Goal: Contribute content: Contribute content

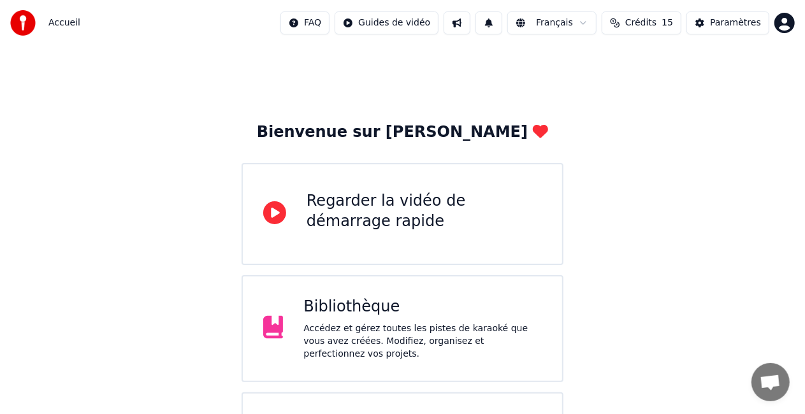
click at [454, 298] on div "Bibliothèque Accédez et gérez toutes les pistes de karaoké que vous avez créées…" at bounding box center [402, 328] width 322 height 107
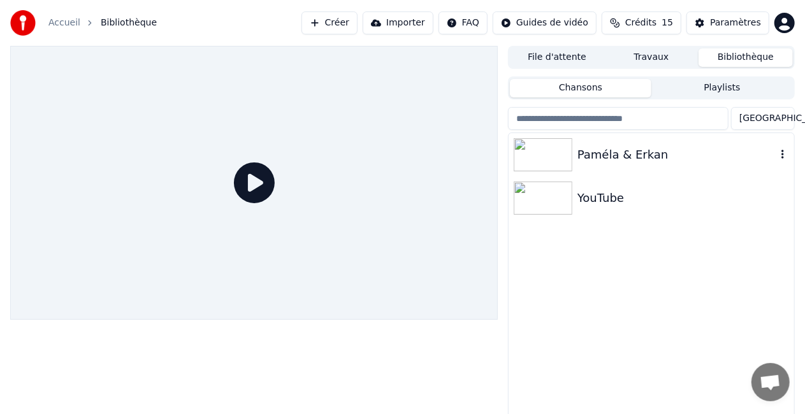
click at [598, 151] on div "Paméla & Erkan" at bounding box center [676, 155] width 199 height 18
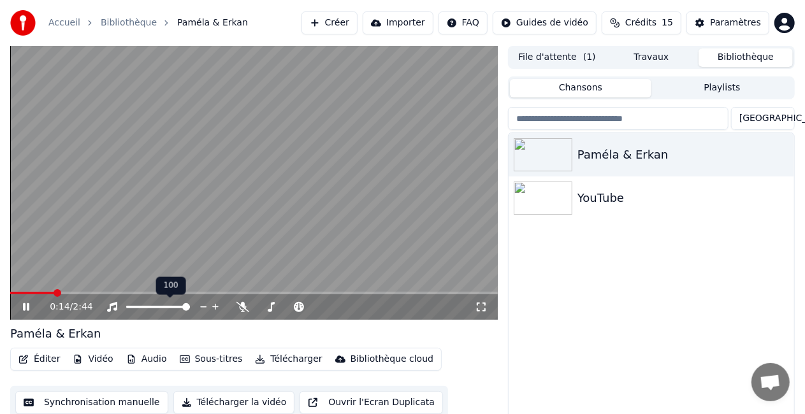
click at [162, 299] on body "Accueil Bibliothèque Paméla & [PERSON_NAME] Importer FAQ Guides de vidéo Crédit…" at bounding box center [402, 207] width 805 height 414
click at [36, 303] on icon at bounding box center [34, 307] width 29 height 10
click at [310, 291] on span at bounding box center [309, 293] width 8 height 8
click at [27, 307] on icon at bounding box center [26, 307] width 8 height 9
drag, startPoint x: 310, startPoint y: 290, endPoint x: 211, endPoint y: 298, distance: 99.7
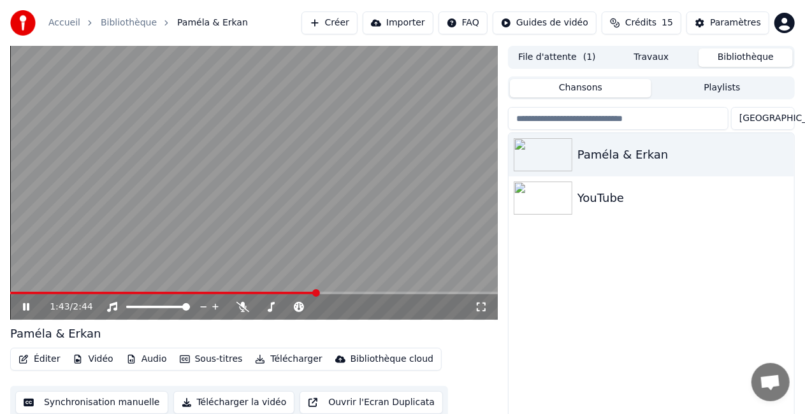
click at [211, 298] on div "1:43 / 2:44" at bounding box center [253, 183] width 487 height 274
click at [222, 287] on video at bounding box center [253, 183] width 487 height 274
click at [228, 290] on video at bounding box center [253, 183] width 487 height 274
click at [162, 289] on span at bounding box center [166, 293] width 8 height 8
click at [24, 306] on icon at bounding box center [26, 307] width 8 height 9
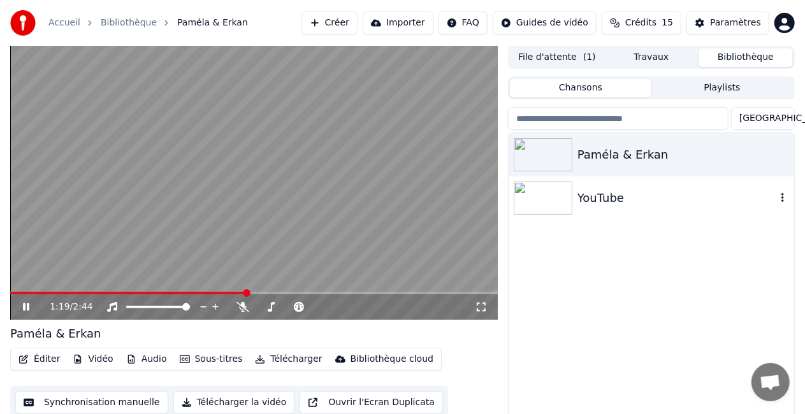
click at [553, 199] on img at bounding box center [543, 198] width 59 height 33
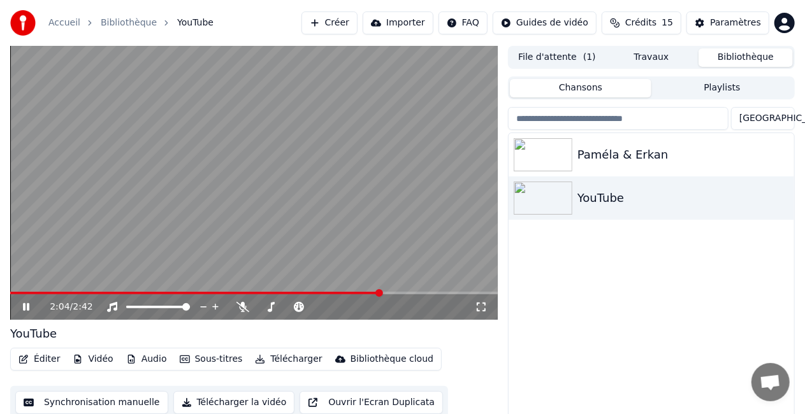
click at [381, 297] on span at bounding box center [379, 293] width 8 height 8
click at [378, 252] on video at bounding box center [253, 183] width 487 height 274
click at [529, 206] on img at bounding box center [543, 198] width 59 height 33
click at [571, 199] on img at bounding box center [543, 198] width 59 height 33
click at [781, 198] on icon "button" at bounding box center [782, 197] width 13 height 10
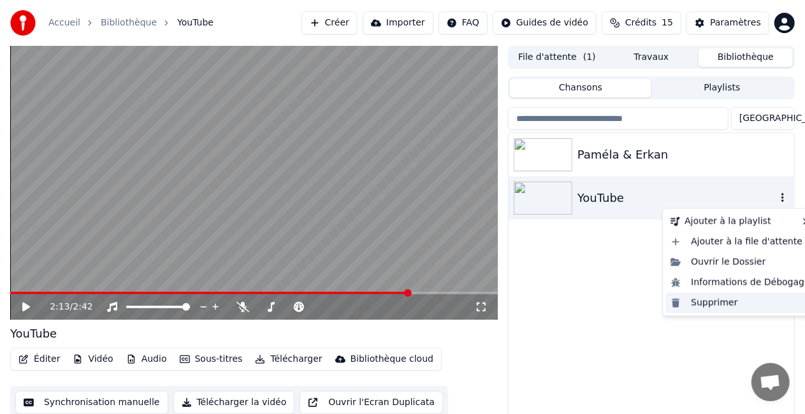
click at [749, 303] on div "Supprimer" at bounding box center [740, 303] width 150 height 20
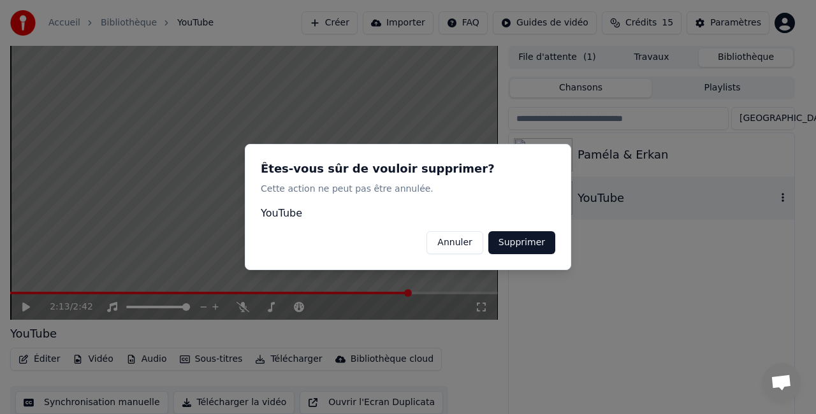
click at [508, 254] on button "Supprimer" at bounding box center [521, 242] width 67 height 23
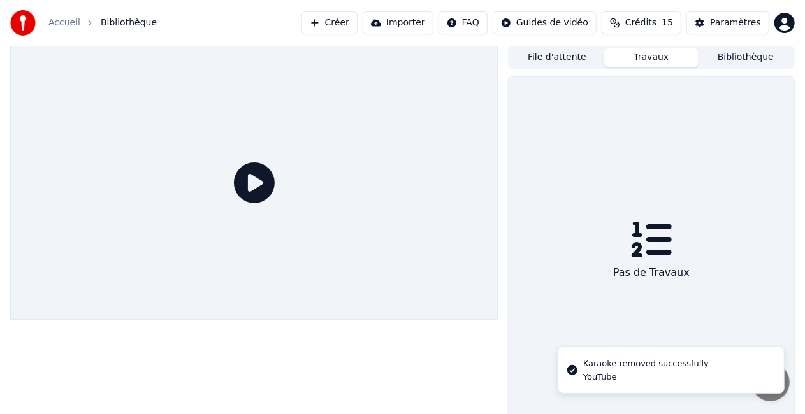
click at [655, 55] on button "Travaux" at bounding box center [651, 57] width 94 height 18
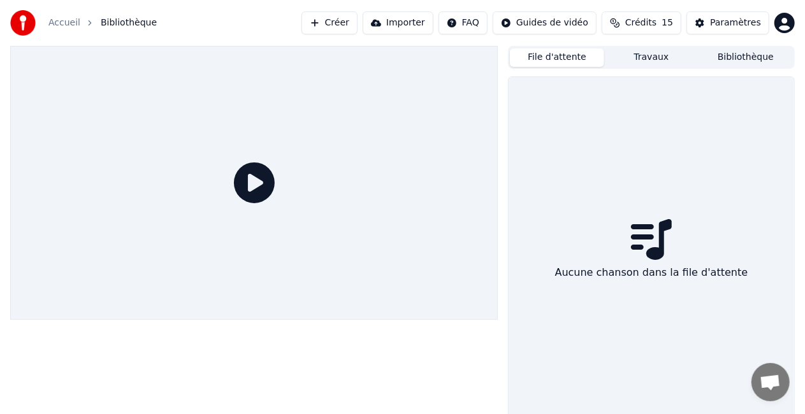
click at [580, 53] on button "File d'attente" at bounding box center [557, 57] width 94 height 18
click at [573, 62] on button "File d'attente" at bounding box center [557, 57] width 94 height 18
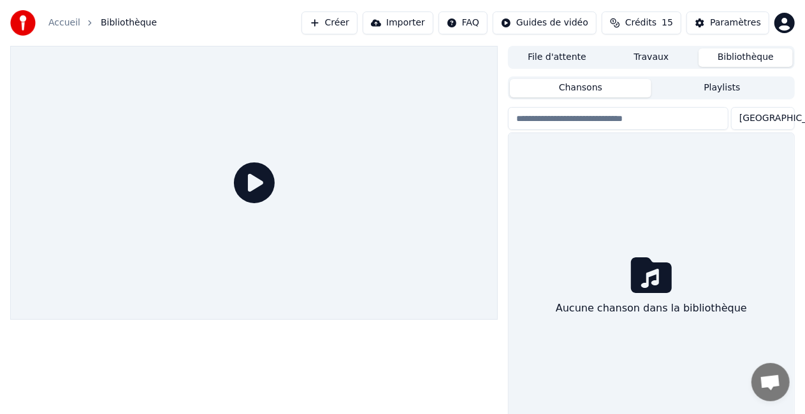
click at [732, 61] on button "Bibliothèque" at bounding box center [745, 57] width 94 height 18
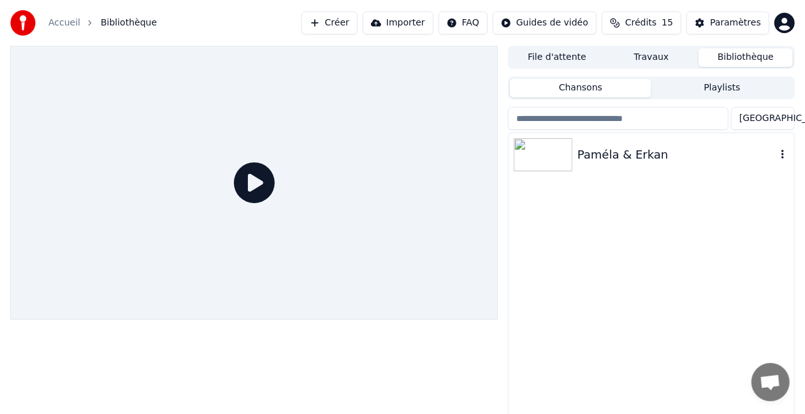
click at [541, 168] on img at bounding box center [543, 154] width 59 height 33
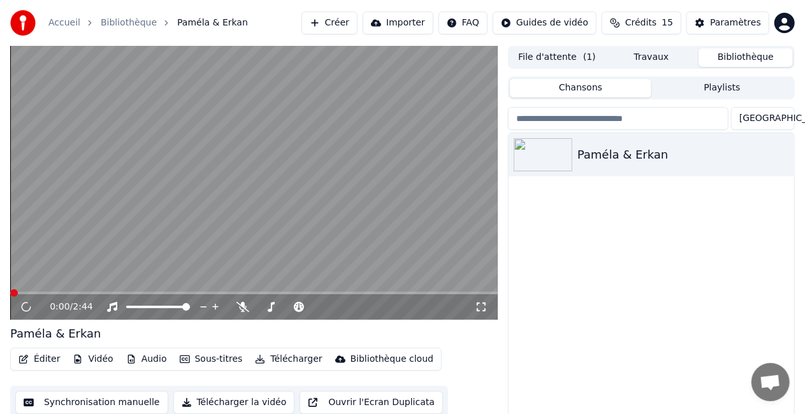
click at [35, 356] on button "Éditer" at bounding box center [39, 359] width 52 height 18
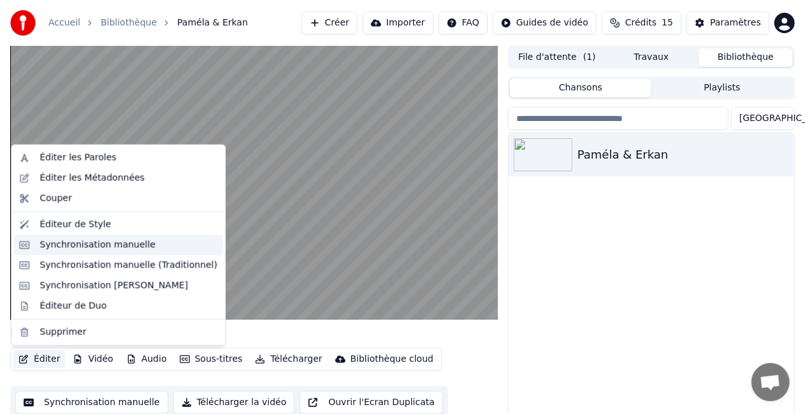
click at [73, 252] on div "Synchronisation manuelle" at bounding box center [118, 245] width 208 height 20
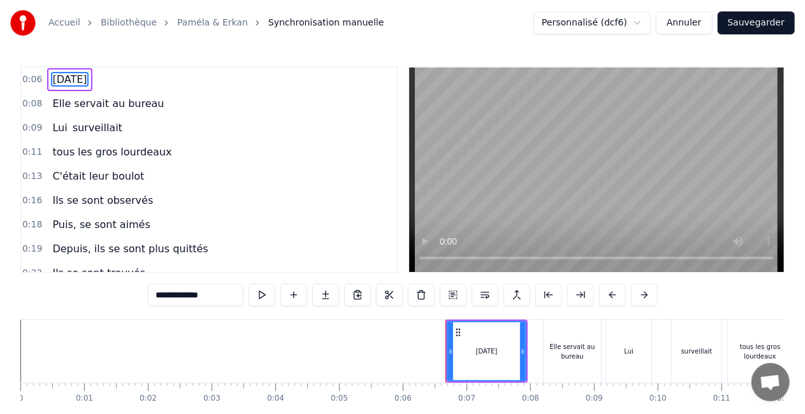
click at [116, 155] on span "tous les gros lourdeaux" at bounding box center [112, 152] width 122 height 15
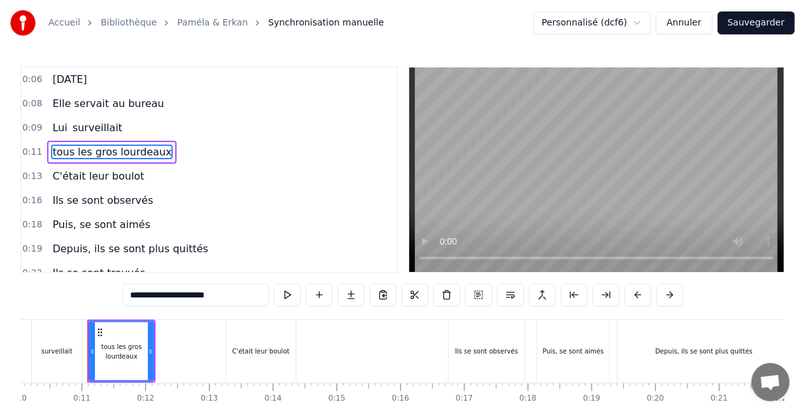
click at [136, 153] on span "tous les gros lourdeaux" at bounding box center [112, 152] width 122 height 15
click at [130, 146] on span "tous les gros lourdeaux" at bounding box center [112, 152] width 122 height 15
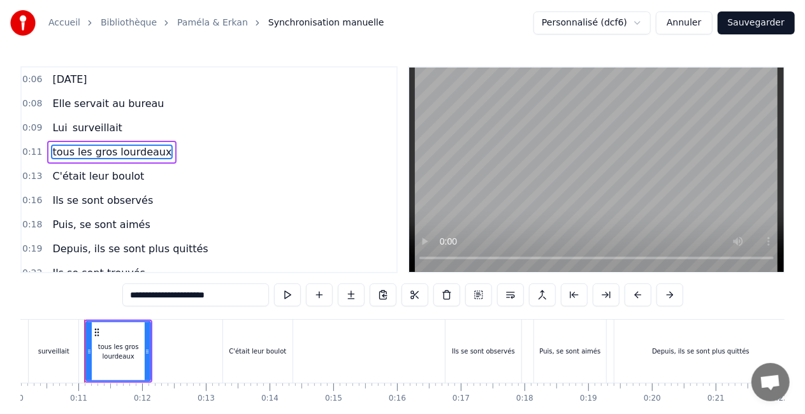
click at [195, 298] on input "**********" at bounding box center [195, 295] width 147 height 23
click at [193, 294] on input "**********" at bounding box center [195, 295] width 147 height 23
click at [199, 299] on input "**********" at bounding box center [195, 295] width 147 height 23
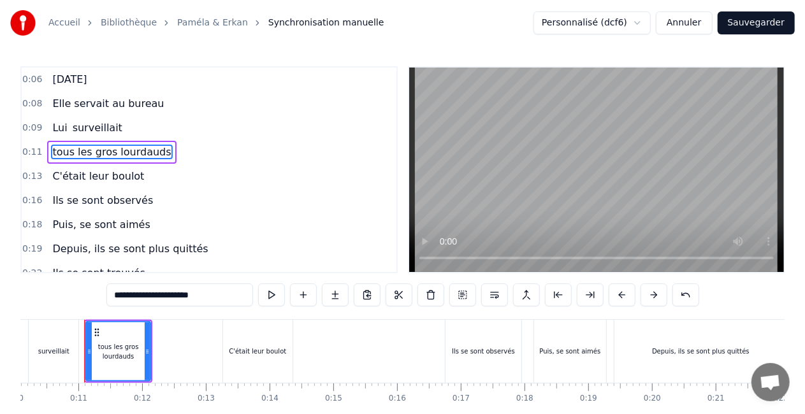
type input "**********"
click at [133, 185] on div "C'était leur boulot" at bounding box center [98, 176] width 102 height 23
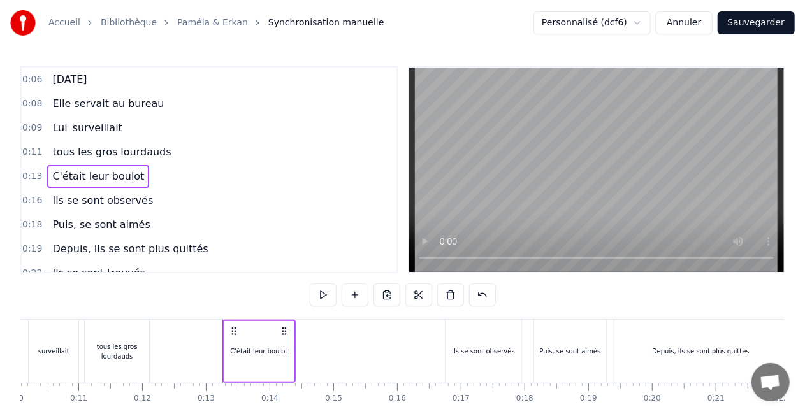
click at [127, 198] on span "Ils se sont observés" at bounding box center [102, 200] width 103 height 15
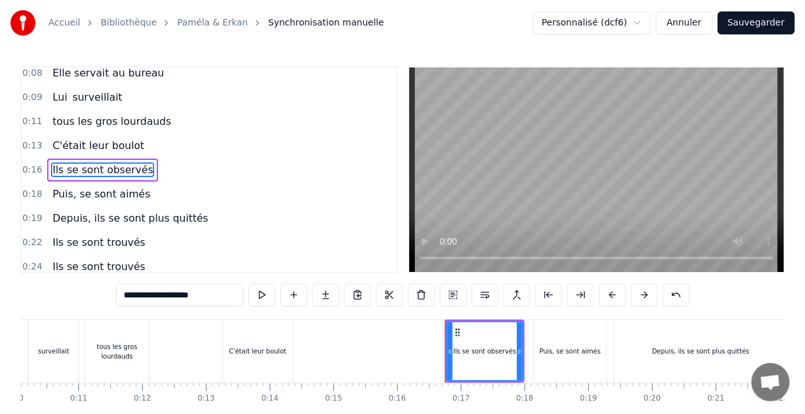
click at [127, 196] on span "Puis, se sont aimés" at bounding box center [101, 194] width 100 height 15
type input "**********"
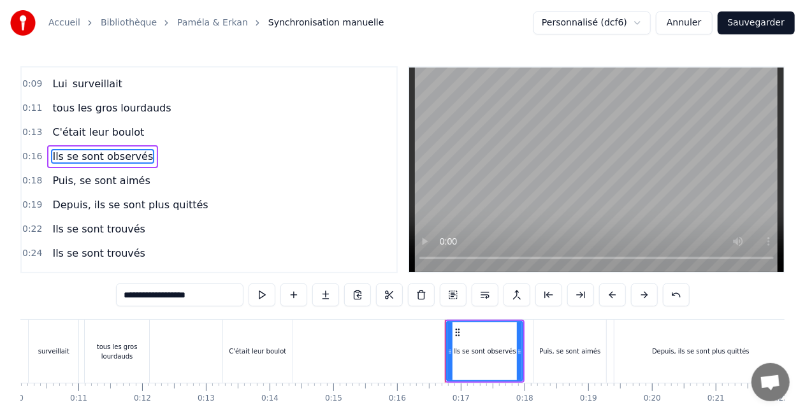
click at [127, 196] on div "0:06 [DATE] 0:08 Elle servait au bureau 0:09 Lui surveillait 0:11 tous les gros…" at bounding box center [208, 169] width 377 height 207
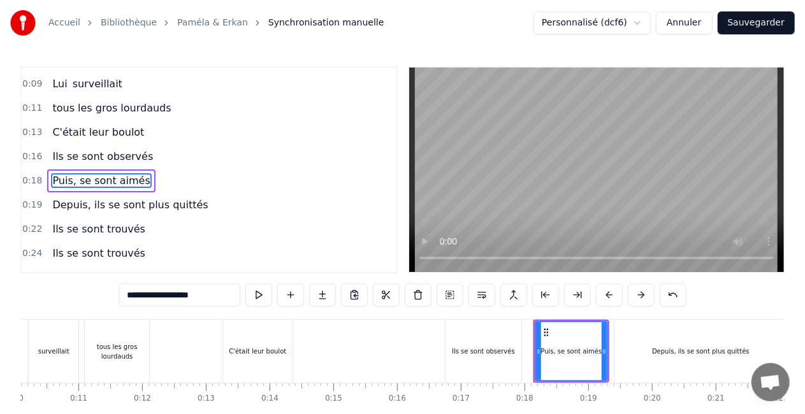
scroll to position [55, 0]
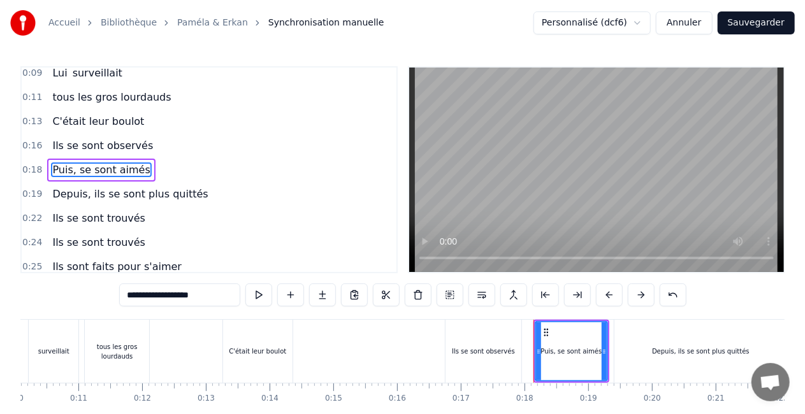
click at [125, 169] on span "Puis, se sont aimés" at bounding box center [101, 169] width 100 height 15
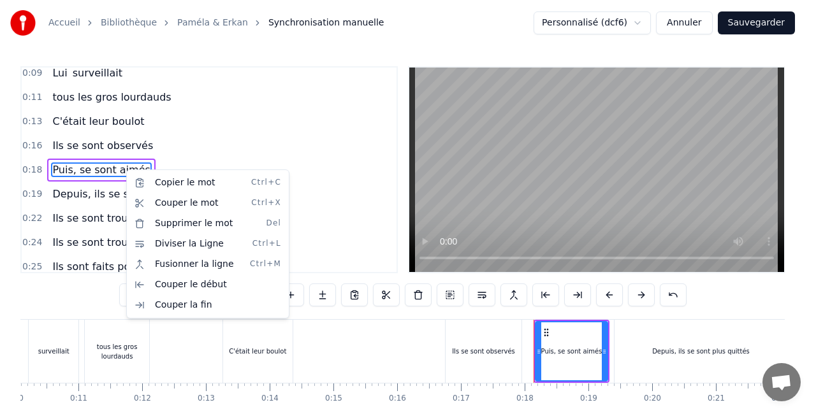
click at [224, 142] on html "Accueil Bibliothèque [PERSON_NAME] & [PERSON_NAME] manuelle Personnalisé (dcf6)…" at bounding box center [408, 234] width 816 height 468
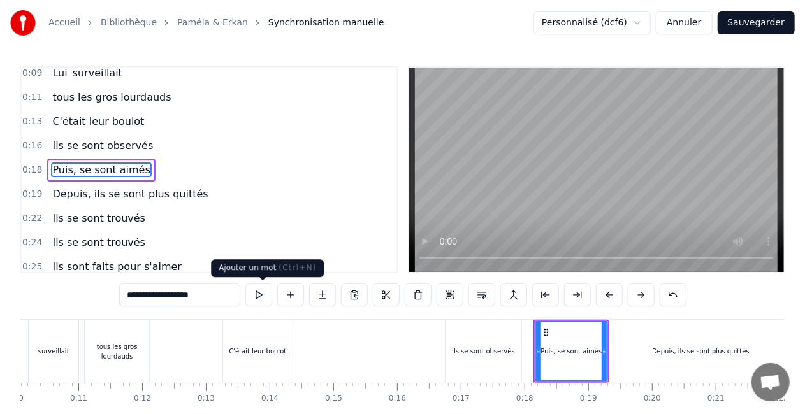
click at [277, 295] on button at bounding box center [290, 295] width 27 height 23
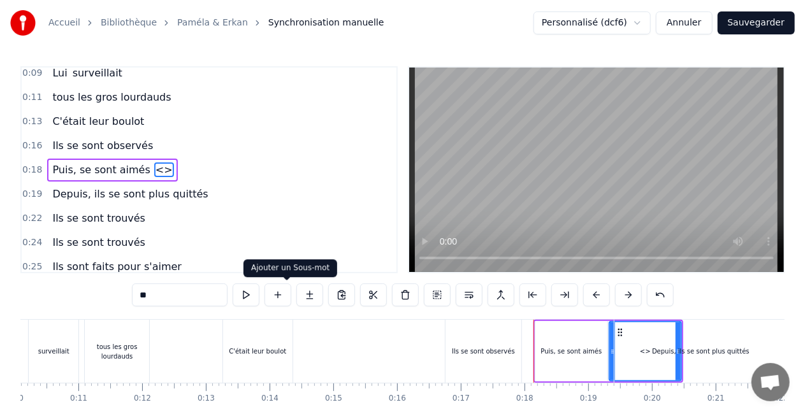
click at [296, 296] on button at bounding box center [309, 295] width 27 height 23
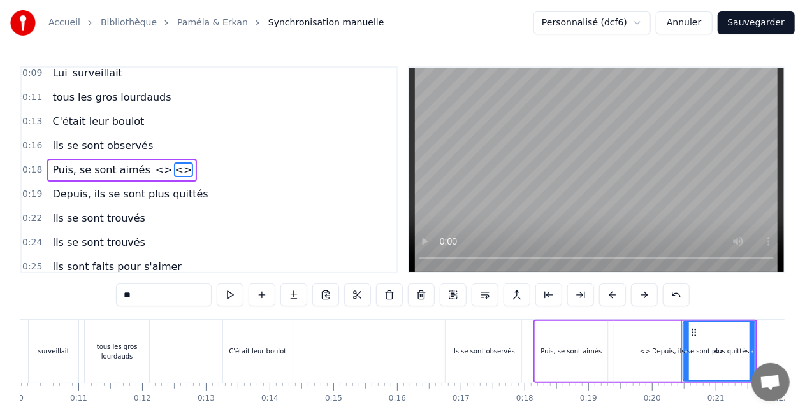
type input "**********"
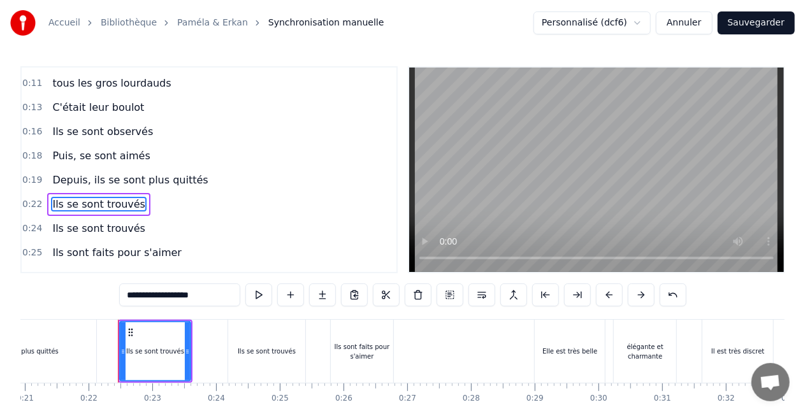
scroll to position [0, 1367]
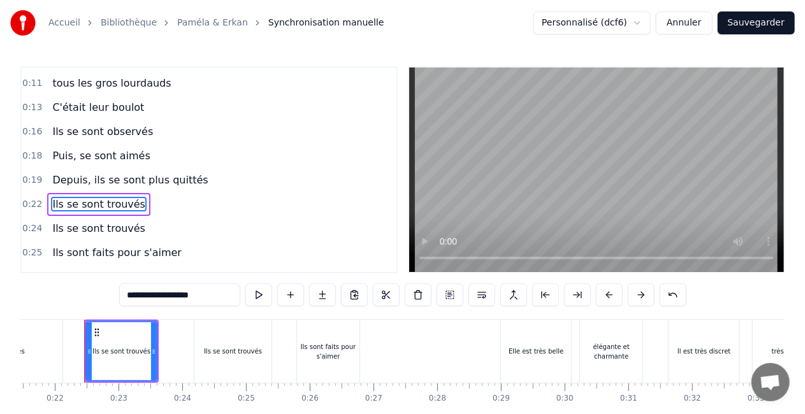
click at [275, 232] on div "0:24 Ils se sont trouvés" at bounding box center [209, 229] width 375 height 24
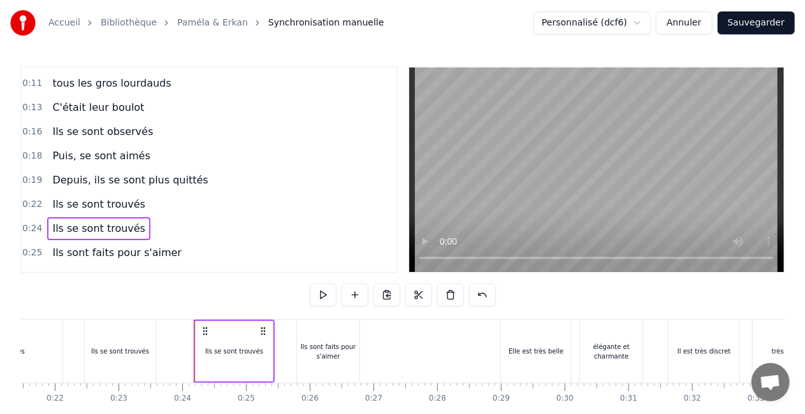
scroll to position [0, 0]
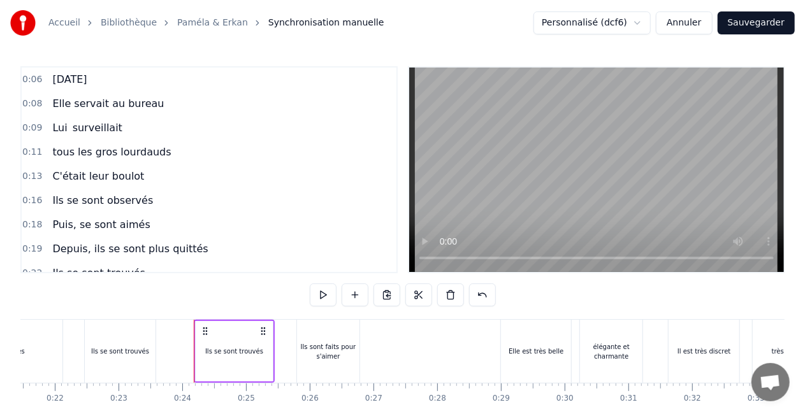
click at [107, 184] on span "C'était leur boulot" at bounding box center [98, 176] width 94 height 15
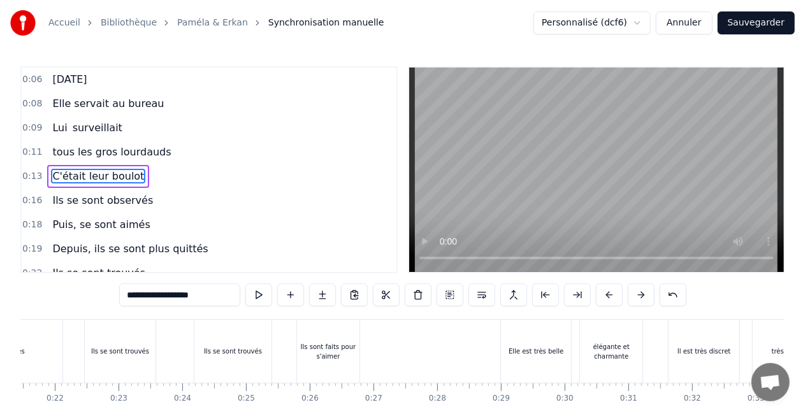
scroll to position [6, 0]
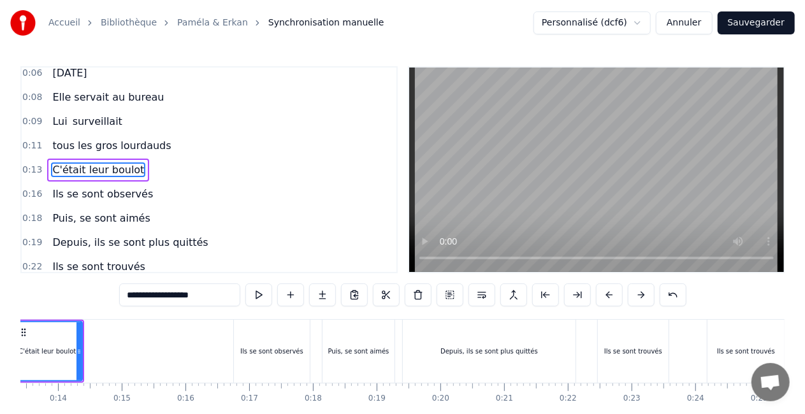
click at [108, 185] on div "Ils se sont observés" at bounding box center [102, 194] width 111 height 23
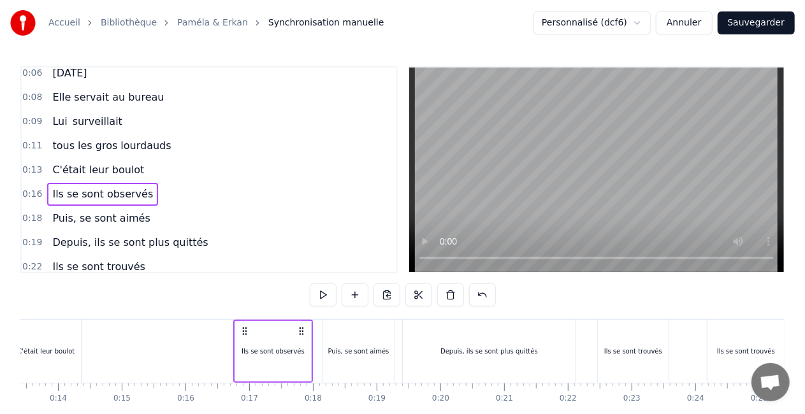
scroll to position [0, 781]
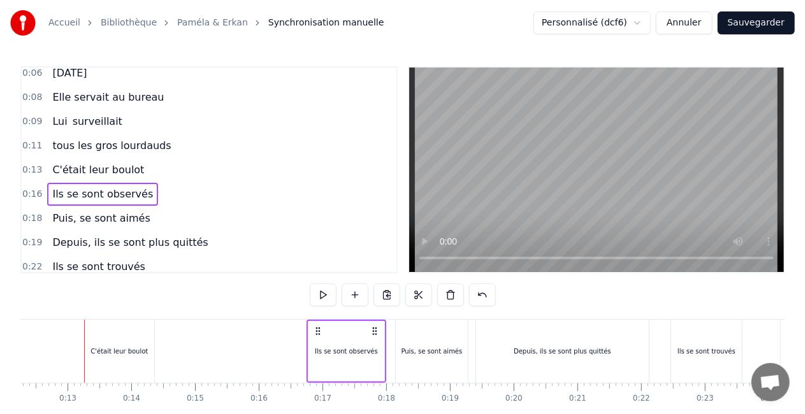
click at [120, 166] on span "C'était leur boulot" at bounding box center [98, 169] width 94 height 15
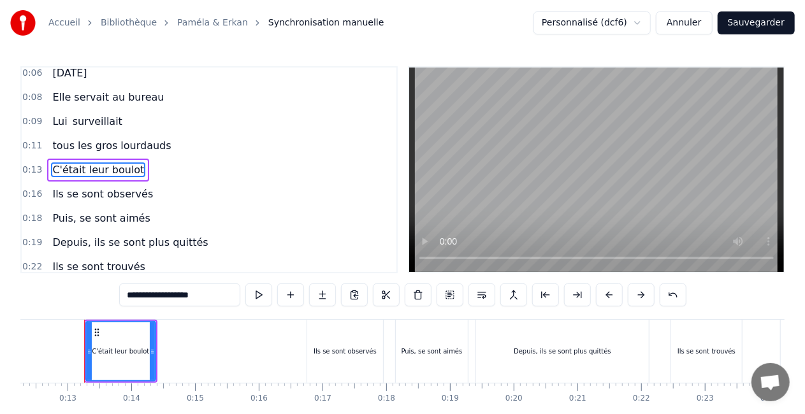
click at [136, 198] on span "Ils se sont observés" at bounding box center [102, 194] width 103 height 15
type input "**********"
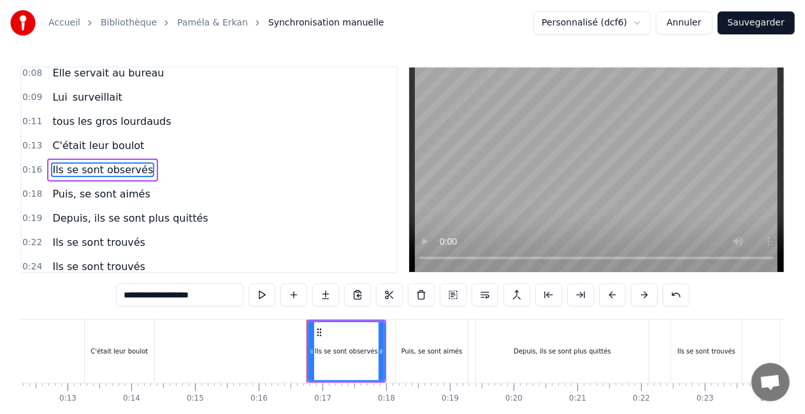
scroll to position [31, 0]
click at [136, 195] on div "Puis, se sont aimés" at bounding box center [101, 194] width 108 height 23
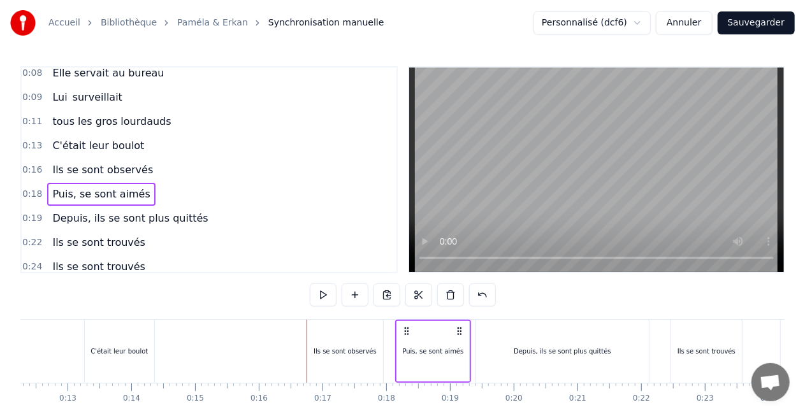
click at [152, 218] on span "Depuis, ils se sont plus quittés" at bounding box center [130, 218] width 158 height 15
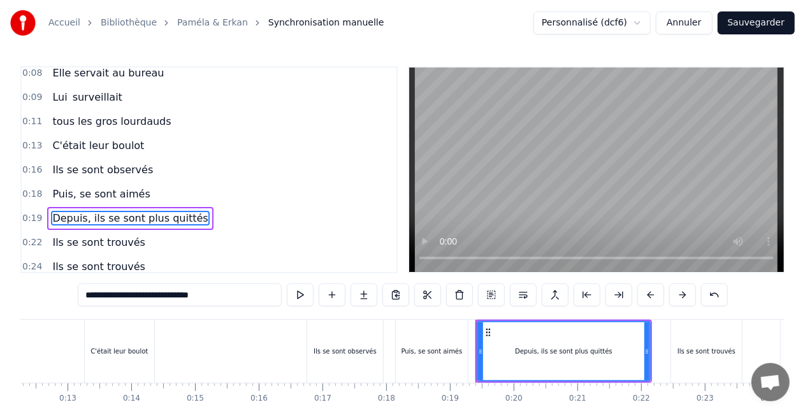
scroll to position [79, 0]
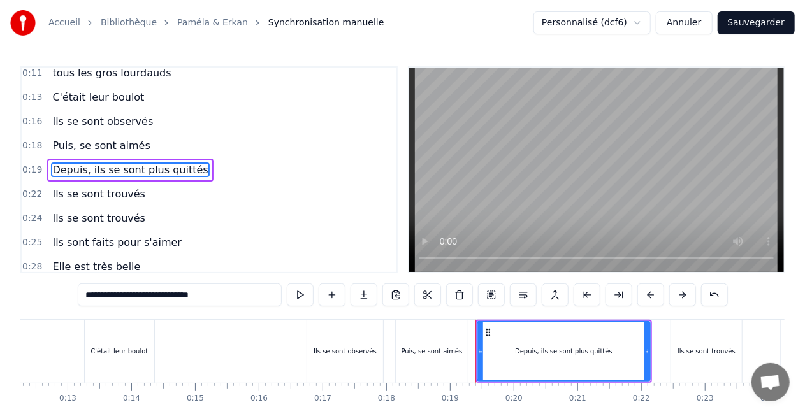
click at [131, 131] on div "Ils se sont observés" at bounding box center [102, 121] width 111 height 23
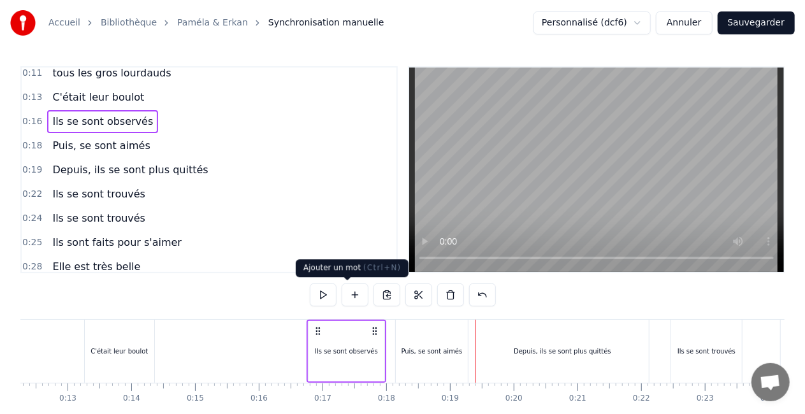
click at [348, 291] on button at bounding box center [355, 295] width 27 height 23
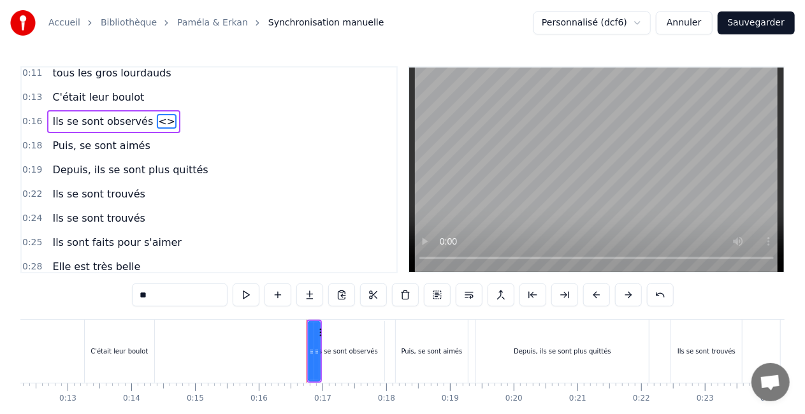
scroll to position [31, 0]
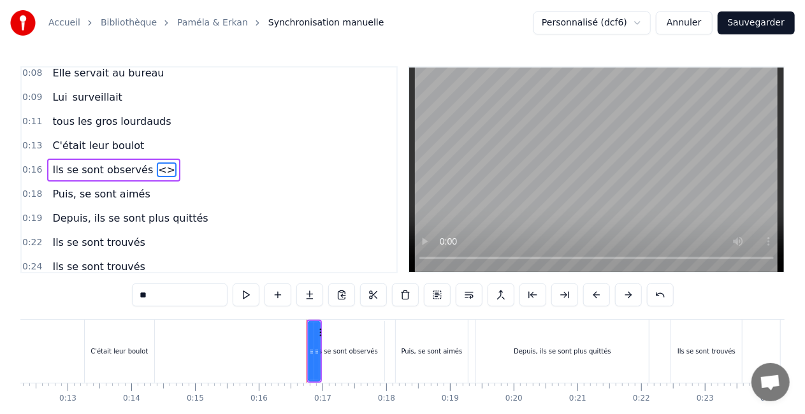
click at [157, 170] on span "<>" at bounding box center [167, 169] width 20 height 15
click at [157, 166] on span "<>" at bounding box center [167, 169] width 20 height 15
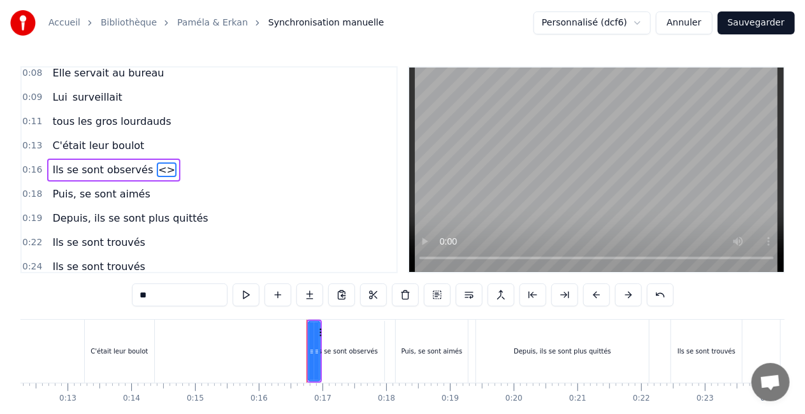
click at [132, 294] on input "**" at bounding box center [180, 295] width 96 height 23
type input "*"
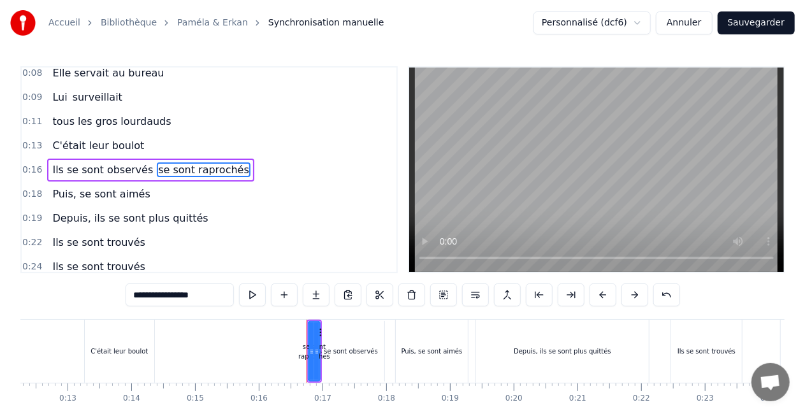
type input "**********"
click at [206, 255] on div "0:24 Ils se sont trouvés" at bounding box center [209, 267] width 375 height 24
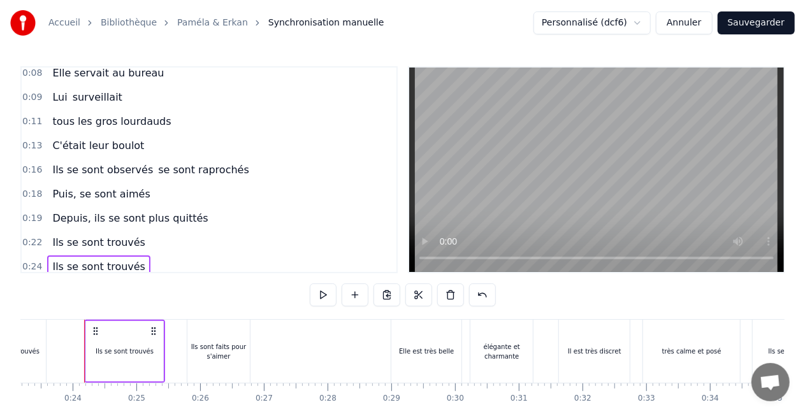
click at [152, 178] on div "Ils se sont observés se sont raprochés" at bounding box center [150, 170] width 206 height 23
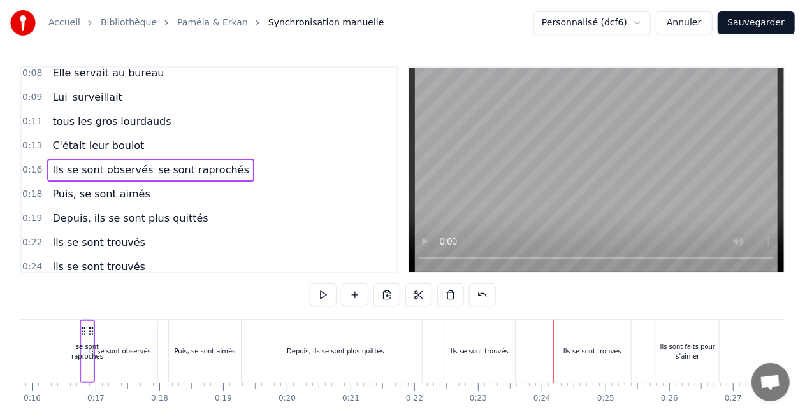
scroll to position [0, 1004]
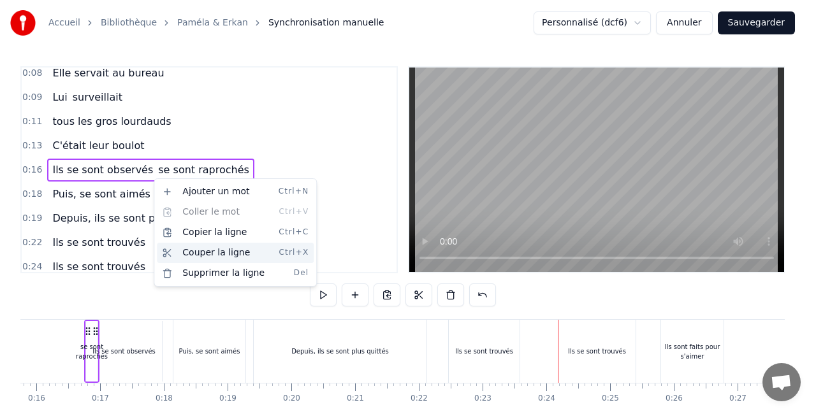
click at [215, 254] on div "Couper la ligne Ctrl+X" at bounding box center [235, 253] width 157 height 20
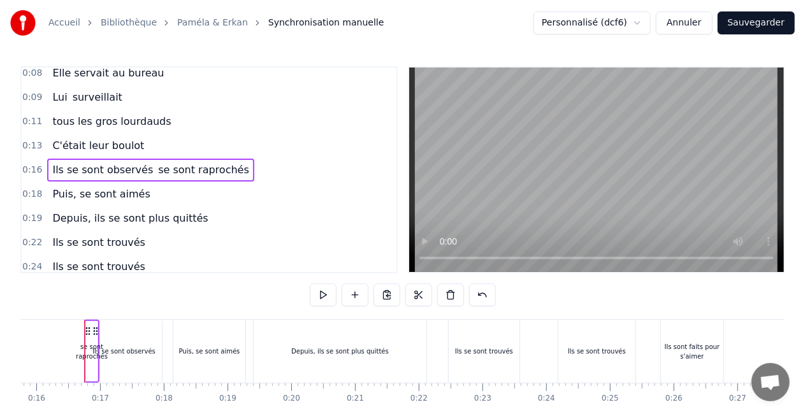
click at [159, 169] on span "se sont raprochés" at bounding box center [204, 169] width 94 height 15
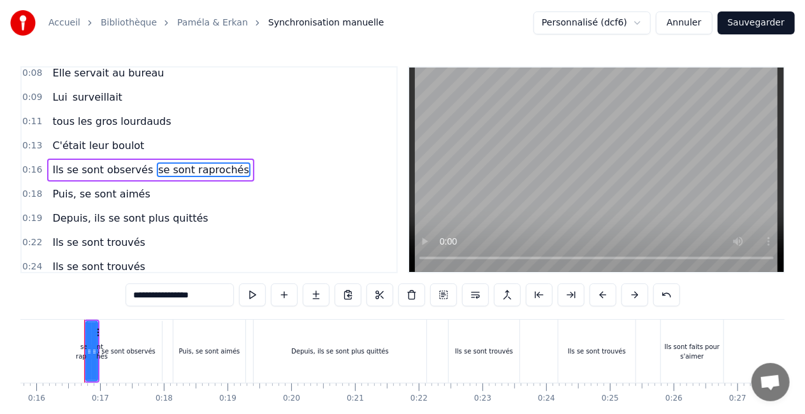
click at [159, 169] on span "se sont raprochés" at bounding box center [204, 169] width 94 height 15
click at [93, 350] on icon at bounding box center [94, 352] width 5 height 10
drag, startPoint x: 97, startPoint y: 350, endPoint x: 114, endPoint y: 350, distance: 17.2
click at [99, 350] on div "Ils se sont observés se sont raprochés" at bounding box center [91, 351] width 15 height 63
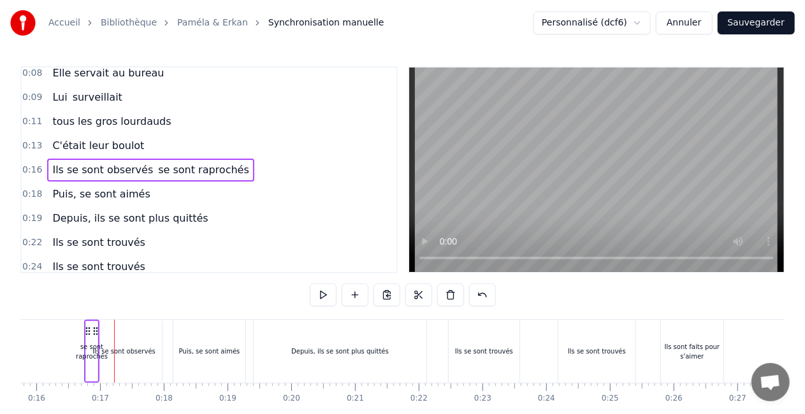
click at [102, 354] on div "se sont raprochés" at bounding box center [92, 351] width 32 height 19
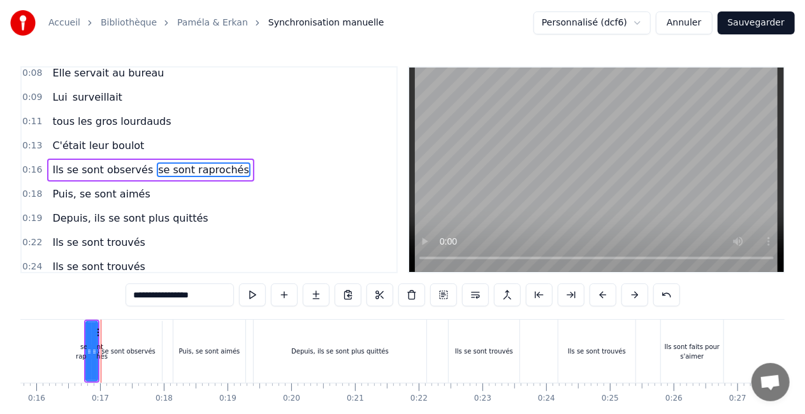
click at [96, 353] on icon at bounding box center [94, 352] width 5 height 10
drag, startPoint x: 96, startPoint y: 353, endPoint x: 126, endPoint y: 353, distance: 30.6
click at [126, 353] on icon at bounding box center [124, 352] width 5 height 10
click at [155, 345] on div "Ils se sont observés" at bounding box center [124, 351] width 76 height 61
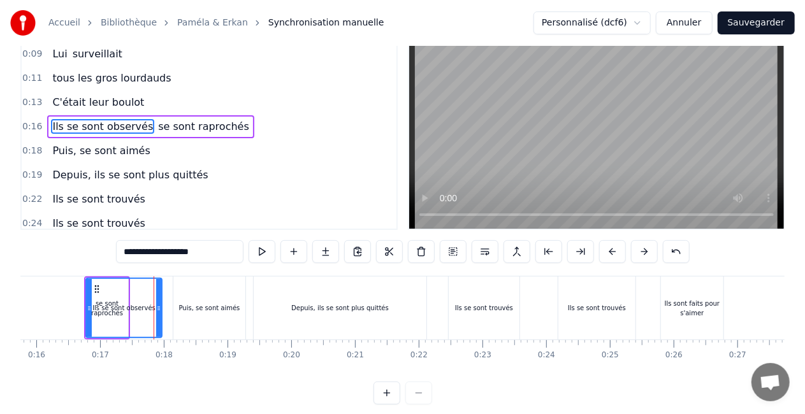
scroll to position [46, 0]
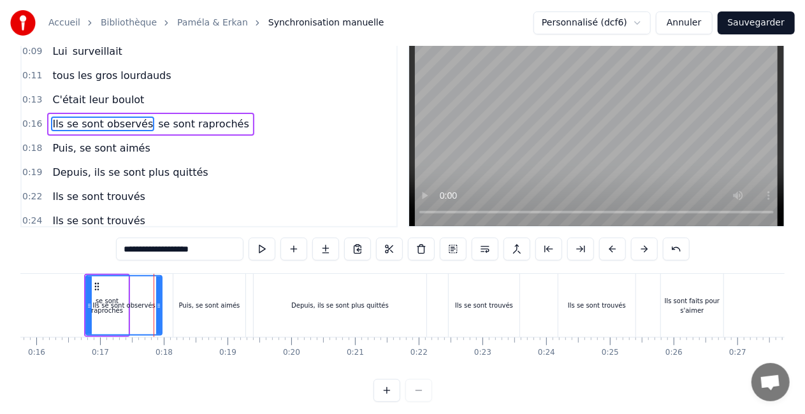
click at [115, 313] on div "Ils se sont observés" at bounding box center [124, 306] width 75 height 58
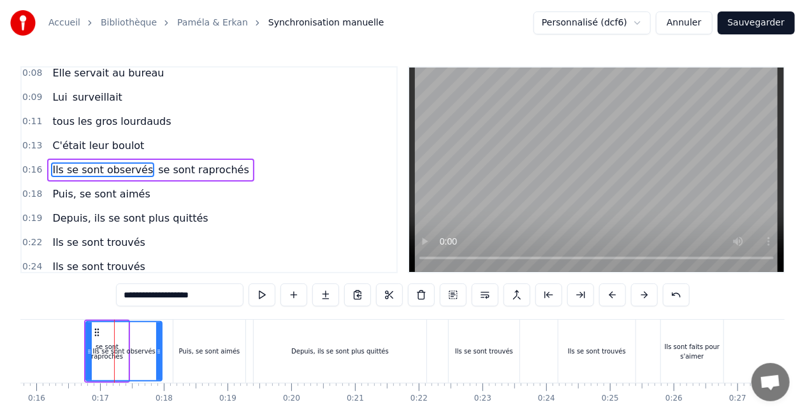
click at [153, 340] on div "Ils se sont observés" at bounding box center [124, 351] width 75 height 58
click at [203, 358] on div "Puis, se sont aimés" at bounding box center [209, 351] width 72 height 63
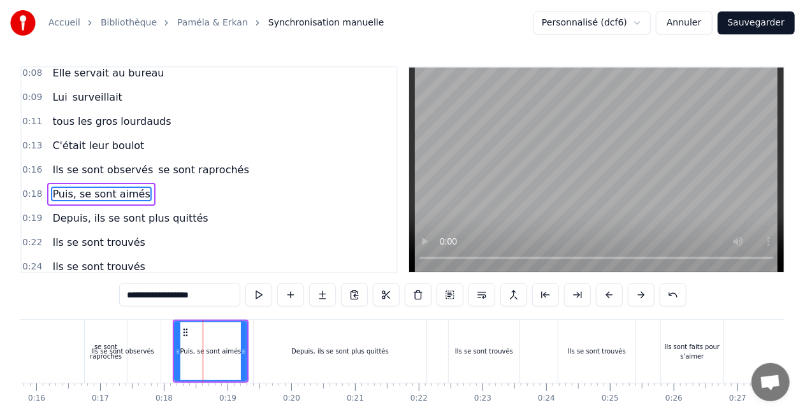
scroll to position [55, 0]
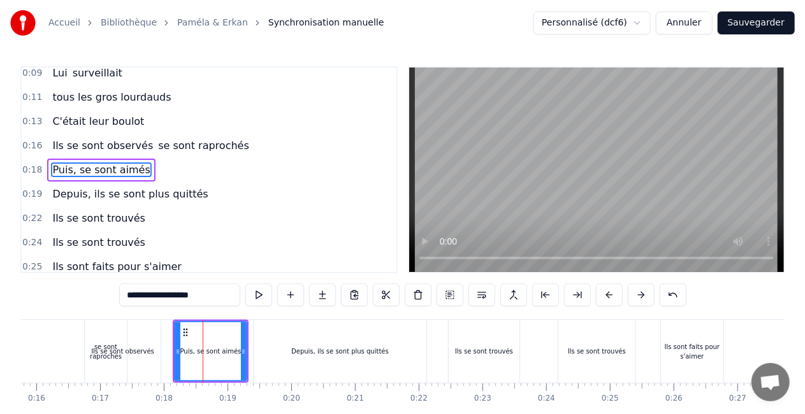
click at [122, 358] on div "se sont raprochés" at bounding box center [106, 351] width 42 height 19
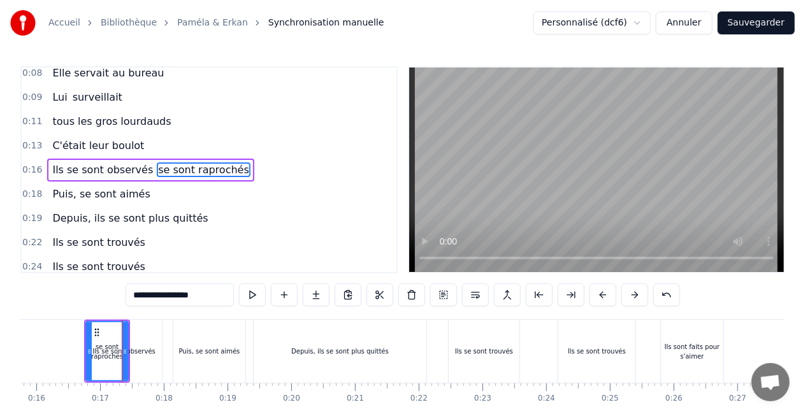
click at [150, 359] on div "Ils se sont observés" at bounding box center [124, 351] width 76 height 61
type input "**********"
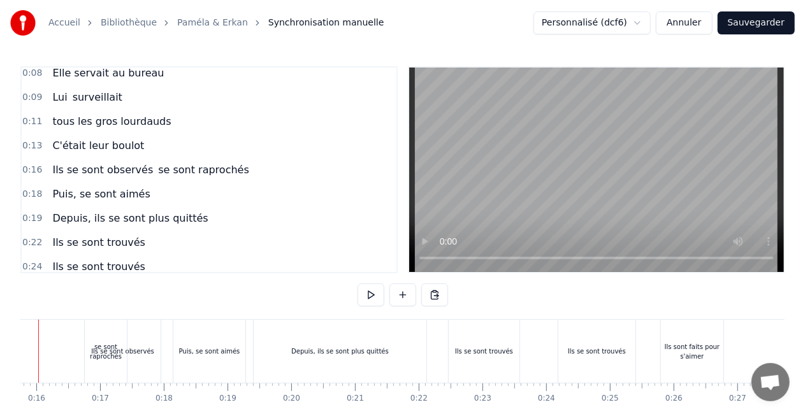
scroll to position [0, 958]
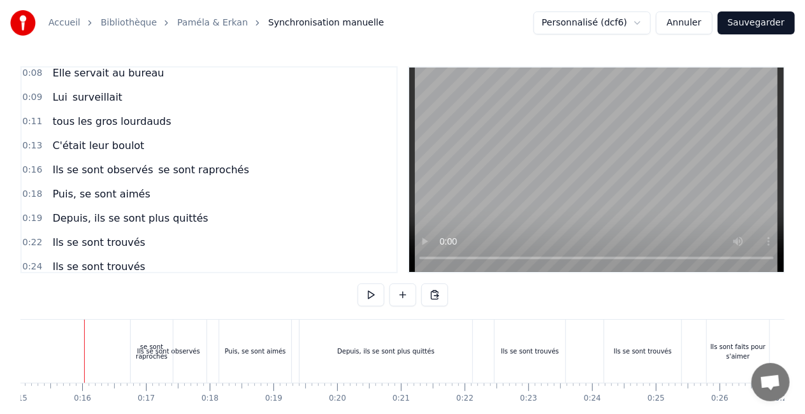
click at [137, 350] on div "se sont raprochés" at bounding box center [152, 351] width 42 height 19
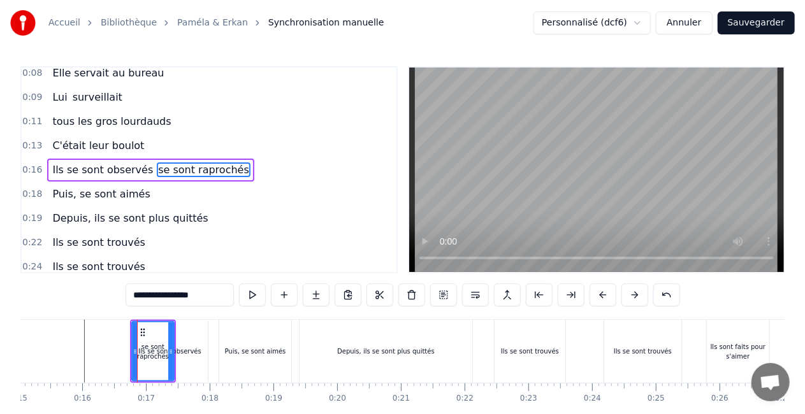
drag, startPoint x: 145, startPoint y: 352, endPoint x: 147, endPoint y: 317, distance: 34.5
click at [147, 317] on div "0:06 [DATE] 0:08 Elle servait au bureau 0:09 Lui surveillait 0:11 tous les gros…" at bounding box center [402, 257] width 764 height 382
click at [187, 169] on span "se sont raprochés" at bounding box center [204, 169] width 94 height 15
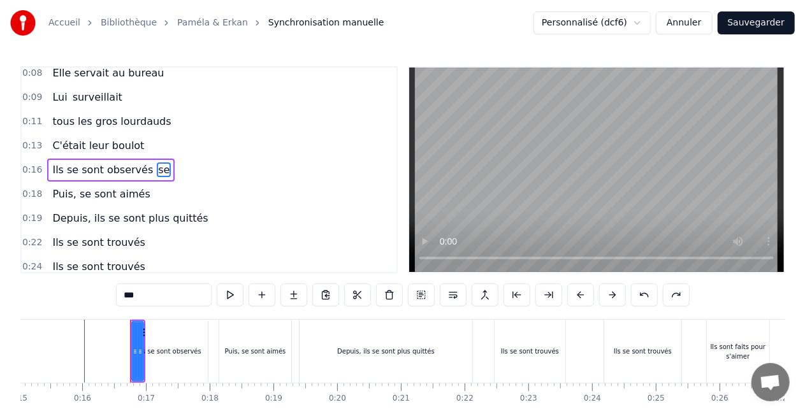
type input "*"
type input "**"
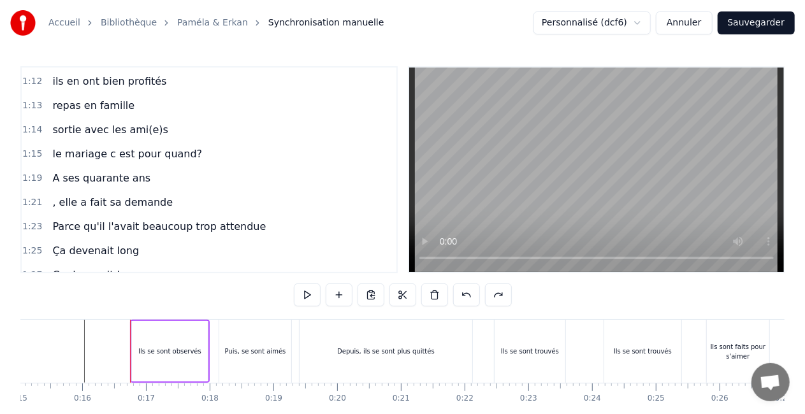
scroll to position [788, 0]
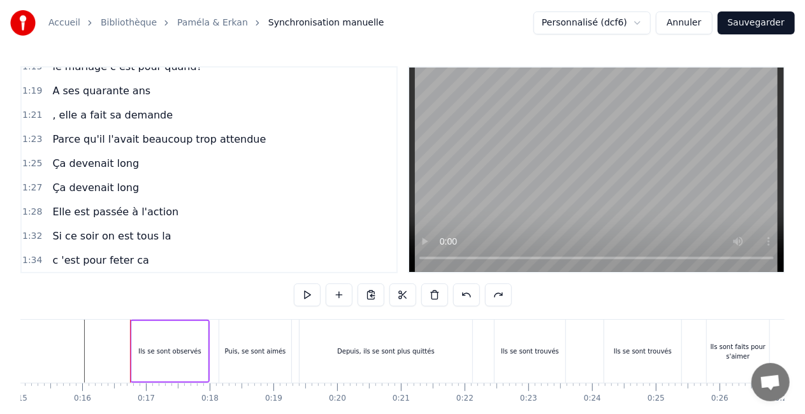
click at [117, 258] on span "c 'est pour feter ca" at bounding box center [100, 260] width 99 height 15
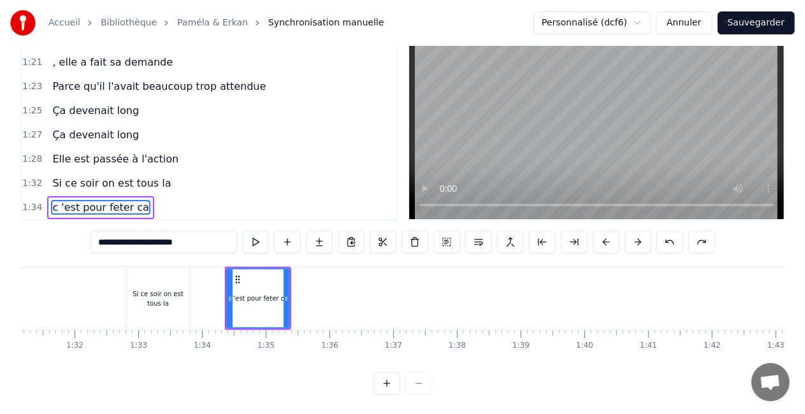
scroll to position [0, 5949]
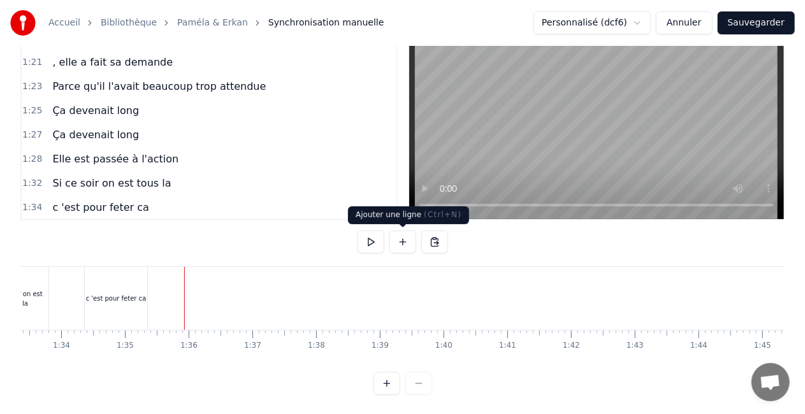
click at [404, 243] on button at bounding box center [402, 242] width 27 height 23
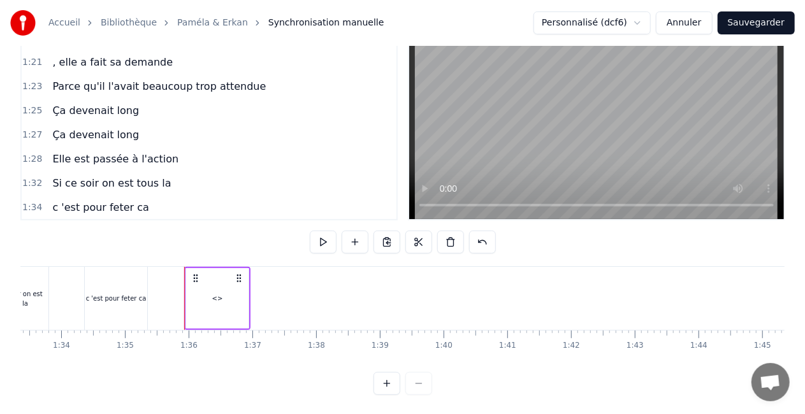
click at [222, 307] on div "<>" at bounding box center [217, 298] width 62 height 61
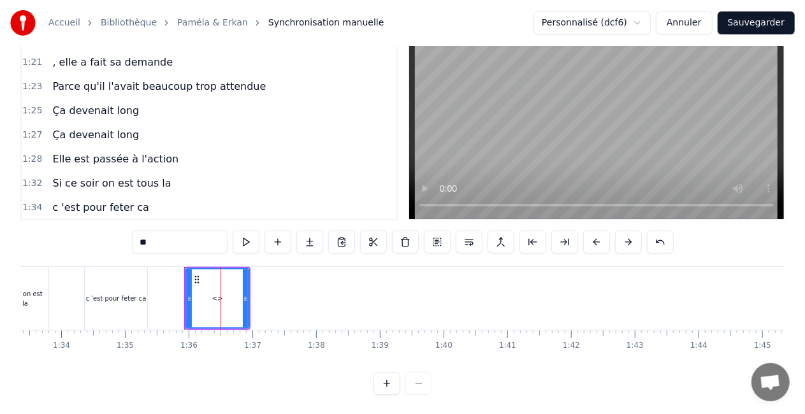
click at [222, 307] on div "<>" at bounding box center [217, 299] width 61 height 58
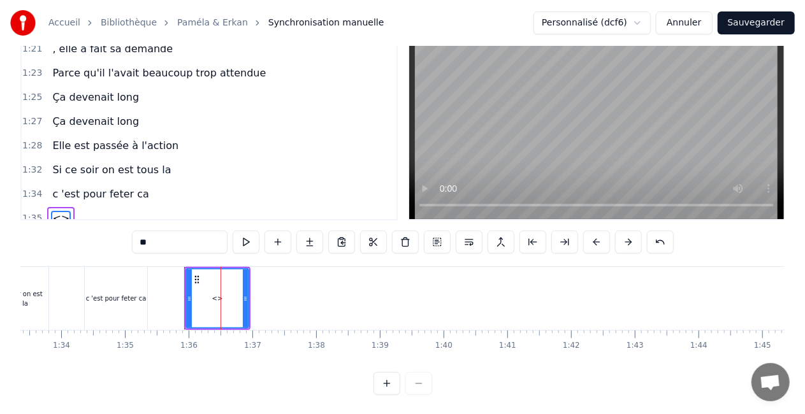
scroll to position [812, 0]
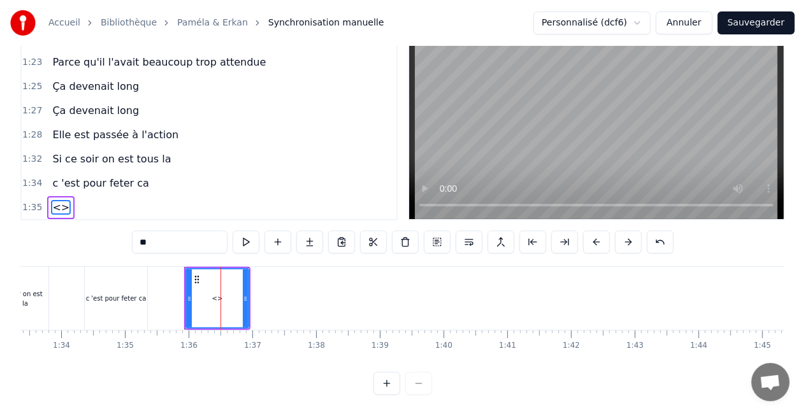
click at [52, 208] on span "<>" at bounding box center [61, 207] width 20 height 15
click at [57, 207] on span "<>" at bounding box center [61, 207] width 20 height 15
click at [51, 206] on span "<>" at bounding box center [61, 207] width 20 height 15
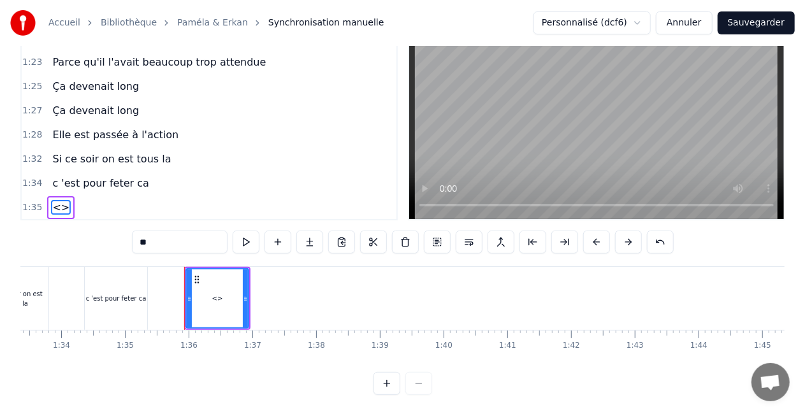
click at [47, 205] on div "<>" at bounding box center [60, 207] width 27 height 23
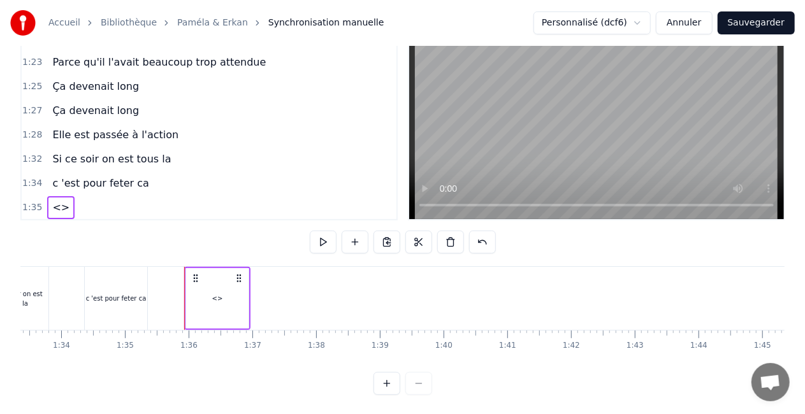
click at [52, 205] on span "<>" at bounding box center [61, 207] width 20 height 15
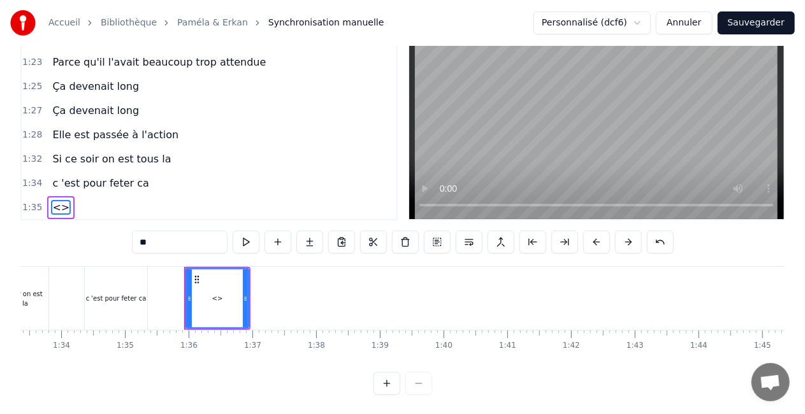
drag, startPoint x: 116, startPoint y: 245, endPoint x: 98, endPoint y: 245, distance: 17.8
click at [132, 245] on input "**" at bounding box center [180, 242] width 96 height 23
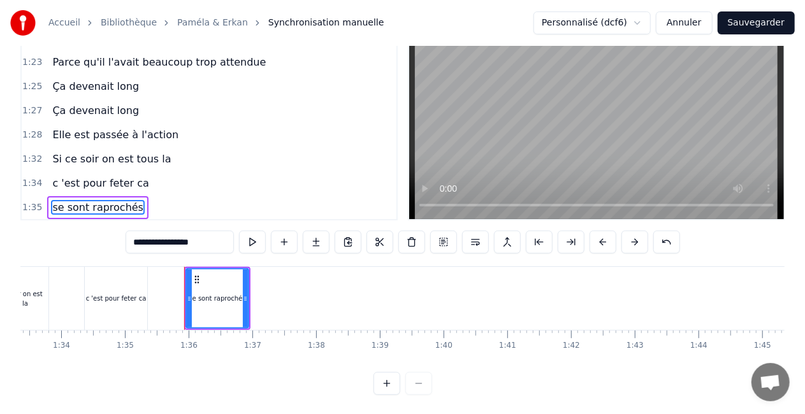
click at [126, 243] on input "**********" at bounding box center [180, 242] width 108 height 23
type input "**********"
click at [154, 227] on div "0:06 [DATE] 0:08 Elle servait au bureau 0:09 Lui surveillait 0:11 tous les gros…" at bounding box center [402, 204] width 764 height 382
click at [56, 206] on span "Se sont raprochés" at bounding box center [98, 207] width 94 height 15
click at [33, 209] on span "1:35" at bounding box center [32, 207] width 20 height 13
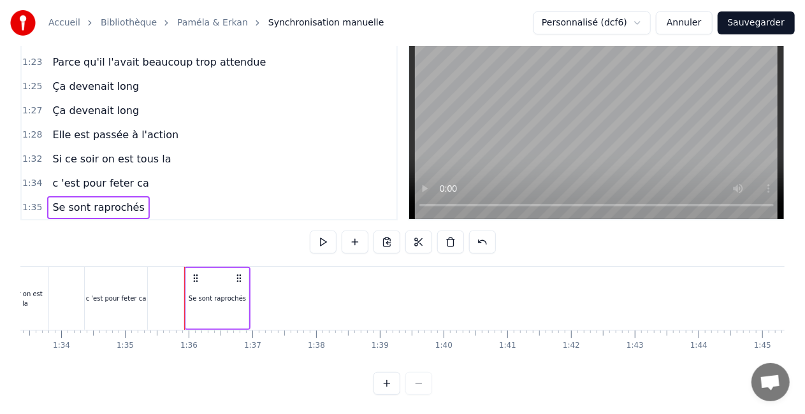
click at [66, 208] on span "Se sont raprochés" at bounding box center [98, 207] width 94 height 15
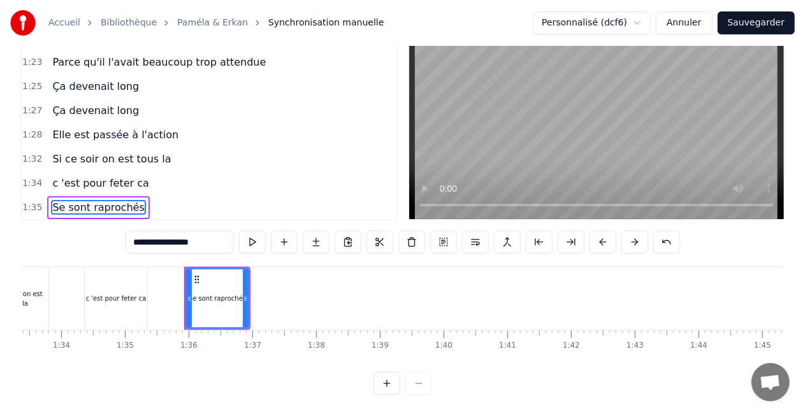
click at [196, 279] on circle at bounding box center [195, 279] width 1 height 1
click at [200, 281] on icon at bounding box center [197, 280] width 10 height 10
click at [194, 279] on icon at bounding box center [197, 280] width 10 height 10
click at [616, 246] on button at bounding box center [602, 242] width 27 height 23
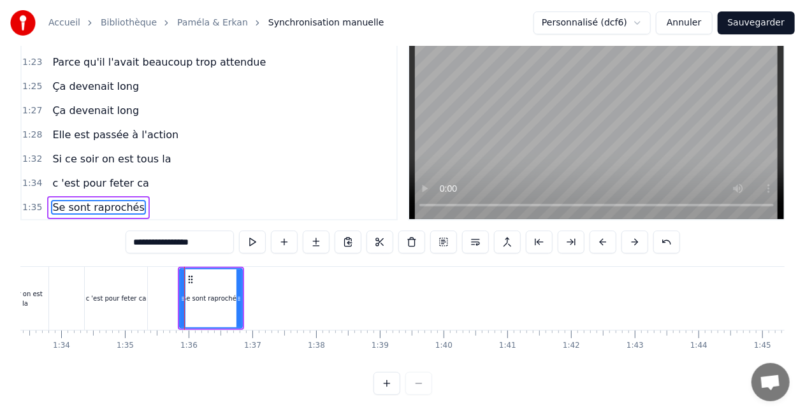
click at [616, 246] on button at bounding box center [602, 242] width 27 height 23
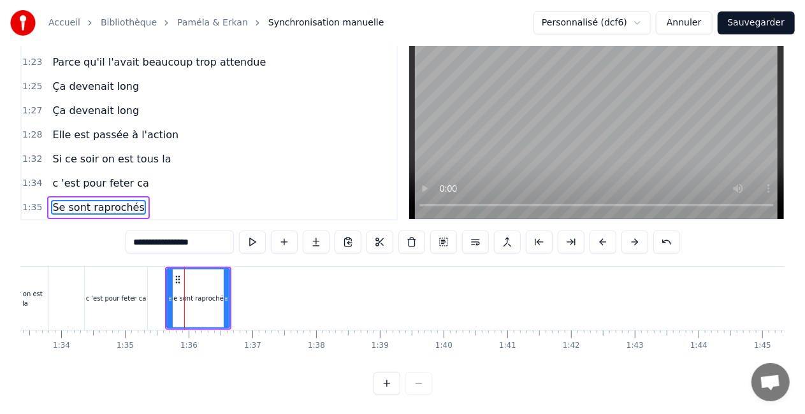
click at [616, 246] on button at bounding box center [602, 242] width 27 height 23
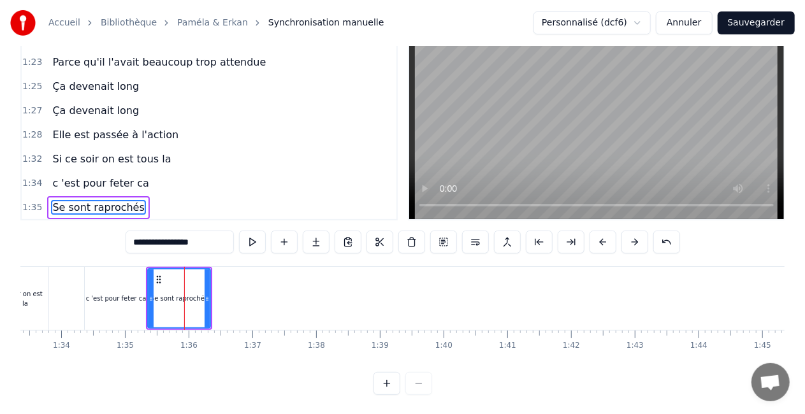
click at [616, 246] on button at bounding box center [602, 242] width 27 height 23
click at [185, 294] on div "Se sont raprochés" at bounding box center [175, 299] width 57 height 10
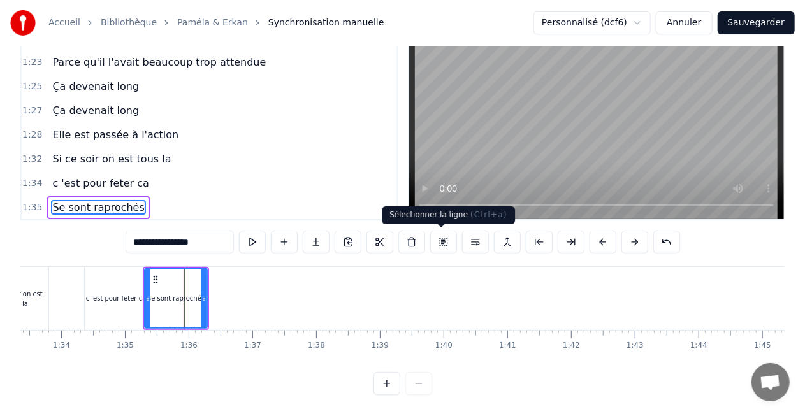
click at [439, 247] on button at bounding box center [443, 242] width 27 height 23
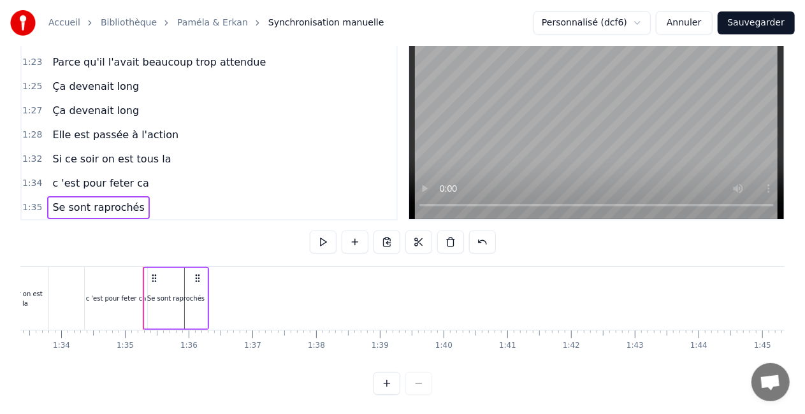
drag, startPoint x: 170, startPoint y: 308, endPoint x: 170, endPoint y: 266, distance: 42.1
click at [170, 267] on div "Se sont raprochés" at bounding box center [176, 298] width 66 height 63
click at [89, 202] on span "Se sont raprochés" at bounding box center [98, 207] width 94 height 15
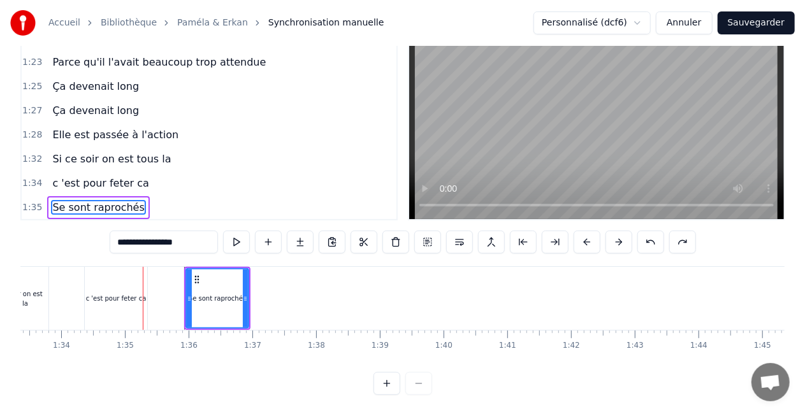
click at [204, 289] on div "Se sont raprochés" at bounding box center [217, 299] width 61 height 58
click at [94, 210] on span "Se sont raprochés" at bounding box center [98, 207] width 94 height 15
click at [104, 200] on span "Se sont raprochés" at bounding box center [98, 207] width 94 height 15
drag, startPoint x: 163, startPoint y: 240, endPoint x: 71, endPoint y: 243, distance: 91.8
click at [110, 243] on input "**********" at bounding box center [164, 242] width 108 height 23
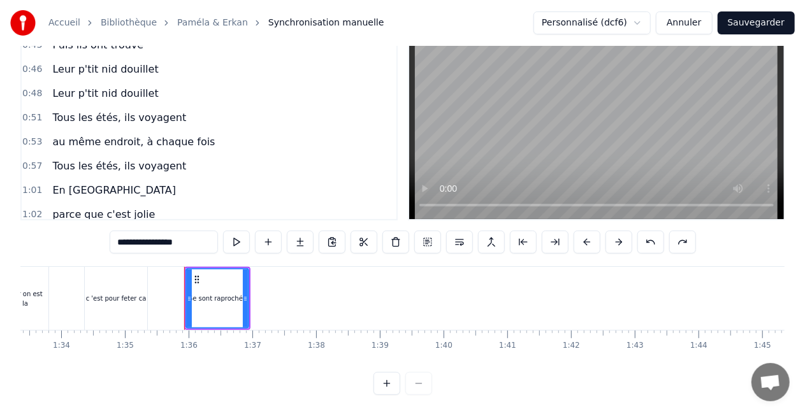
scroll to position [446, 0]
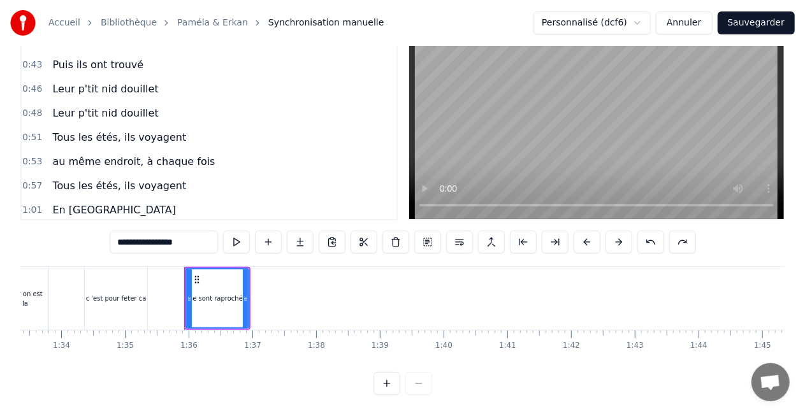
click at [124, 115] on span "Leur p'tit nid douillet" at bounding box center [105, 113] width 108 height 15
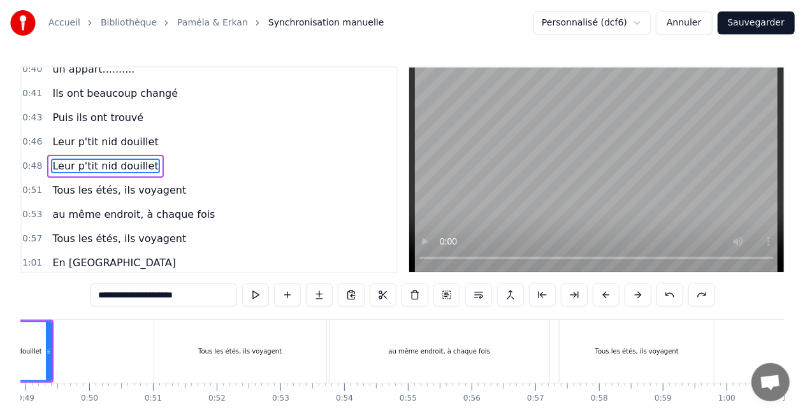
scroll to position [0, 2997]
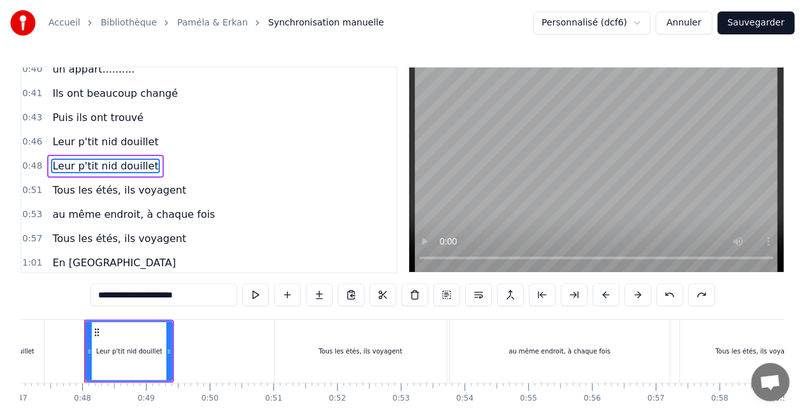
click at [124, 115] on span "Puis ils ont trouvé" at bounding box center [98, 117] width 94 height 15
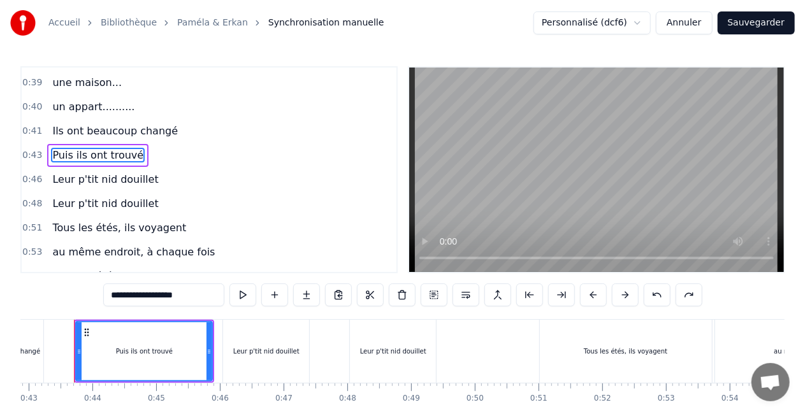
scroll to position [0, 2721]
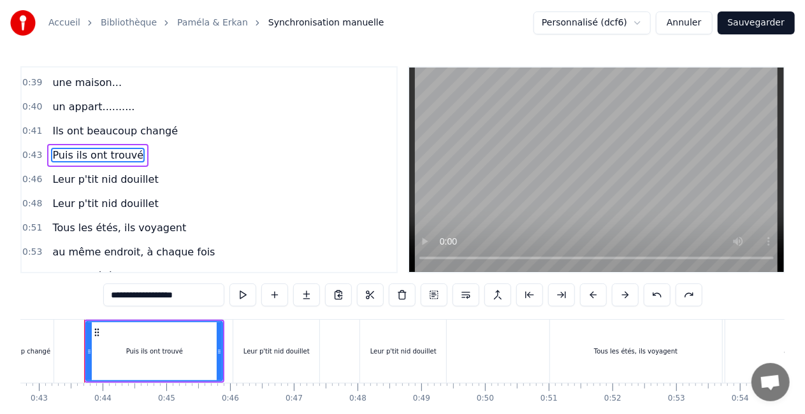
click at [120, 185] on span "Leur p'tit nid douillet" at bounding box center [105, 179] width 108 height 15
type input "**********"
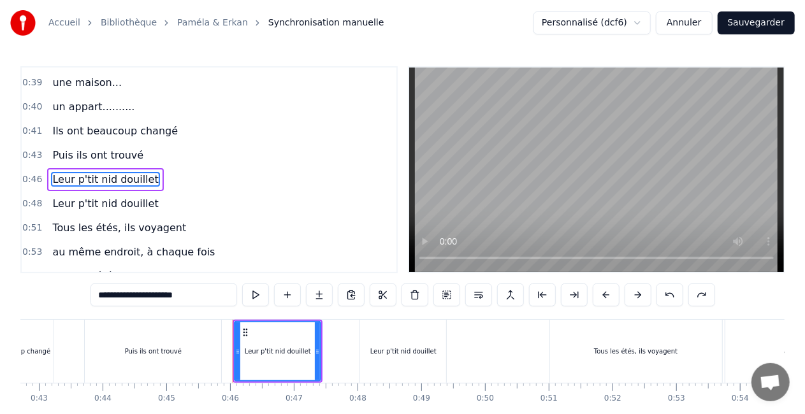
scroll to position [418, 0]
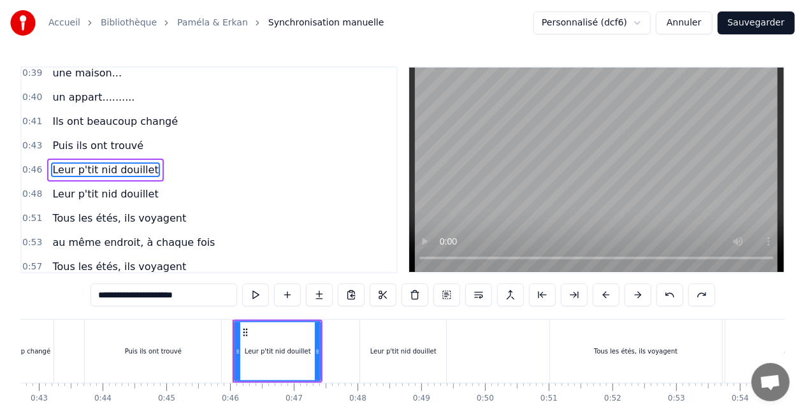
click at [120, 185] on div "Leur p'tit nid douillet" at bounding box center [105, 194] width 116 height 23
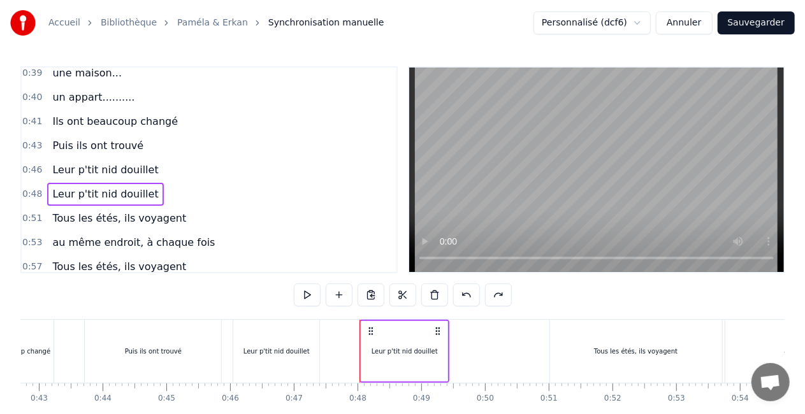
click at [150, 191] on div "0:48 Leur p'tit nid douillet" at bounding box center [209, 194] width 375 height 24
click at [326, 299] on button at bounding box center [339, 295] width 27 height 23
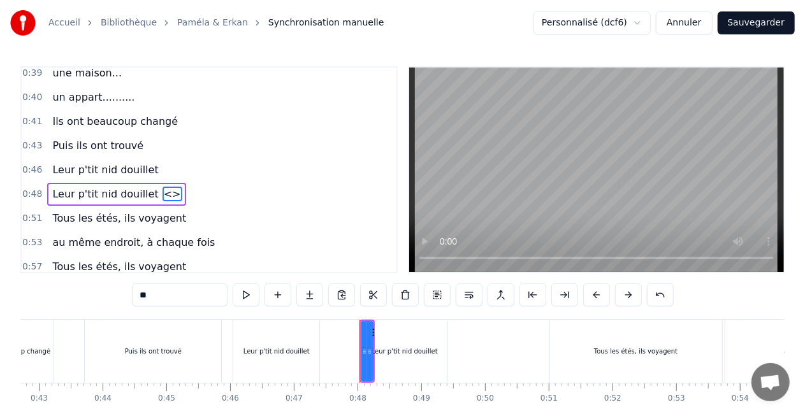
scroll to position [442, 0]
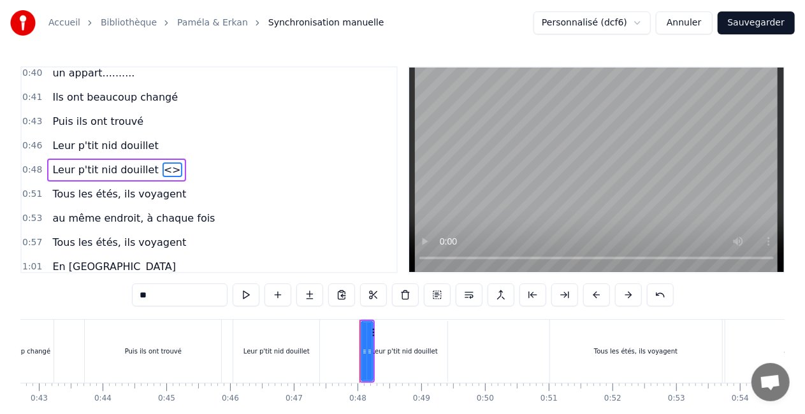
click at [162, 171] on span "<>" at bounding box center [172, 169] width 20 height 15
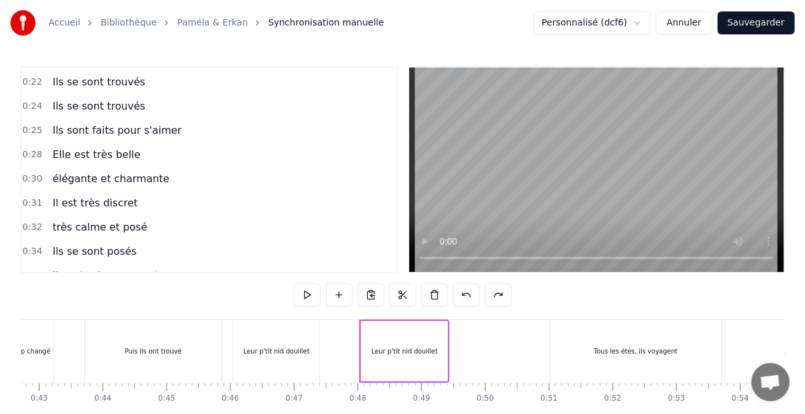
scroll to position [0, 0]
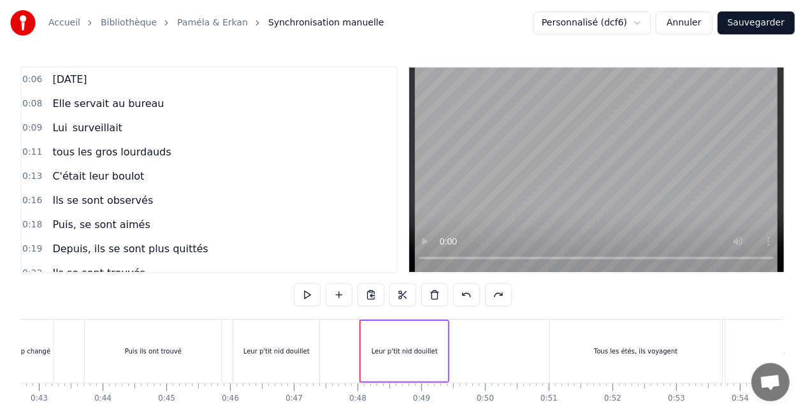
click at [101, 219] on span "Puis, se sont aimés" at bounding box center [101, 224] width 100 height 15
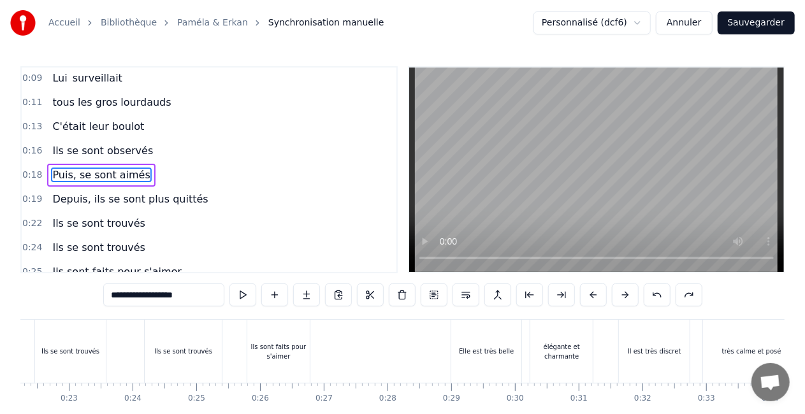
scroll to position [0, 1092]
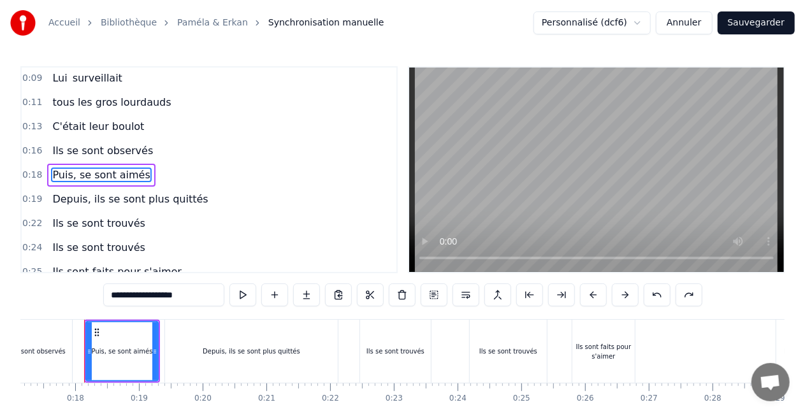
click at [126, 174] on span "Puis, se sont aimés" at bounding box center [101, 175] width 100 height 15
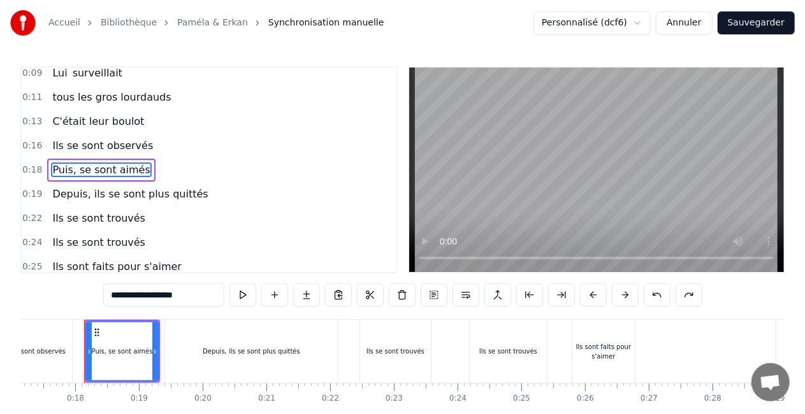
click at [126, 170] on span "Puis, se sont aimés" at bounding box center [101, 169] width 100 height 15
click at [153, 294] on input "**********" at bounding box center [163, 295] width 121 height 23
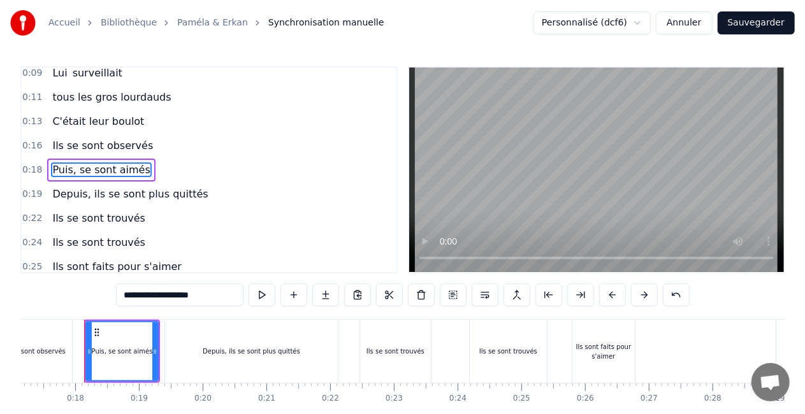
paste input "**********"
type input "**********"
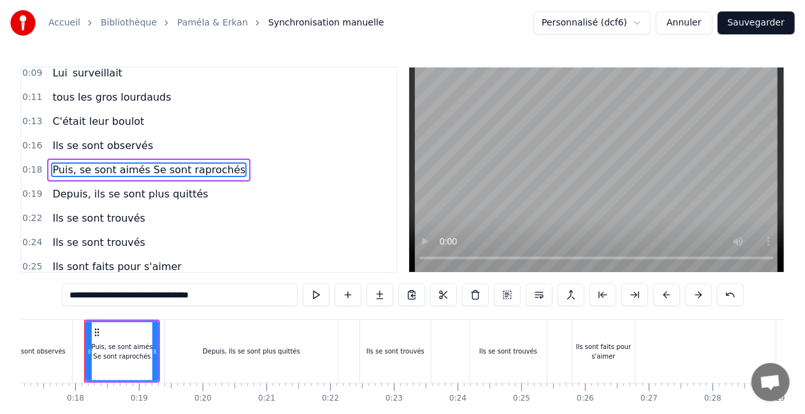
click at [110, 294] on input "**********" at bounding box center [180, 295] width 236 height 23
click at [256, 225] on div "0:22 Ils se sont trouvés" at bounding box center [209, 218] width 375 height 24
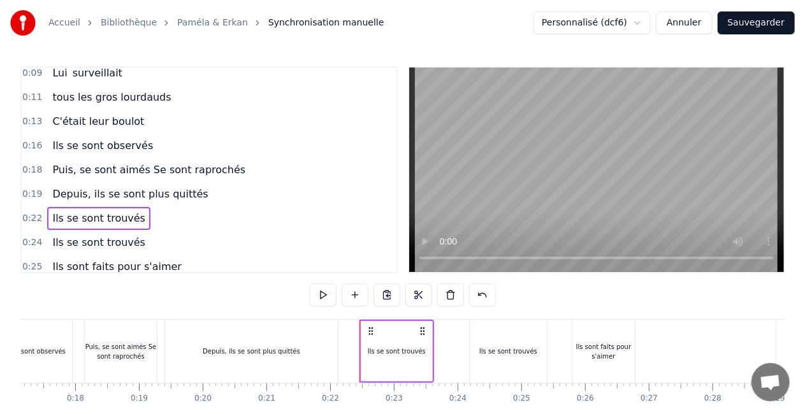
click at [177, 155] on div "0:16 Ils se sont observés" at bounding box center [209, 146] width 375 height 24
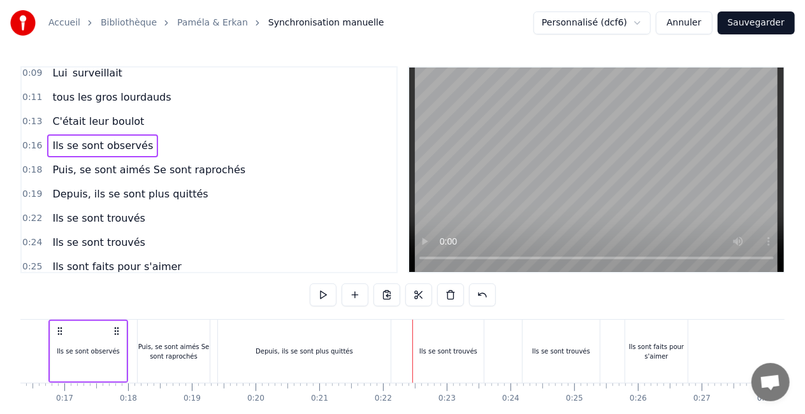
scroll to position [0, 1004]
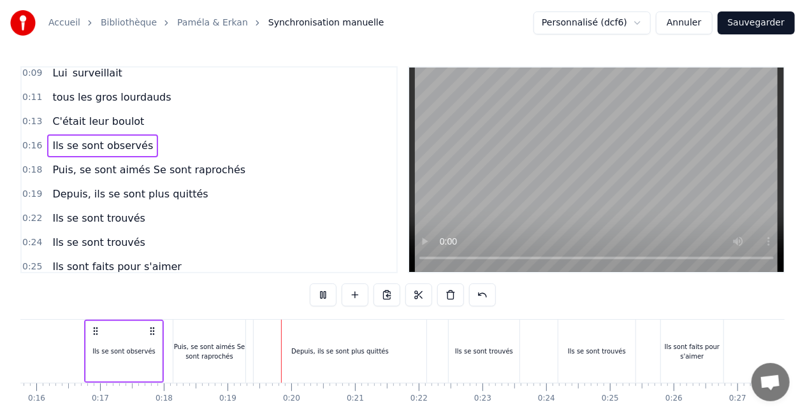
click at [325, 202] on div "0:19 Depuis, ils se sont plus quittés" at bounding box center [209, 194] width 375 height 24
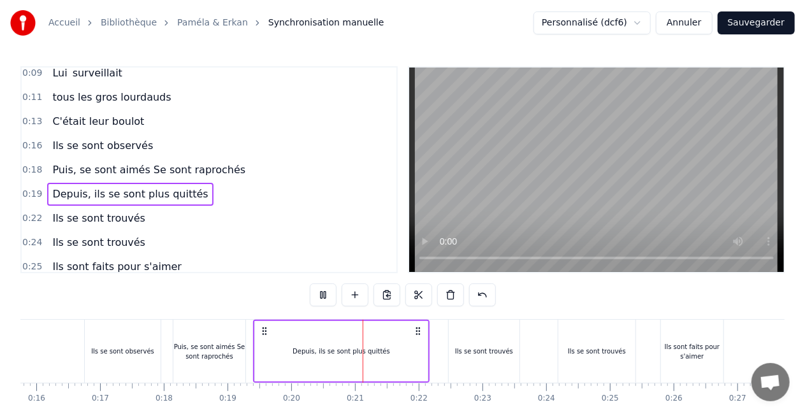
click at [146, 168] on span "Puis, se sont aimés Se sont raprochés" at bounding box center [149, 169] width 196 height 15
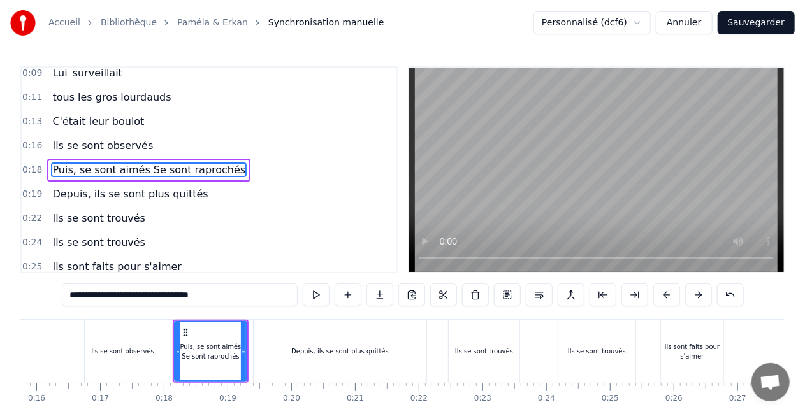
click at [145, 168] on span "Puis, se sont aimés Se sont raprochés" at bounding box center [149, 169] width 196 height 15
click at [574, 298] on button at bounding box center [571, 295] width 27 height 23
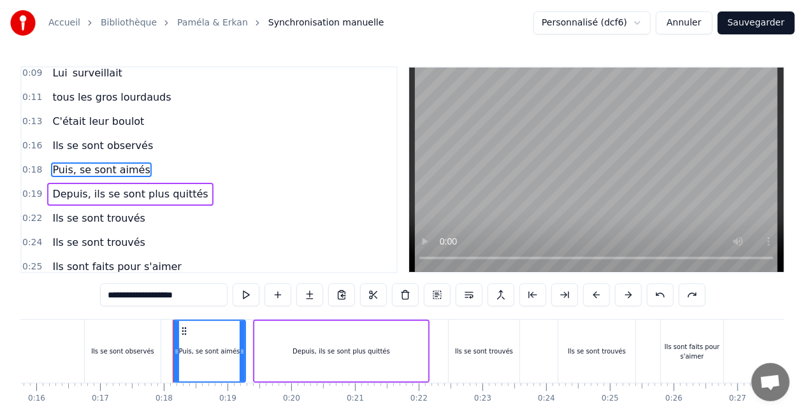
type input "**********"
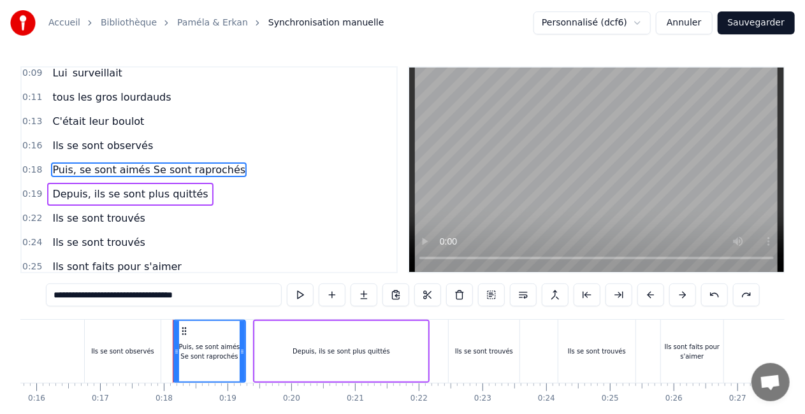
click at [267, 188] on div "0:19 Depuis, ils se sont plus quittés" at bounding box center [209, 194] width 375 height 24
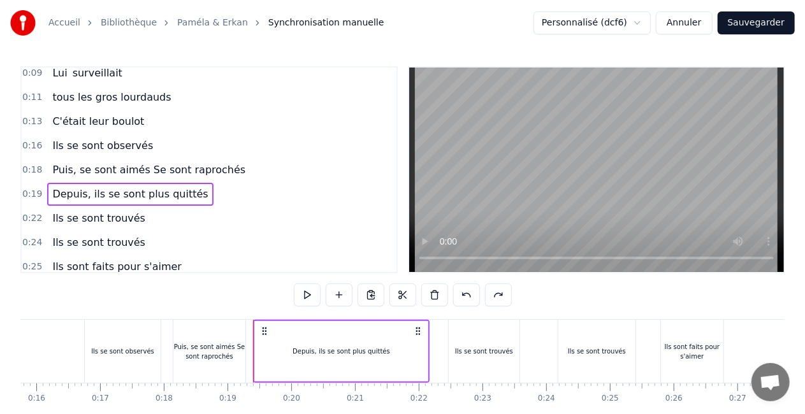
click at [265, 241] on div "0:24 Ils se sont trouvés" at bounding box center [209, 243] width 375 height 24
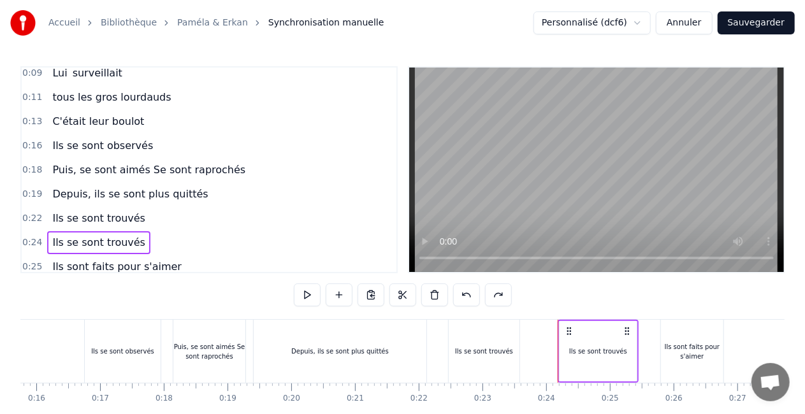
click at [327, 361] on div "Depuis, ils se sont plus quittés" at bounding box center [340, 351] width 173 height 63
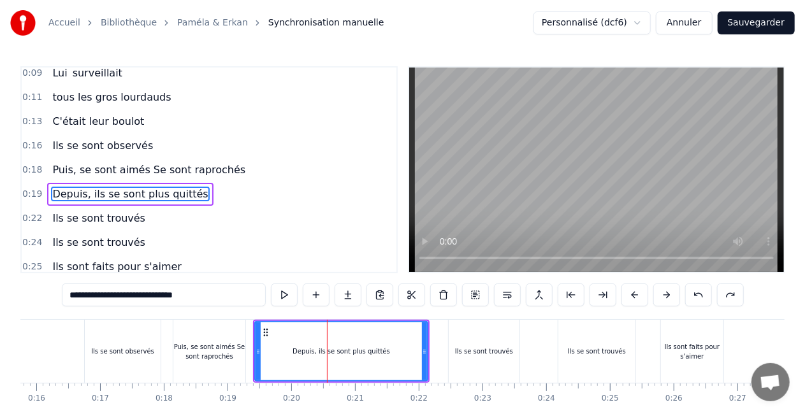
scroll to position [79, 0]
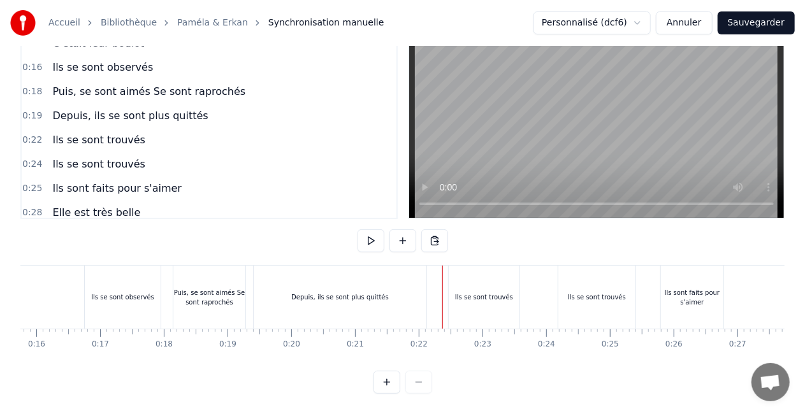
scroll to position [65, 0]
click at [489, 294] on div "Ils se sont trouvés" at bounding box center [484, 297] width 71 height 63
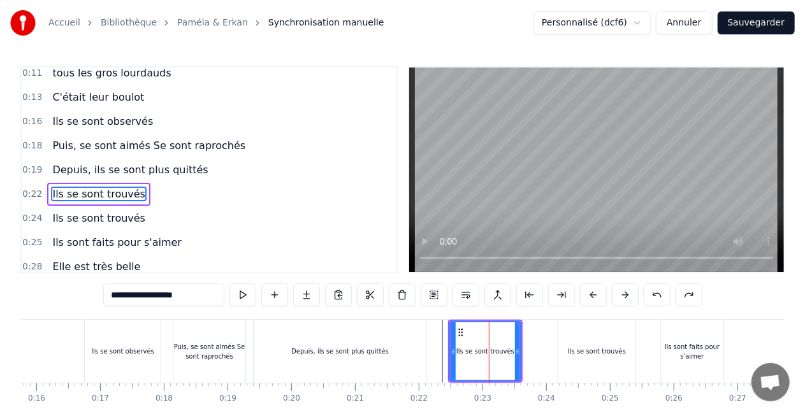
scroll to position [103, 0]
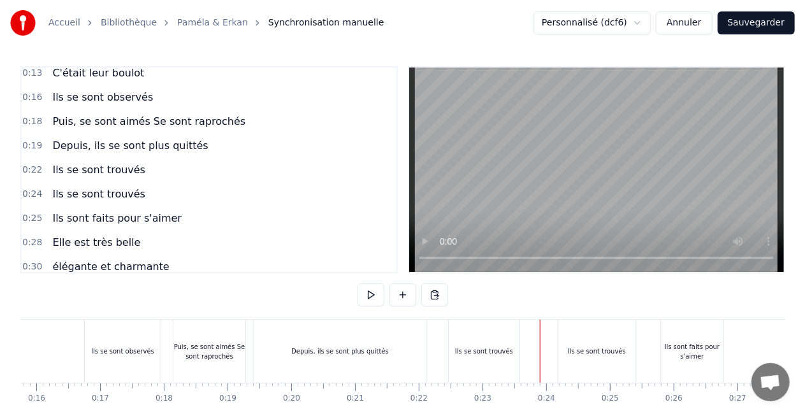
click at [619, 358] on div "Ils se sont trouvés" at bounding box center [596, 351] width 77 height 63
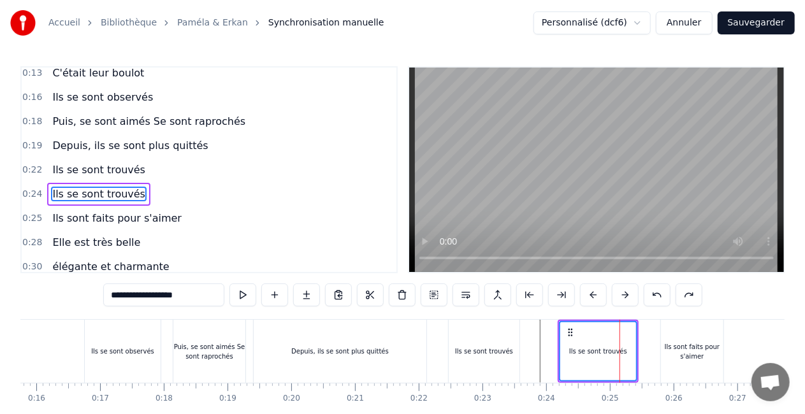
scroll to position [127, 0]
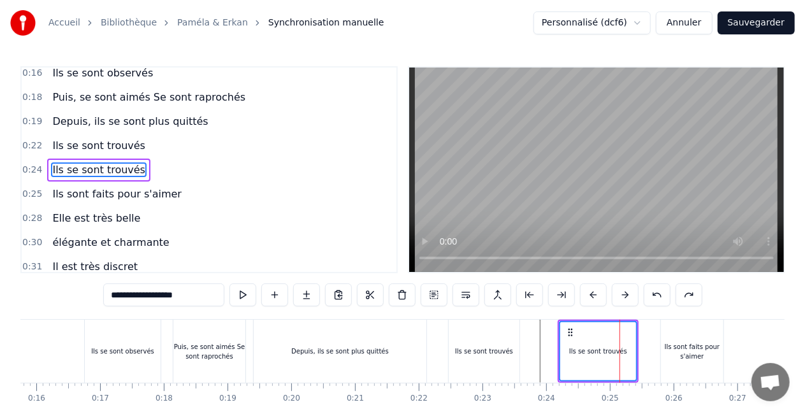
click at [686, 358] on div "Ils sont faits pour s'aimer" at bounding box center [692, 351] width 62 height 19
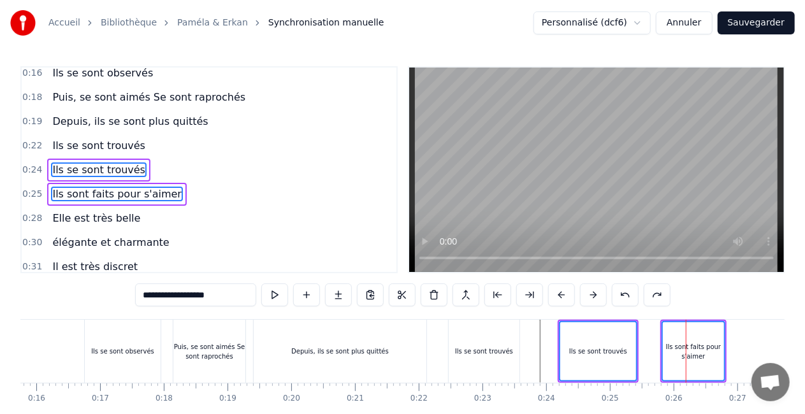
click at [486, 363] on div "Ils se sont trouvés" at bounding box center [484, 351] width 71 height 63
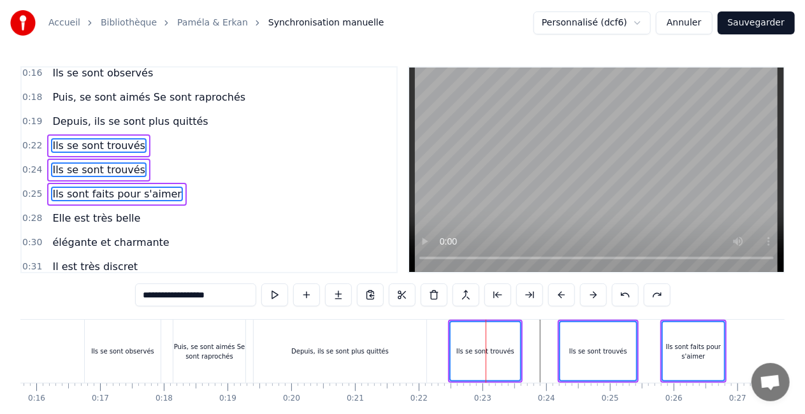
click at [47, 224] on div "Elle est très belle" at bounding box center [96, 218] width 98 height 23
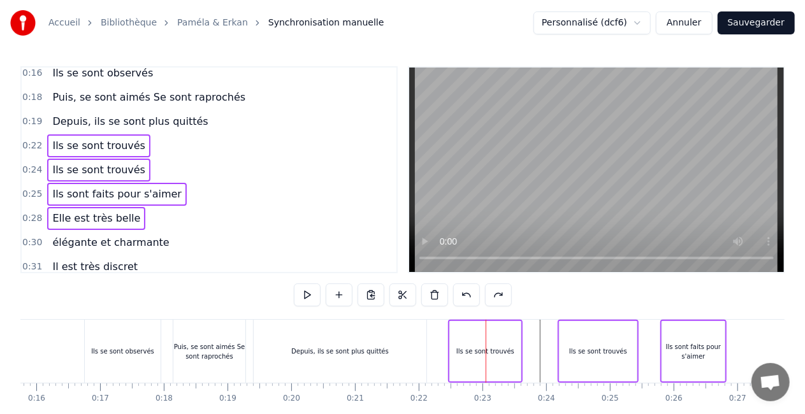
click at [64, 244] on span "élégante et charmante" at bounding box center [110, 242] width 119 height 15
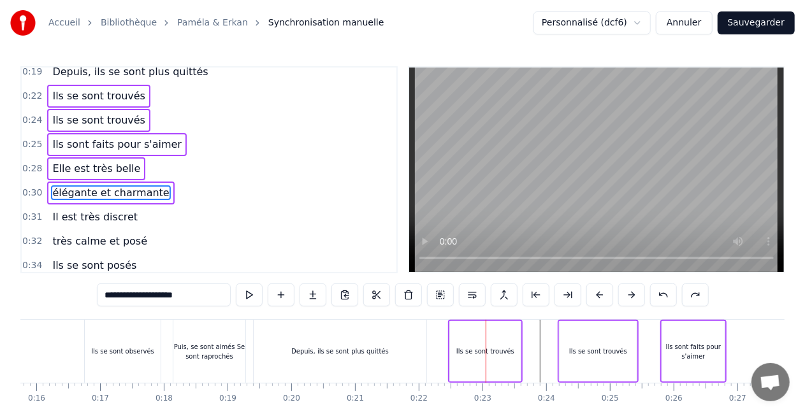
scroll to position [200, 0]
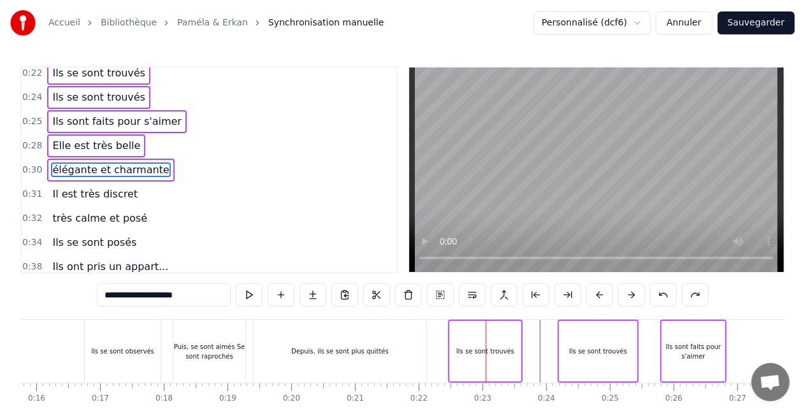
click at [66, 212] on span "très calme et posé" at bounding box center [99, 218] width 97 height 15
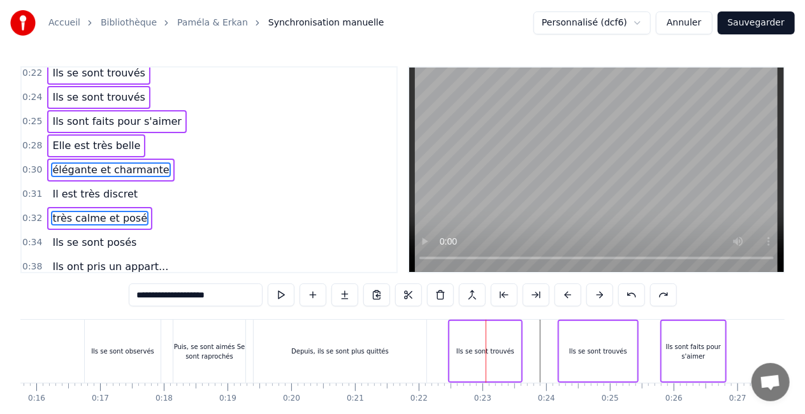
click at [67, 199] on span "Il est très discret" at bounding box center [95, 194] width 88 height 15
click at [69, 233] on div "Ils se sont posés" at bounding box center [94, 242] width 94 height 23
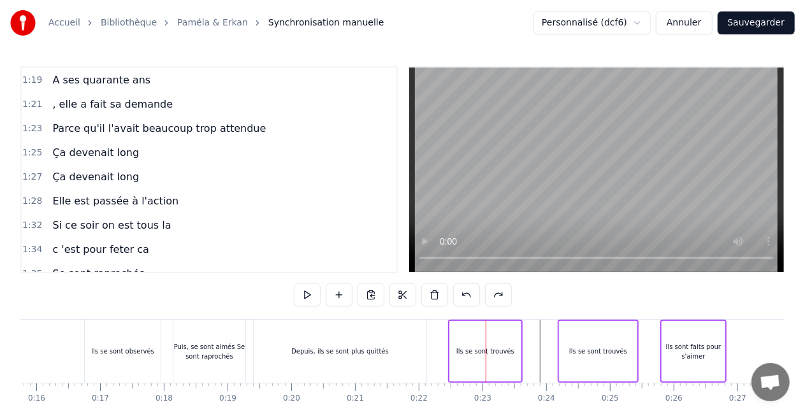
scroll to position [812, 0]
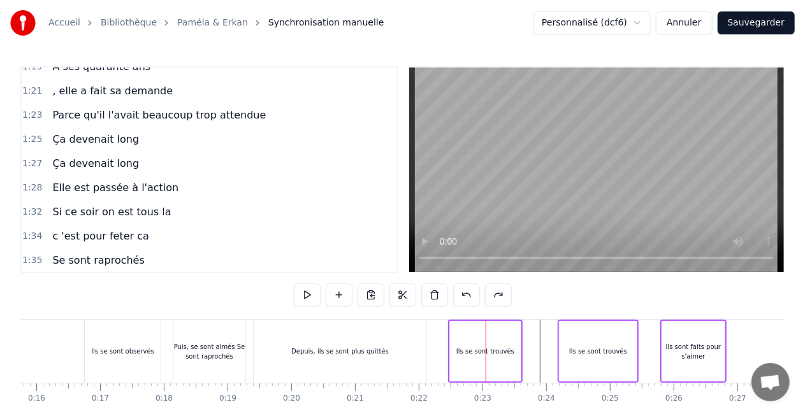
click at [75, 253] on span "Se sont raprochés" at bounding box center [98, 260] width 94 height 15
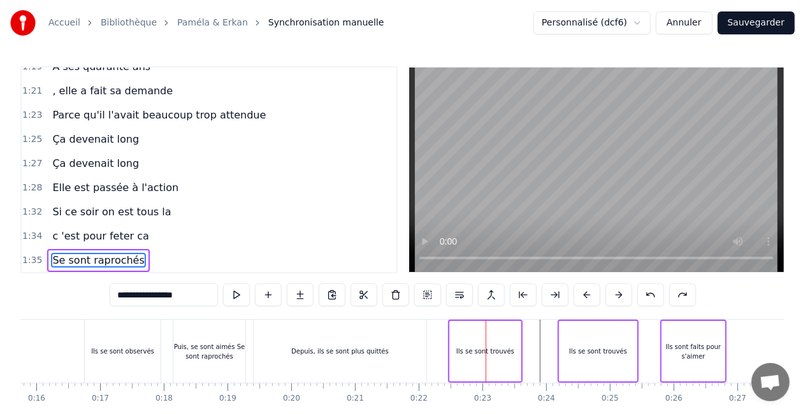
scroll to position [53, 0]
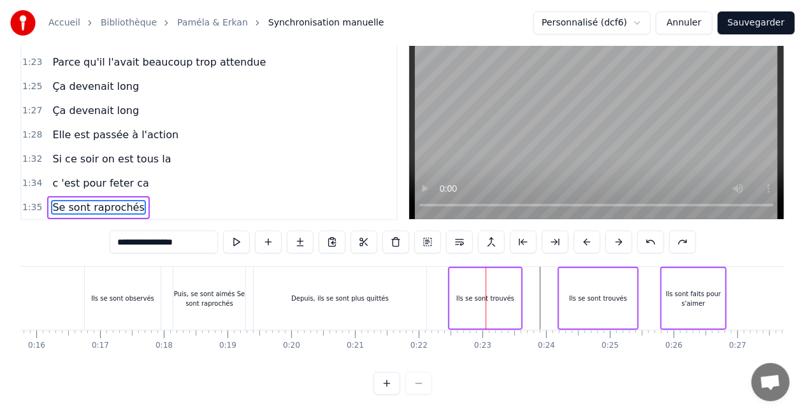
drag, startPoint x: 493, startPoint y: 316, endPoint x: 626, endPoint y: 312, distance: 132.6
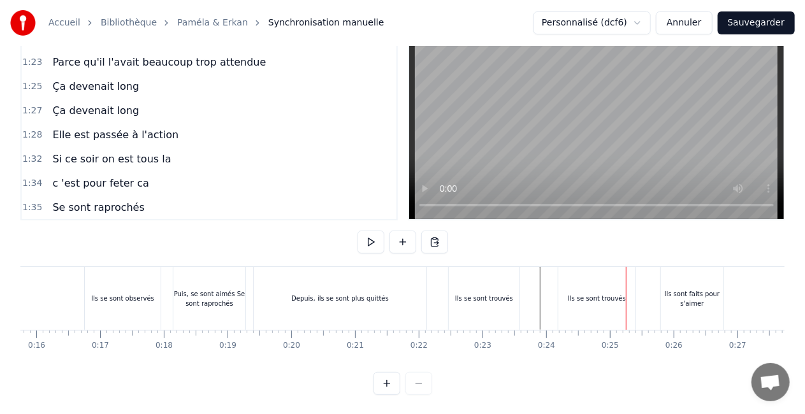
click at [120, 213] on span "Se sont raprochés" at bounding box center [98, 207] width 94 height 15
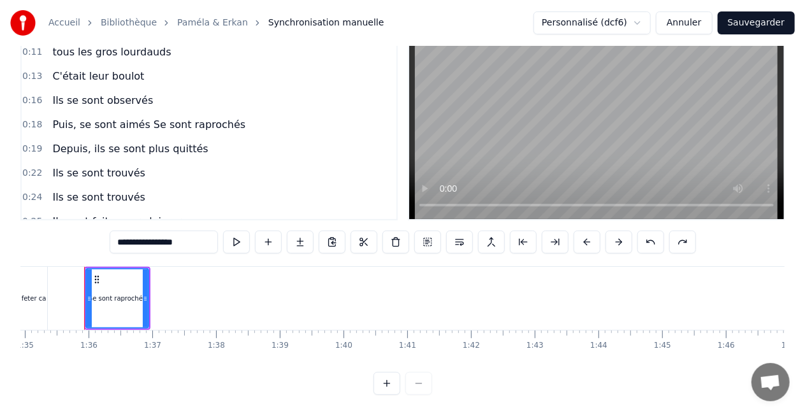
scroll to position [0, 0]
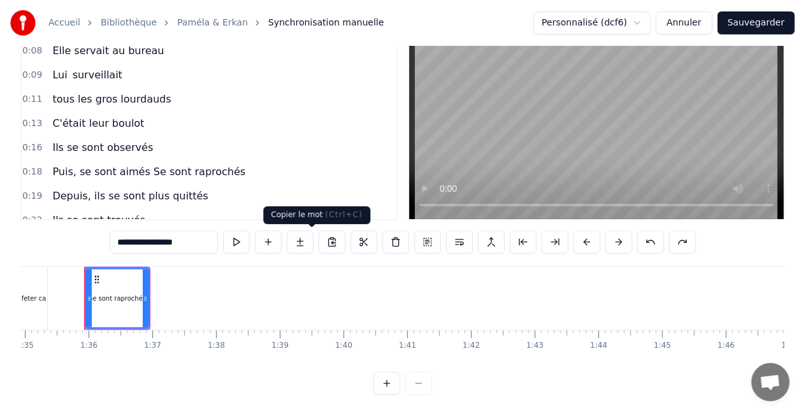
click at [324, 262] on div "0:06 [DATE] 0:08 Elle servait au bureau 0:09 Lui surveillait 0:11 tous les gros…" at bounding box center [402, 204] width 764 height 382
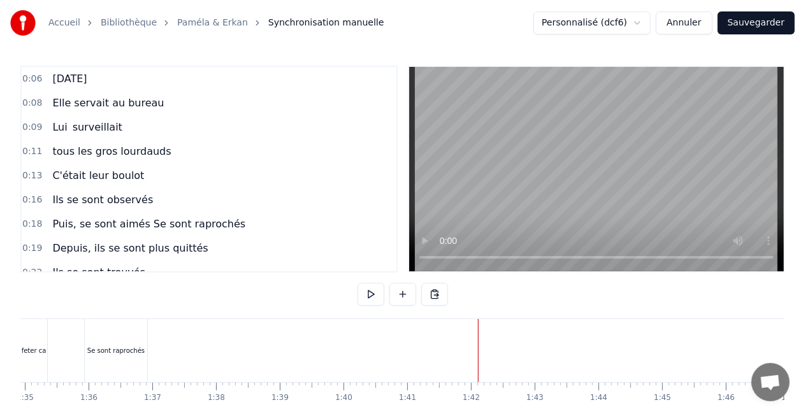
scroll to position [65, 0]
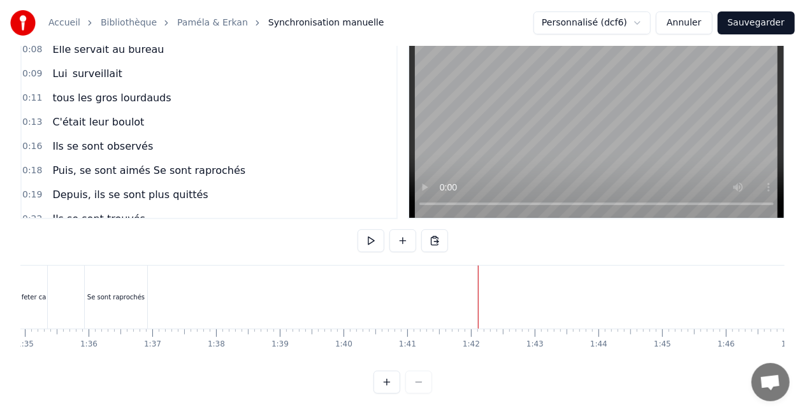
click at [133, 292] on div "Se sont raprochés" at bounding box center [115, 297] width 57 height 10
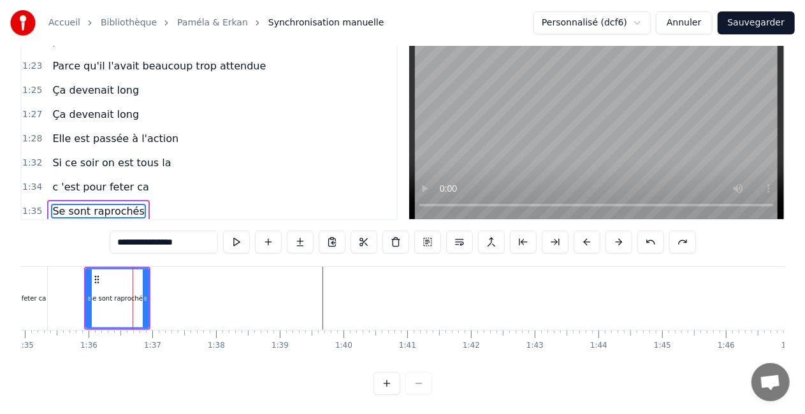
scroll to position [812, 0]
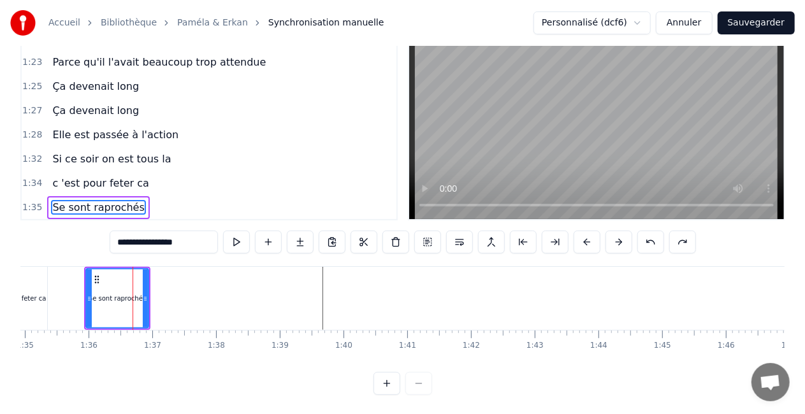
drag, startPoint x: 118, startPoint y: 293, endPoint x: 236, endPoint y: 304, distance: 118.4
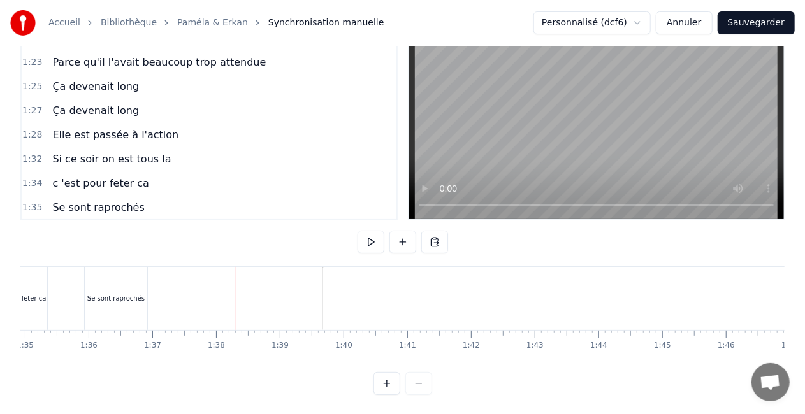
click at [124, 308] on div "Se sont raprochés" at bounding box center [116, 298] width 62 height 63
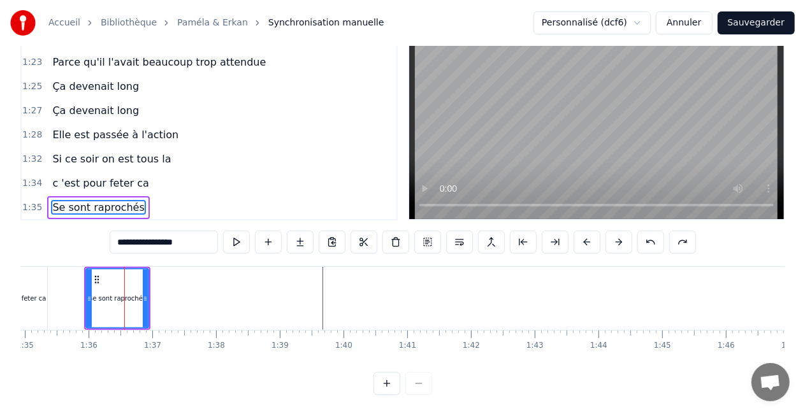
drag, startPoint x: 124, startPoint y: 308, endPoint x: 168, endPoint y: 292, distance: 46.8
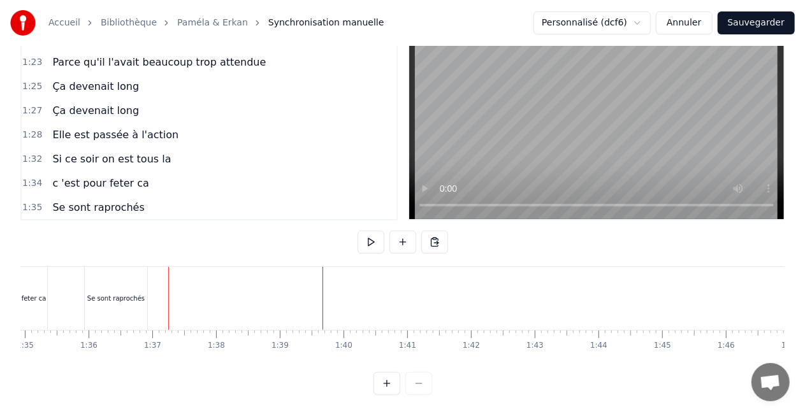
click at [134, 296] on div "Se sont raprochés" at bounding box center [115, 299] width 57 height 10
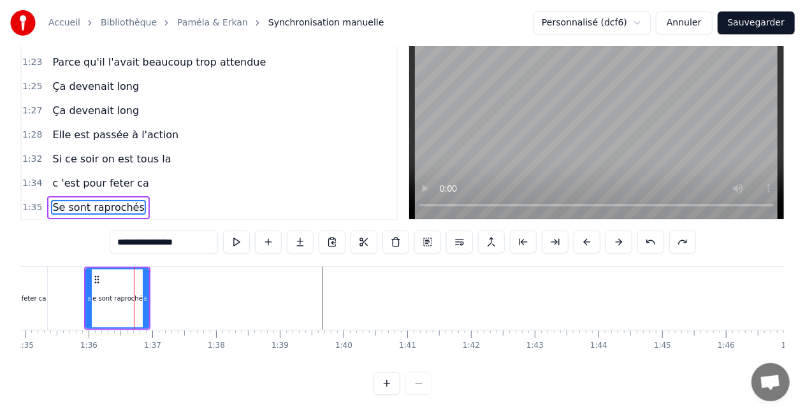
click at [104, 189] on span "c 'est pour feter ca" at bounding box center [100, 183] width 99 height 15
type input "**********"
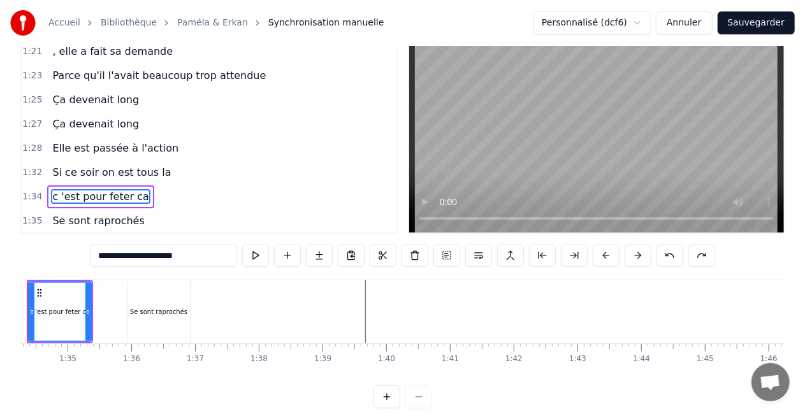
scroll to position [0, 5949]
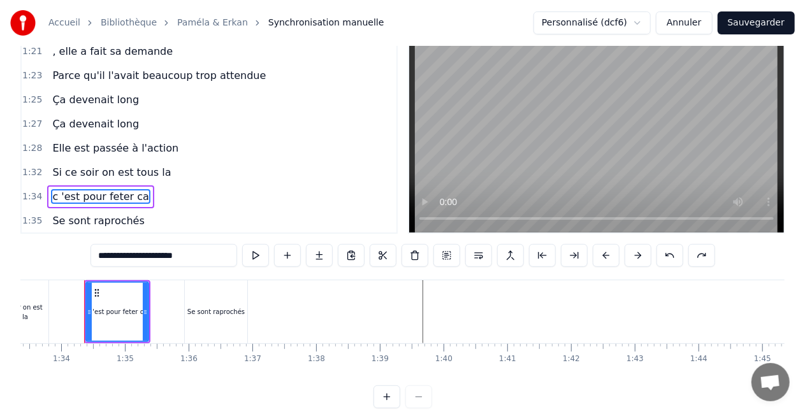
click at [108, 212] on div "Se sont raprochés" at bounding box center [98, 221] width 102 height 23
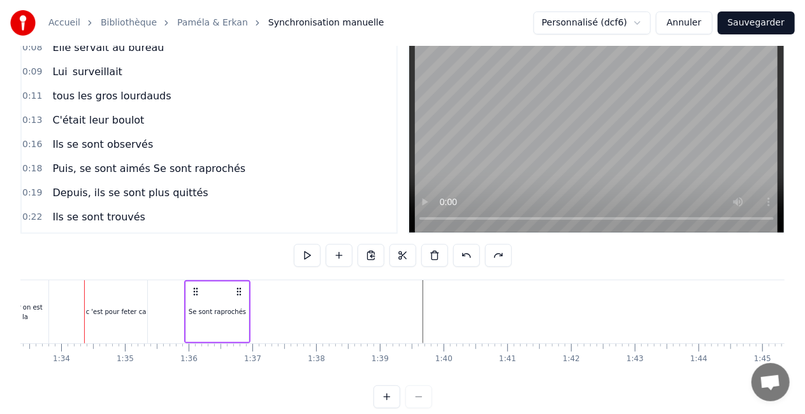
scroll to position [0, 0]
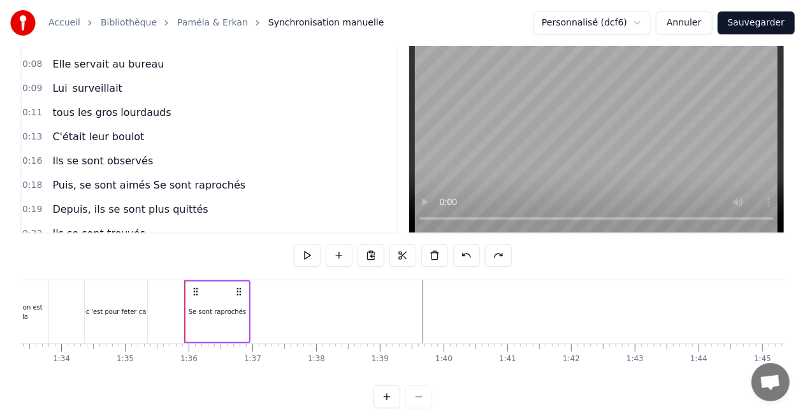
click at [111, 210] on span "Depuis, ils se sont plus quittés" at bounding box center [130, 209] width 158 height 15
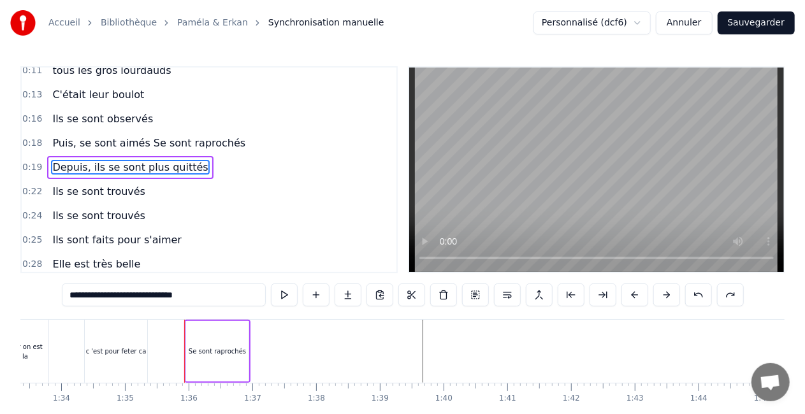
scroll to position [79, 0]
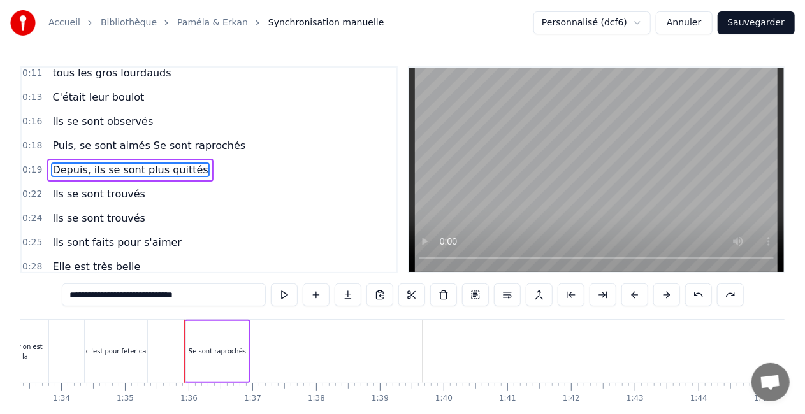
click at [127, 192] on span "Ils se sont trouvés" at bounding box center [99, 194] width 96 height 15
type input "**********"
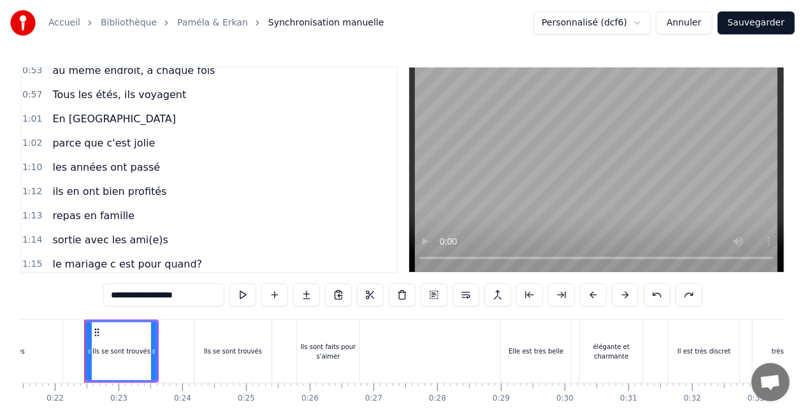
scroll to position [812, 0]
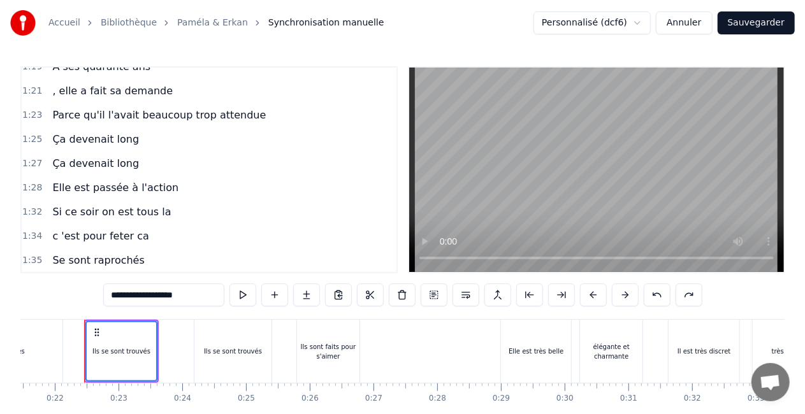
click at [110, 244] on div "c 'est pour feter ca" at bounding box center [100, 236] width 106 height 23
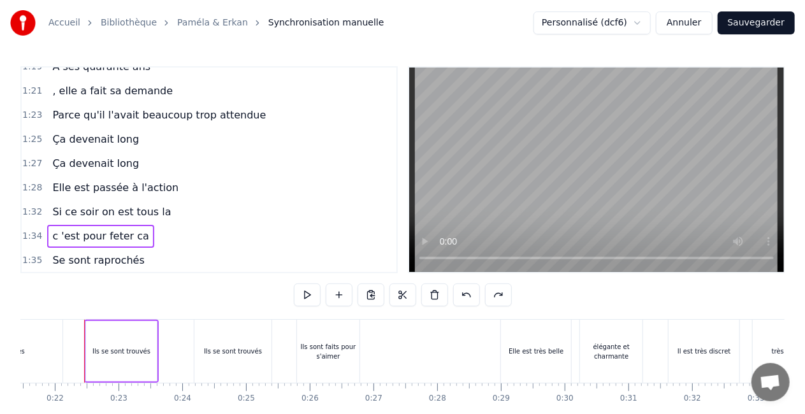
click at [110, 141] on span "Ça devenait long" at bounding box center [95, 139] width 89 height 15
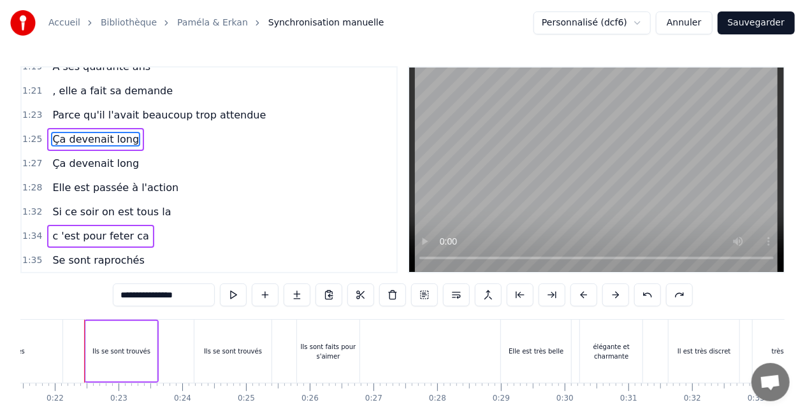
scroll to position [781, 0]
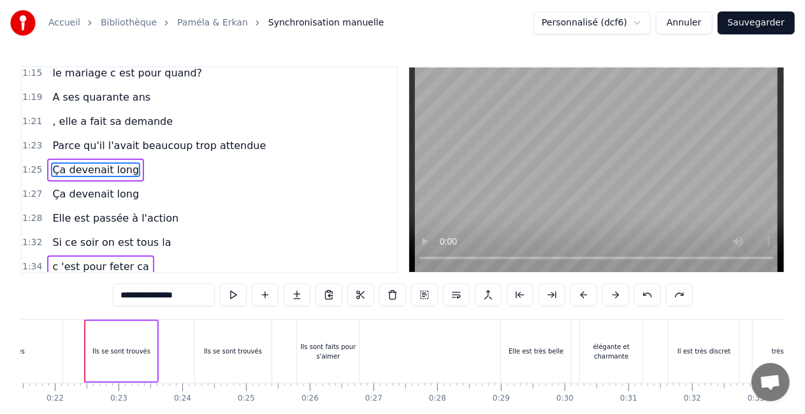
click at [110, 192] on span "Ça devenait long" at bounding box center [95, 194] width 89 height 15
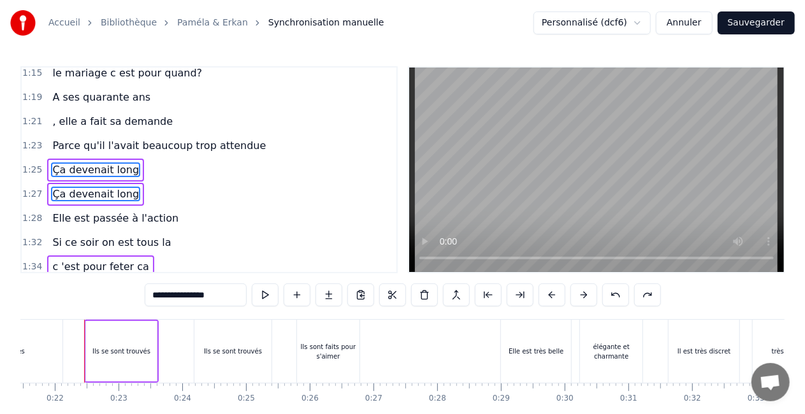
click at [110, 212] on span "Elle est passée à l'action" at bounding box center [115, 218] width 129 height 15
click at [110, 240] on span "Si ce soir on est tous la" at bounding box center [111, 242] width 121 height 15
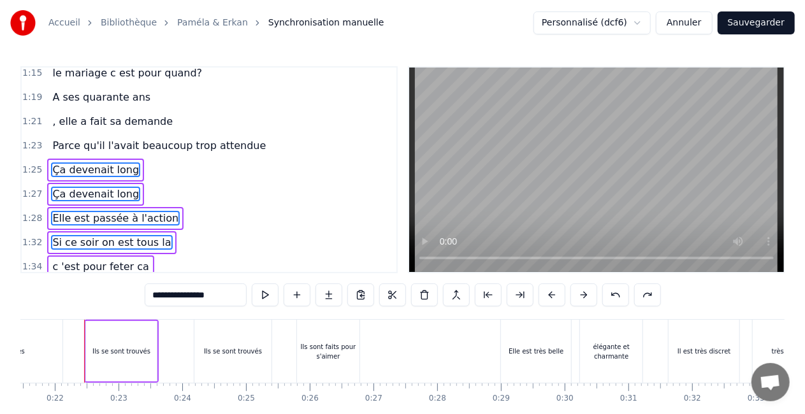
click at [173, 177] on div "1:25 Ça devenait long" at bounding box center [209, 170] width 375 height 24
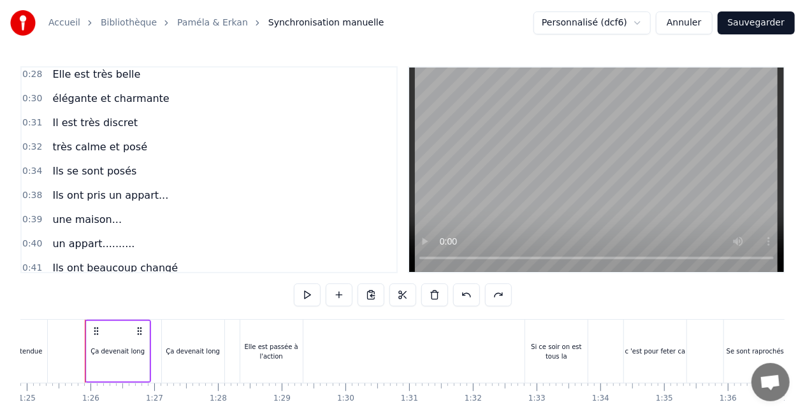
scroll to position [144, 0]
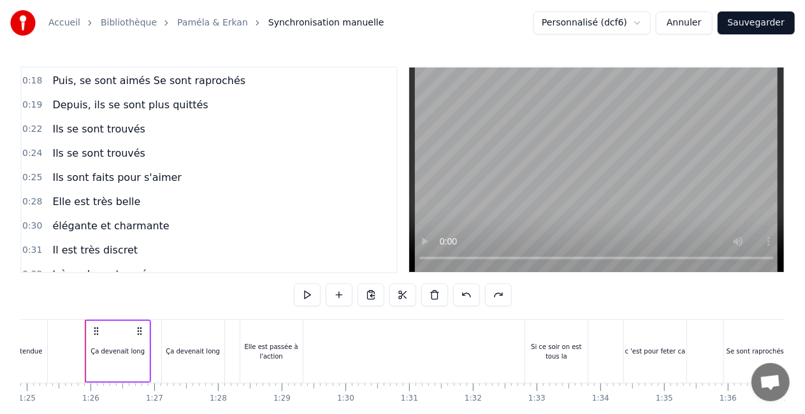
click at [132, 111] on span "Depuis, ils se sont plus quittés" at bounding box center [130, 104] width 158 height 15
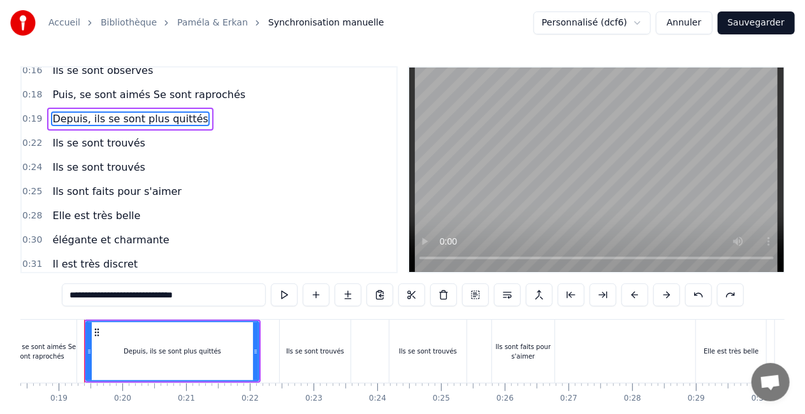
scroll to position [0, 0]
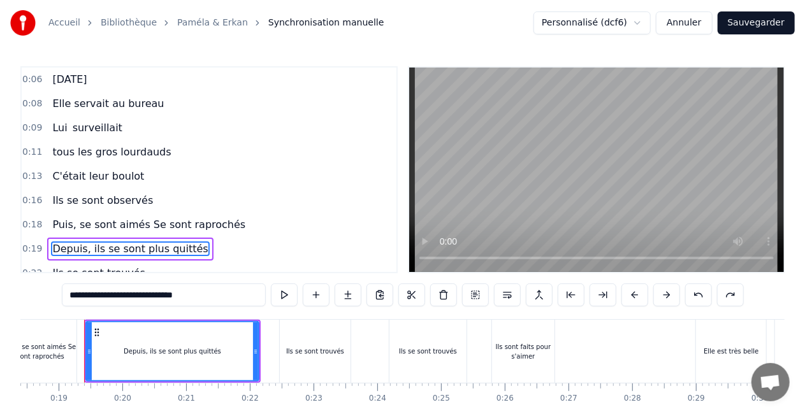
click at [126, 137] on div "0:09 [PERSON_NAME]" at bounding box center [209, 128] width 375 height 24
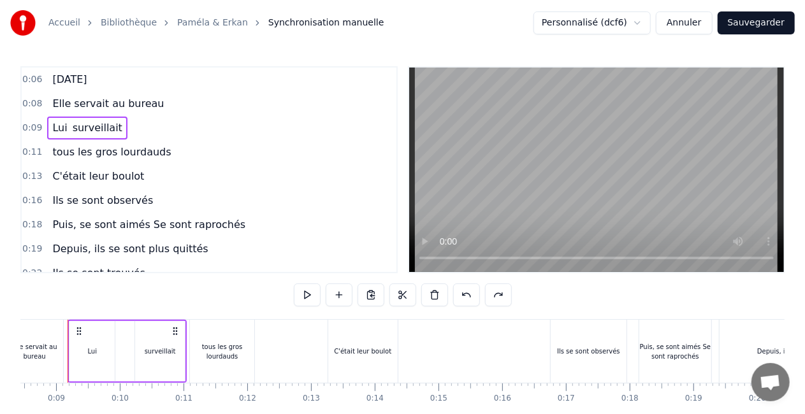
scroll to position [0, 521]
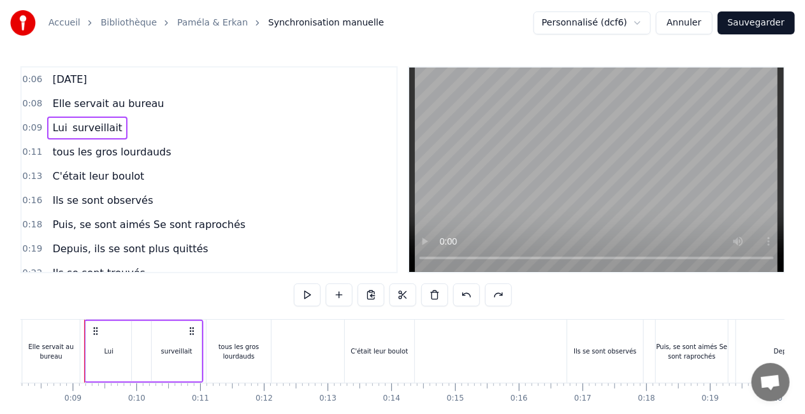
click at [115, 205] on span "Ils se sont observés" at bounding box center [102, 200] width 103 height 15
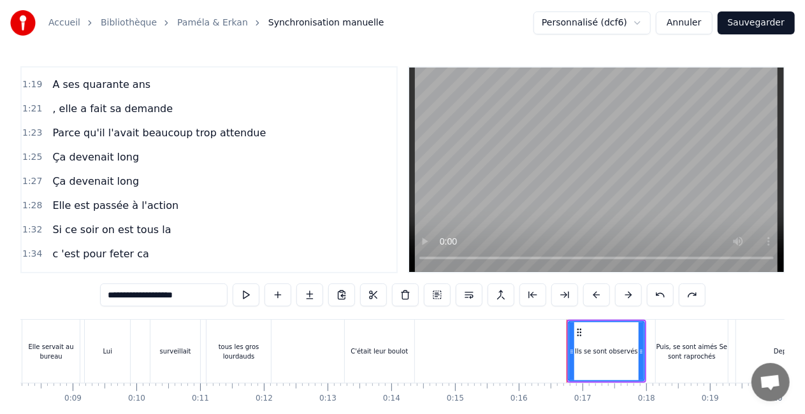
scroll to position [812, 0]
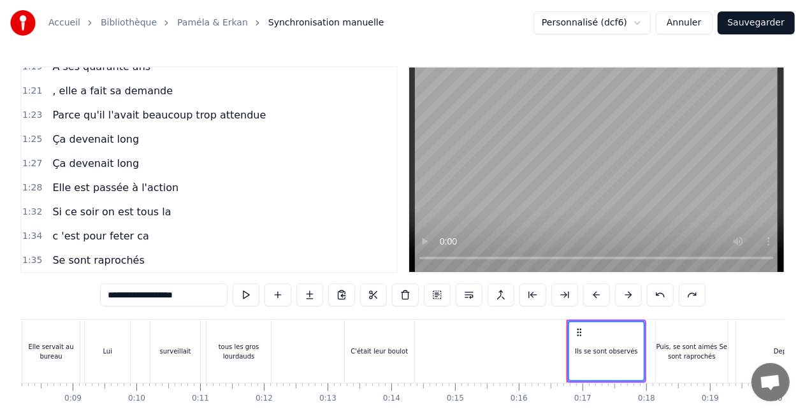
click at [87, 253] on span "Se sont raprochés" at bounding box center [98, 260] width 94 height 15
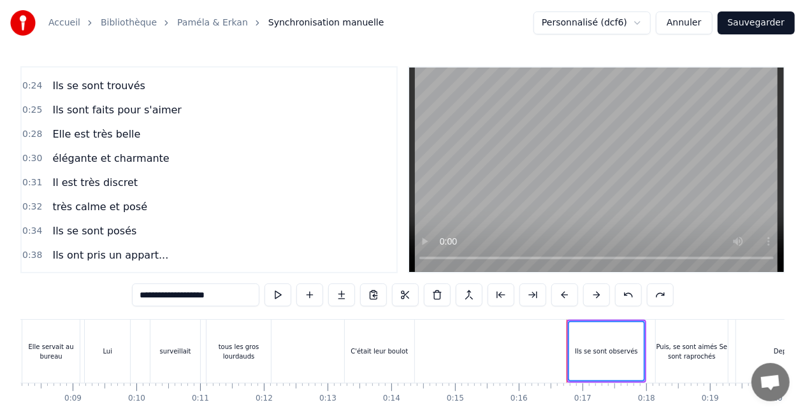
scroll to position [31, 0]
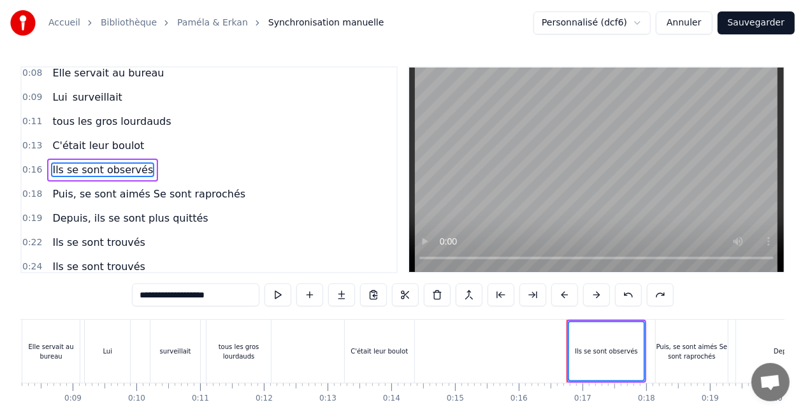
click at [95, 165] on span "Ils se sont observés" at bounding box center [102, 169] width 103 height 15
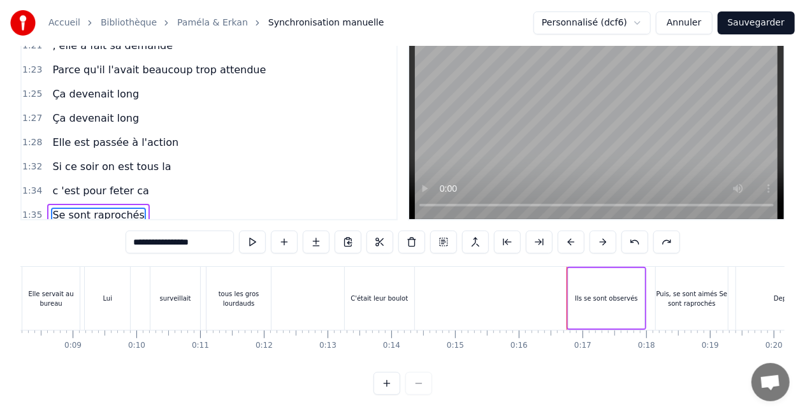
scroll to position [812, 0]
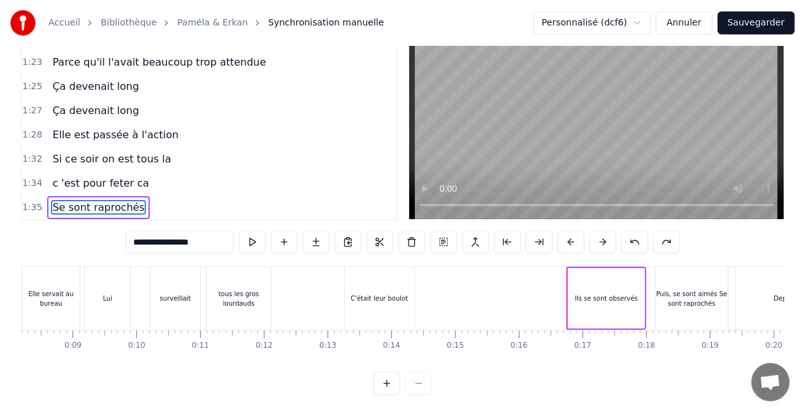
click at [95, 206] on span "Se sont raprochés" at bounding box center [98, 207] width 94 height 15
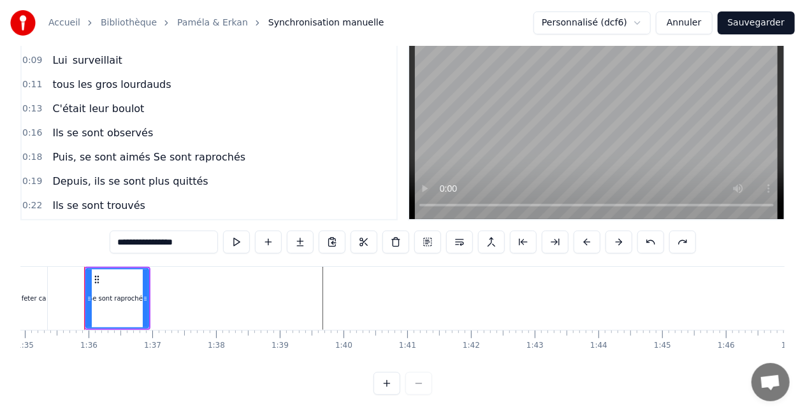
scroll to position [0, 0]
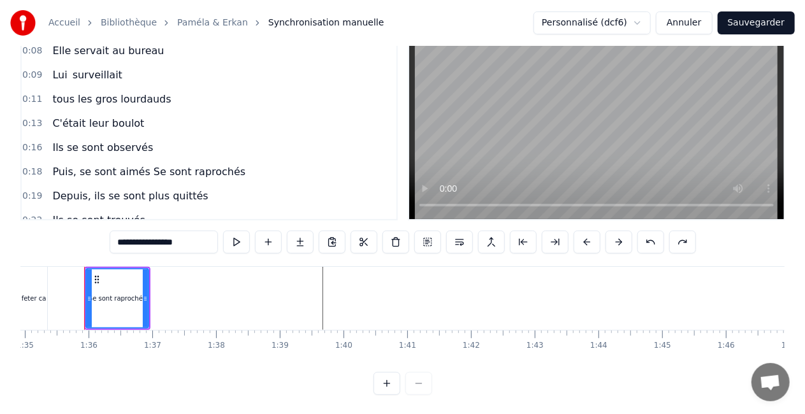
click at [99, 175] on span "Puis, se sont aimés Se sont raprochés" at bounding box center [149, 171] width 196 height 15
type input "**********"
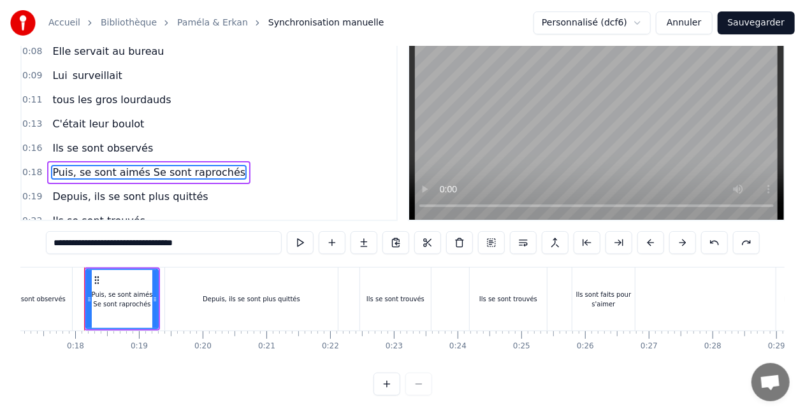
click at [268, 191] on div "0:19 Depuis, ils se sont plus quittés" at bounding box center [209, 197] width 375 height 24
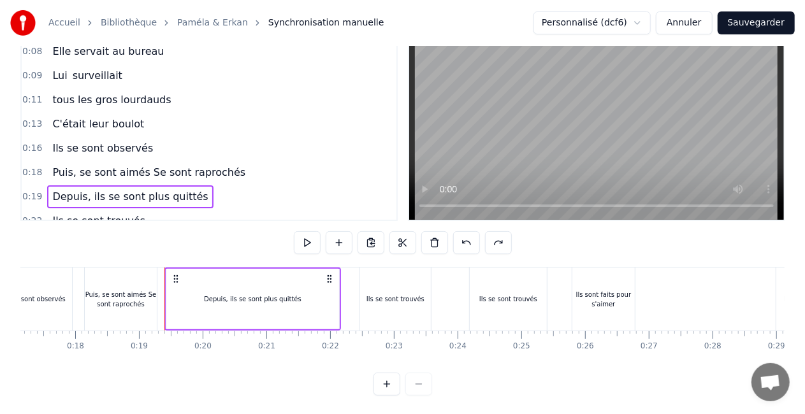
click at [294, 24] on span "Synchronisation manuelle" at bounding box center [326, 23] width 116 height 13
click at [268, 296] on div "Depuis, ils se sont plus quittés" at bounding box center [252, 299] width 97 height 10
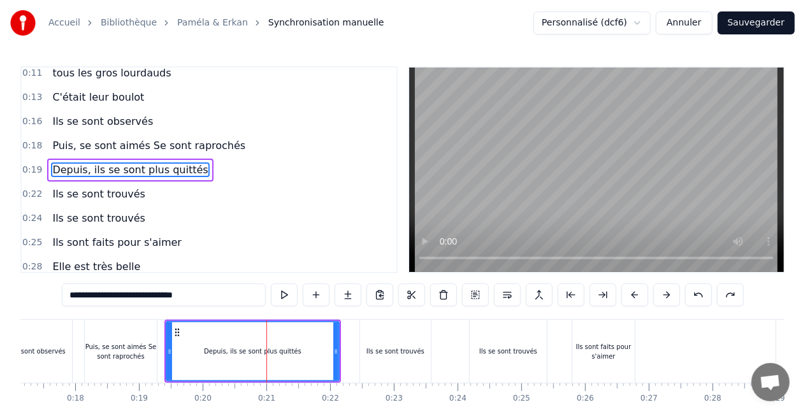
click at [173, 332] on icon at bounding box center [177, 333] width 10 height 10
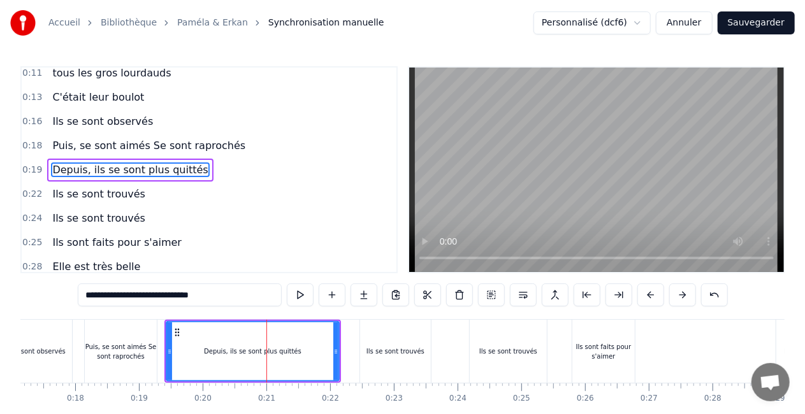
click at [180, 335] on icon at bounding box center [177, 333] width 10 height 10
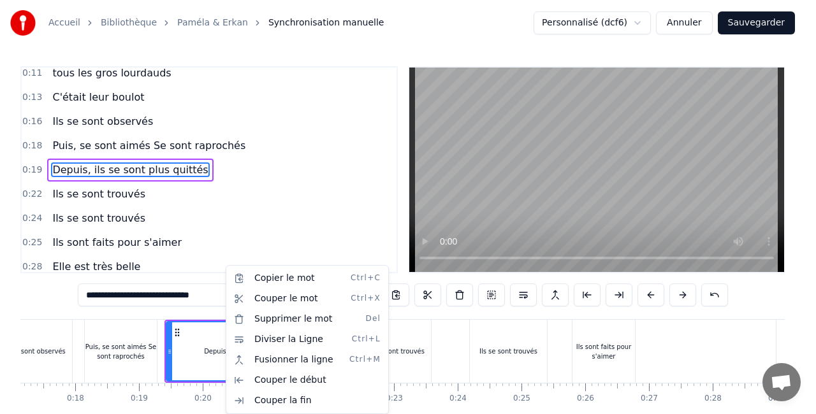
click at [137, 146] on html "Accueil Bibliothèque Paméla & Erkan Synchronisation manuelle Personnalisé (dcf6…" at bounding box center [408, 234] width 816 height 468
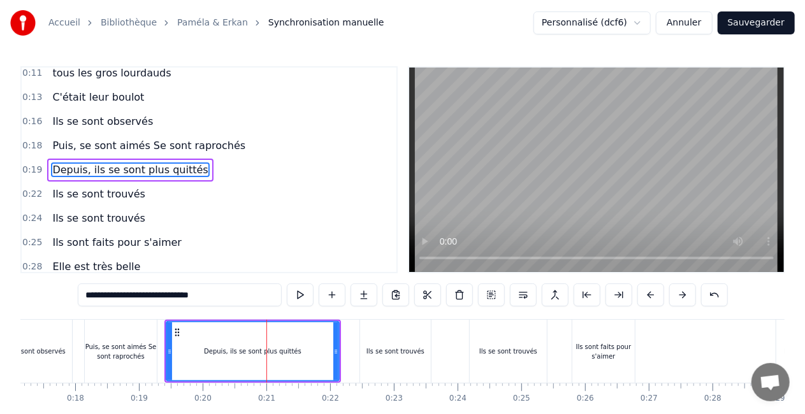
click at [135, 177] on span "Depuis, ils se sont plus quittés" at bounding box center [130, 169] width 158 height 15
click at [139, 149] on span "Puis, se sont aimés Se sont raprochés" at bounding box center [149, 145] width 196 height 15
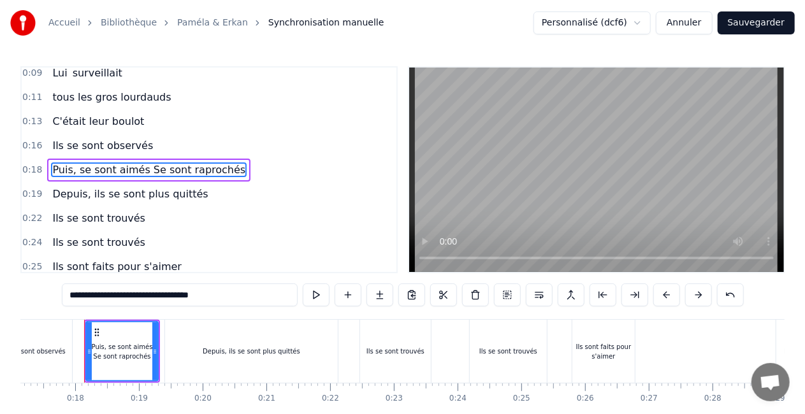
click at [123, 145] on span "Ils se sont observés" at bounding box center [102, 145] width 103 height 15
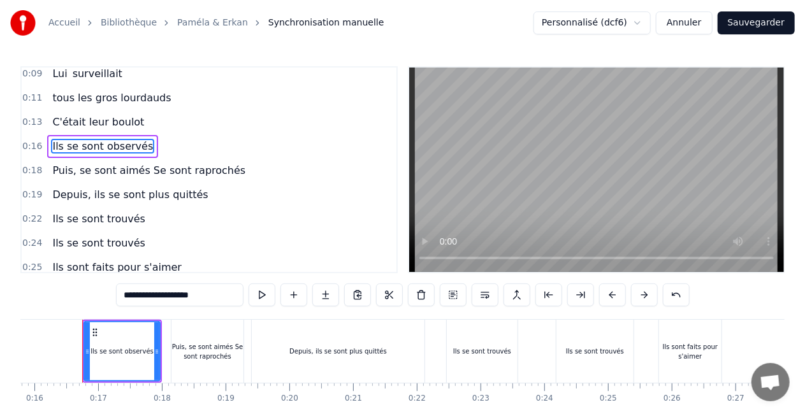
scroll to position [0, 1004]
click at [125, 173] on span "Puis, se sont aimés Se sont raprochés" at bounding box center [149, 170] width 196 height 15
type input "**********"
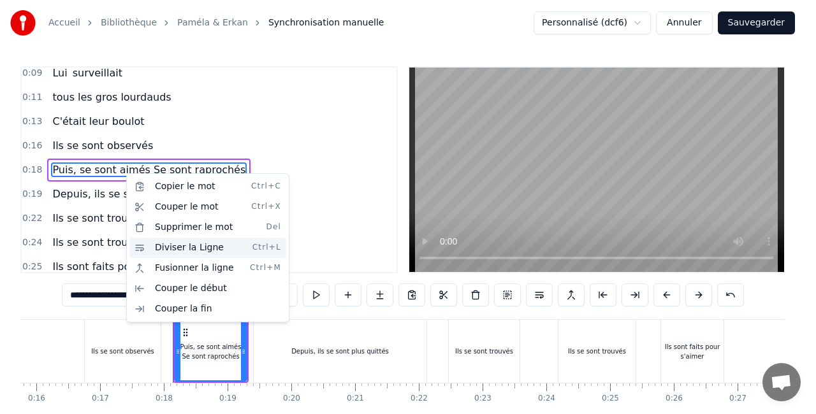
click at [193, 245] on div "Diviser la Ligne Ctrl+L" at bounding box center [207, 248] width 157 height 20
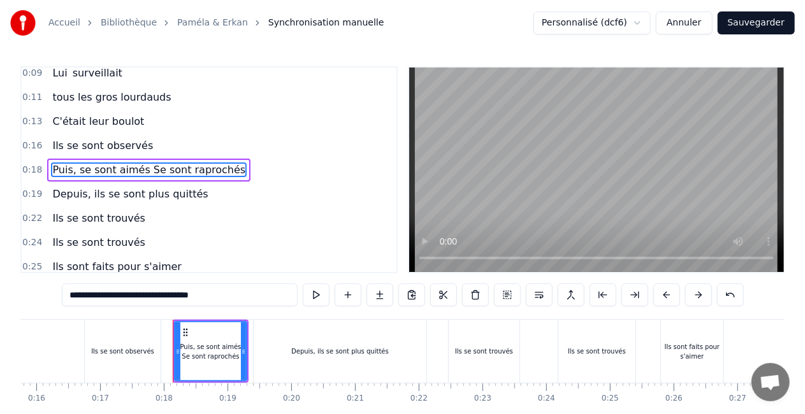
click at [205, 354] on div "Puis, se sont aimés Se sont raprochés" at bounding box center [210, 351] width 71 height 19
drag, startPoint x: 205, startPoint y: 354, endPoint x: 229, endPoint y: 349, distance: 24.0
click at [229, 349] on div "Puis, se sont aimés Se sont raprochés" at bounding box center [210, 351] width 71 height 19
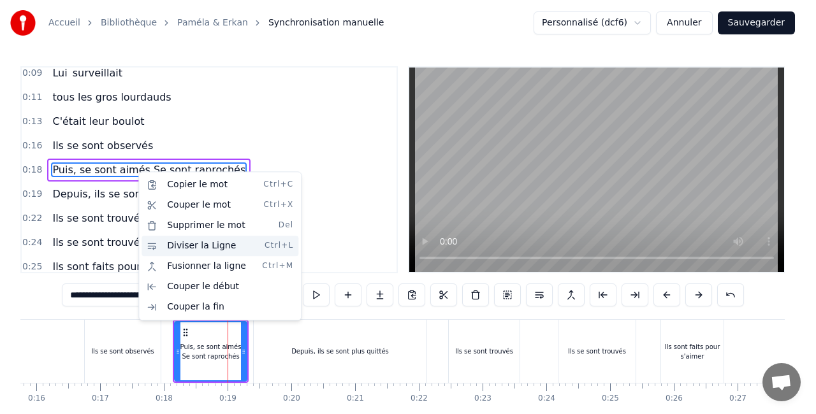
click at [218, 252] on div "Diviser la Ligne Ctrl+L" at bounding box center [219, 246] width 157 height 20
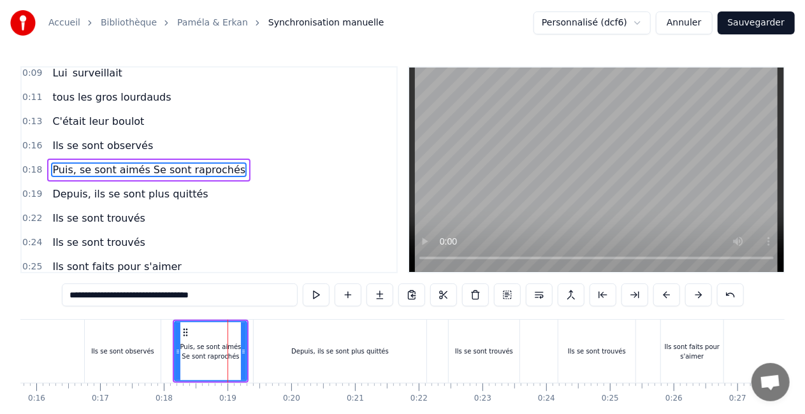
drag, startPoint x: 210, startPoint y: 354, endPoint x: 262, endPoint y: 339, distance: 54.3
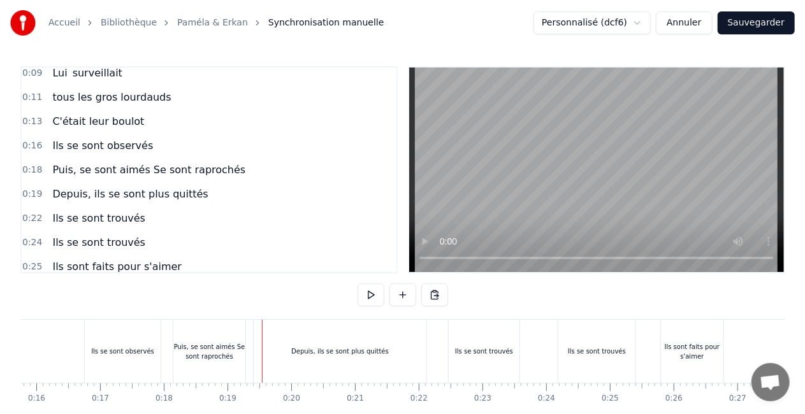
click at [237, 361] on div "Puis, se sont aimés Se sont raprochés" at bounding box center [209, 351] width 72 height 63
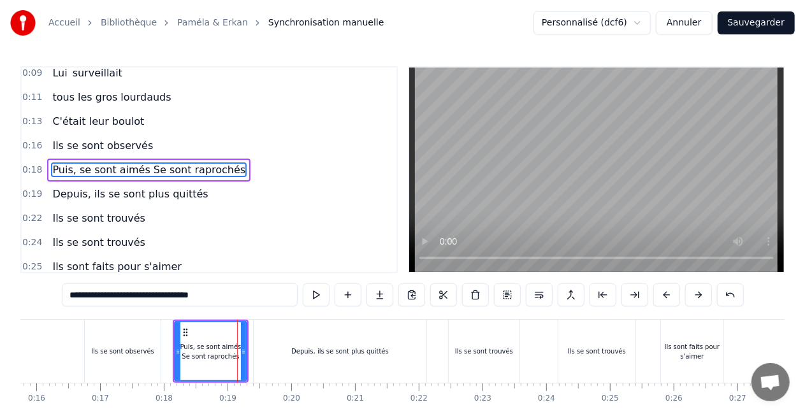
click at [199, 166] on span "Puis, se sont aimés Se sont raprochés" at bounding box center [149, 169] width 196 height 15
click at [141, 165] on span "Puis, se sont aimés Se sont raprochés" at bounding box center [149, 169] width 196 height 15
click at [107, 298] on input "**********" at bounding box center [180, 295] width 236 height 23
drag, startPoint x: 108, startPoint y: 295, endPoint x: 195, endPoint y: 309, distance: 87.8
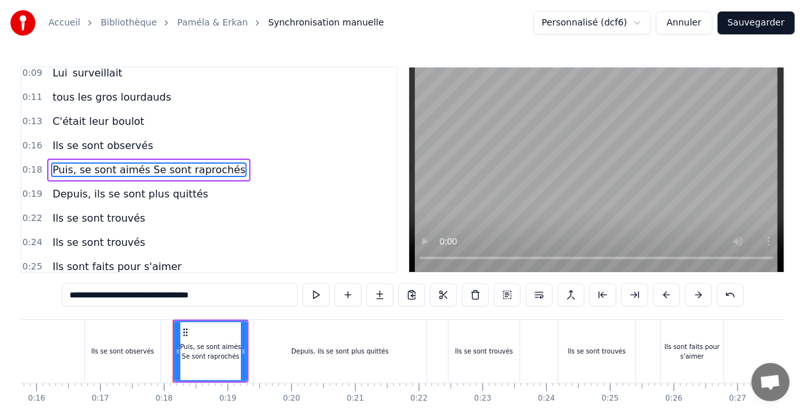
click at [195, 309] on div "0:06 [DATE] 0:08 Elle servait au bureau 0:09 Lui surveillait 0:11 tous les gros…" at bounding box center [402, 257] width 764 height 382
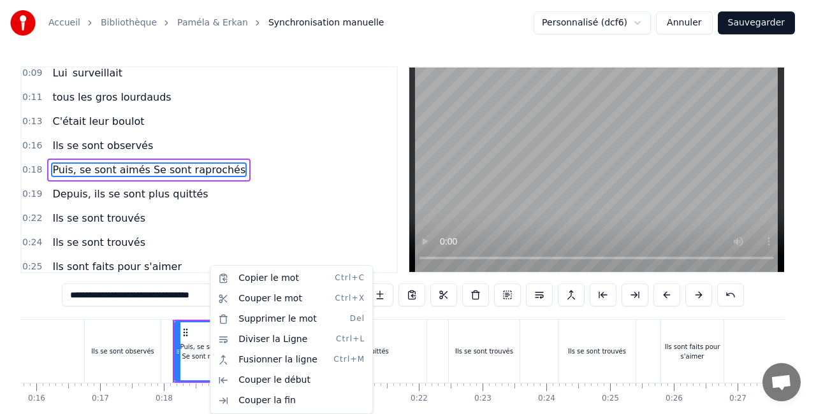
click at [115, 287] on html "Accueil Bibliothèque Paméla & Erkan Synchronisation manuelle Personnalisé (dcf6…" at bounding box center [408, 234] width 816 height 468
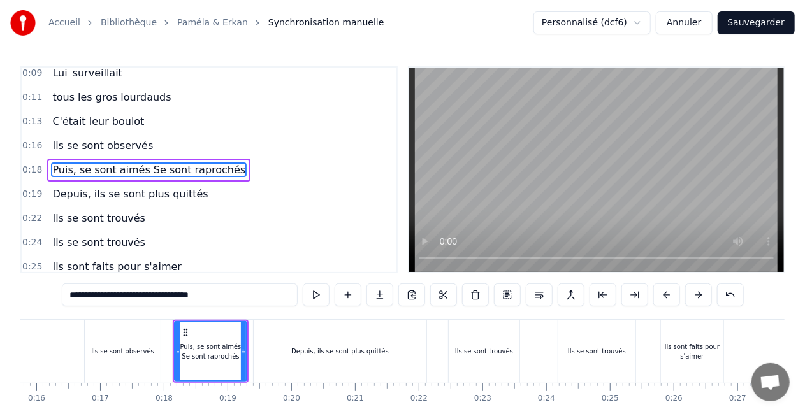
drag, startPoint x: 109, startPoint y: 294, endPoint x: 180, endPoint y: 302, distance: 71.8
click at [180, 302] on input "**********" at bounding box center [180, 295] width 236 height 23
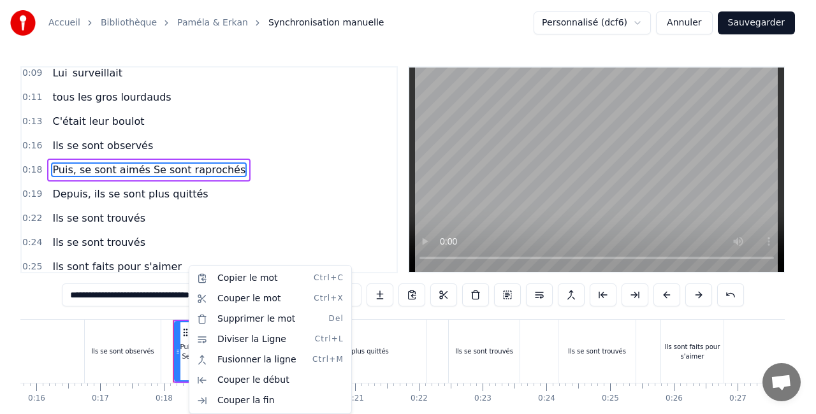
click at [154, 291] on html "Accueil Bibliothèque Paméla & Erkan Synchronisation manuelle Personnalisé (dcf6…" at bounding box center [408, 234] width 816 height 468
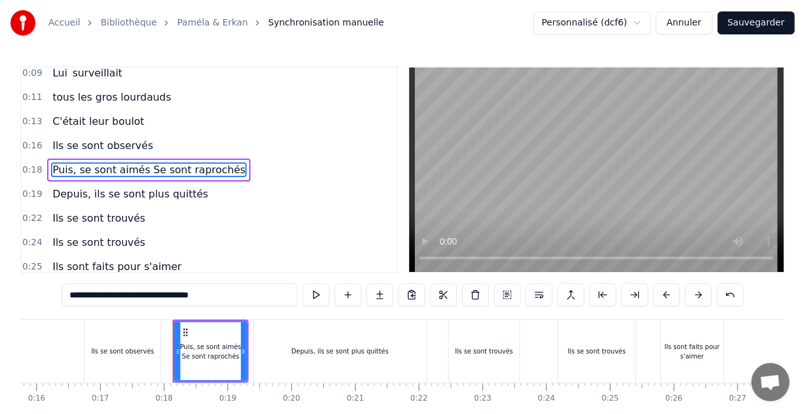
drag, startPoint x: 199, startPoint y: 299, endPoint x: 24, endPoint y: 285, distance: 175.7
click at [24, 285] on div "0:06 [DATE] 0:08 Elle servait au bureau 0:09 Lui surveillait 0:11 tous les gros…" at bounding box center [402, 257] width 764 height 382
click at [161, 159] on div "Puis, se sont aimés Se sont raprochés" at bounding box center [148, 170] width 203 height 23
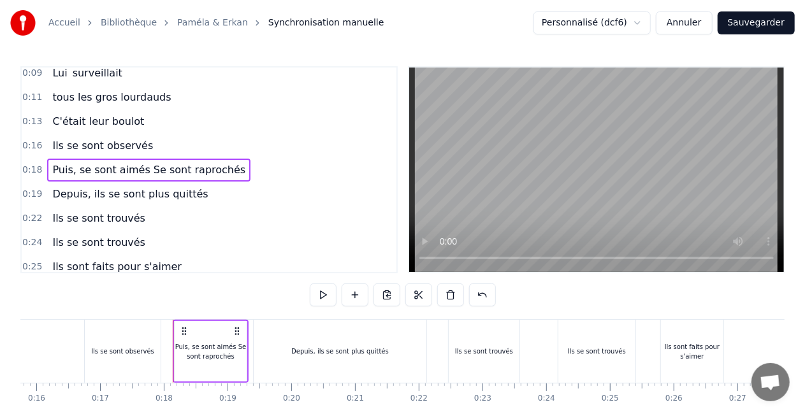
click at [148, 168] on span "Puis, se sont aimés Se sont raprochés" at bounding box center [149, 169] width 196 height 15
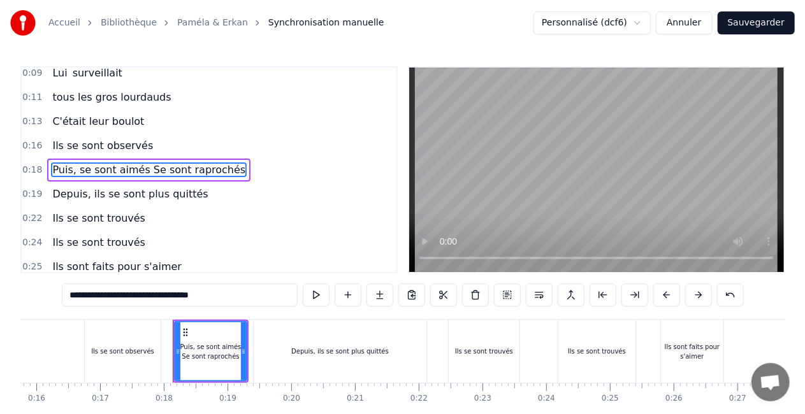
click at [158, 298] on input "**********" at bounding box center [180, 295] width 236 height 23
drag, startPoint x: 194, startPoint y: 303, endPoint x: 194, endPoint y: 294, distance: 8.9
click at [194, 301] on input "**********" at bounding box center [180, 295] width 236 height 23
click at [335, 293] on button at bounding box center [348, 295] width 27 height 23
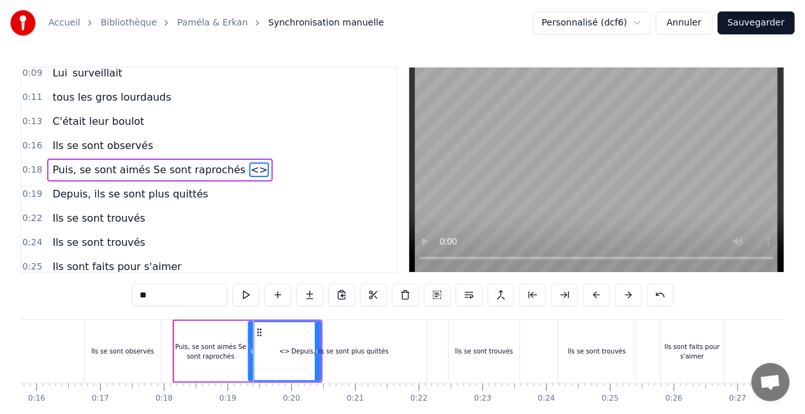
click at [186, 171] on span "Puis, se sont aimés Se sont raprochés" at bounding box center [149, 169] width 196 height 15
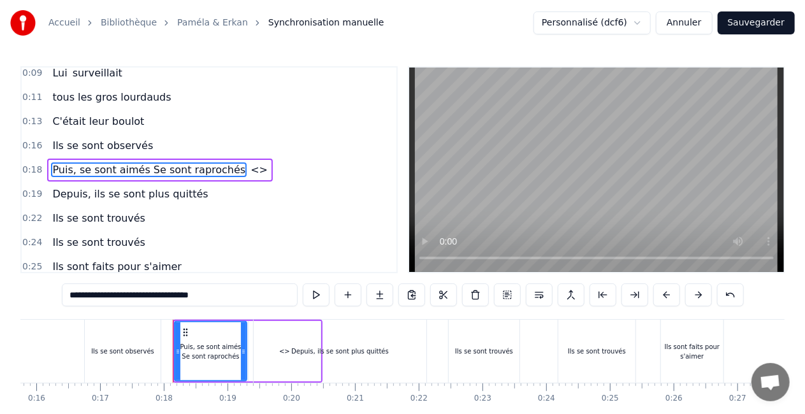
click at [154, 296] on input "**********" at bounding box center [180, 295] width 236 height 23
drag, startPoint x: 111, startPoint y: 296, endPoint x: 192, endPoint y: 301, distance: 81.7
click at [192, 301] on input "**********" at bounding box center [180, 295] width 236 height 23
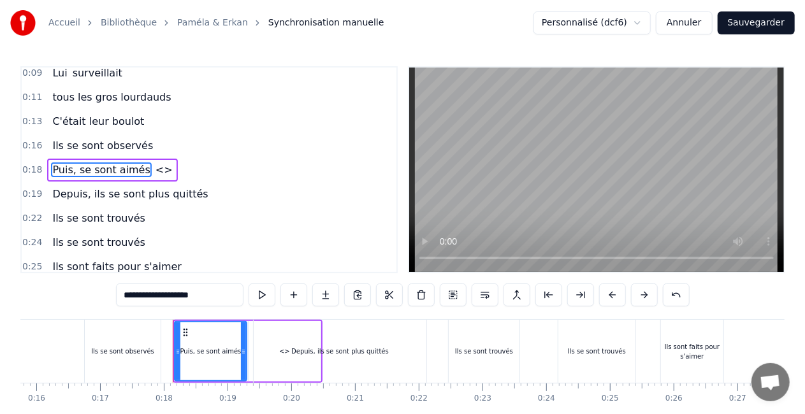
click at [154, 173] on span "<>" at bounding box center [164, 169] width 20 height 15
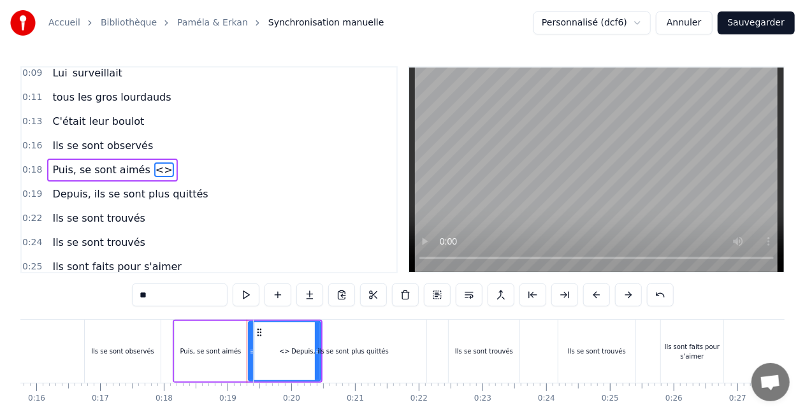
click at [154, 168] on span "<>" at bounding box center [164, 169] width 20 height 15
click at [154, 172] on span "<>" at bounding box center [164, 169] width 20 height 15
click at [132, 296] on input "**" at bounding box center [180, 295] width 96 height 23
paste input "**********"
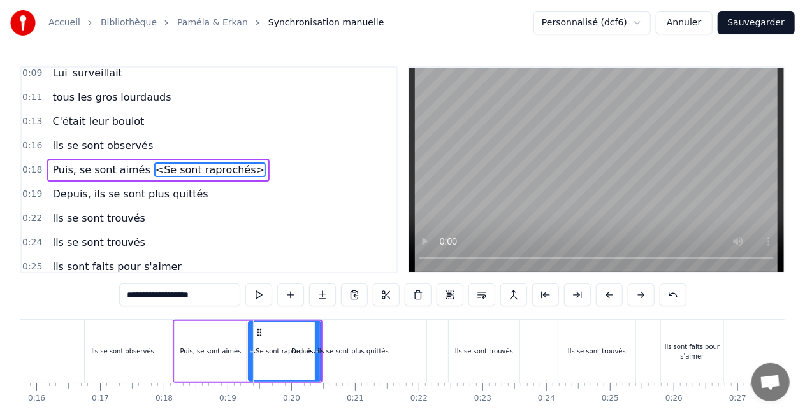
type input "**********"
click at [275, 250] on div "0:24 Ils se sont trouvés" at bounding box center [209, 243] width 375 height 24
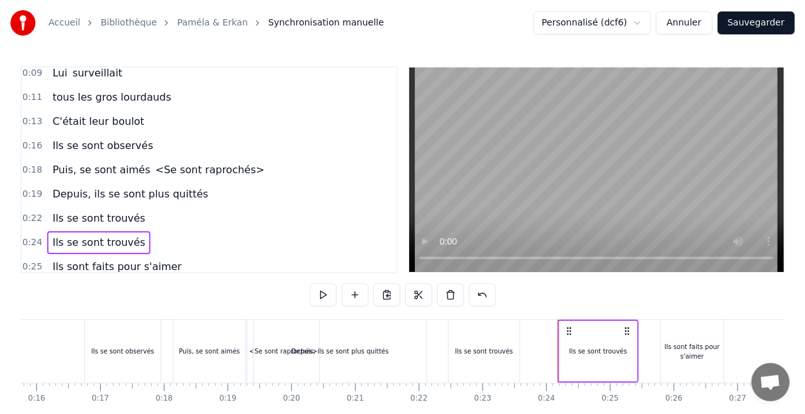
click at [104, 149] on span "Ils se sont observés" at bounding box center [102, 145] width 103 height 15
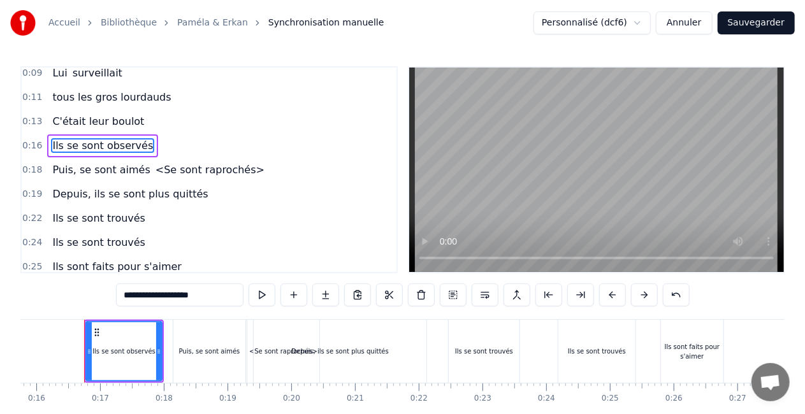
click at [164, 172] on span "<Se sont raprochés>" at bounding box center [210, 169] width 112 height 15
type input "**********"
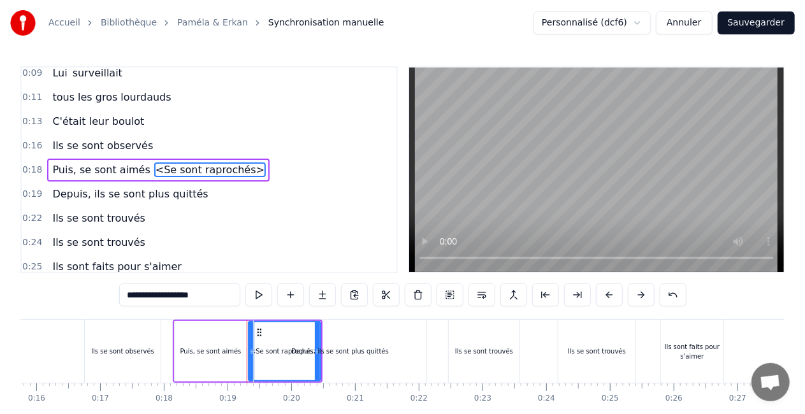
click at [129, 178] on div "Puis, se sont aimés <Se sont raprochés>" at bounding box center [158, 170] width 222 height 23
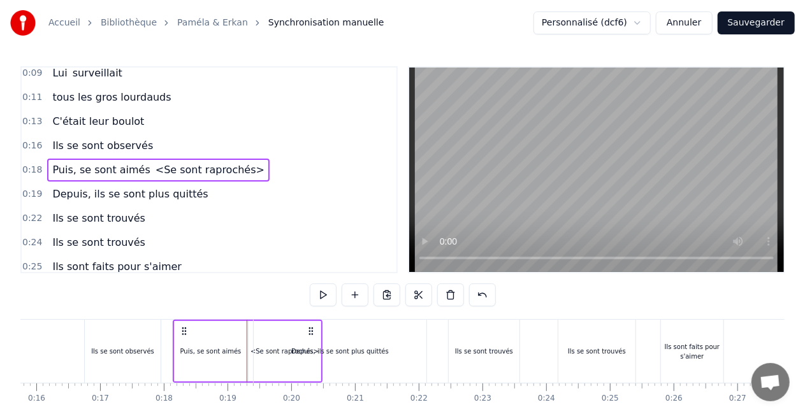
click at [141, 157] on div "0:16 Ils se sont observés" at bounding box center [209, 146] width 375 height 24
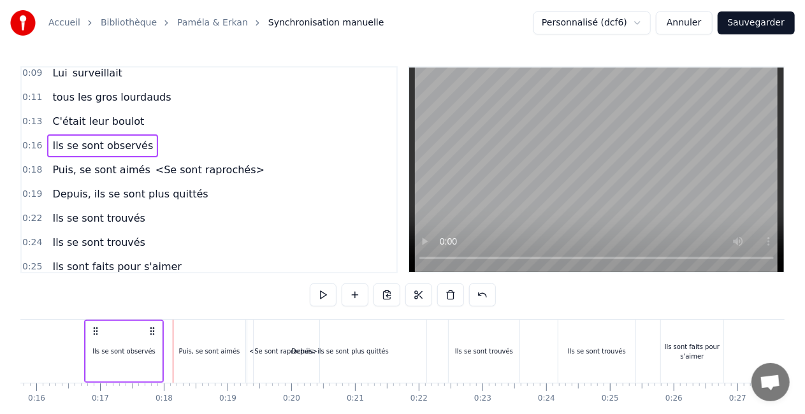
click at [145, 161] on div "Puis, se sont aimés <Se sont raprochés>" at bounding box center [158, 170] width 222 height 23
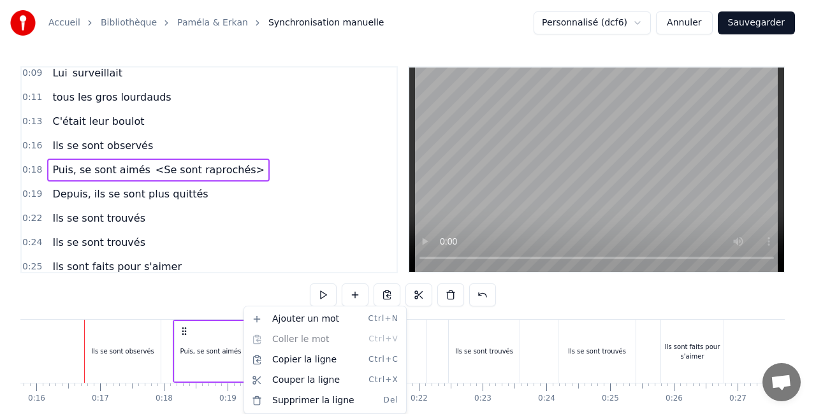
click at [236, 350] on html "Accueil Bibliothèque Paméla & [PERSON_NAME] manuelle Personnalisé (dcf6) Annule…" at bounding box center [408, 234] width 816 height 468
click at [265, 264] on html "Accueil Bibliothèque Paméla & [PERSON_NAME] manuelle Personnalisé (dcf6) Annule…" at bounding box center [408, 234] width 816 height 468
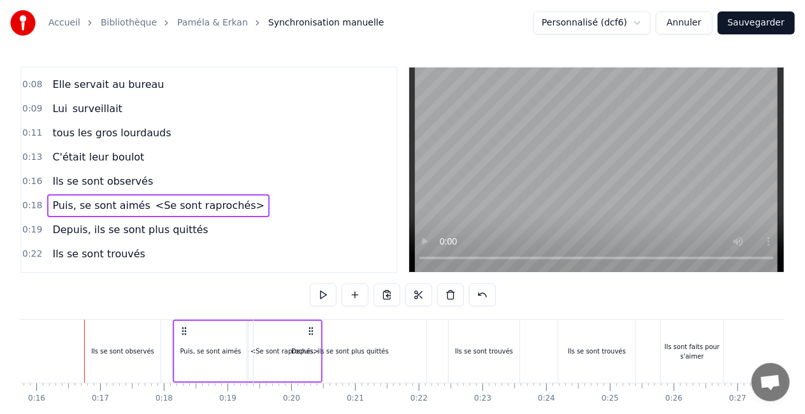
scroll to position [0, 0]
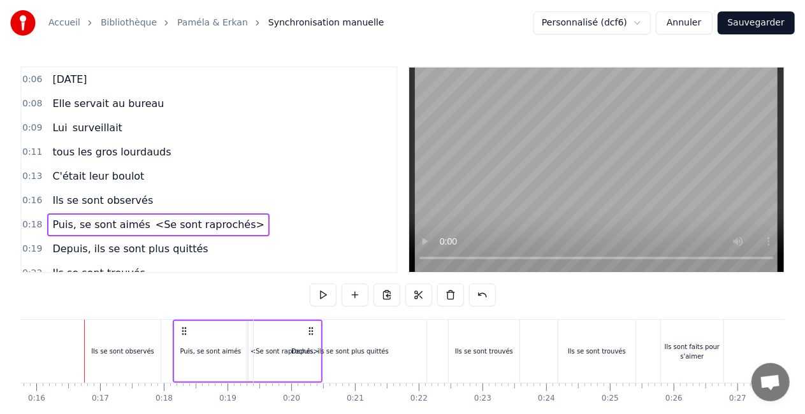
click at [117, 87] on div "0:06 [DATE]" at bounding box center [209, 80] width 375 height 24
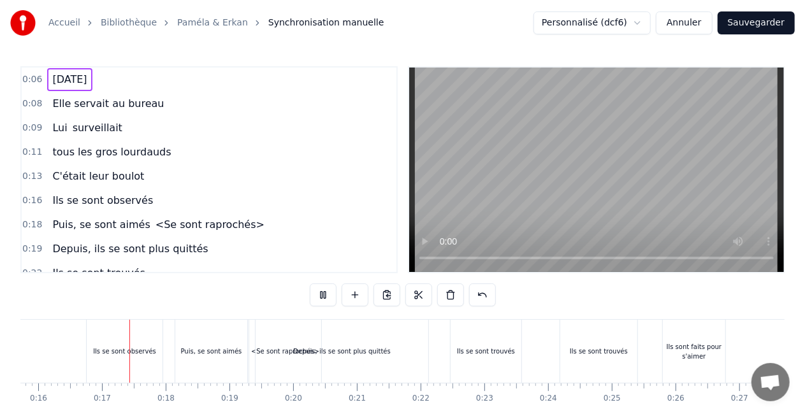
scroll to position [0, 1010]
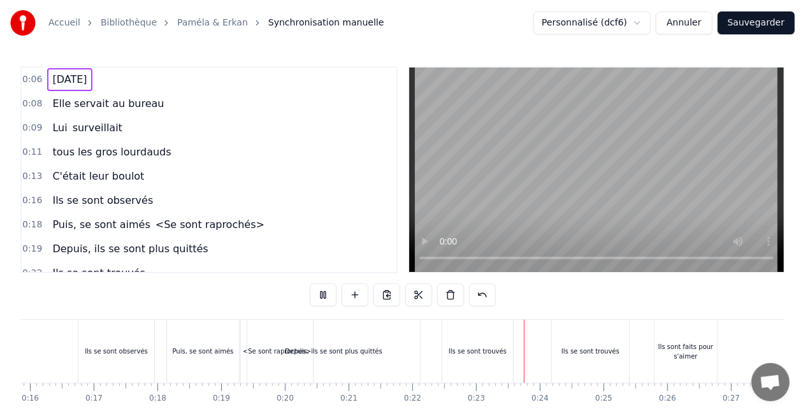
click at [154, 228] on span "<Se sont raprochés>" at bounding box center [210, 224] width 112 height 15
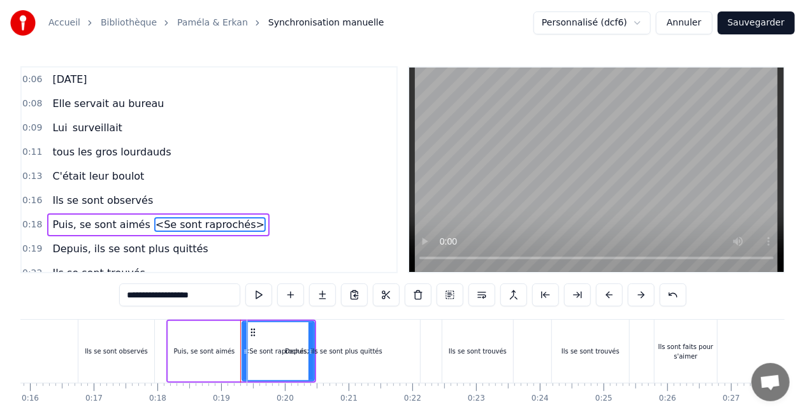
scroll to position [55, 0]
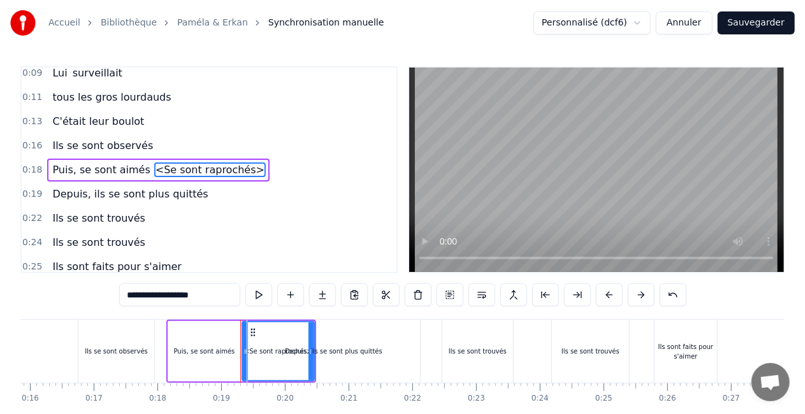
click at [120, 202] on div "Depuis, ils se sont plus quittés" at bounding box center [130, 194] width 166 height 23
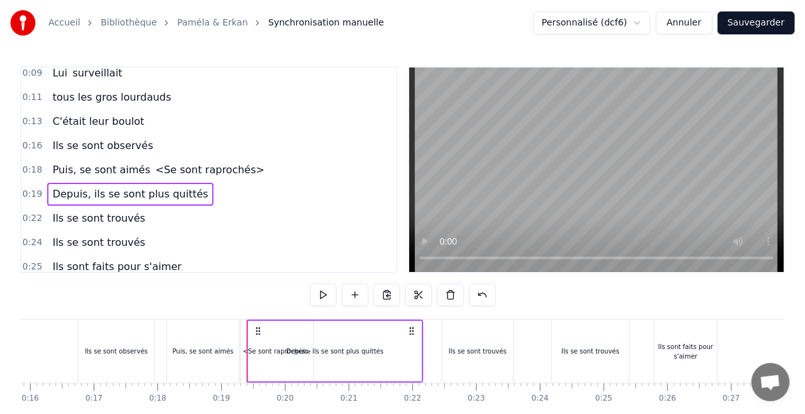
click at [119, 191] on span "Depuis, ils se sont plus quittés" at bounding box center [130, 194] width 158 height 15
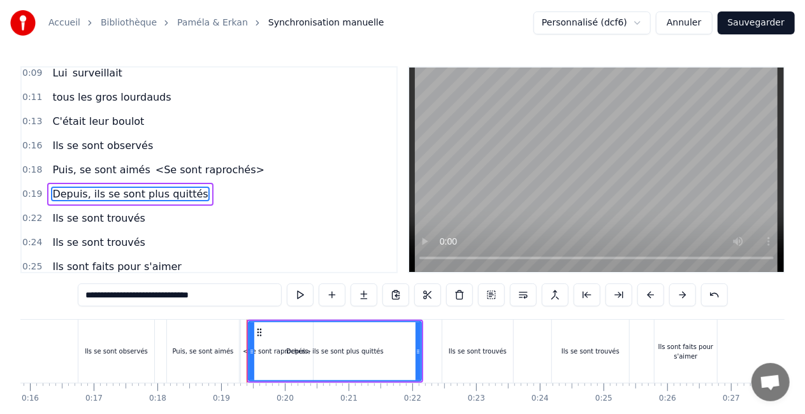
scroll to position [79, 0]
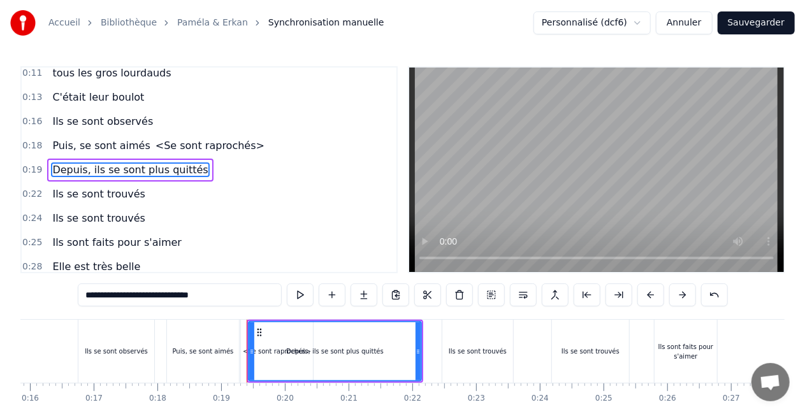
click at [136, 169] on span "Depuis, ils se sont plus quittés" at bounding box center [130, 169] width 158 height 15
click at [173, 298] on input "**********" at bounding box center [180, 295] width 204 height 23
drag, startPoint x: 120, startPoint y: 296, endPoint x: 32, endPoint y: 290, distance: 88.1
click at [32, 290] on div "0:06 [DATE] 0:08 Elle servait au bureau 0:09 Lui surveillait 0:11 tous les gros…" at bounding box center [402, 257] width 764 height 382
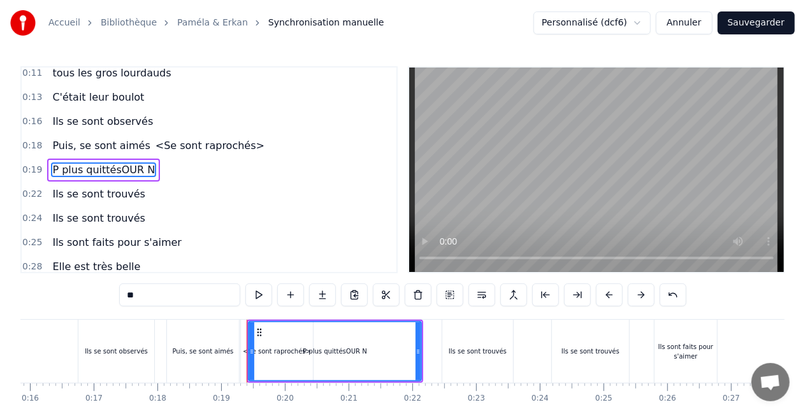
type input "*"
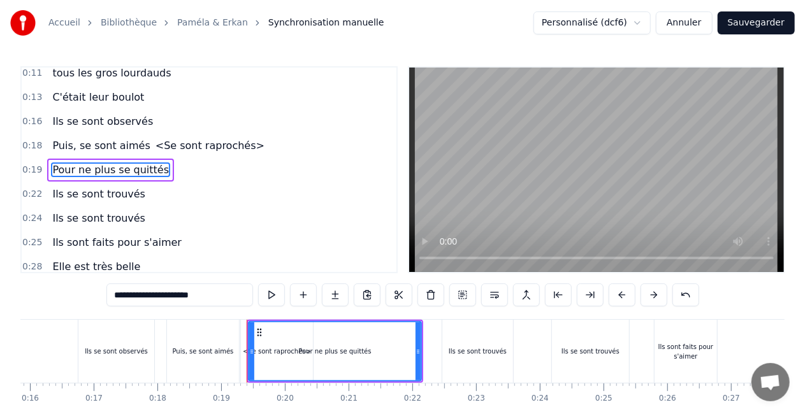
click at [71, 201] on span "Ils se sont trouvés" at bounding box center [99, 194] width 96 height 15
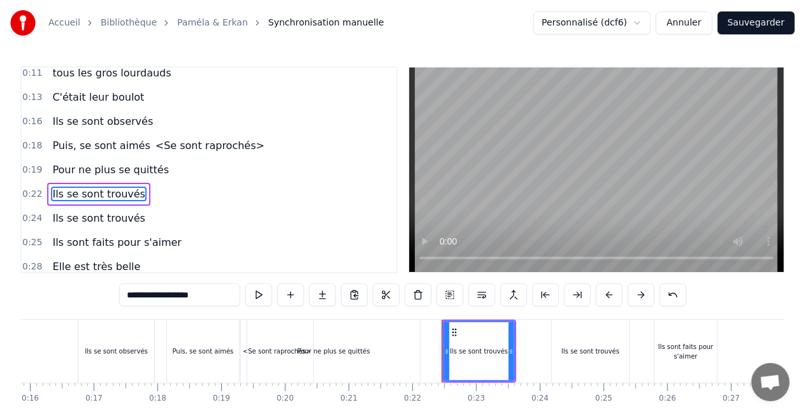
scroll to position [103, 0]
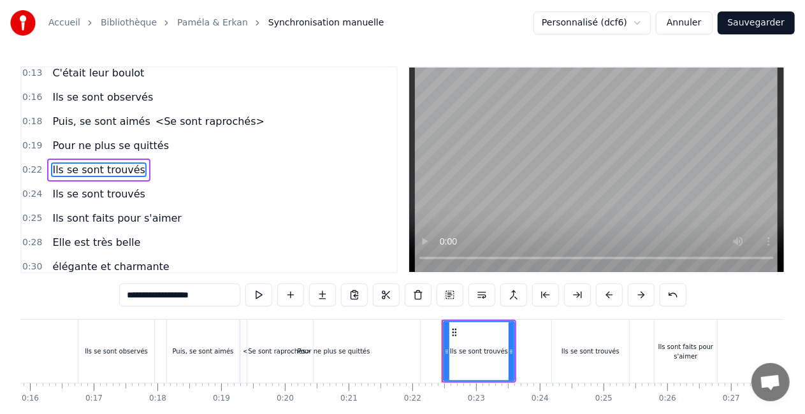
click at [133, 147] on span "Pour ne plus se quittés" at bounding box center [110, 145] width 119 height 15
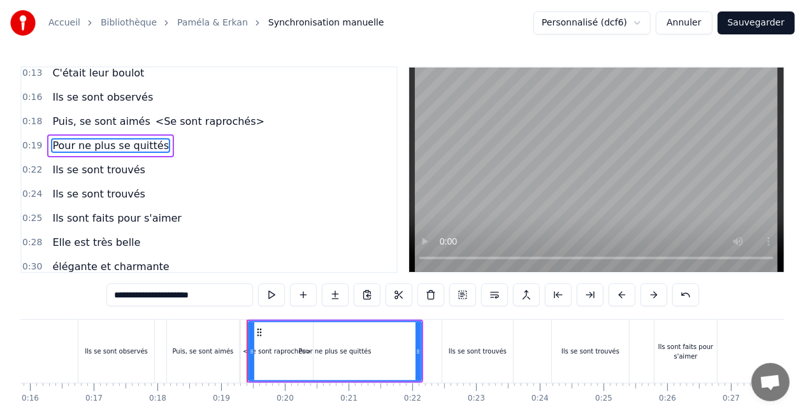
scroll to position [79, 0]
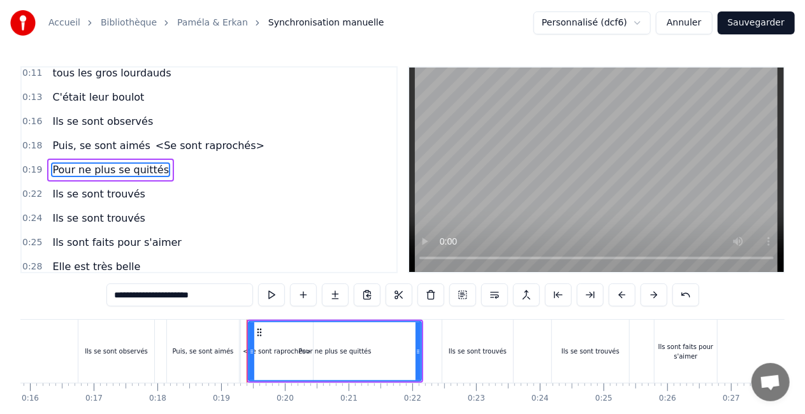
click at [133, 167] on span "Pour ne plus se quittés" at bounding box center [110, 169] width 119 height 15
drag, startPoint x: 250, startPoint y: 353, endPoint x: 314, endPoint y: 356, distance: 64.4
click at [314, 356] on icon at bounding box center [315, 352] width 5 height 10
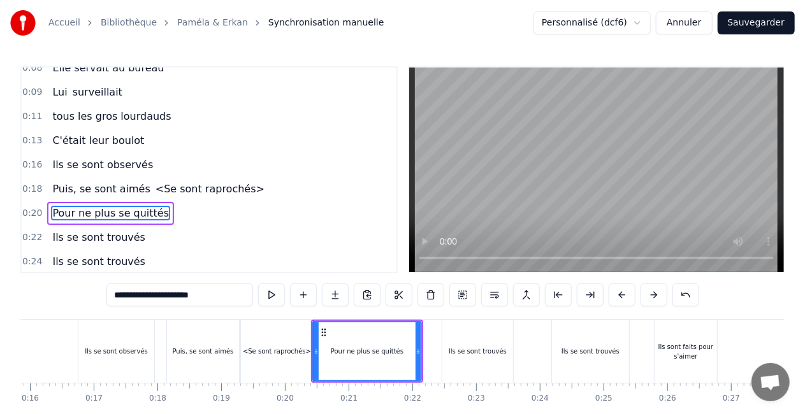
scroll to position [0, 0]
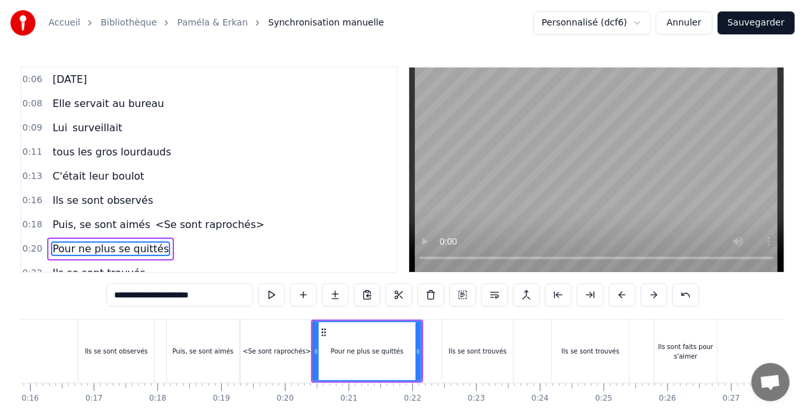
click at [87, 79] on span "[DATE]" at bounding box center [69, 79] width 37 height 15
type input "**********"
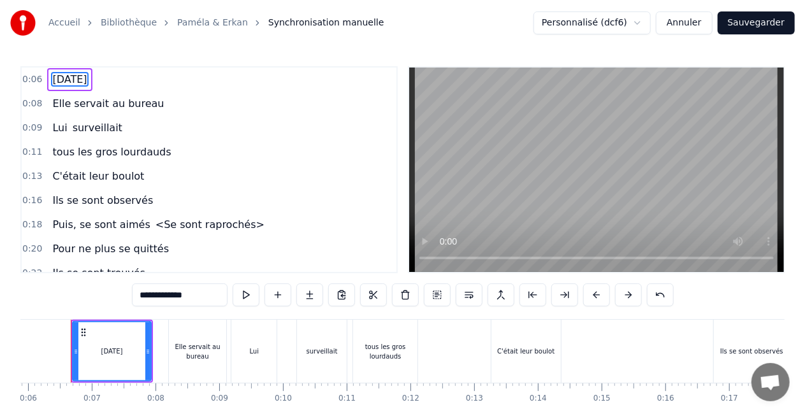
scroll to position [0, 361]
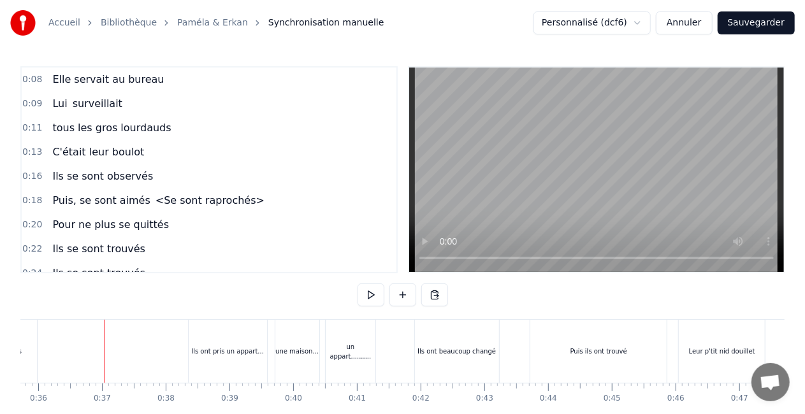
scroll to position [0, 0]
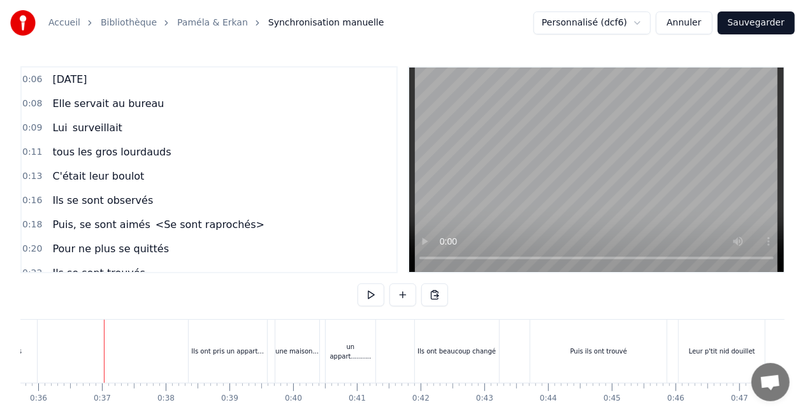
click at [162, 230] on span "<Se sont raprochés>" at bounding box center [210, 224] width 112 height 15
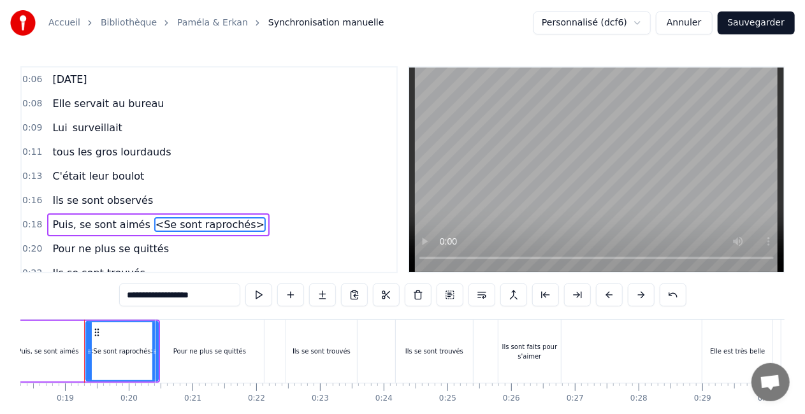
click at [75, 16] on div "Accueil Bibliothèque Paméla & Erkan Synchronisation manuelle" at bounding box center [196, 22] width 373 height 25
click at [79, 24] on div "Accueil" at bounding box center [71, 23] width 46 height 13
click at [54, 22] on link "Accueil" at bounding box center [64, 23] width 32 height 13
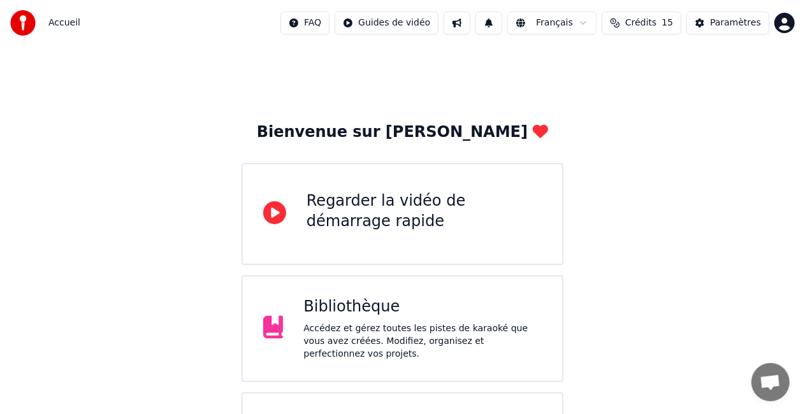
click at [364, 329] on div "Accédez et gérez toutes les pistes de karaoké que vous avez créées. Modifiez, o…" at bounding box center [422, 341] width 238 height 38
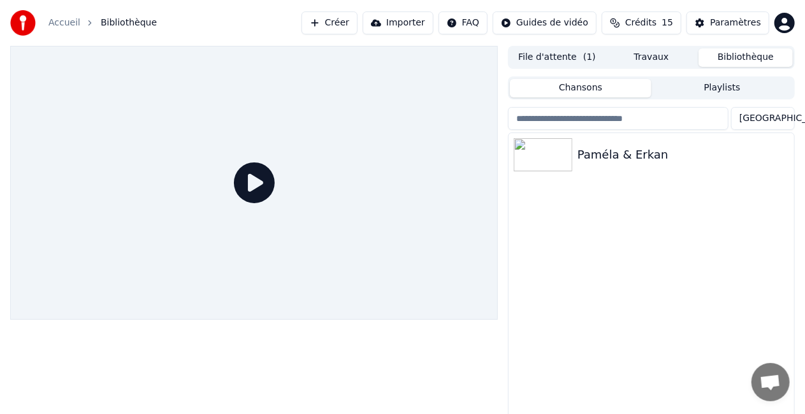
click at [315, 24] on button "Créer" at bounding box center [329, 22] width 56 height 23
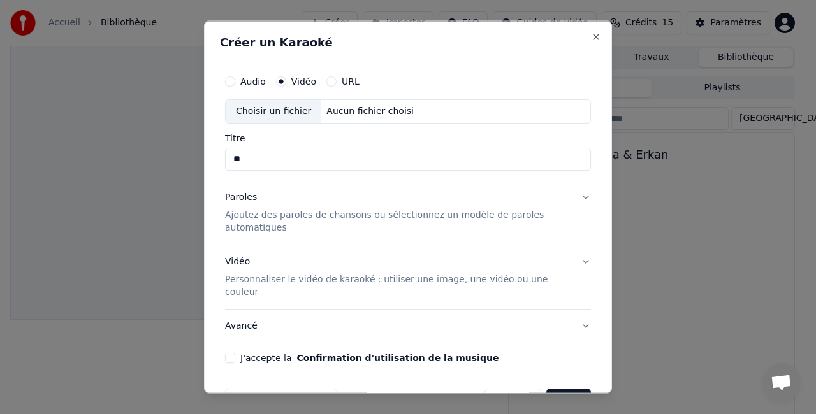
type input "*"
type input "**********"
drag, startPoint x: 324, startPoint y: 204, endPoint x: 330, endPoint y: 205, distance: 6.5
click at [326, 205] on div "Paroles Ajoutez des paroles de chansons ou sélectionnez un modèle de paroles au…" at bounding box center [397, 212] width 345 height 43
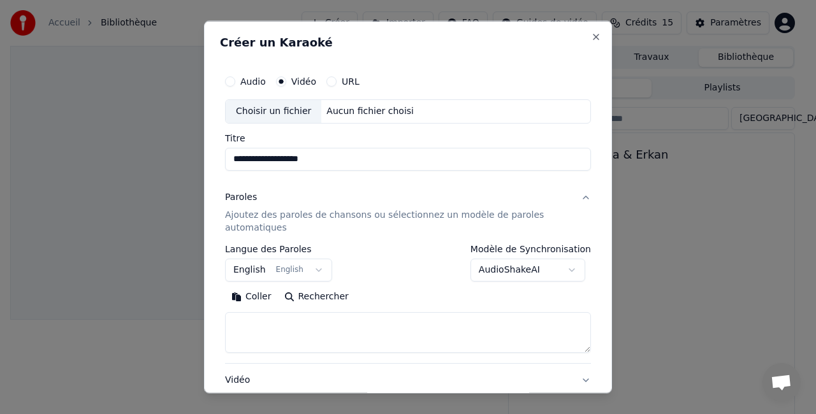
click at [310, 272] on button "English English" at bounding box center [278, 269] width 107 height 23
click at [310, 270] on button "English English" at bounding box center [278, 269] width 107 height 23
click at [289, 269] on button "English English" at bounding box center [278, 269] width 107 height 23
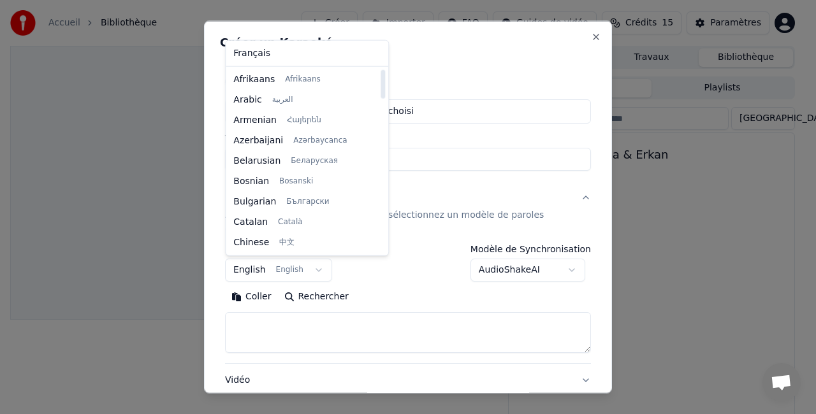
select select "**"
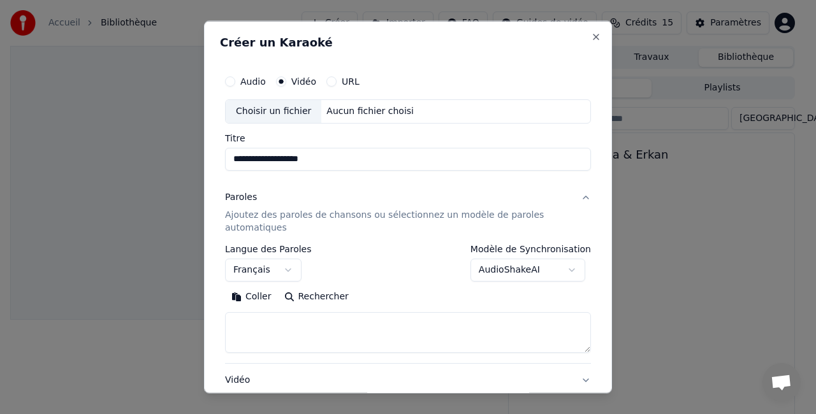
click at [301, 160] on input "**********" at bounding box center [408, 158] width 366 height 23
click at [305, 161] on input "**********" at bounding box center [408, 158] width 366 height 23
click at [274, 160] on input "**********" at bounding box center [408, 158] width 366 height 23
type input "**********"
click button "Coller" at bounding box center [251, 296] width 53 height 20
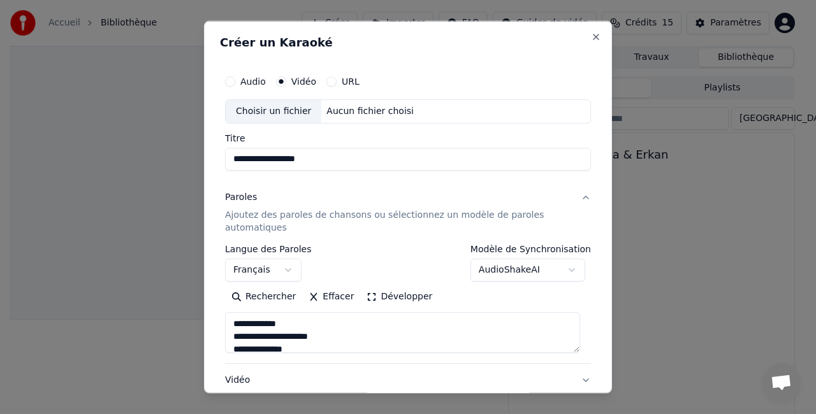
click at [225, 286] on button "Rechercher" at bounding box center [263, 296] width 77 height 20
type textarea "**********"
type input "**********"
click at [285, 161] on input "**********" at bounding box center [408, 158] width 366 height 23
type textarea "**********"
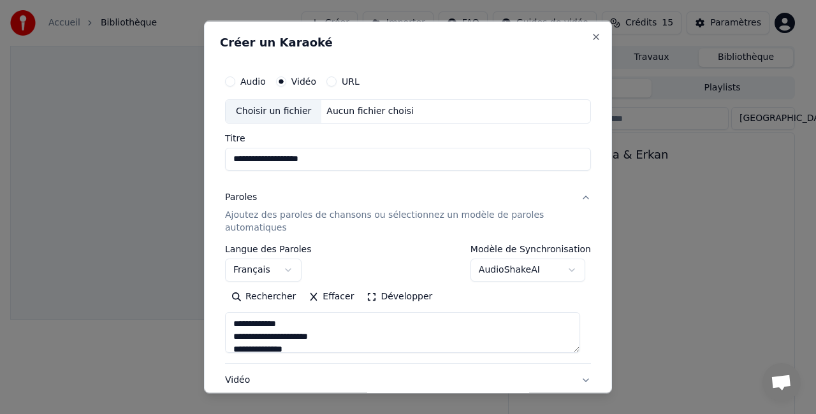
type input "**********"
type textarea "**********"
type input "**********"
type textarea "**********"
type input "**********"
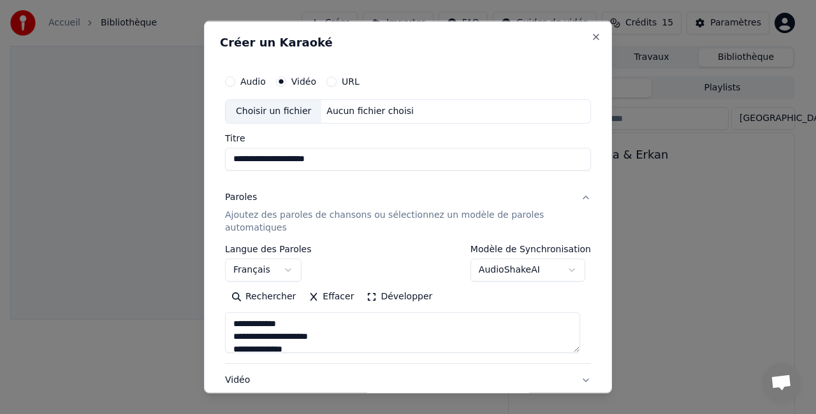
type textarea "**********"
type input "**********"
type textarea "**********"
type input "**********"
type textarea "**********"
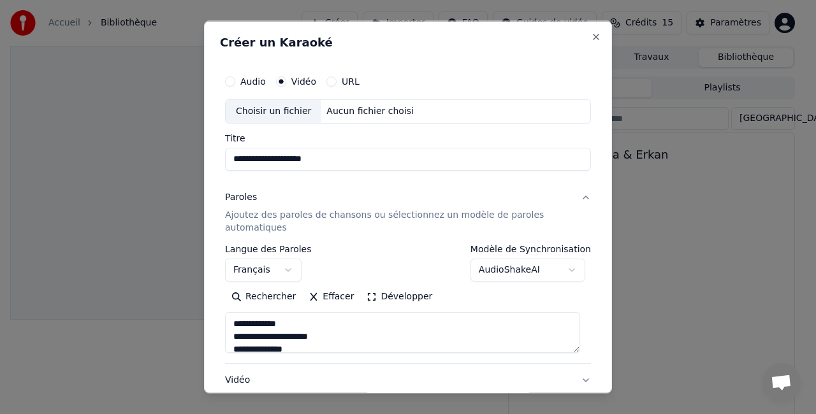
type input "**********"
type textarea "**********"
type input "**********"
type textarea "**********"
type input "**********"
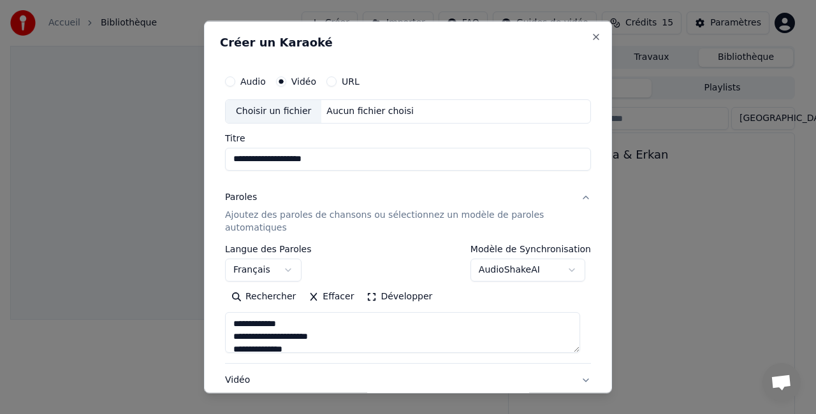
type textarea "**********"
type input "**********"
type textarea "**********"
type input "**********"
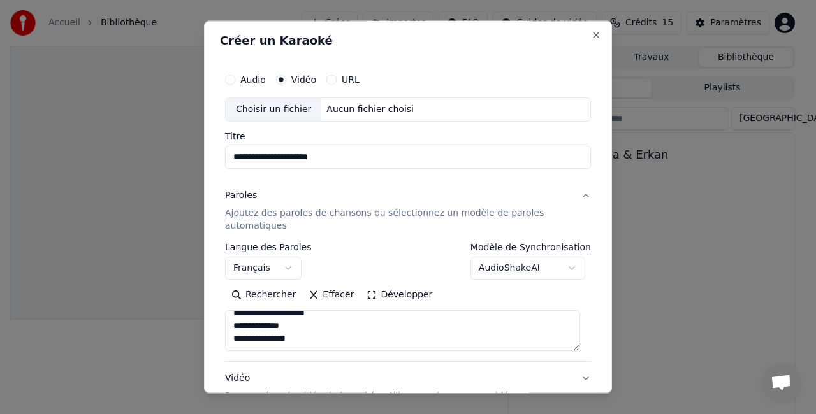
drag, startPoint x: 231, startPoint y: 321, endPoint x: 350, endPoint y: 382, distance: 133.9
click at [350, 382] on div "**********" at bounding box center [408, 318] width 366 height 280
click at [389, 261] on div "**********" at bounding box center [408, 260] width 366 height 37
click at [231, 75] on button "Audio" at bounding box center [230, 80] width 10 height 10
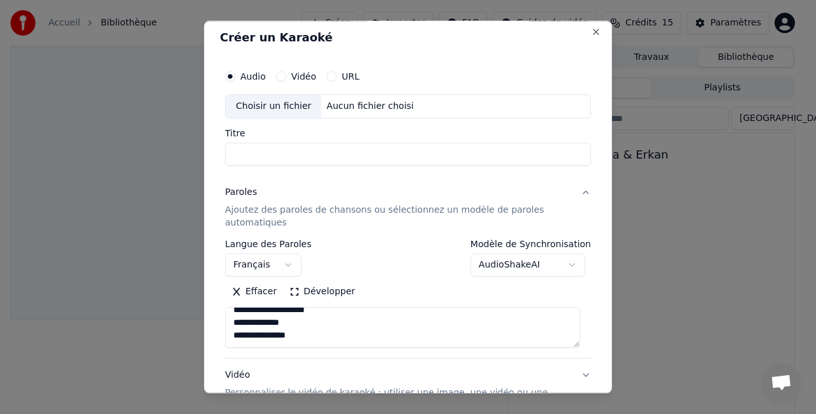
scroll to position [0, 0]
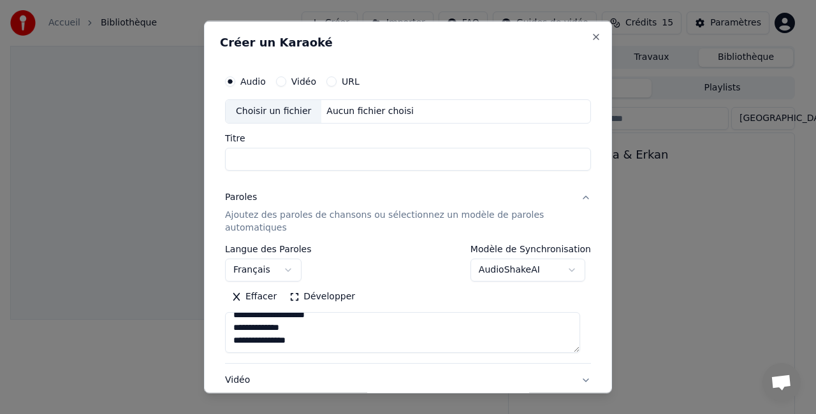
click at [283, 83] on button "Vidéo" at bounding box center [281, 81] width 10 height 10
click at [273, 161] on input "Titre" at bounding box center [408, 158] width 366 height 23
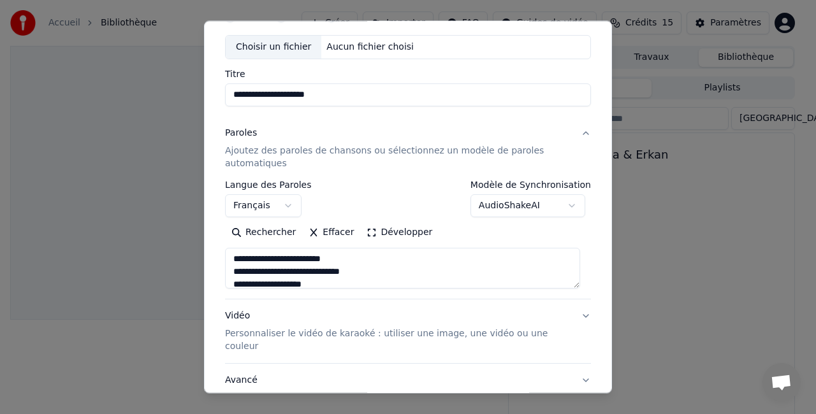
scroll to position [696, 0]
type input "**********"
drag, startPoint x: 315, startPoint y: 280, endPoint x: 219, endPoint y: 234, distance: 105.7
click at [219, 234] on div "**********" at bounding box center [408, 207] width 408 height 373
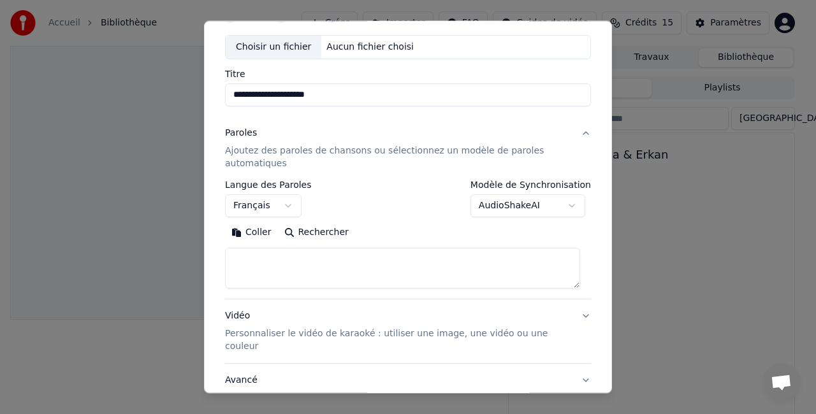
paste textarea "**********"
type textarea "**********"
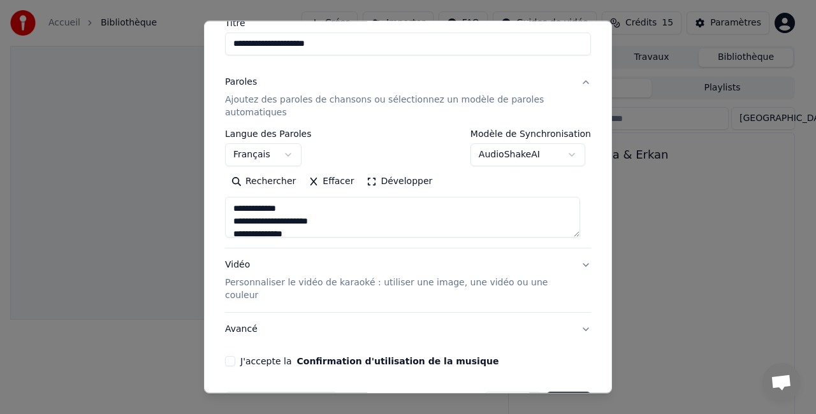
scroll to position [127, 0]
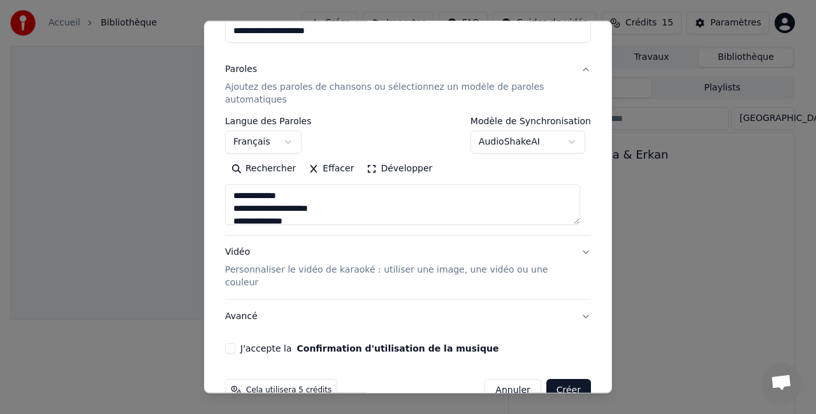
click at [565, 140] on button "AudioShakeAI" at bounding box center [527, 142] width 115 height 23
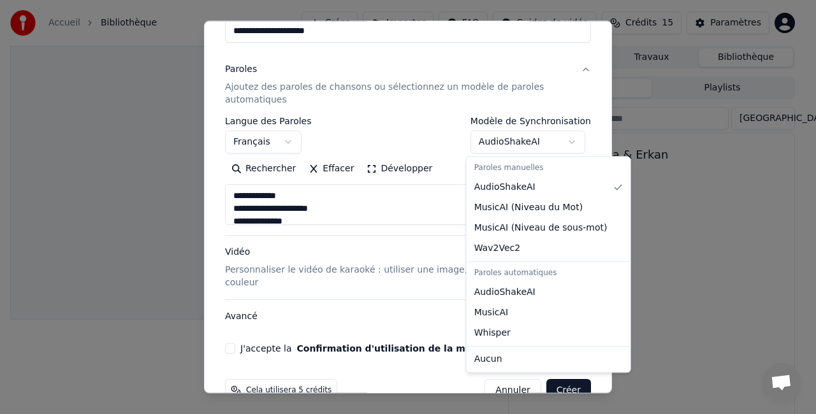
click at [363, 258] on body "**********" at bounding box center [402, 207] width 805 height 414
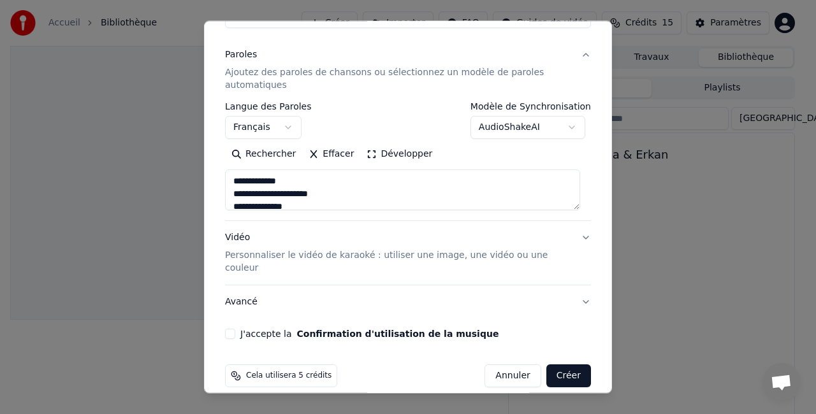
scroll to position [144, 0]
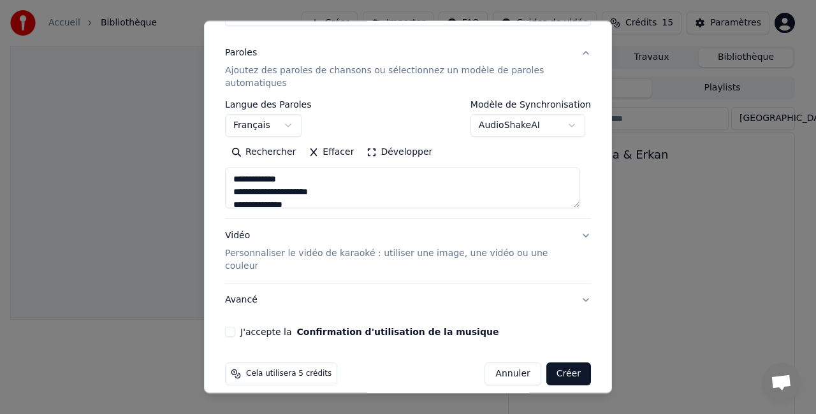
click at [235, 327] on div "J'accepte la Confirmation d'utilisation de la musique" at bounding box center [408, 332] width 366 height 10
click at [228, 327] on button "J'accepte la Confirmation d'utilisation de la musique" at bounding box center [230, 332] width 10 height 10
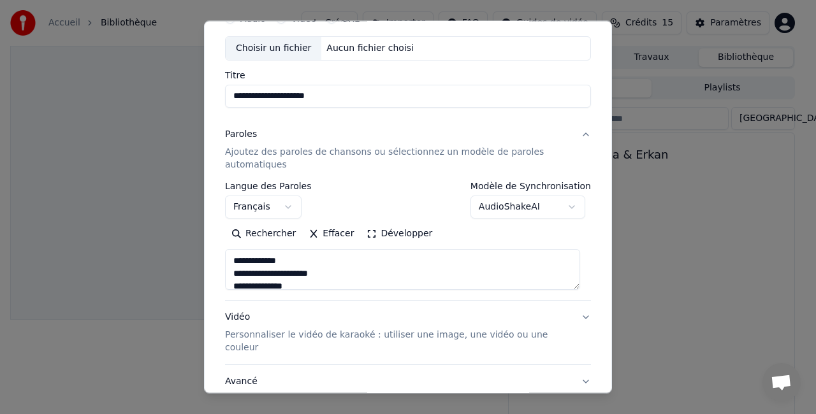
scroll to position [0, 0]
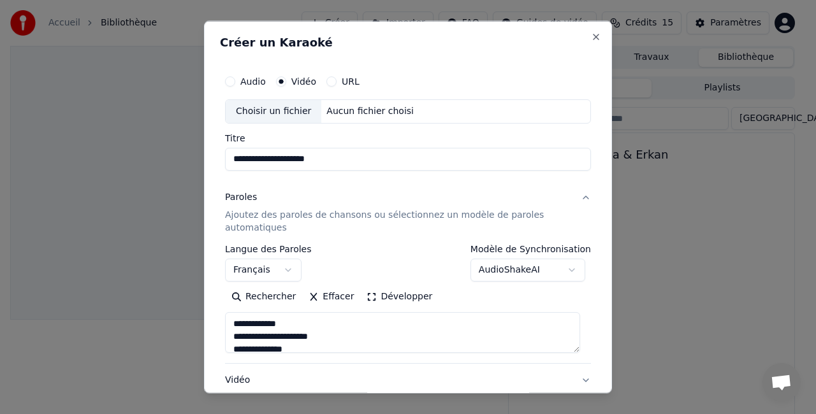
click at [405, 113] on div "Choisir un fichier Aucun fichier choisi" at bounding box center [408, 111] width 366 height 24
click at [232, 79] on button "Audio" at bounding box center [230, 81] width 10 height 10
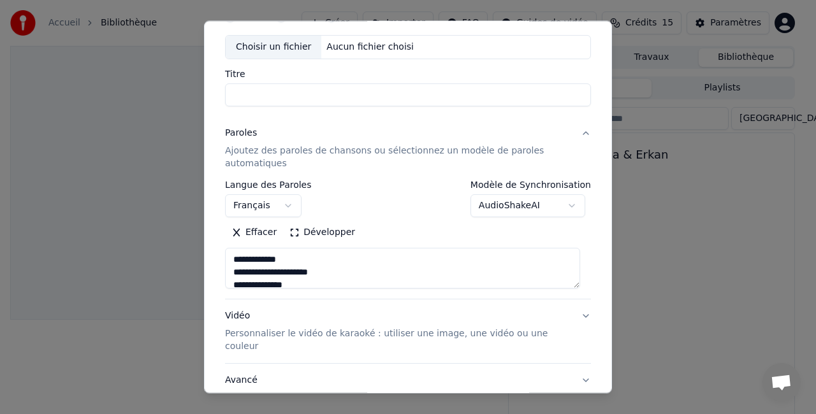
click at [294, 50] on div "Choisir un fichier" at bounding box center [274, 47] width 96 height 23
click at [307, 89] on input "**********" at bounding box center [408, 94] width 366 height 23
drag, startPoint x: 302, startPoint y: 95, endPoint x: 206, endPoint y: 92, distance: 95.6
click at [206, 92] on div "**********" at bounding box center [408, 207] width 408 height 373
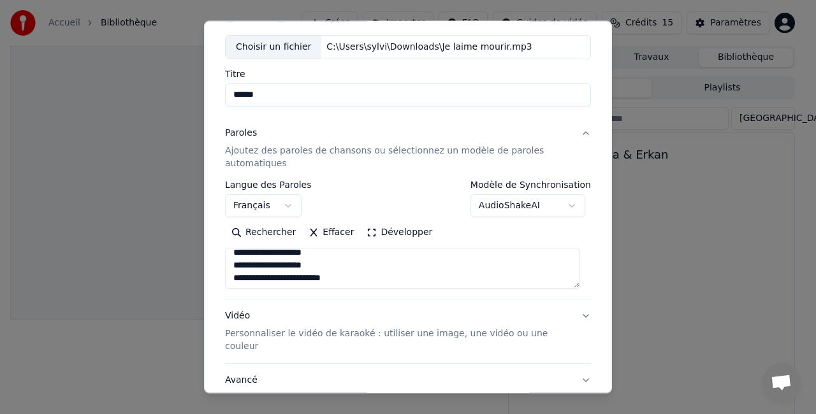
scroll to position [696, 0]
type input "******"
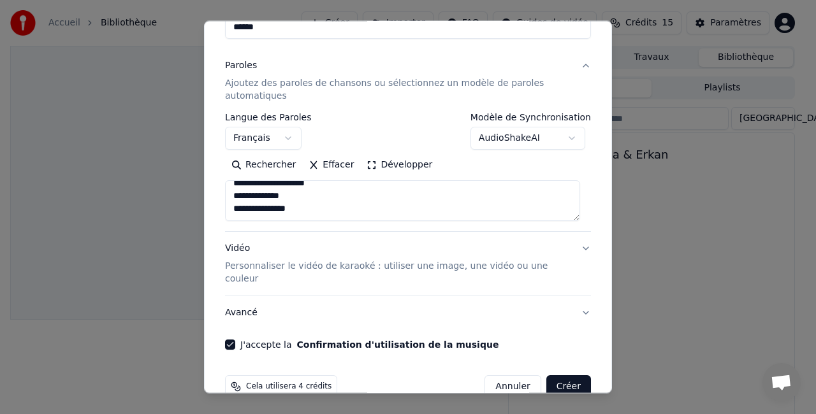
scroll to position [144, 0]
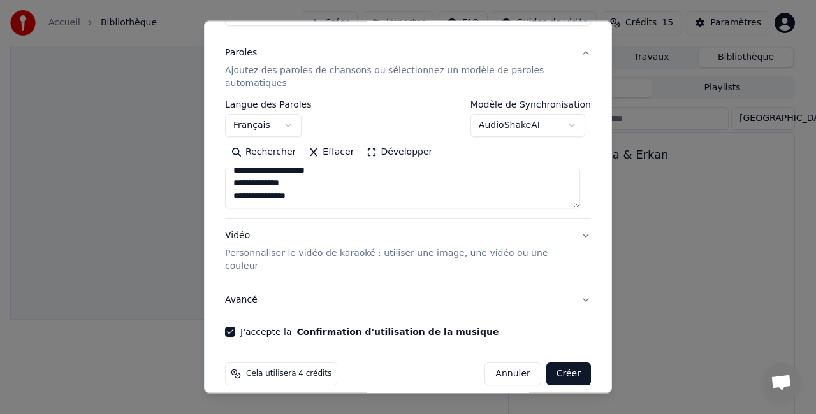
click at [234, 327] on button "J'accepte la Confirmation d'utilisation de la musique" at bounding box center [230, 332] width 10 height 10
click at [566, 120] on body "**********" at bounding box center [402, 207] width 805 height 414
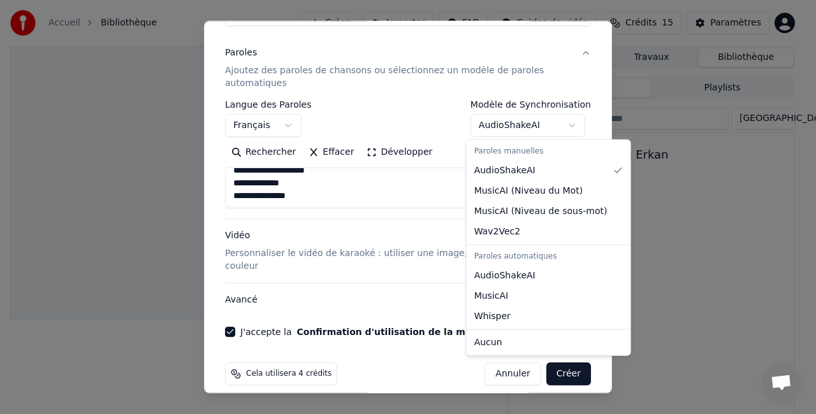
select select "**********"
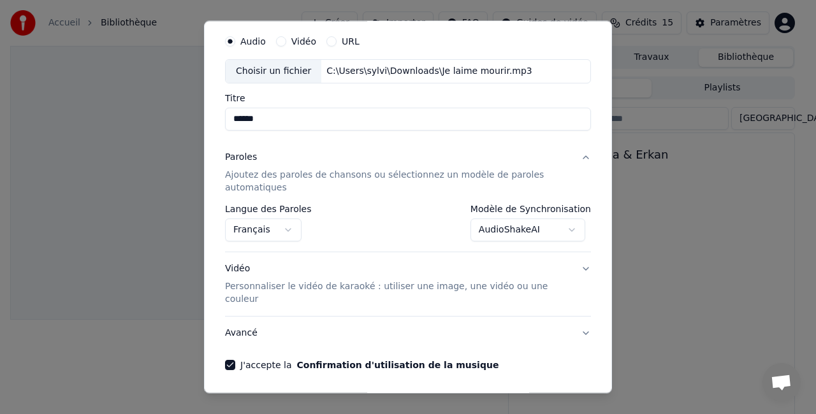
scroll to position [73, 0]
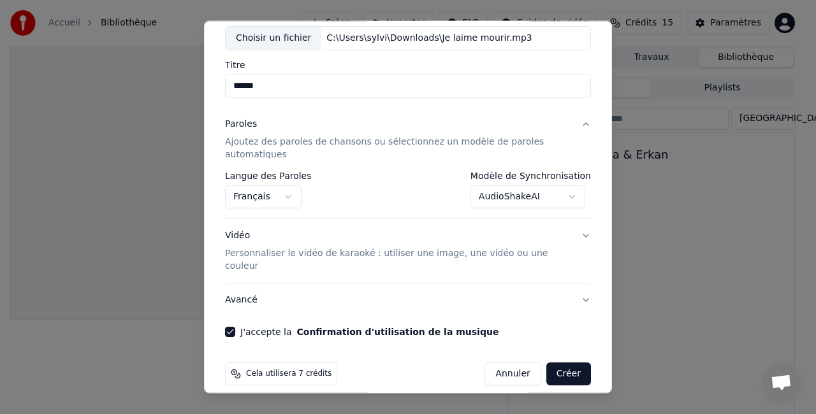
click at [291, 369] on span "Cela utilisera 7 crédits" at bounding box center [288, 374] width 85 height 10
click at [575, 233] on button "Vidéo Personnaliser le vidéo de karaoké : utiliser une image, une vidéo ou une …" at bounding box center [408, 251] width 366 height 64
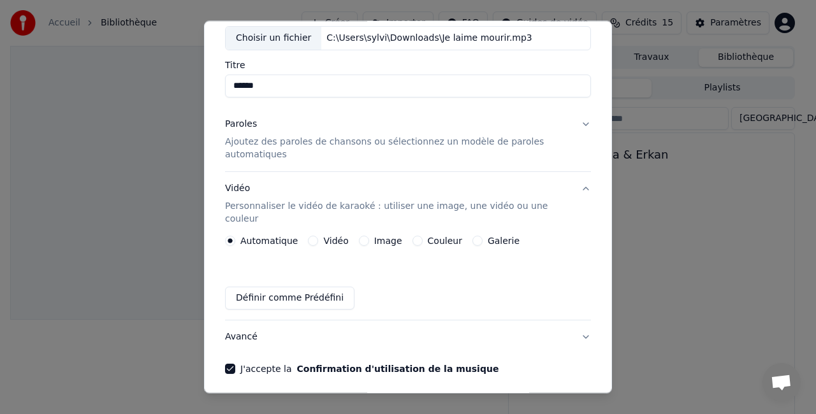
click at [313, 236] on div "Vidéo" at bounding box center [328, 241] width 40 height 10
click at [311, 236] on button "Vidéo" at bounding box center [313, 241] width 10 height 10
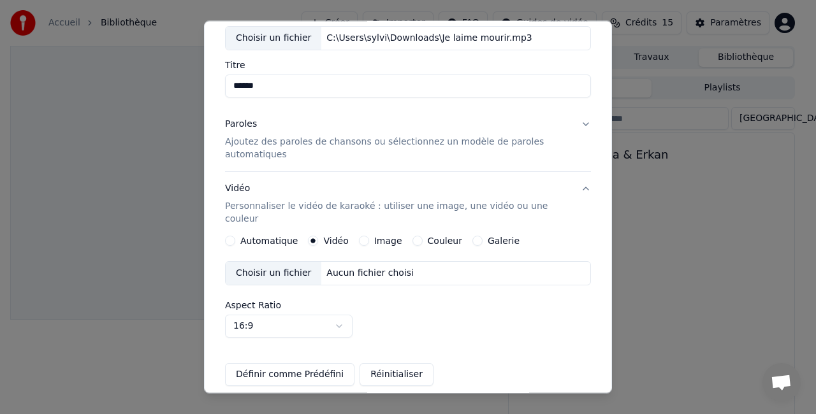
scroll to position [186, 0]
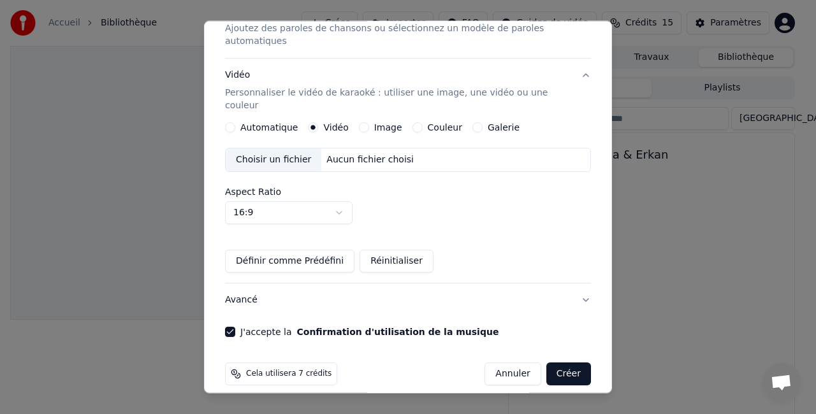
click at [557, 364] on button "Créer" at bounding box center [568, 374] width 45 height 23
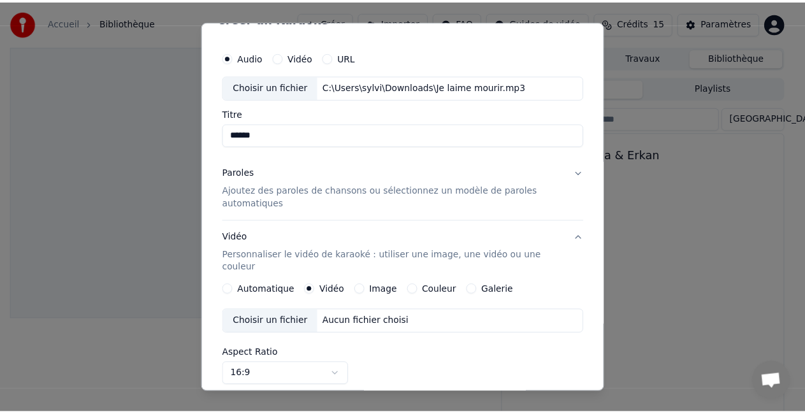
scroll to position [0, 0]
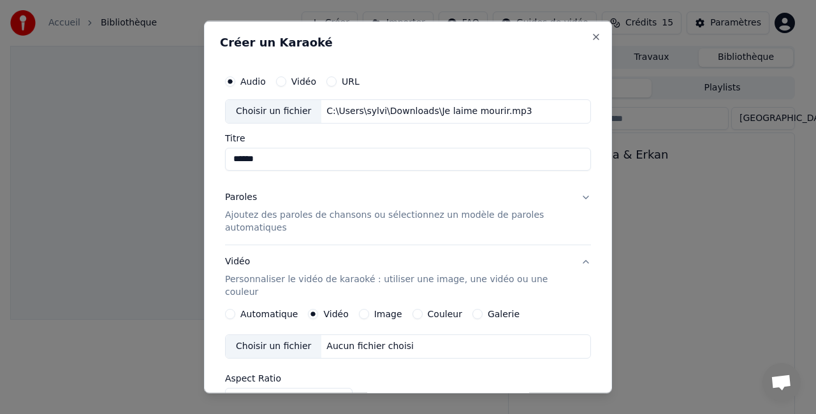
click at [386, 219] on p "Ajoutez des paroles de chansons ou sélectionnez un modèle de paroles automatiqu…" at bounding box center [397, 220] width 345 height 25
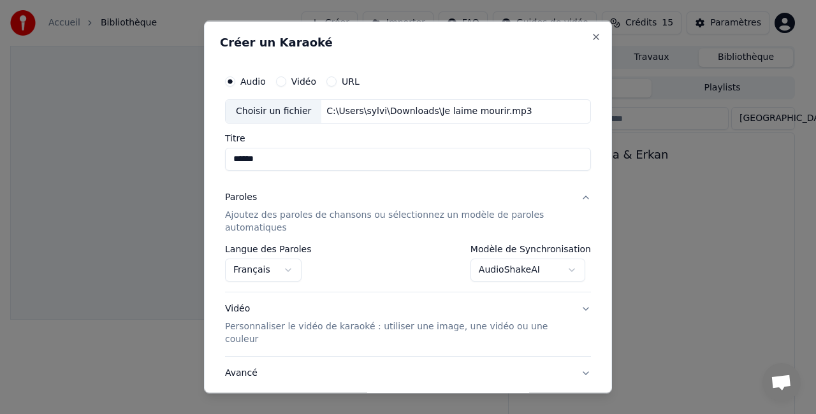
click at [580, 43] on h2 "Créer un Karaoké" at bounding box center [408, 42] width 376 height 11
click at [591, 33] on button "Close" at bounding box center [596, 37] width 10 height 10
select select "**********"
select select
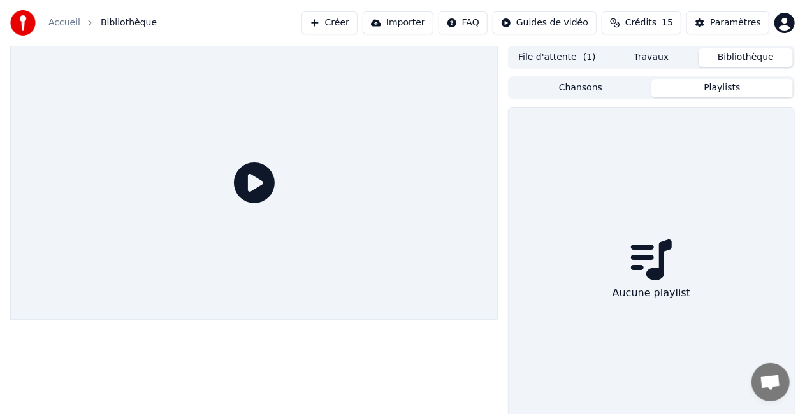
click at [737, 94] on button "Playlists" at bounding box center [721, 88] width 141 height 18
click at [602, 90] on button "Chansons" at bounding box center [580, 88] width 141 height 18
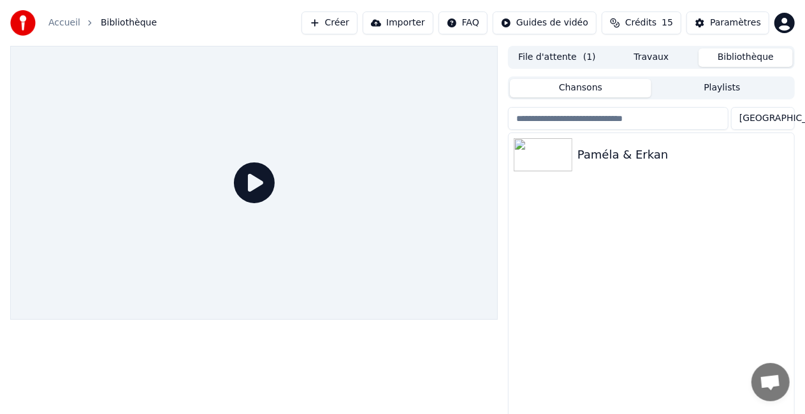
click at [584, 119] on input "search" at bounding box center [618, 118] width 220 height 23
click at [608, 152] on div "Paméla & Erkan" at bounding box center [676, 155] width 199 height 18
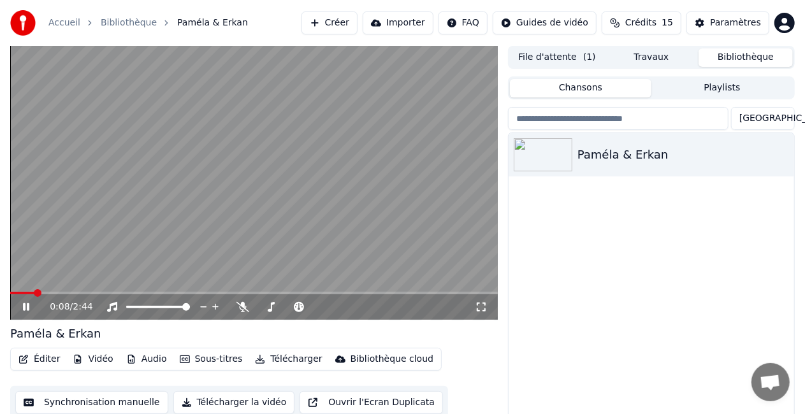
click at [326, 21] on button "Créer" at bounding box center [329, 22] width 56 height 23
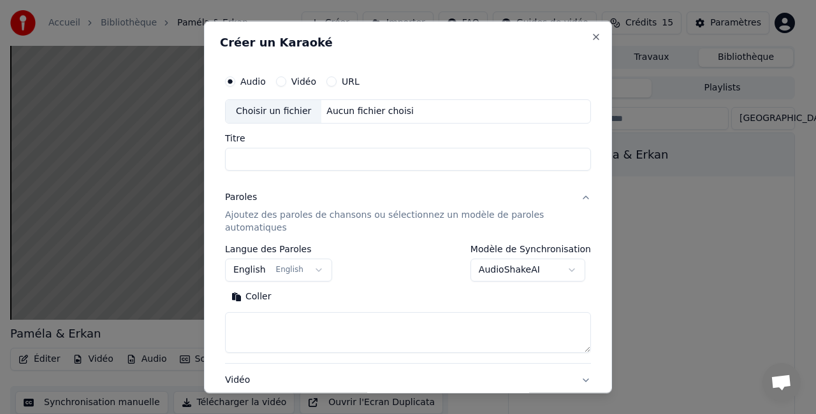
click at [282, 81] on button "Vidéo" at bounding box center [281, 81] width 10 height 10
select select
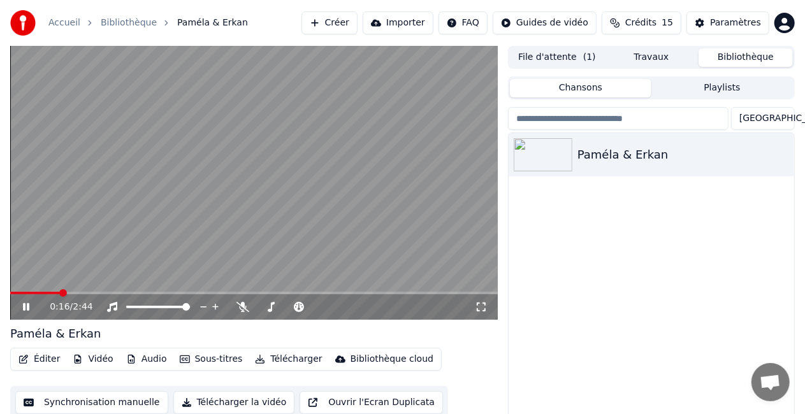
click at [19, 305] on div "0:16 / 2:44" at bounding box center [253, 307] width 477 height 13
click at [25, 305] on icon at bounding box center [34, 307] width 29 height 10
click at [480, 310] on icon at bounding box center [481, 307] width 13 height 10
click at [38, 357] on button "Éditer" at bounding box center [39, 359] width 52 height 18
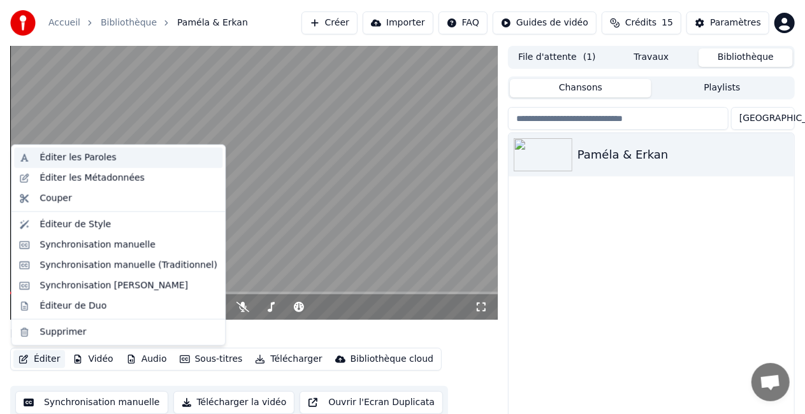
click at [94, 164] on div "Éditer les Paroles" at bounding box center [78, 158] width 76 height 13
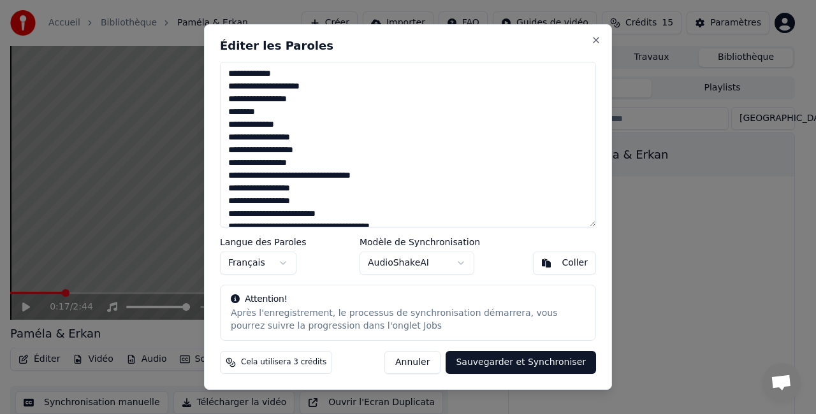
click at [280, 119] on textarea "**********" at bounding box center [408, 145] width 376 height 166
click at [304, 130] on textarea "**********" at bounding box center [408, 145] width 376 height 166
drag, startPoint x: 595, startPoint y: 189, endPoint x: 563, endPoint y: 41, distance: 151.8
click at [572, 38] on div "**********" at bounding box center [408, 207] width 408 height 366
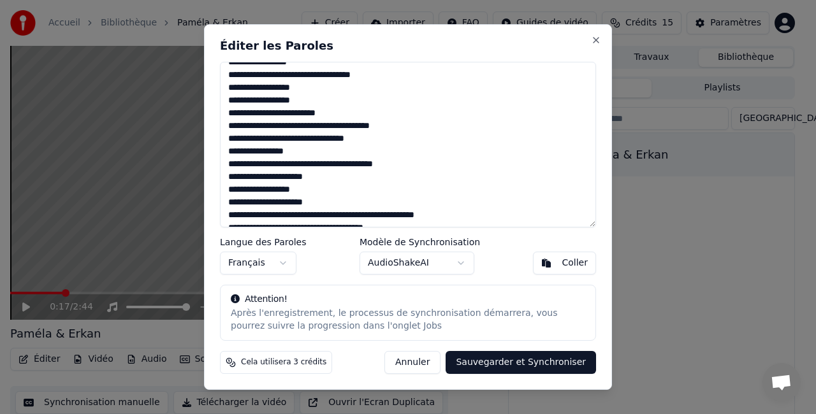
scroll to position [164, 0]
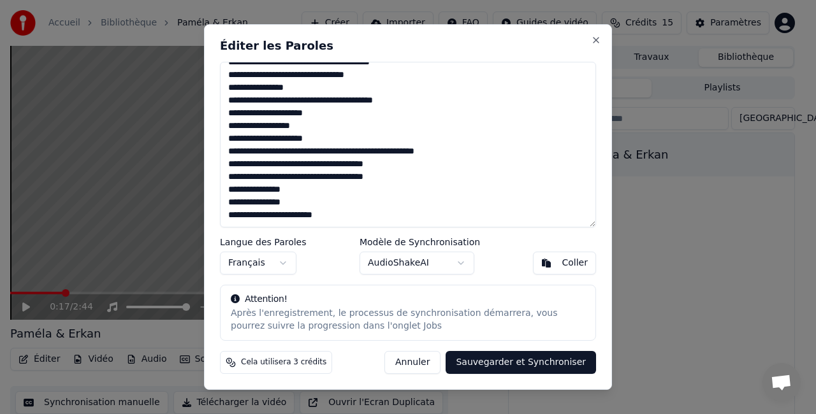
drag, startPoint x: 231, startPoint y: 70, endPoint x: 316, endPoint y: 307, distance: 251.9
click at [316, 307] on div "**********" at bounding box center [408, 207] width 408 height 366
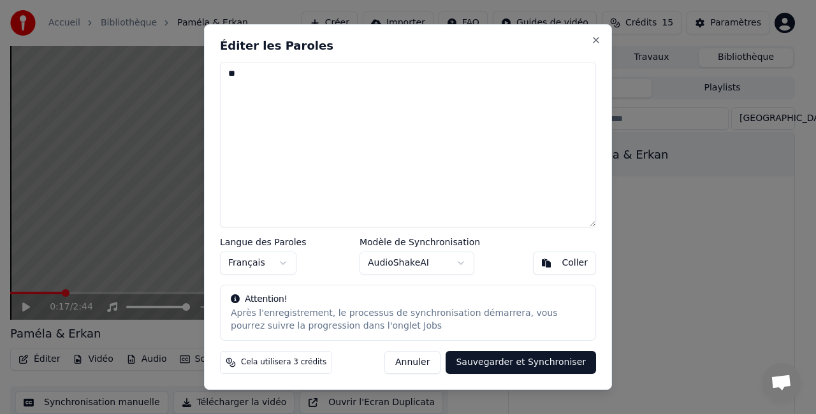
scroll to position [0, 0]
type textarea "*"
drag, startPoint x: 255, startPoint y: 79, endPoint x: 215, endPoint y: 73, distance: 40.0
click at [215, 73] on div "Éditer les Paroles * Langue des Paroles Français Modèle de Synchronisation Audi…" at bounding box center [408, 207] width 408 height 366
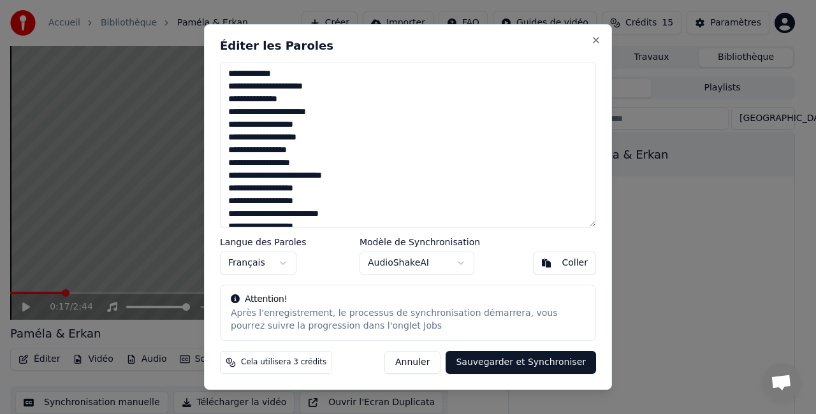
type textarea "**********"
click at [382, 316] on div "Après l'enregistrement, le processus de synchronisation démarrera, vous pourrez…" at bounding box center [408, 319] width 354 height 25
click at [540, 358] on button "Sauvegarder et Synchroniser" at bounding box center [520, 362] width 150 height 23
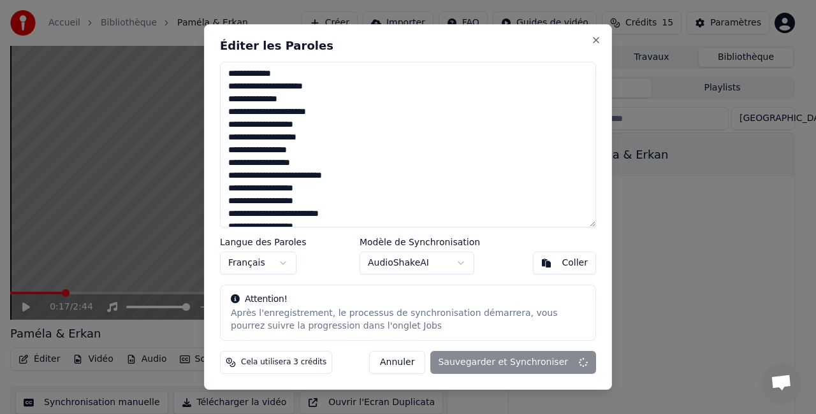
click at [540, 360] on div "Annuler Sauvegarder et Synchroniser" at bounding box center [482, 362] width 227 height 23
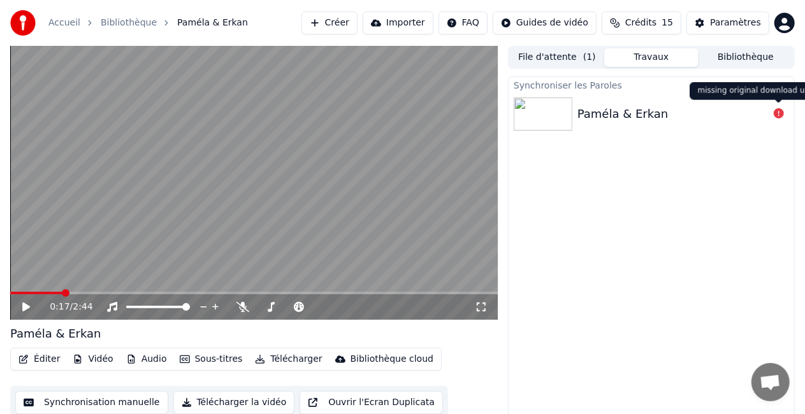
click at [780, 112] on icon at bounding box center [779, 113] width 10 height 10
click at [538, 107] on img at bounding box center [543, 113] width 59 height 33
click at [10, 289] on span at bounding box center [14, 293] width 8 height 8
click at [29, 311] on icon at bounding box center [34, 307] width 29 height 10
click at [620, 111] on div "Paméla & Erkan" at bounding box center [622, 114] width 91 height 18
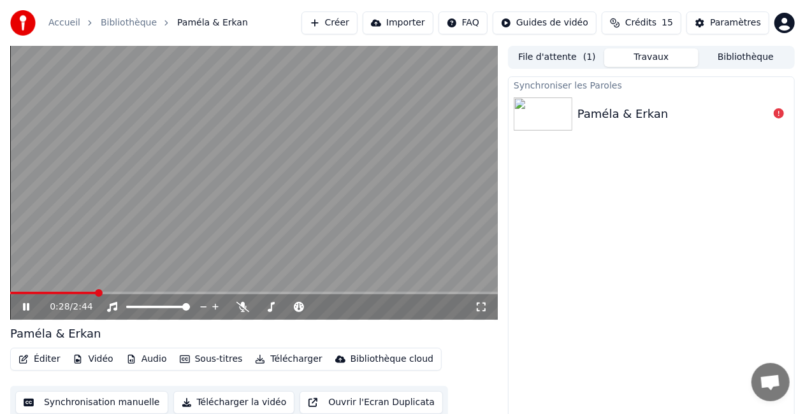
click at [563, 53] on button "File d'attente ( 1 )" at bounding box center [557, 57] width 94 height 18
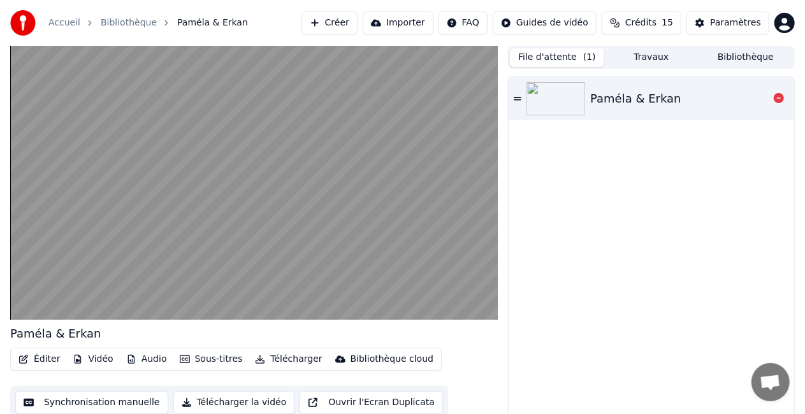
click at [576, 92] on img at bounding box center [555, 98] width 59 height 33
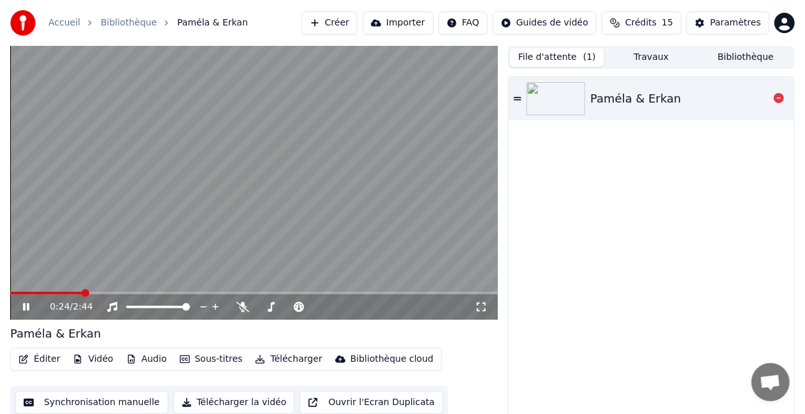
click at [542, 90] on img at bounding box center [555, 98] width 59 height 33
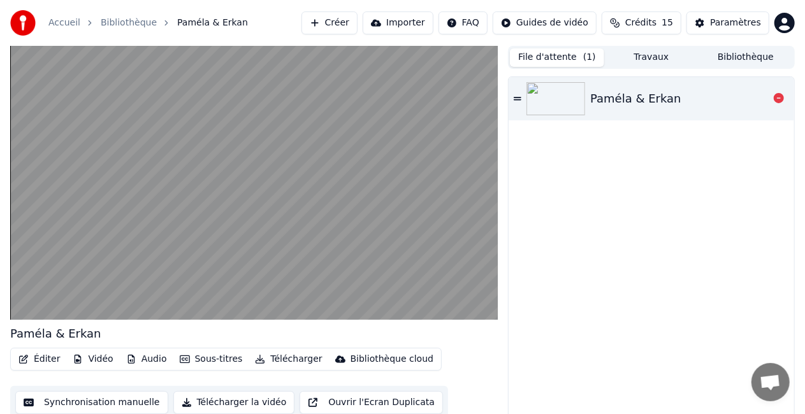
click at [548, 90] on img at bounding box center [555, 98] width 59 height 33
click at [781, 98] on icon at bounding box center [779, 98] width 10 height 10
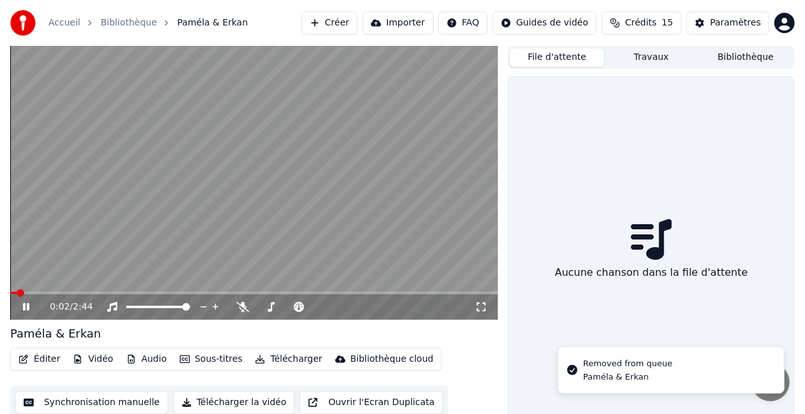
click at [346, 217] on video at bounding box center [253, 183] width 487 height 274
click at [637, 219] on icon at bounding box center [651, 239] width 41 height 41
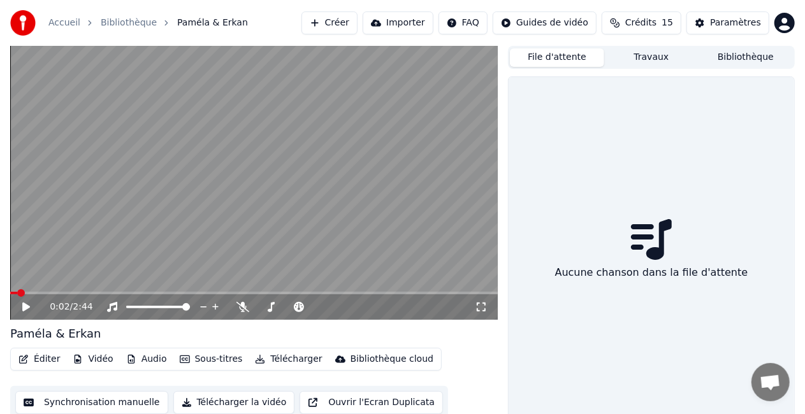
click at [580, 54] on button "File d'attente" at bounding box center [557, 57] width 94 height 18
click at [669, 61] on button "Travaux" at bounding box center [651, 57] width 94 height 18
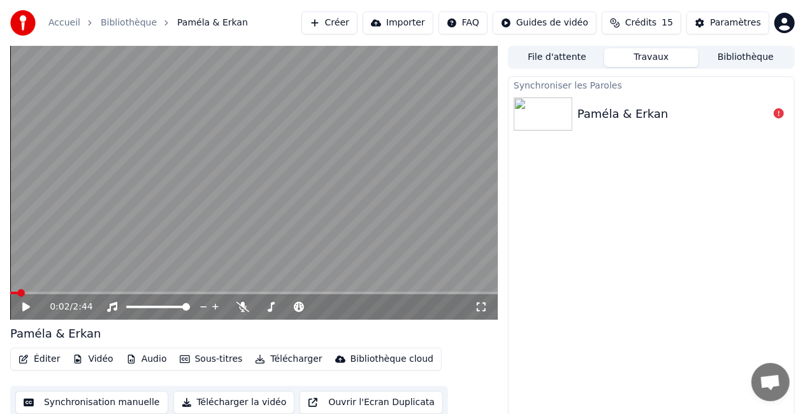
click at [553, 121] on img at bounding box center [543, 113] width 59 height 33
click at [776, 112] on icon at bounding box center [779, 113] width 10 height 10
drag, startPoint x: 600, startPoint y: 126, endPoint x: 611, endPoint y: 106, distance: 22.5
click at [600, 124] on div "Paméla & Erkan" at bounding box center [650, 113] width 285 height 43
click at [611, 106] on div "Paméla & Erkan" at bounding box center [622, 114] width 91 height 18
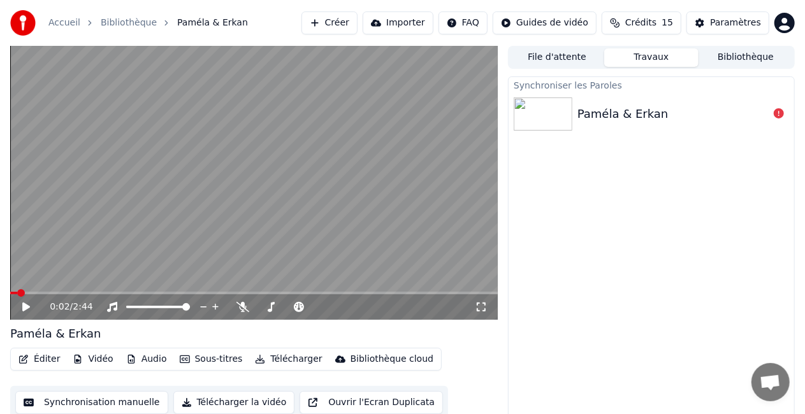
click at [616, 109] on div "Paméla & Erkan" at bounding box center [622, 114] width 91 height 18
click at [754, 60] on button "Bibliothèque" at bounding box center [745, 57] width 94 height 18
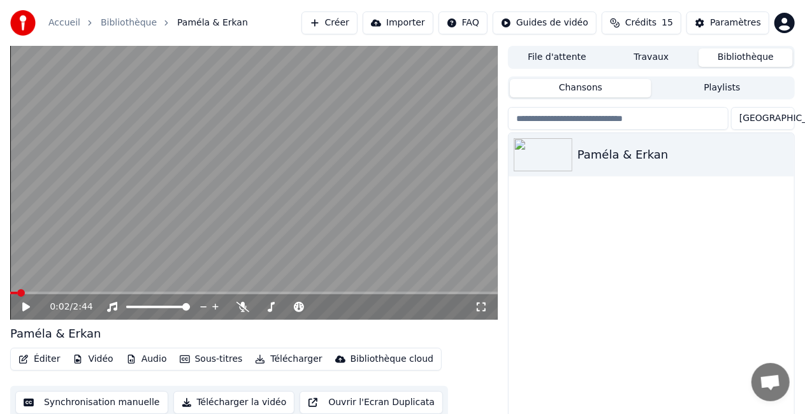
click at [652, 55] on button "Travaux" at bounding box center [651, 57] width 94 height 18
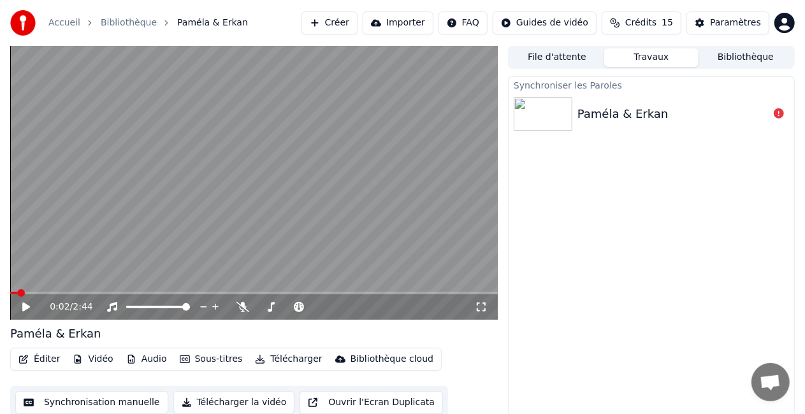
click at [637, 112] on div "Paméla & Erkan" at bounding box center [622, 114] width 91 height 18
click at [50, 356] on button "Éditer" at bounding box center [39, 359] width 52 height 18
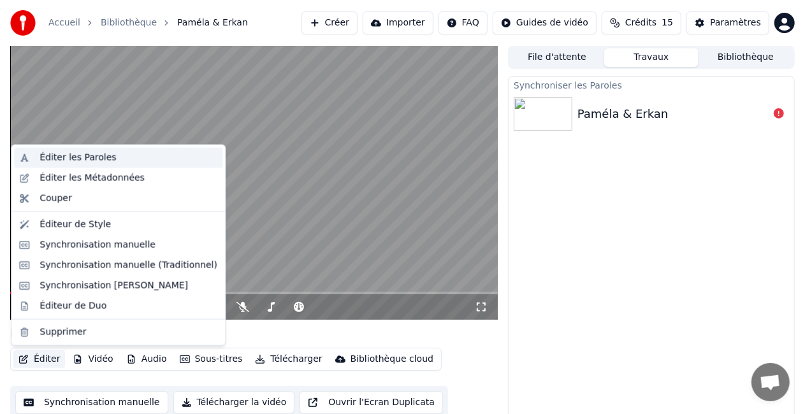
click at [88, 164] on div "Éditer les Paroles" at bounding box center [78, 158] width 76 height 13
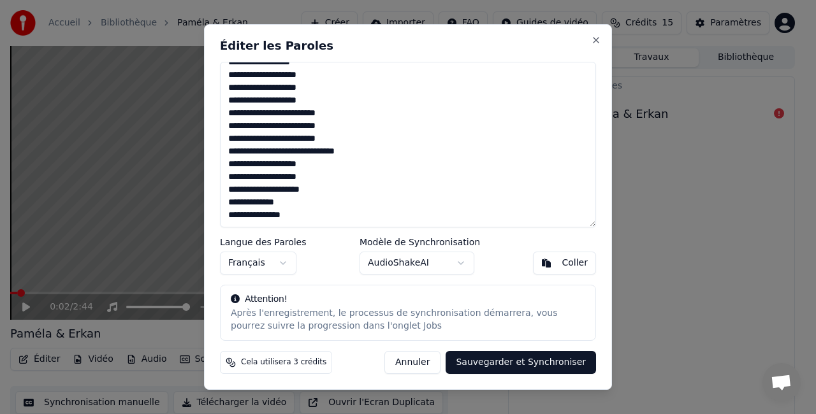
scroll to position [559, 0]
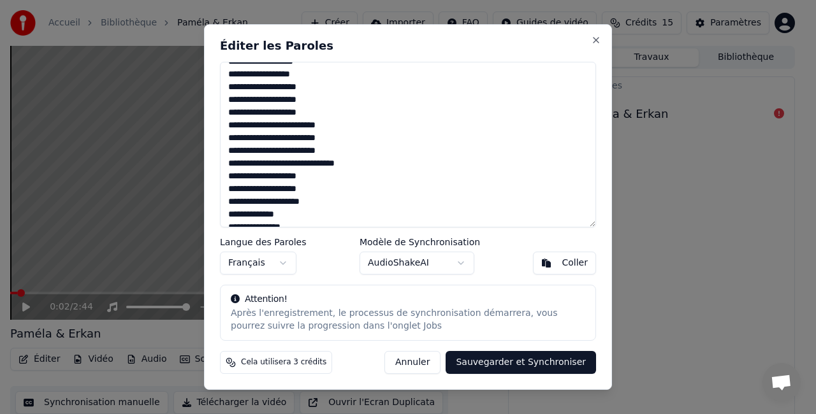
click at [459, 264] on body "Accueil Bibliothèque Paméla & [PERSON_NAME] Importer FAQ Guides de vidéo Crédit…" at bounding box center [402, 207] width 805 height 414
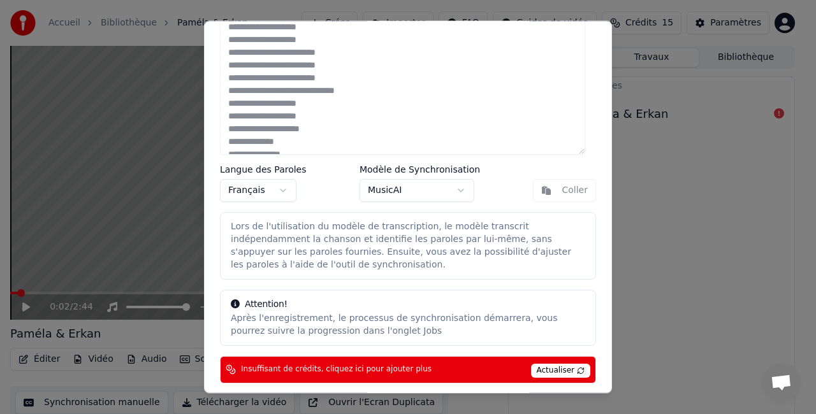
scroll to position [108, 0]
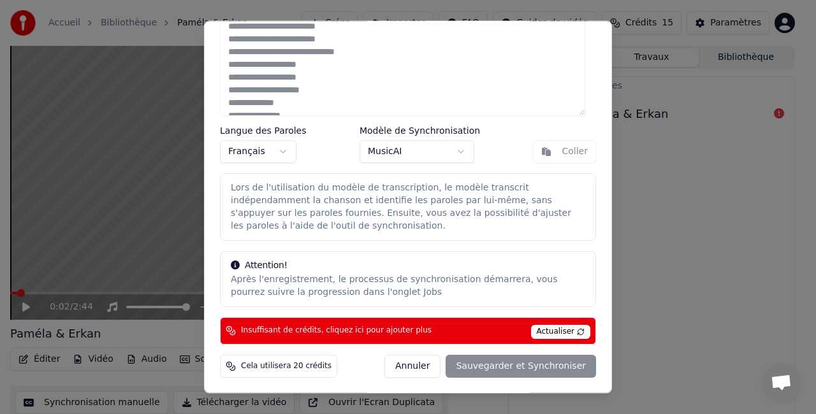
click at [494, 367] on div "Annuler Sauvegarder et Synchroniser" at bounding box center [490, 366] width 212 height 23
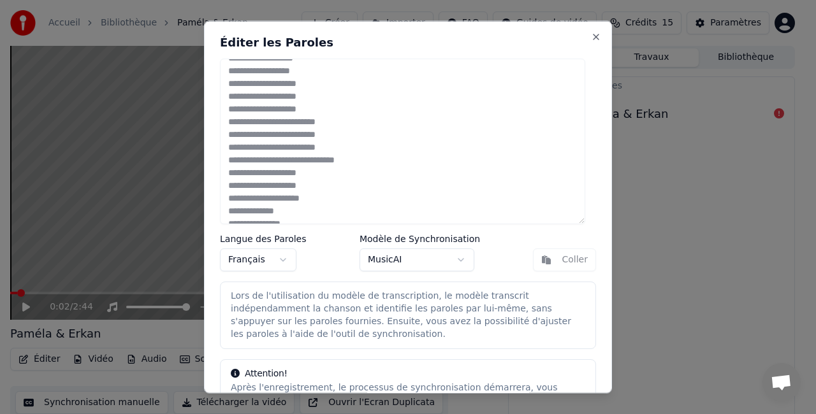
click at [456, 253] on button "MusicAI" at bounding box center [416, 260] width 115 height 23
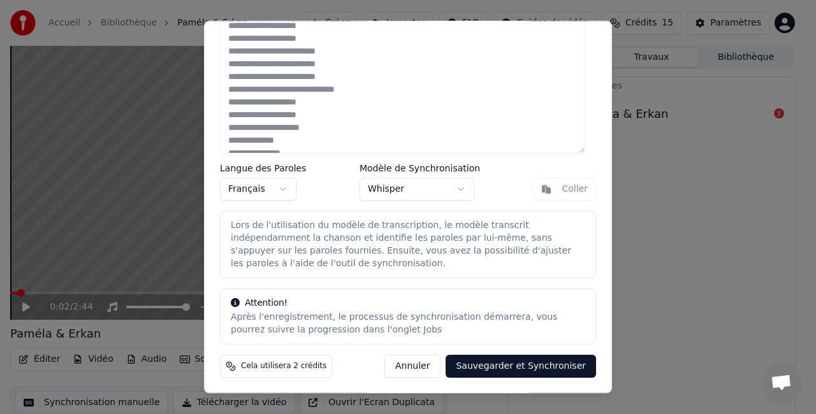
click at [490, 368] on button "Sauvegarder et Synchroniser" at bounding box center [520, 366] width 150 height 23
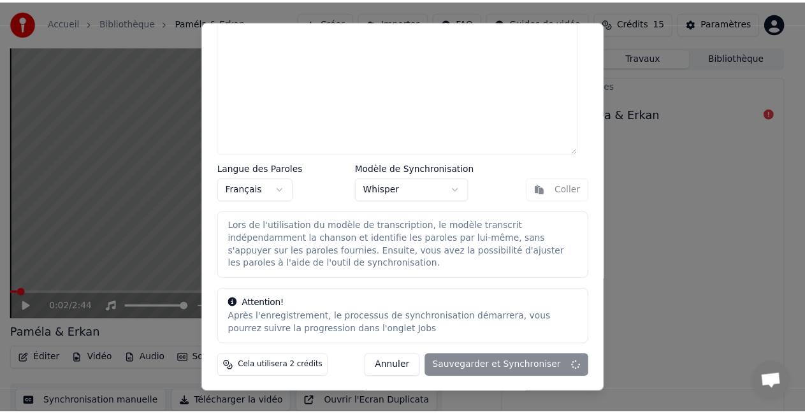
scroll to position [0, 0]
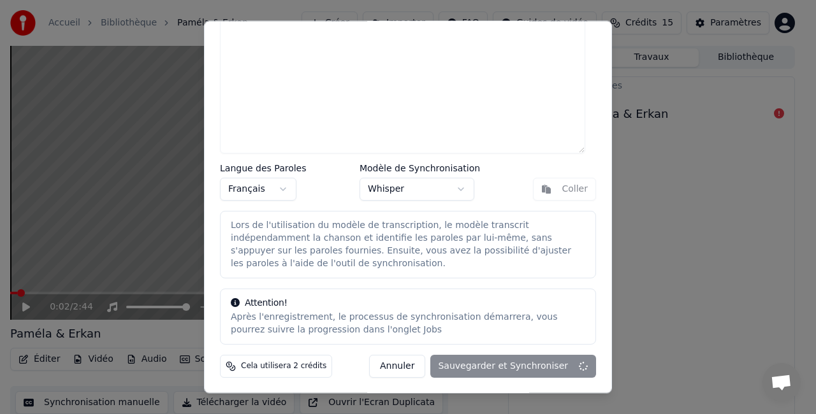
click at [490, 368] on div "Annuler Sauvegarder et Synchroniser" at bounding box center [482, 366] width 227 height 23
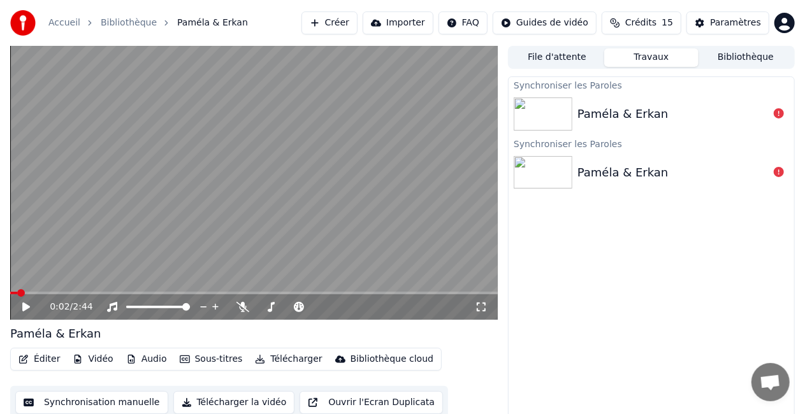
click at [549, 107] on img at bounding box center [543, 113] width 59 height 33
click at [22, 307] on icon at bounding box center [34, 307] width 29 height 10
click at [27, 308] on icon at bounding box center [34, 307] width 29 height 10
click at [363, 268] on video at bounding box center [253, 183] width 487 height 274
click at [782, 109] on icon at bounding box center [779, 113] width 10 height 10
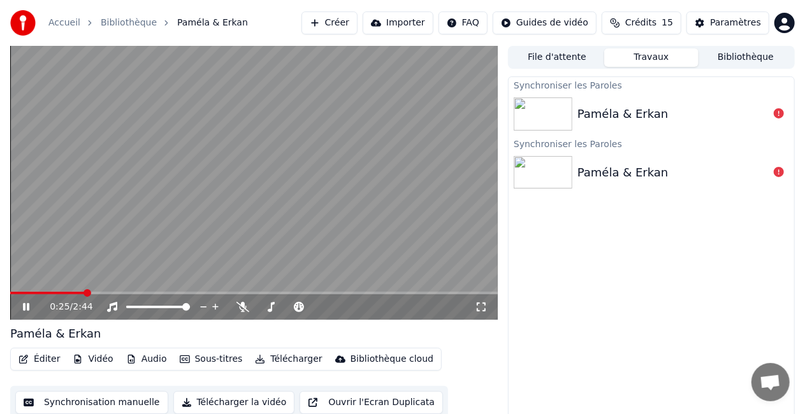
click at [782, 112] on icon at bounding box center [779, 113] width 10 height 10
click at [779, 117] on icon at bounding box center [779, 113] width 10 height 10
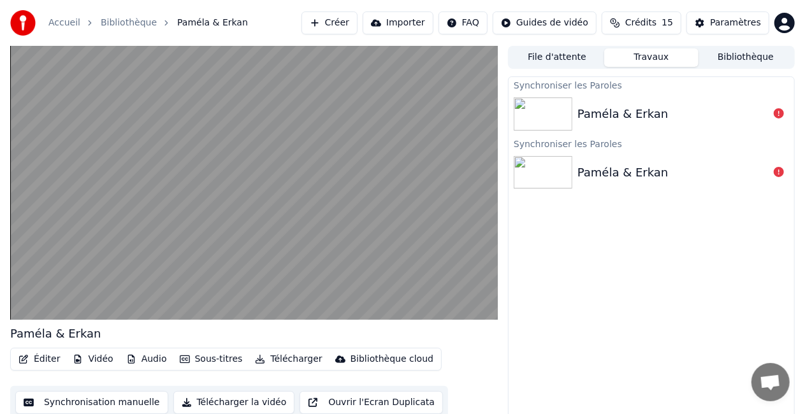
click at [199, 361] on button "Sous-titres" at bounding box center [211, 359] width 73 height 18
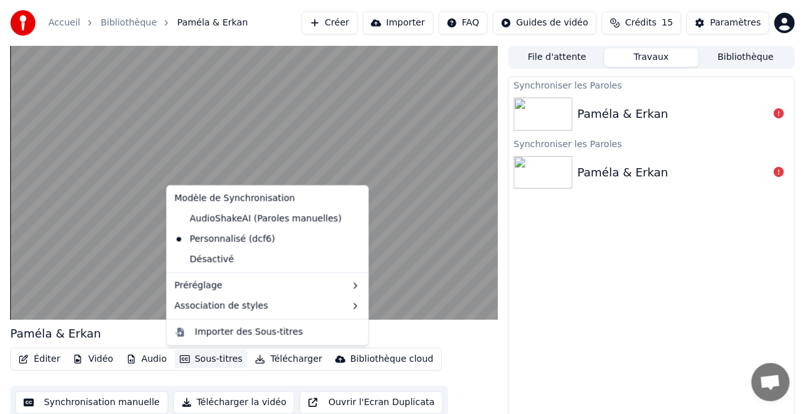
click at [214, 363] on button "Sous-titres" at bounding box center [211, 359] width 73 height 18
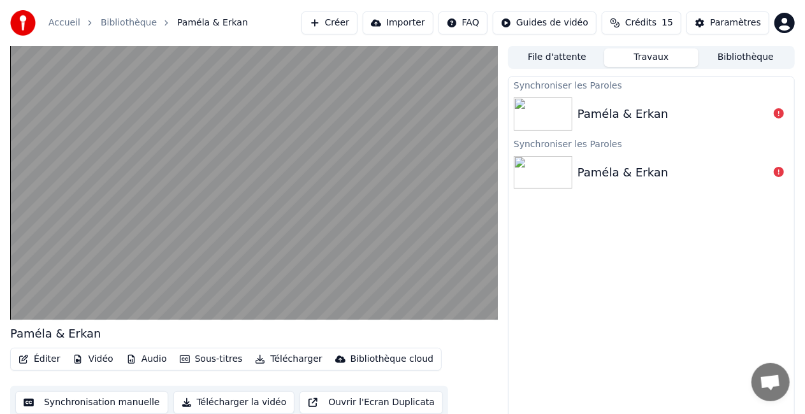
click at [214, 363] on button "Sous-titres" at bounding box center [211, 359] width 73 height 18
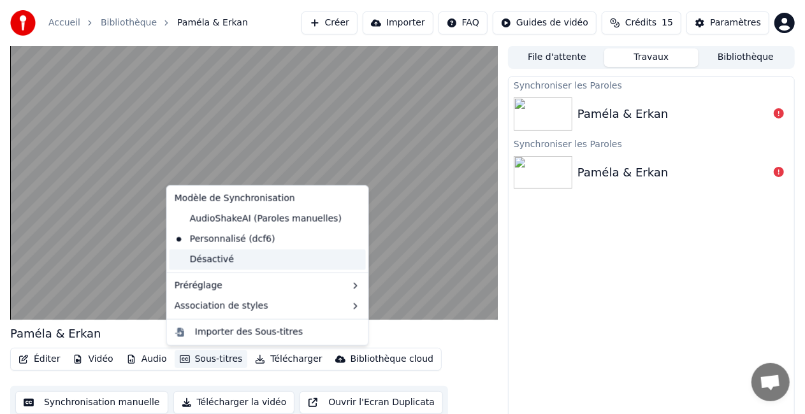
click at [225, 259] on div "Désactivé" at bounding box center [267, 260] width 196 height 20
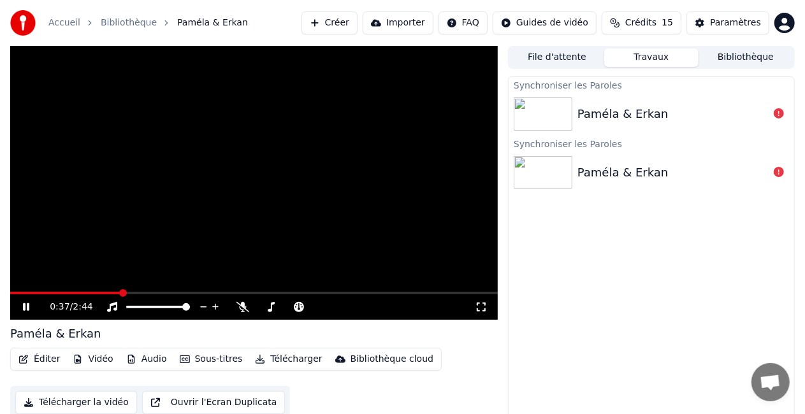
click at [195, 356] on button "Sous-titres" at bounding box center [211, 359] width 73 height 18
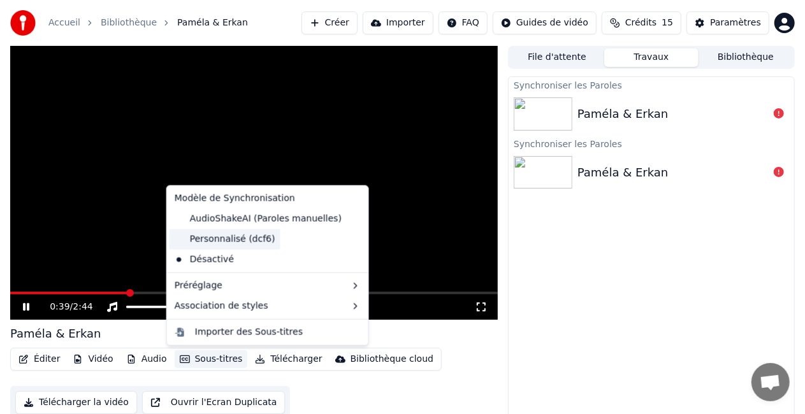
click at [227, 236] on div "Personnalisé (dcf6)" at bounding box center [224, 239] width 111 height 20
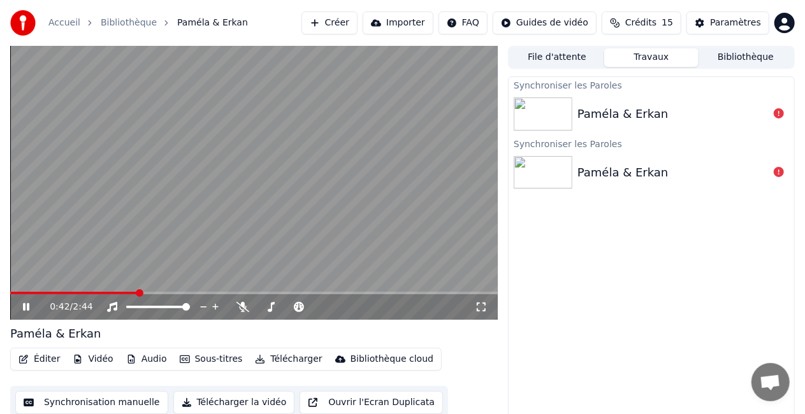
click at [302, 244] on video at bounding box center [253, 183] width 487 height 274
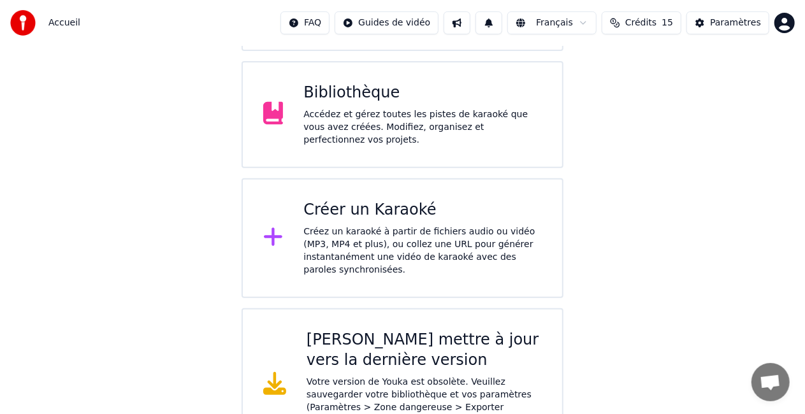
scroll to position [231, 0]
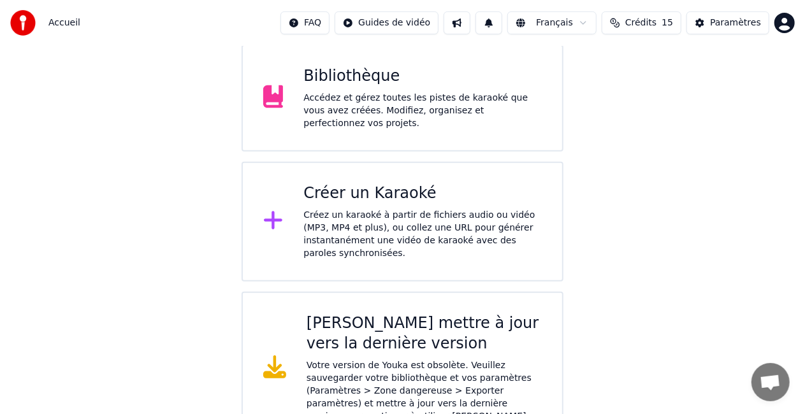
click at [279, 356] on icon at bounding box center [274, 367] width 23 height 23
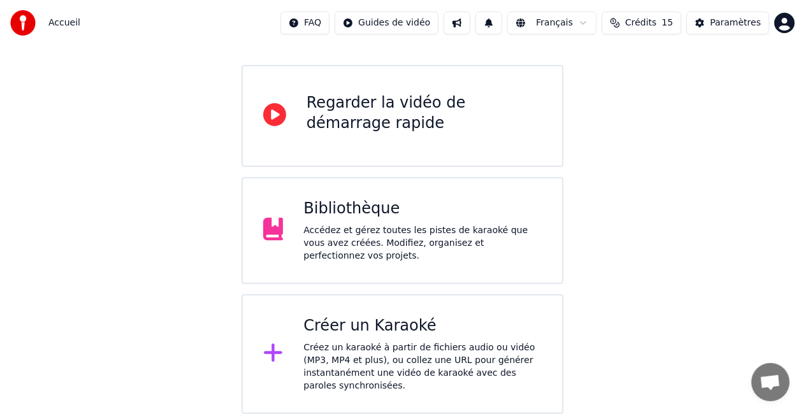
scroll to position [80, 0]
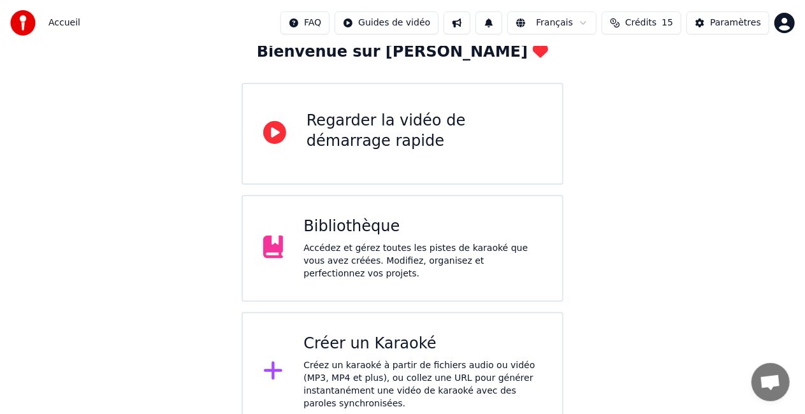
click at [435, 124] on div "Regarder la vidéo de démarrage rapide" at bounding box center [423, 131] width 235 height 41
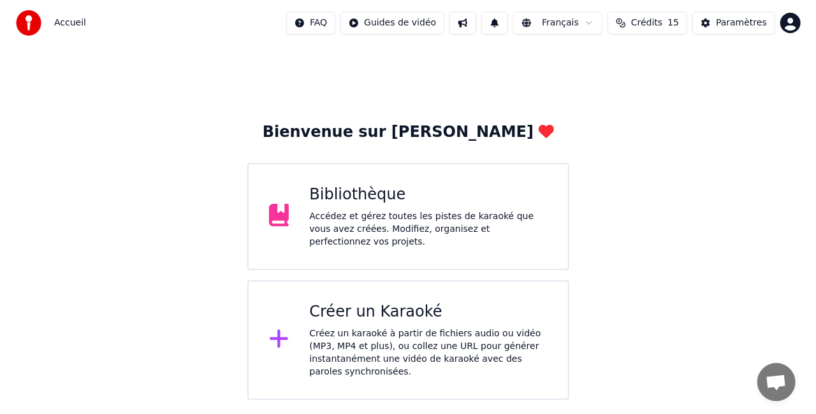
scroll to position [0, 0]
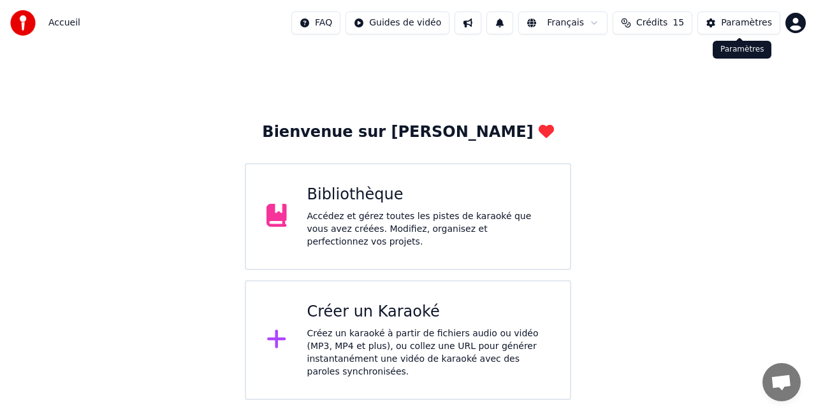
click at [745, 22] on div "Paramètres" at bounding box center [746, 23] width 51 height 13
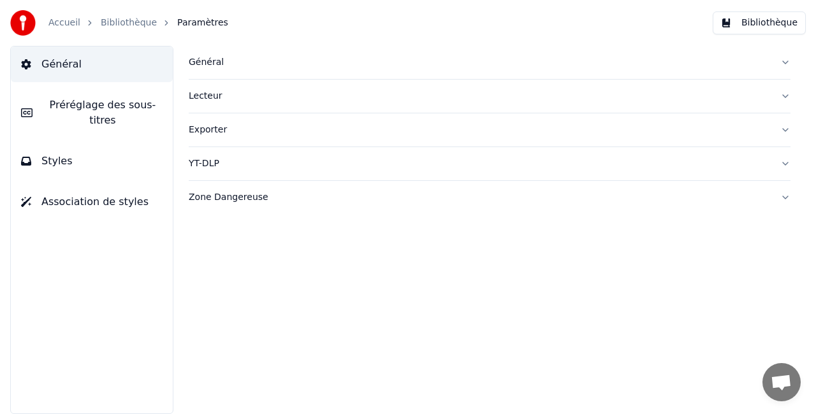
click at [127, 117] on button "Préréglage des sous-titres" at bounding box center [92, 112] width 162 height 51
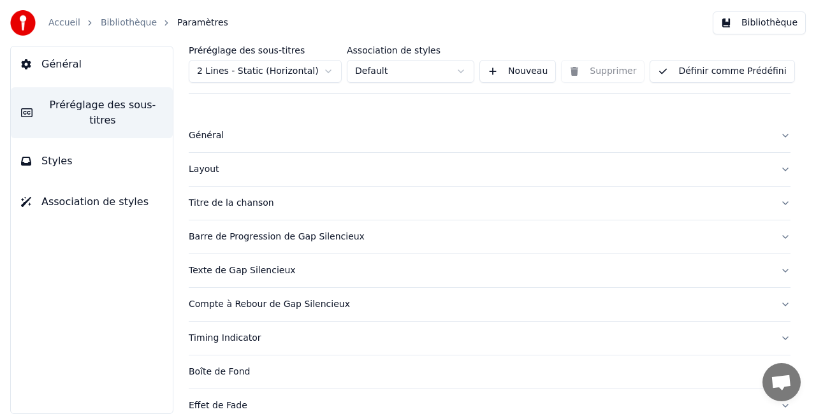
click at [96, 154] on button "Styles" at bounding box center [92, 161] width 162 height 36
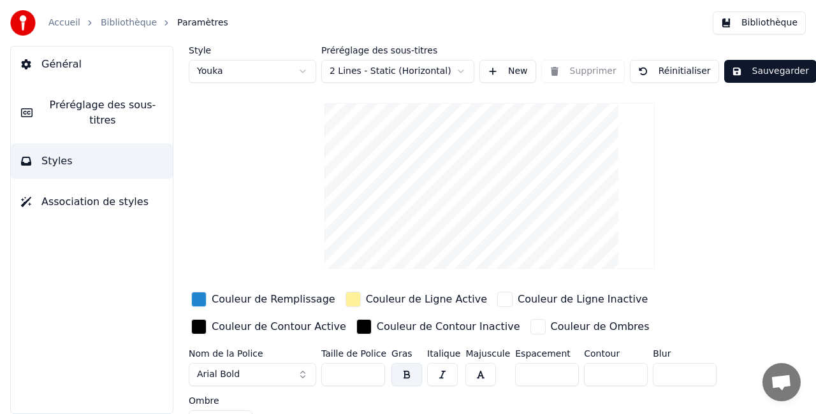
click at [71, 194] on span "Association de styles" at bounding box center [94, 201] width 107 height 15
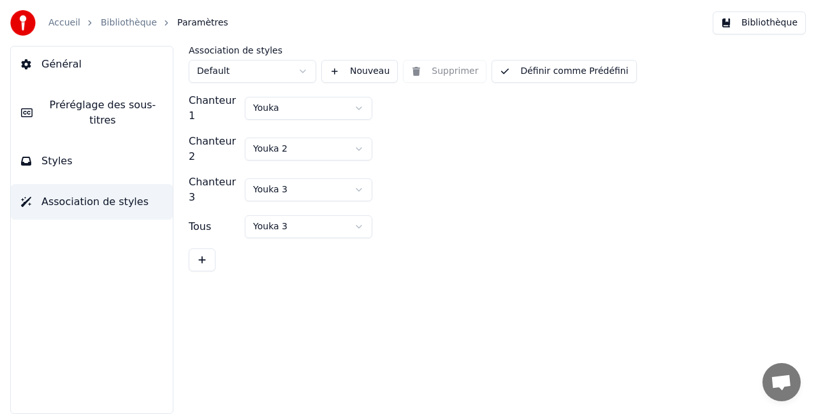
click at [84, 150] on button "Styles" at bounding box center [92, 161] width 162 height 36
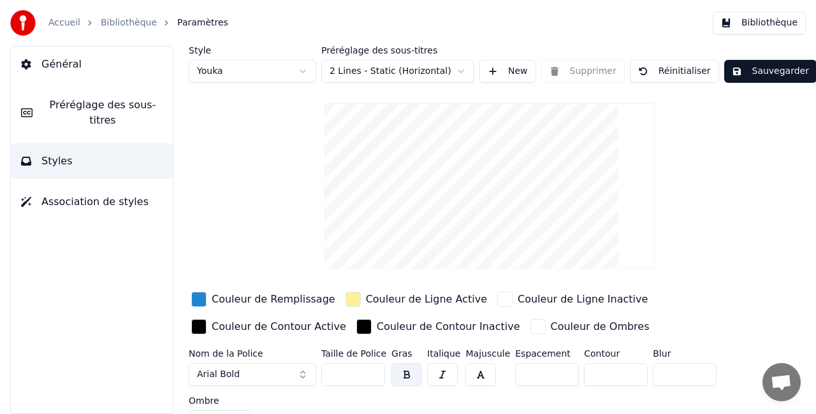
click at [69, 58] on span "Général" at bounding box center [61, 64] width 40 height 15
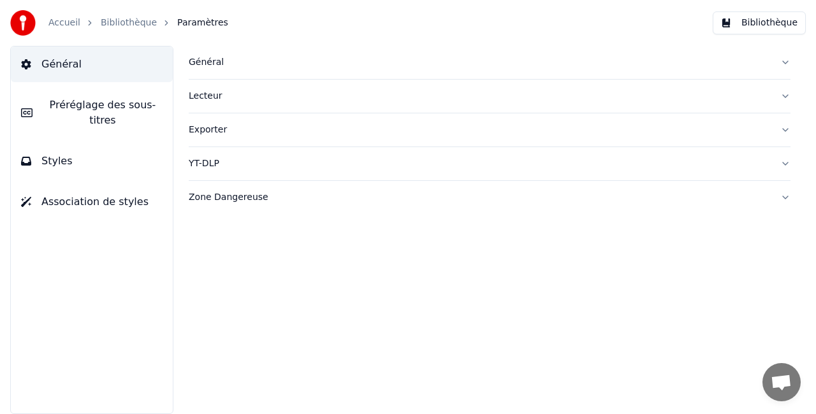
click at [104, 20] on link "Bibliothèque" at bounding box center [129, 23] width 56 height 13
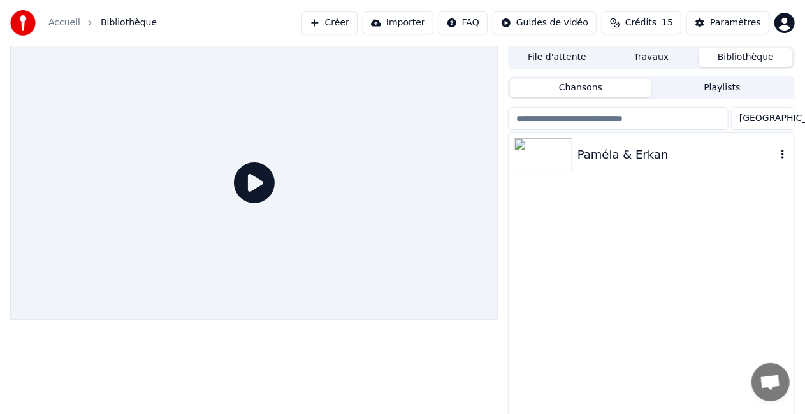
click at [777, 162] on div "Paméla & Erkan" at bounding box center [650, 154] width 285 height 43
click at [779, 151] on icon "button" at bounding box center [782, 154] width 13 height 10
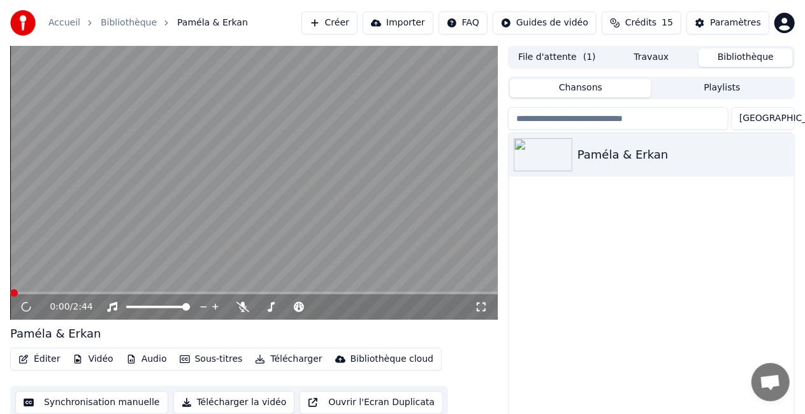
click at [709, 264] on div "Paméla & Erkan" at bounding box center [650, 288] width 285 height 310
click at [783, 155] on icon "button" at bounding box center [782, 154] width 3 height 9
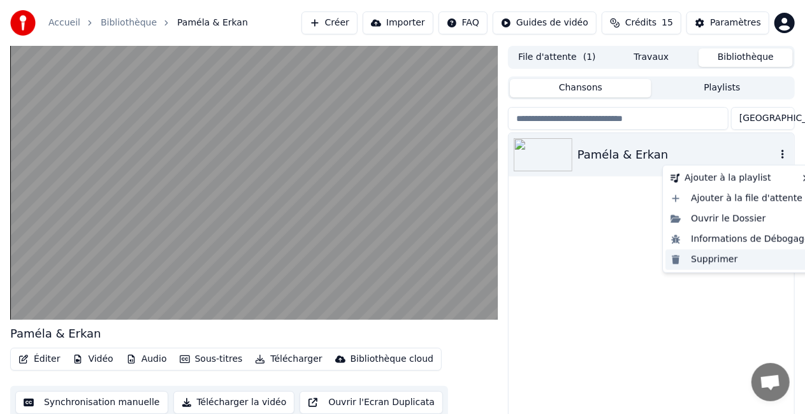
click at [756, 266] on div "Supprimer" at bounding box center [740, 260] width 150 height 20
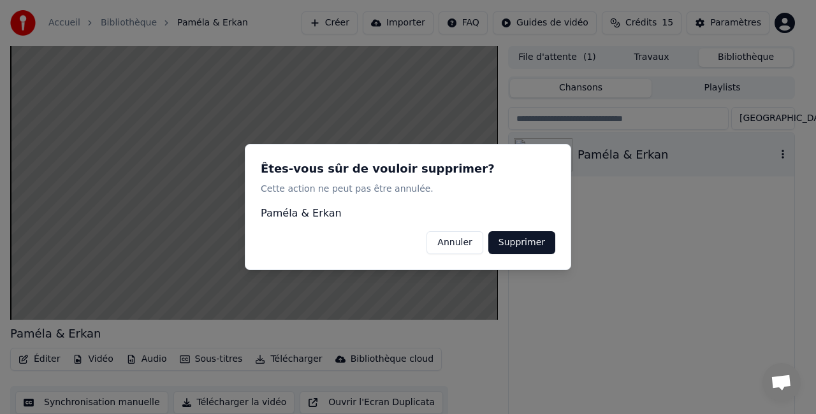
click at [524, 238] on button "Supprimer" at bounding box center [521, 242] width 67 height 23
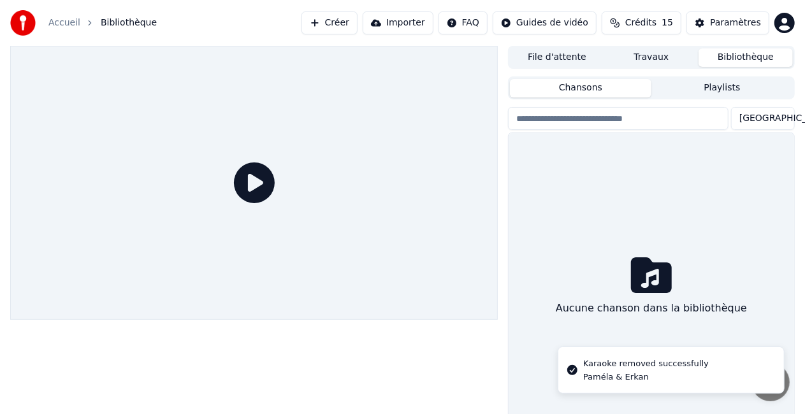
click at [557, 59] on button "File d'attente" at bounding box center [557, 57] width 94 height 18
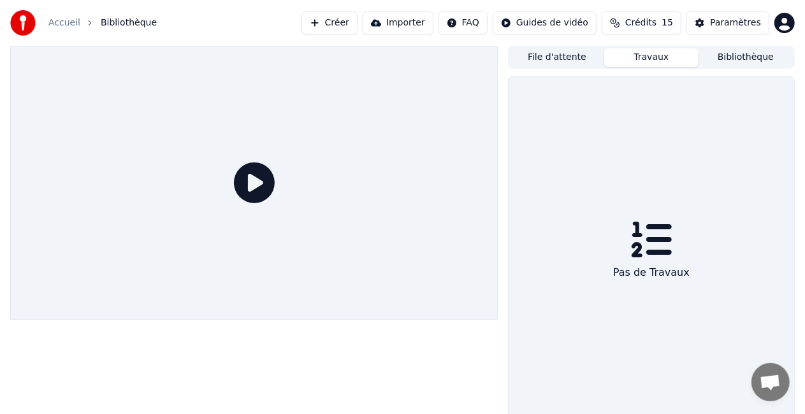
click at [642, 56] on button "Travaux" at bounding box center [651, 57] width 94 height 18
click at [747, 50] on button "Bibliothèque" at bounding box center [745, 57] width 94 height 18
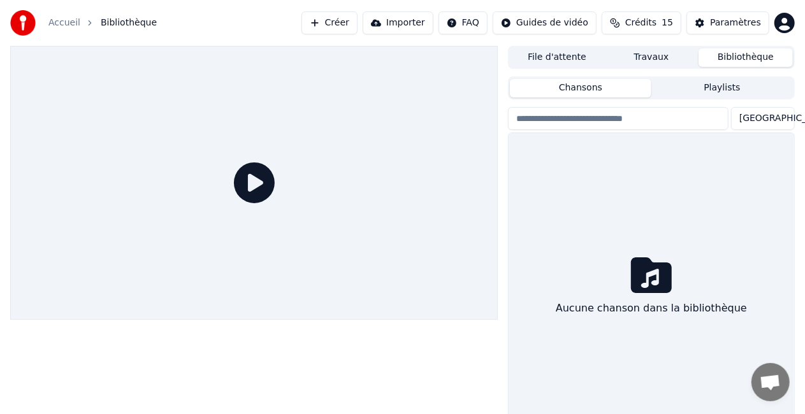
click at [736, 83] on button "Playlists" at bounding box center [721, 88] width 141 height 18
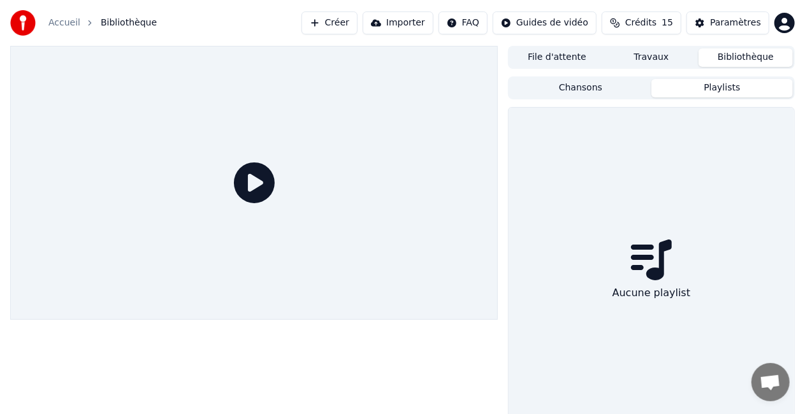
click at [398, 22] on button "Importer" at bounding box center [398, 22] width 71 height 23
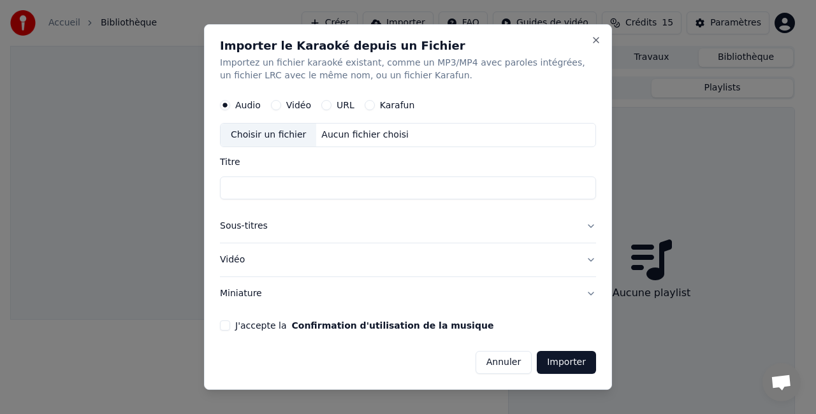
click at [252, 185] on input "Titre" at bounding box center [408, 188] width 376 height 23
click at [228, 328] on button "J'accepte la Confirmation d'utilisation de la musique" at bounding box center [225, 326] width 10 height 10
click at [244, 159] on label "Titre" at bounding box center [408, 161] width 376 height 9
click at [244, 177] on input "Titre" at bounding box center [408, 188] width 376 height 23
click at [259, 189] on input "Titre" at bounding box center [408, 188] width 376 height 23
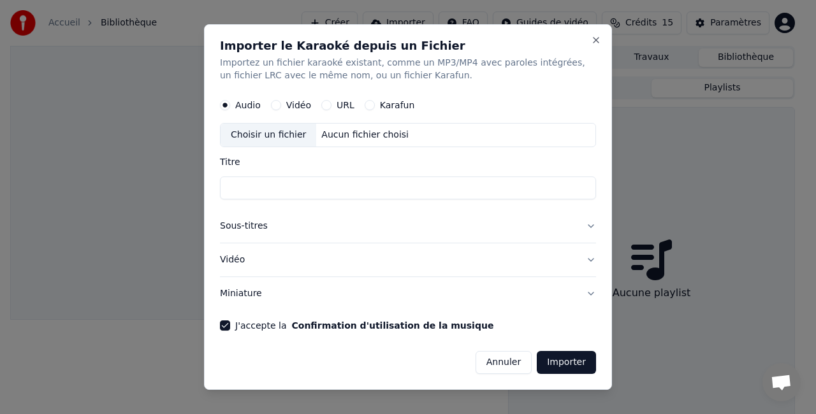
click at [322, 129] on div "Aucun fichier choisi" at bounding box center [364, 135] width 97 height 13
type input "**********"
click at [250, 232] on button "Sous-titres" at bounding box center [408, 226] width 376 height 33
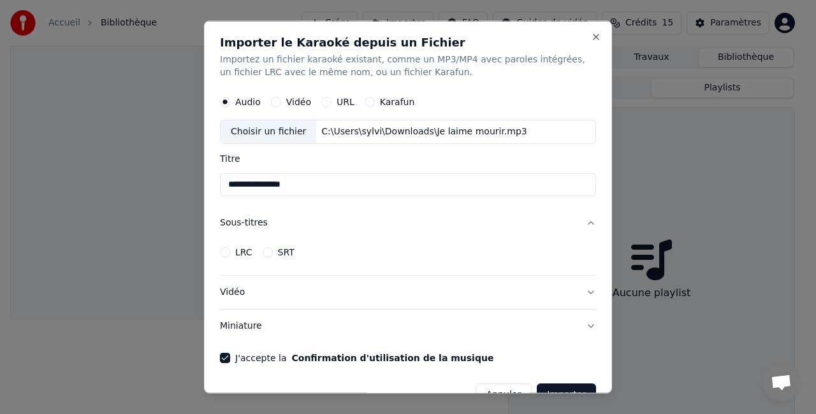
click at [224, 251] on button "LRC" at bounding box center [225, 252] width 10 height 10
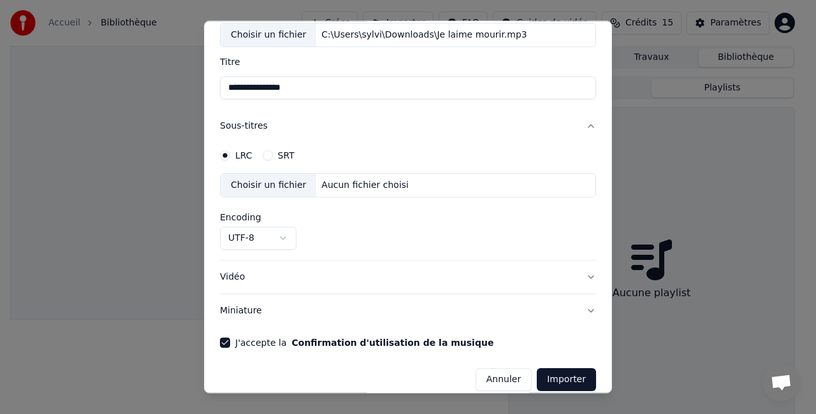
scroll to position [110, 0]
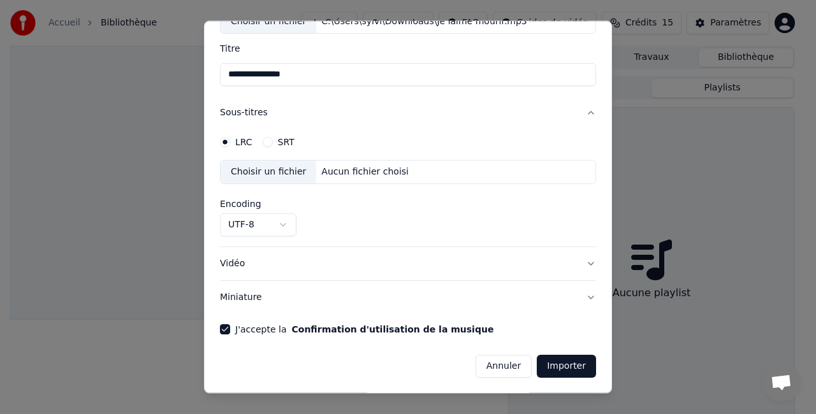
click at [266, 144] on button "SRT" at bounding box center [268, 142] width 10 height 10
click at [265, 221] on button "UTF-8" at bounding box center [258, 224] width 76 height 23
click at [361, 227] on body "**********" at bounding box center [402, 207] width 805 height 414
click at [228, 267] on button "Vidéo" at bounding box center [408, 263] width 376 height 33
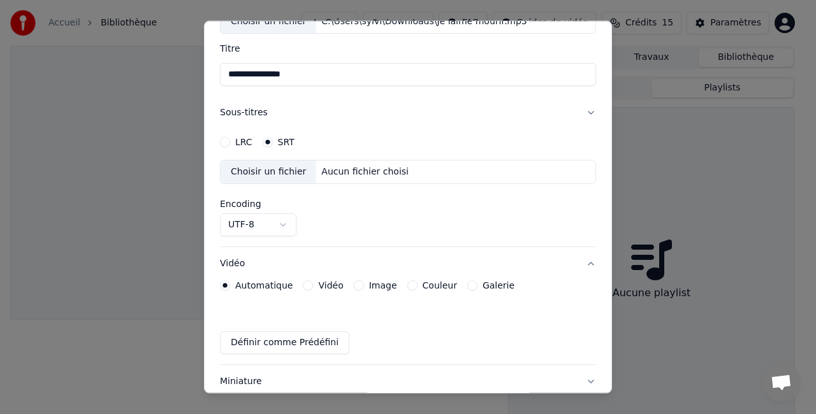
scroll to position [76, 0]
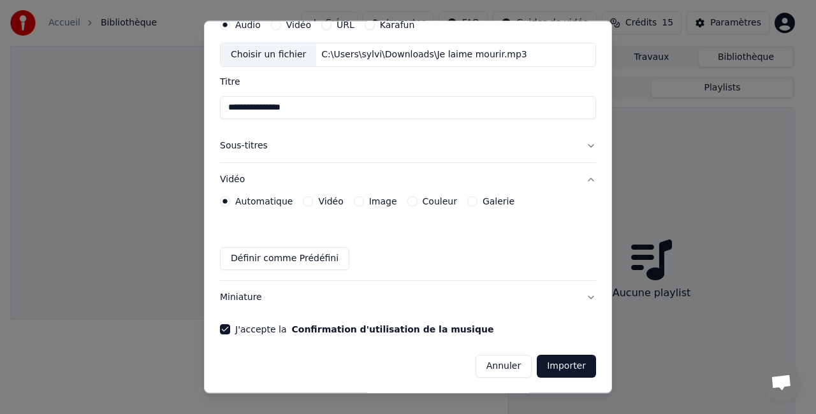
click at [311, 205] on div "Vidéo" at bounding box center [323, 201] width 40 height 10
click at [305, 201] on button "Vidéo" at bounding box center [308, 201] width 10 height 10
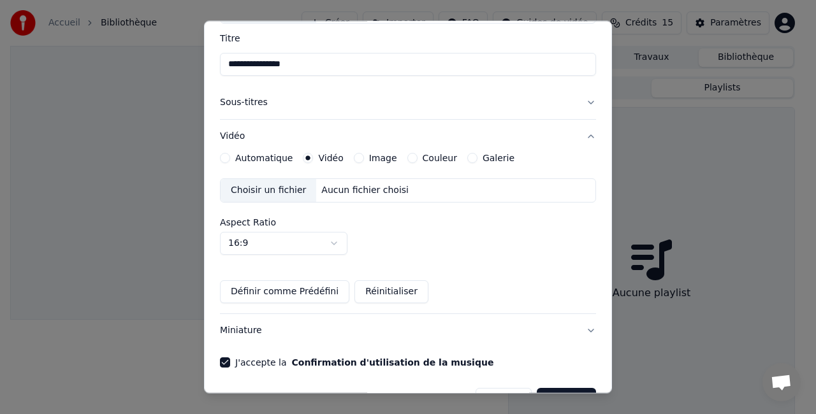
scroll to position [153, 0]
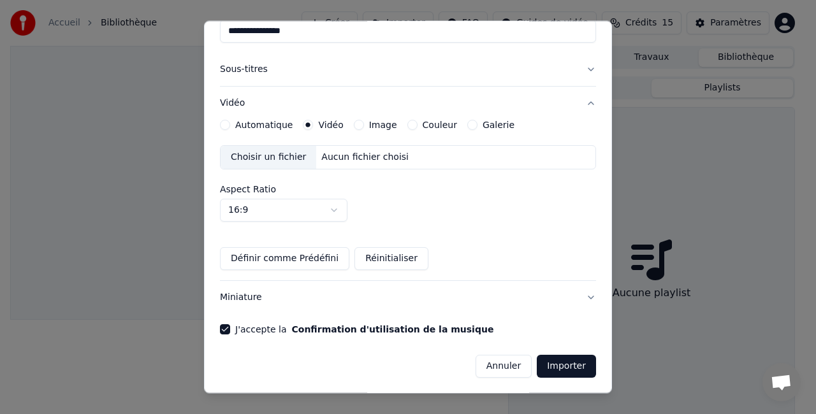
click at [561, 371] on button "Importer" at bounding box center [566, 366] width 59 height 23
click at [556, 371] on button "Importer" at bounding box center [566, 366] width 59 height 23
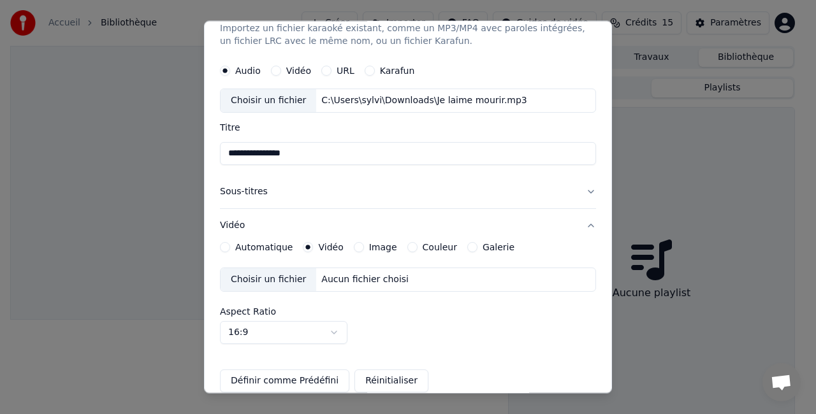
scroll to position [0, 0]
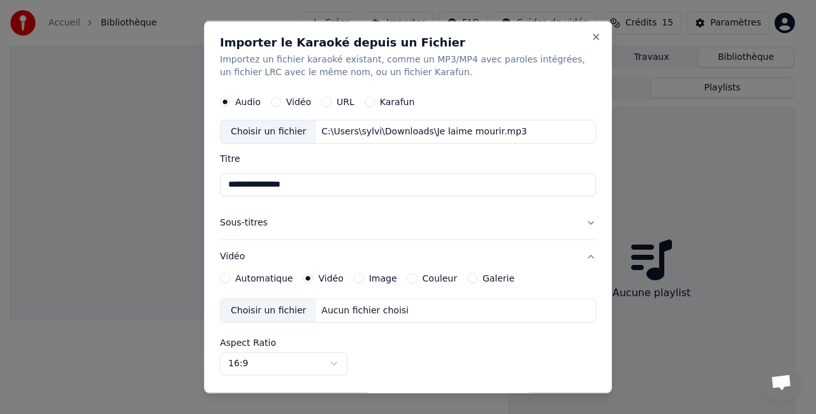
click at [364, 98] on button "Karafun" at bounding box center [369, 101] width 10 height 10
click at [251, 129] on div "Choisir un fichier" at bounding box center [268, 131] width 96 height 23
click at [591, 38] on button "Close" at bounding box center [596, 37] width 10 height 10
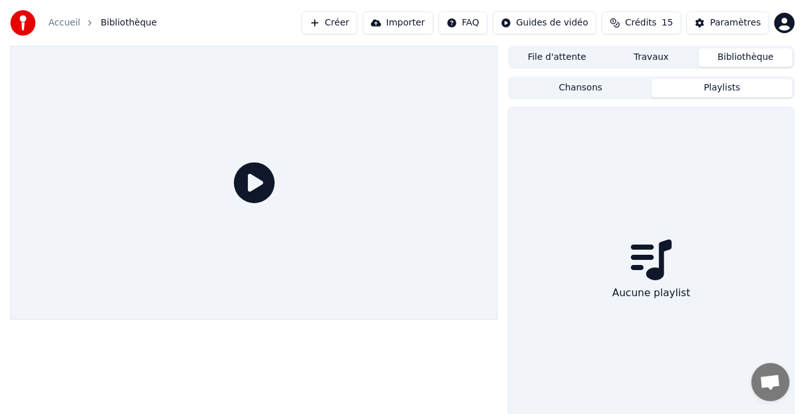
click at [338, 32] on button "Créer" at bounding box center [329, 22] width 56 height 23
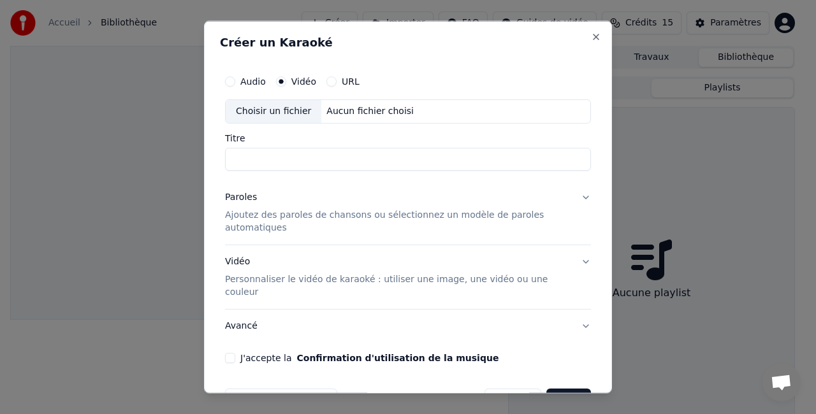
click at [563, 388] on button "Créer" at bounding box center [568, 399] width 45 height 23
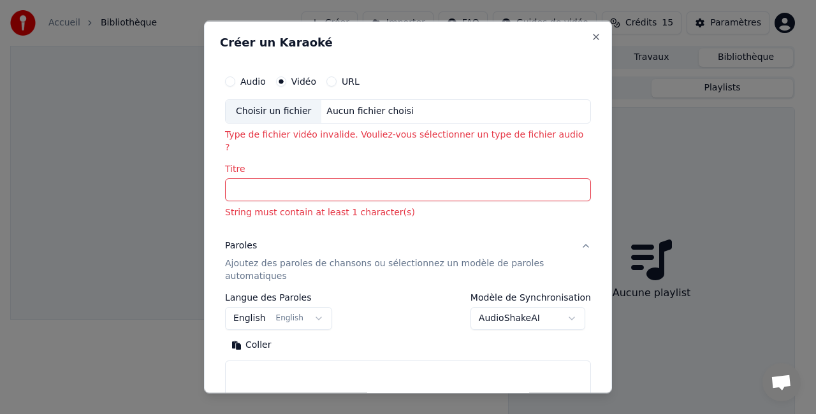
click at [270, 164] on label "Titre" at bounding box center [408, 168] width 366 height 9
click at [270, 178] on input "Titre" at bounding box center [408, 189] width 366 height 23
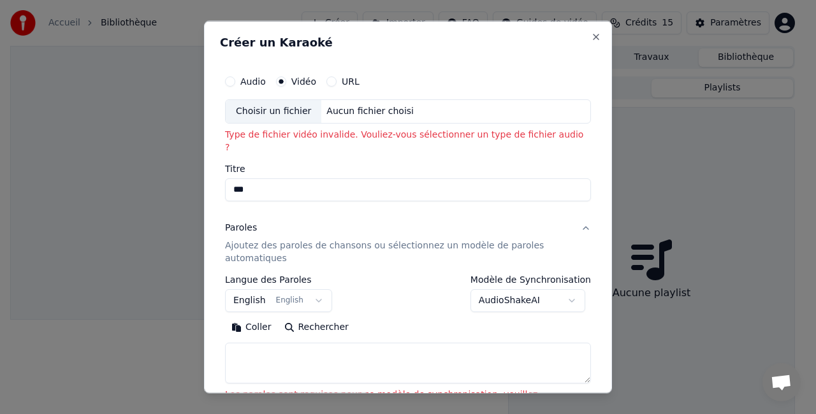
type input "***"
click at [433, 327] on div "Coller Rechercher" at bounding box center [408, 350] width 366 height 66
click at [315, 289] on button "English English" at bounding box center [278, 300] width 107 height 23
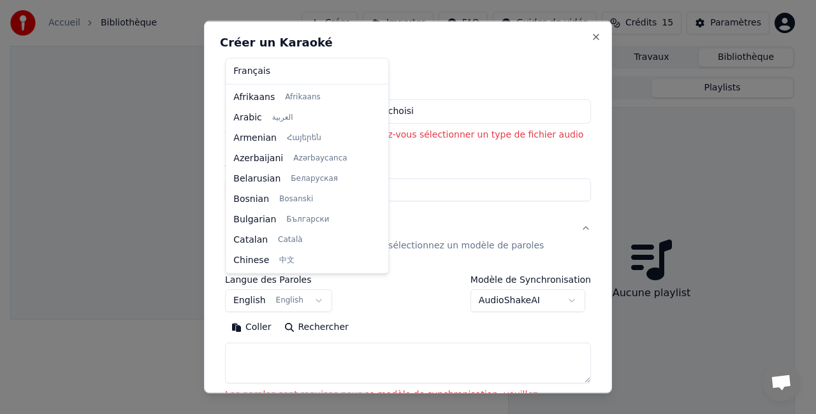
scroll to position [102, 0]
click at [303, 294] on div at bounding box center [408, 207] width 816 height 414
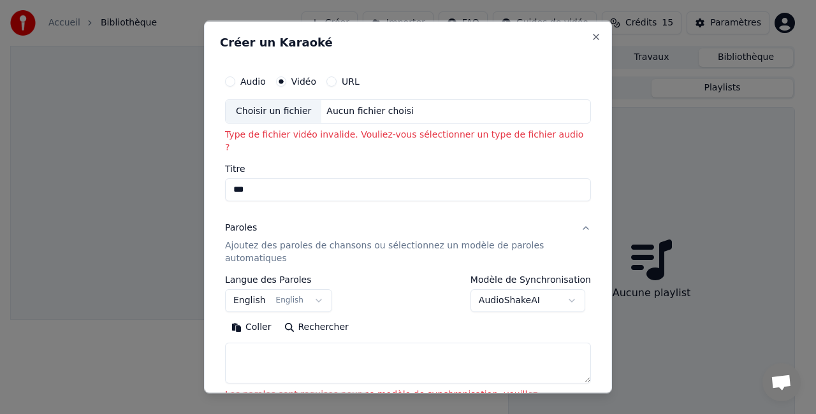
click at [303, 294] on button "English English" at bounding box center [278, 300] width 107 height 23
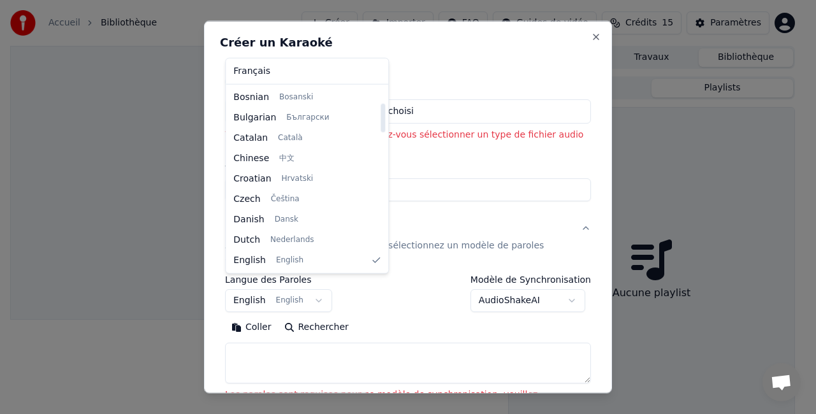
select select "**"
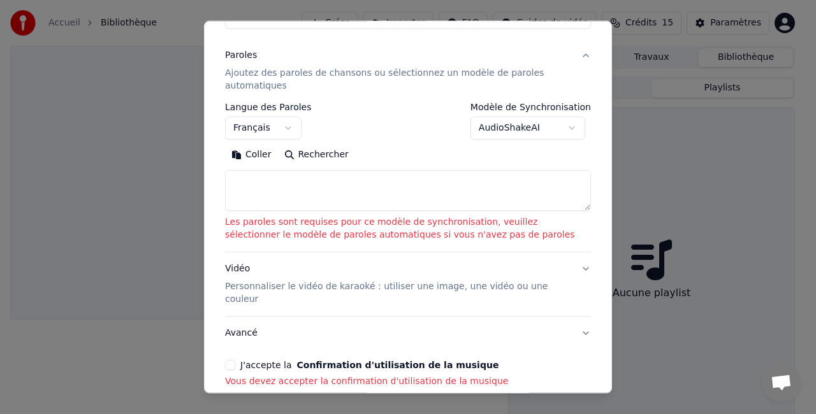
scroll to position [191, 0]
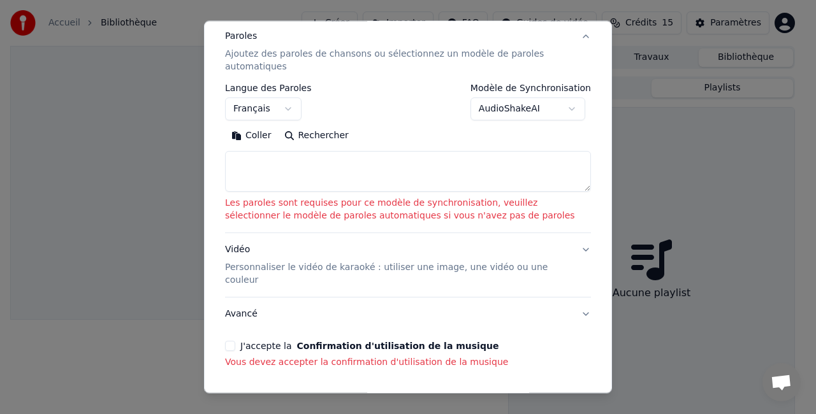
click at [360, 176] on textarea at bounding box center [408, 171] width 366 height 41
paste textarea "**********"
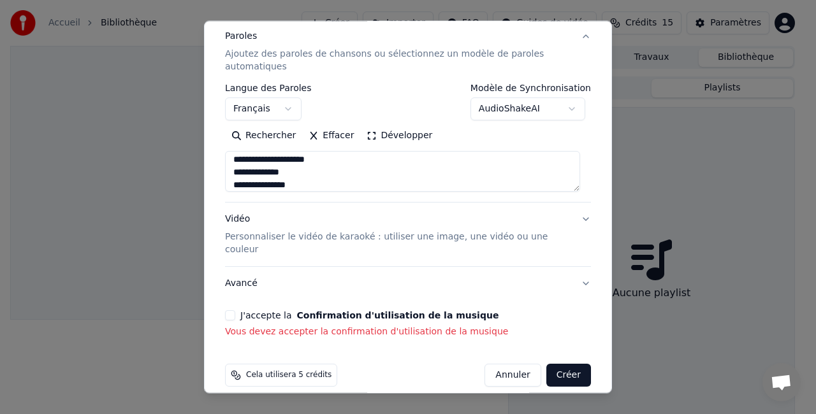
scroll to position [180, 0]
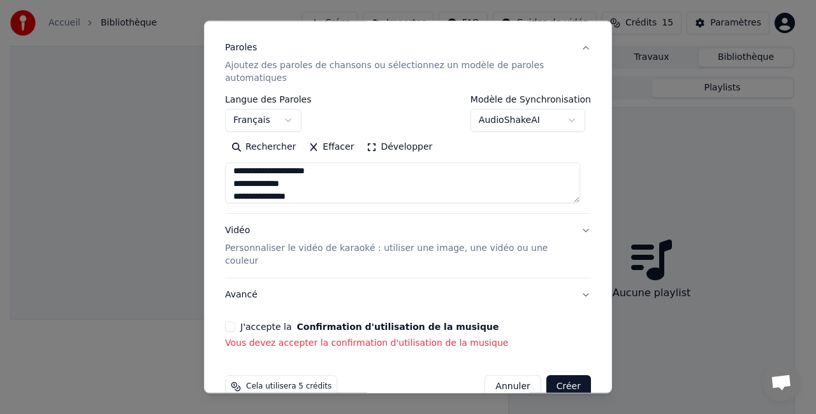
type textarea "**********"
click at [230, 322] on button "J'accepte la Confirmation d'utilisation de la musique" at bounding box center [230, 327] width 10 height 10
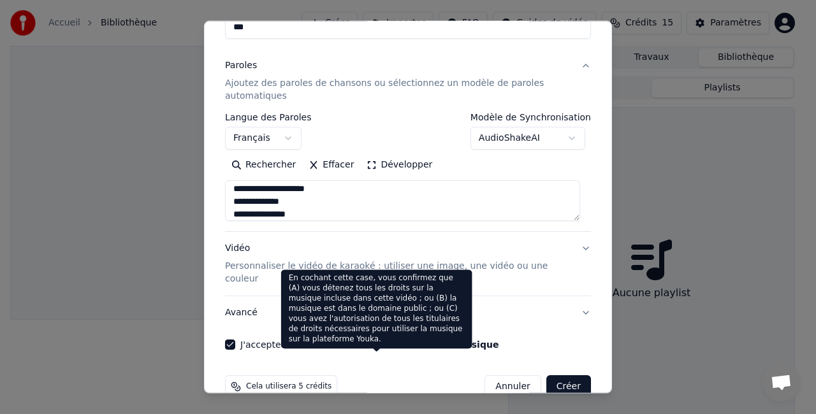
scroll to position [0, 0]
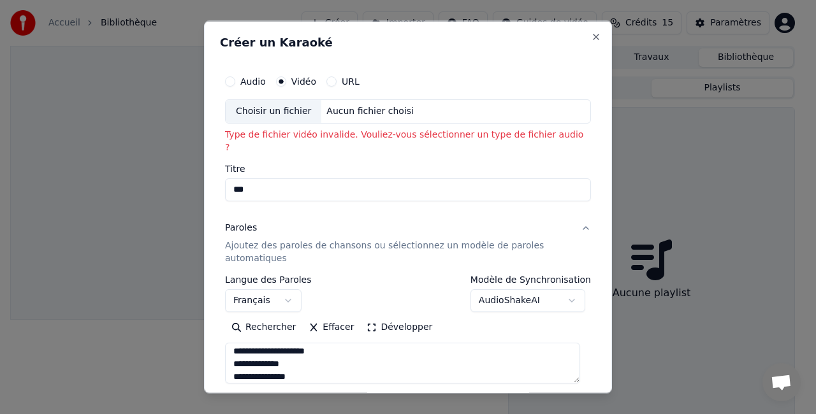
click at [231, 78] on button "Audio" at bounding box center [230, 81] width 10 height 10
click at [329, 111] on div "Aucun fichier choisi" at bounding box center [369, 111] width 97 height 13
type input "**********"
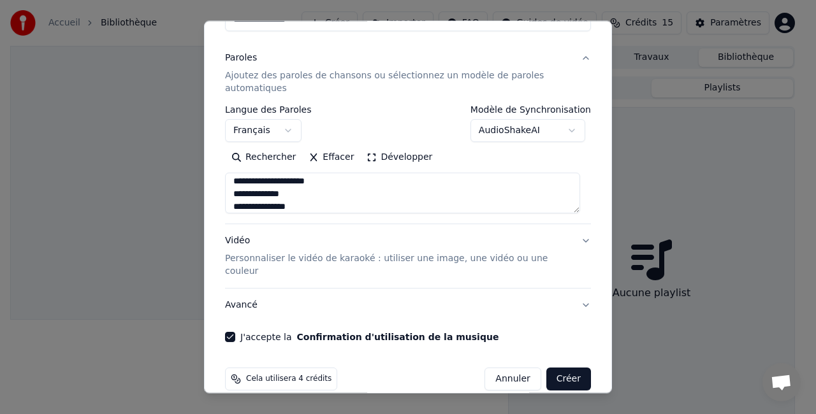
scroll to position [144, 0]
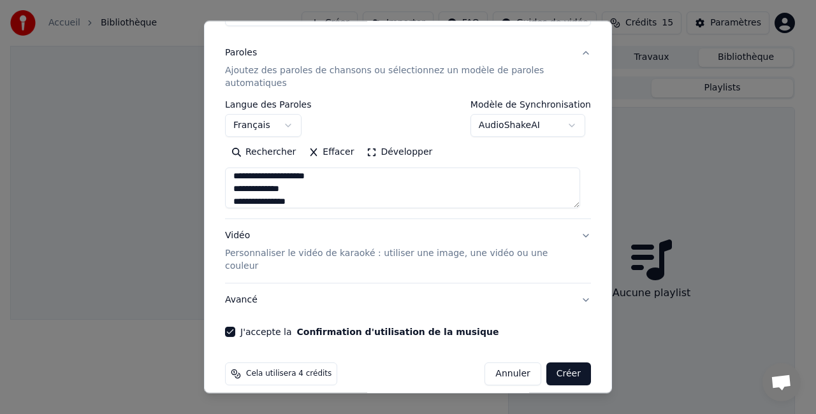
click at [315, 252] on p "Personnaliser le vidéo de karaoké : utiliser une image, une vidéo ou une couleur" at bounding box center [397, 259] width 345 height 25
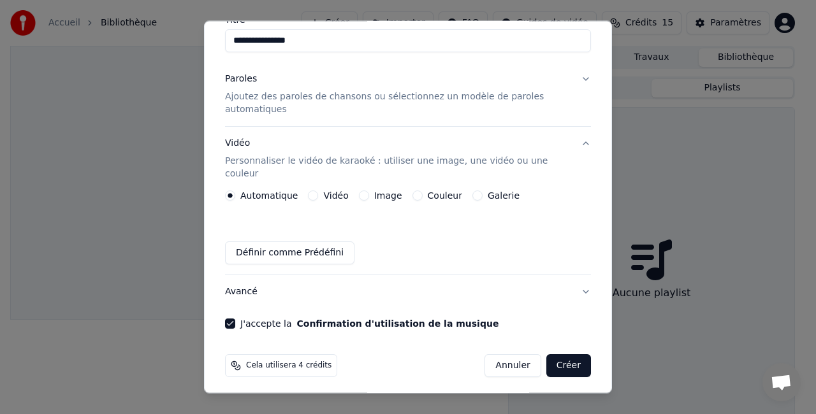
scroll to position [110, 0]
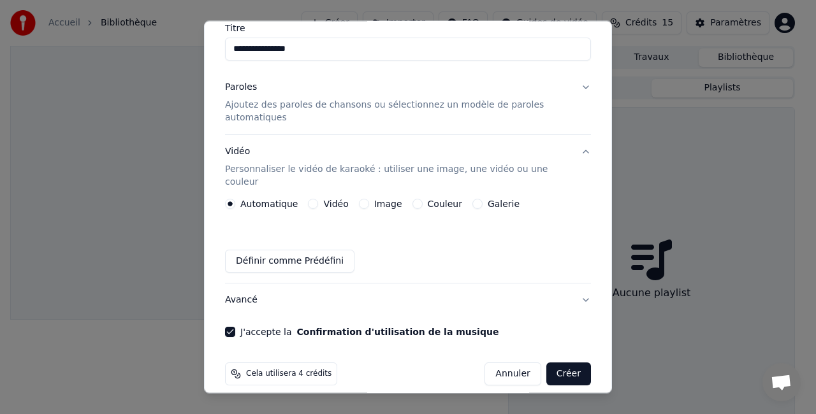
click at [302, 185] on button "Vidéo Personnaliser le vidéo de karaoké : utiliser une image, une vidéo ou une …" at bounding box center [408, 167] width 366 height 64
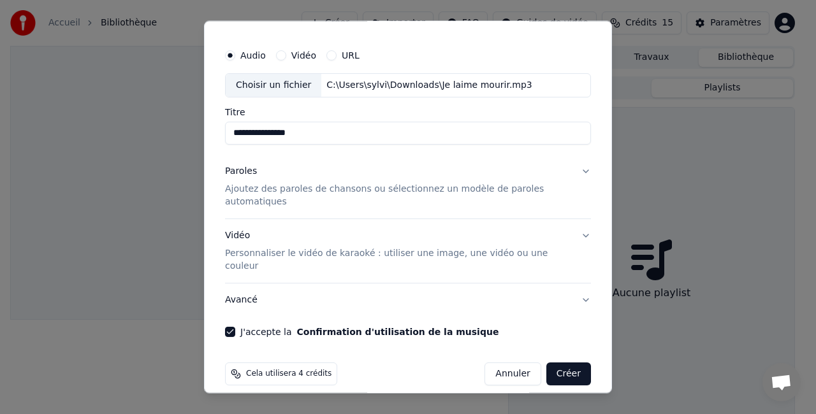
click at [369, 249] on p "Personnaliser le vidéo de karaoké : utiliser une image, une vidéo ou une couleur" at bounding box center [397, 259] width 345 height 25
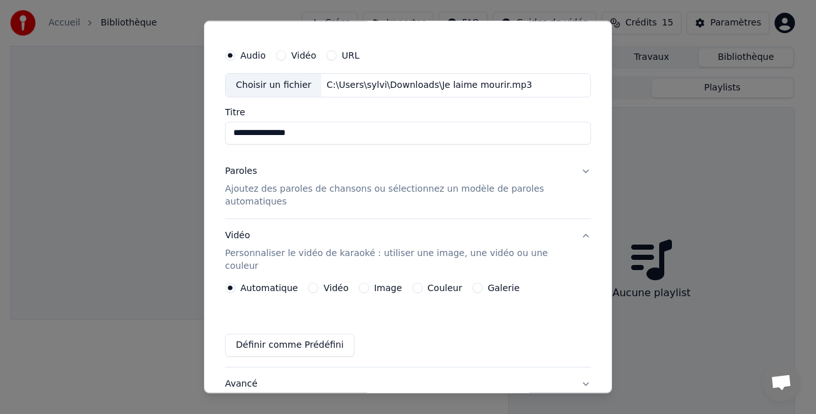
scroll to position [110, 0]
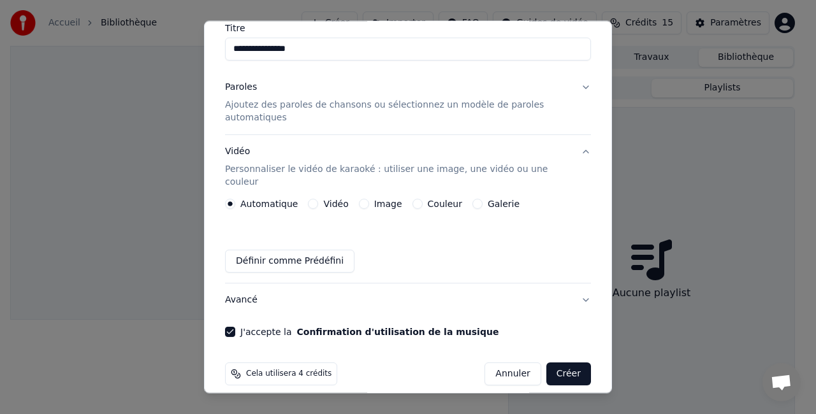
click at [318, 199] on div "Vidéo" at bounding box center [328, 204] width 40 height 10
click at [308, 199] on button "Vidéo" at bounding box center [313, 204] width 10 height 10
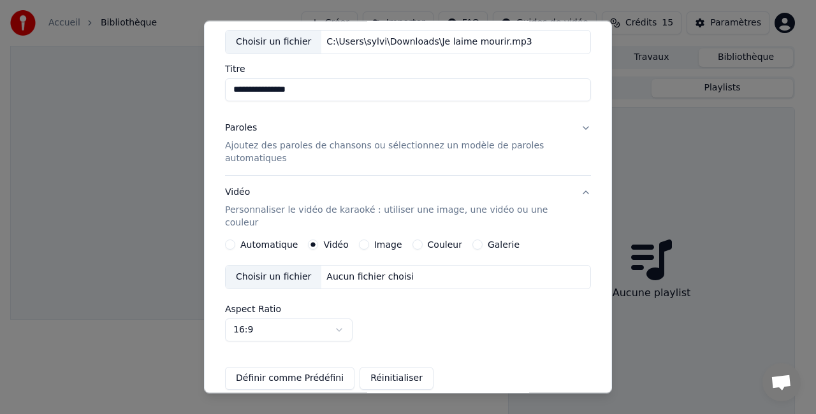
scroll to position [0, 0]
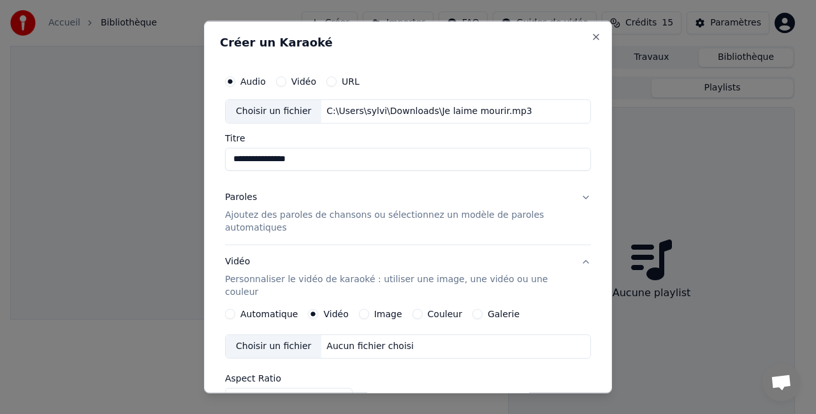
click at [489, 309] on label "Galerie" at bounding box center [503, 313] width 32 height 9
click at [482, 308] on button "Galerie" at bounding box center [477, 313] width 10 height 10
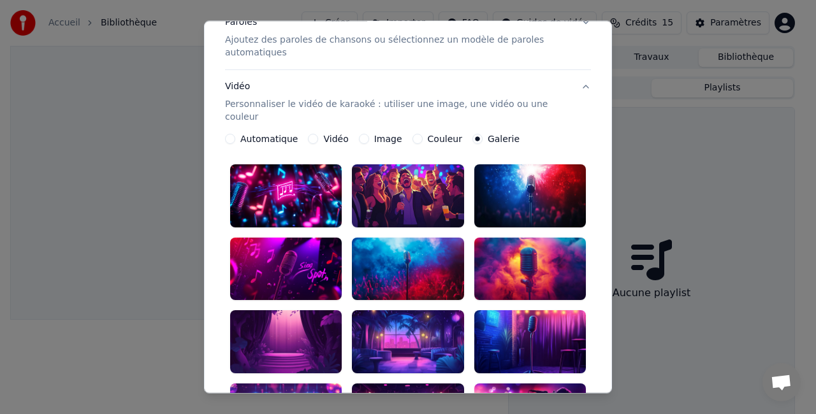
scroll to position [64, 0]
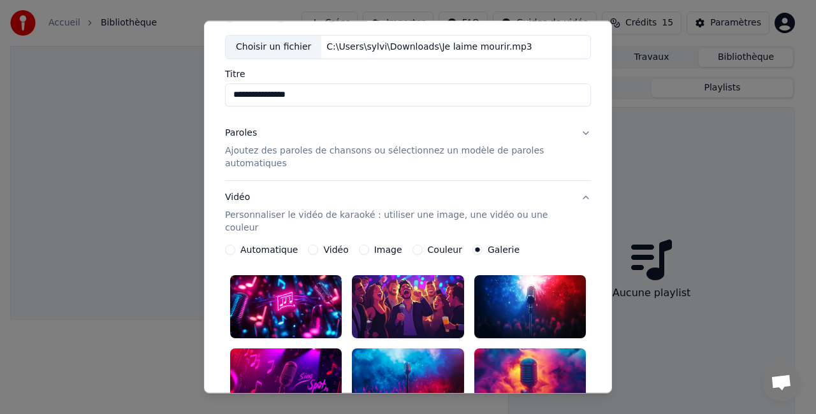
click at [385, 245] on label "Image" at bounding box center [388, 249] width 28 height 9
click at [369, 245] on button "Image" at bounding box center [364, 250] width 10 height 10
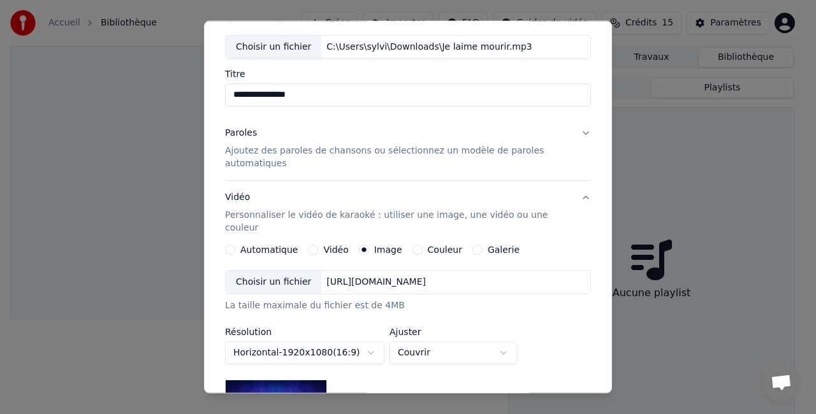
click at [371, 276] on div "https://imagedelivery.net/jkI57_JBx8hWPzcSI-uF5w/c7639807-3f76-4ea5-9112-66e75e…" at bounding box center [376, 282] width 110 height 13
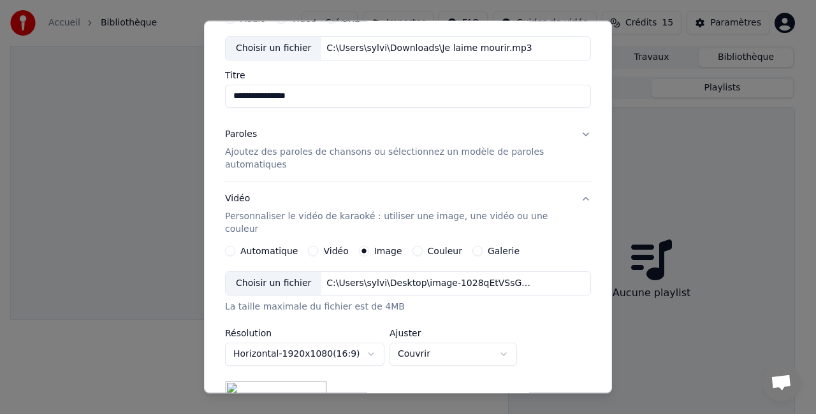
scroll to position [0, 0]
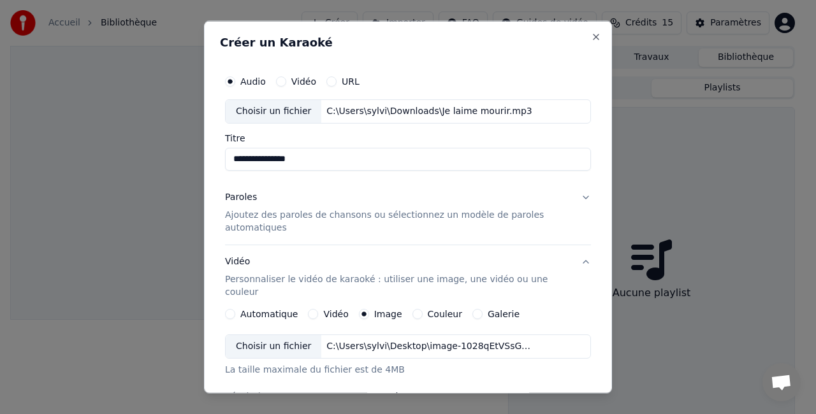
click at [300, 221] on p "Ajoutez des paroles de chansons ou sélectionnez un modèle de paroles automatiqu…" at bounding box center [397, 220] width 345 height 25
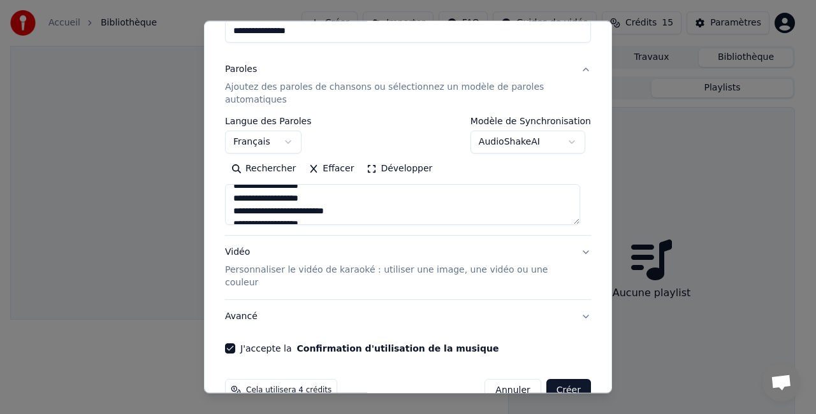
scroll to position [191, 0]
click at [292, 308] on button "Avancé" at bounding box center [408, 316] width 366 height 33
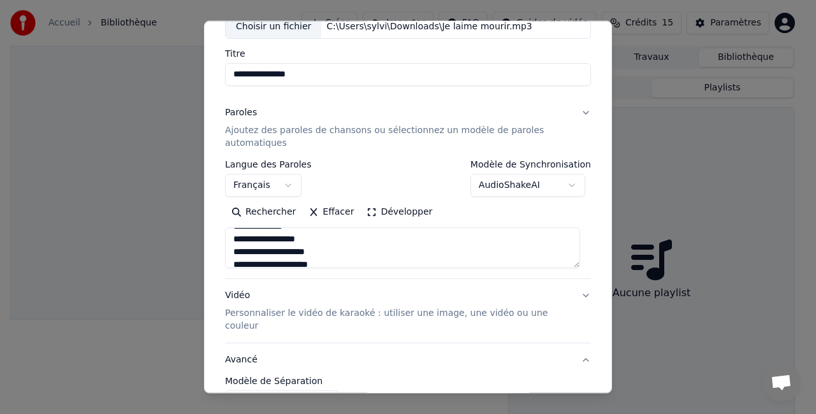
scroll to position [73, 0]
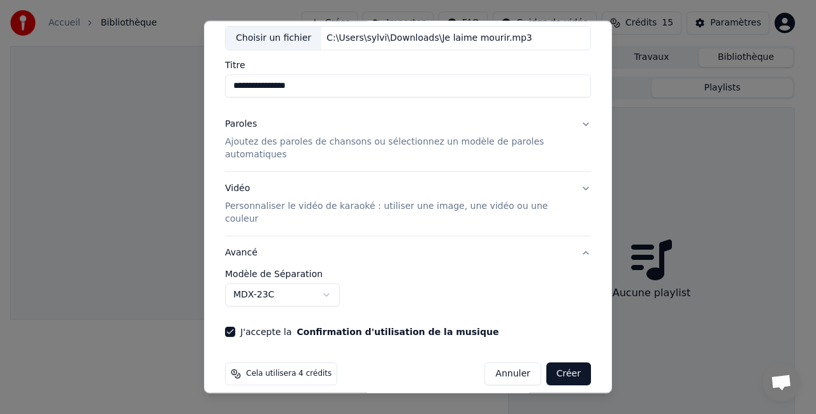
click at [297, 194] on div "Vidéo Personnaliser le vidéo de karaoké : utiliser une image, une vidéo ou une …" at bounding box center [397, 203] width 345 height 43
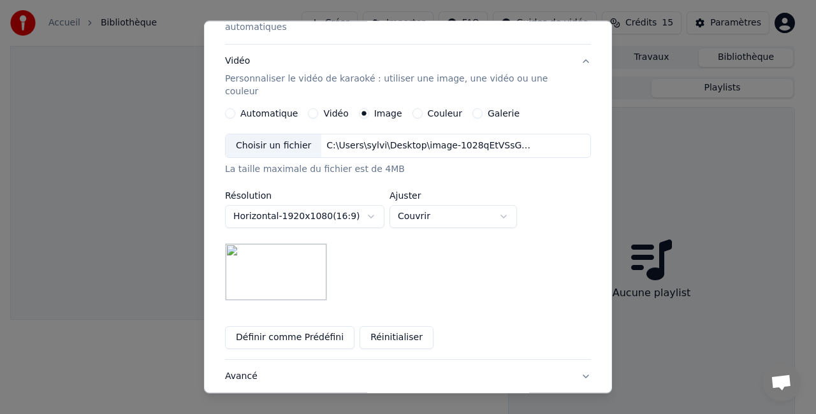
scroll to position [264, 0]
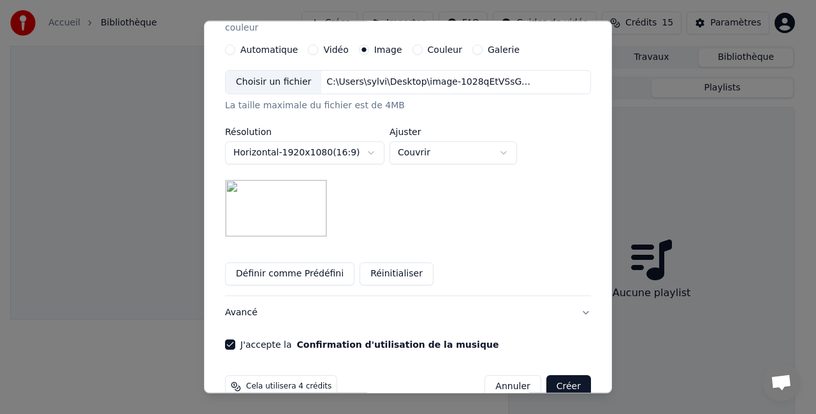
click at [249, 298] on button "Avancé" at bounding box center [408, 312] width 366 height 33
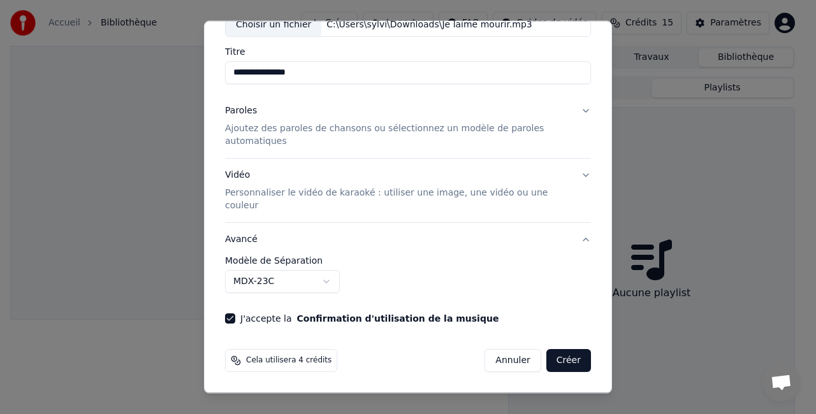
scroll to position [73, 0]
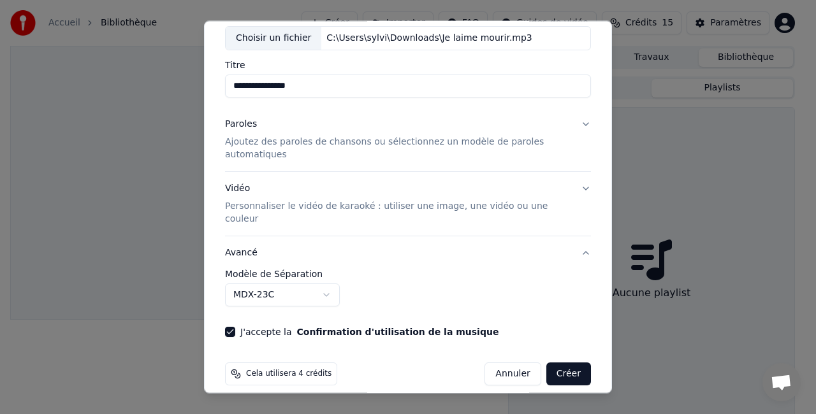
click at [329, 284] on button "MDX-23C" at bounding box center [282, 295] width 115 height 23
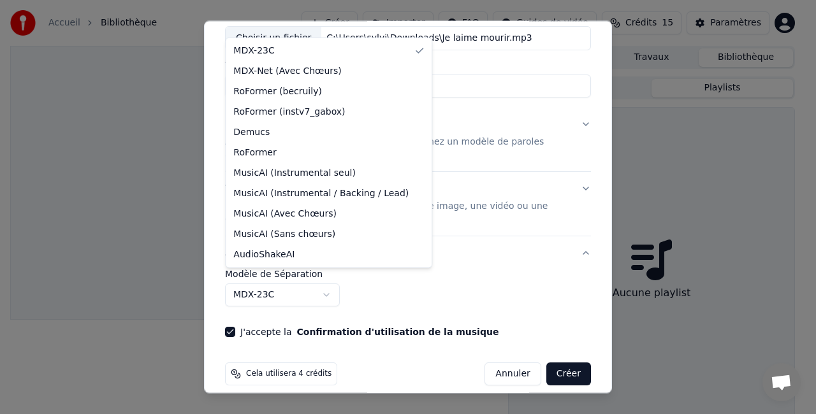
select select "**********"
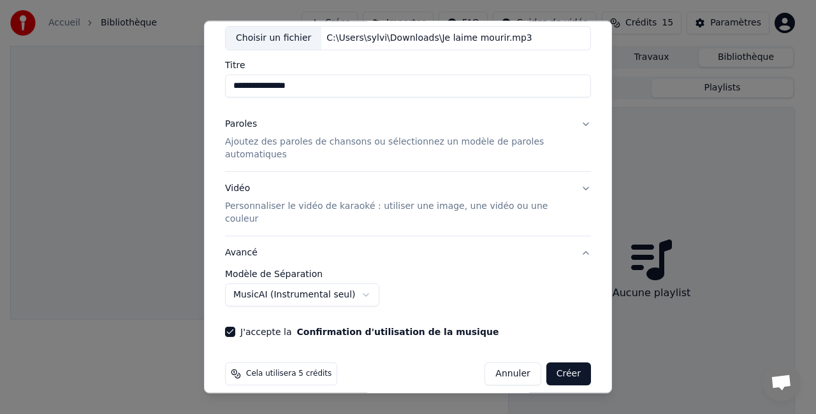
click at [285, 211] on p "Personnaliser le vidéo de karaoké : utiliser une image, une vidéo ou une couleur" at bounding box center [397, 212] width 345 height 25
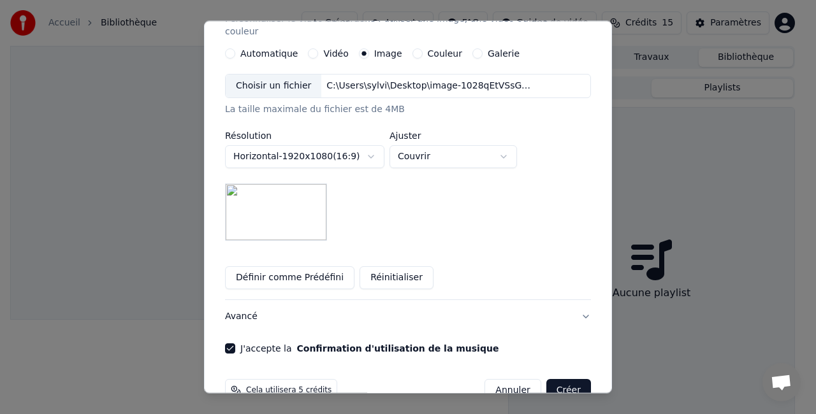
scroll to position [264, 0]
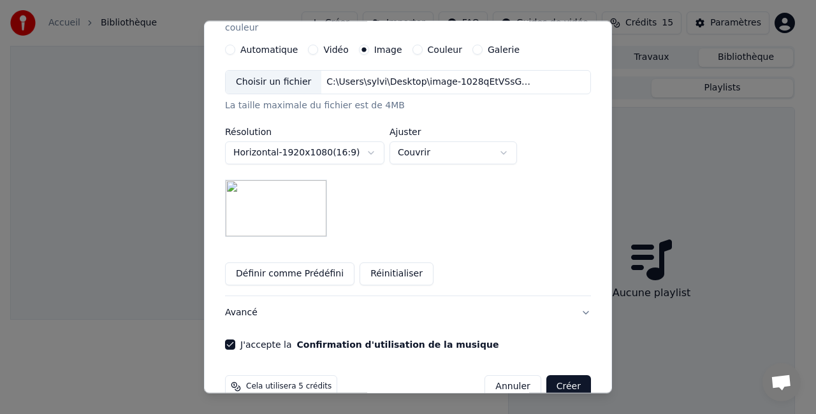
click at [316, 266] on button "Définir comme Prédéfini" at bounding box center [289, 274] width 129 height 23
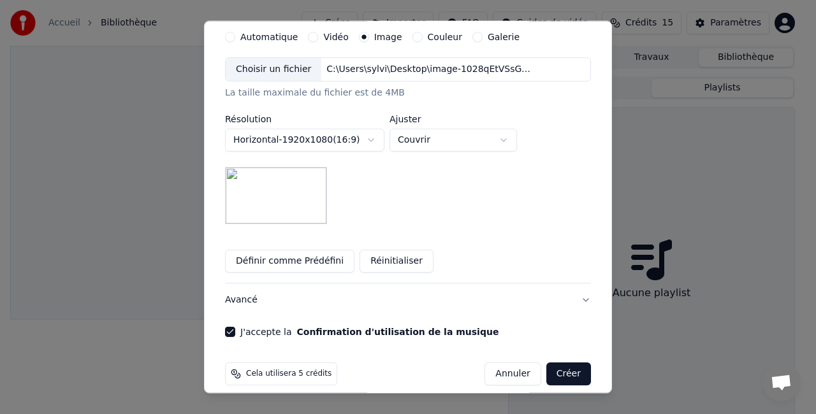
click at [236, 289] on button "Avancé" at bounding box center [408, 300] width 366 height 33
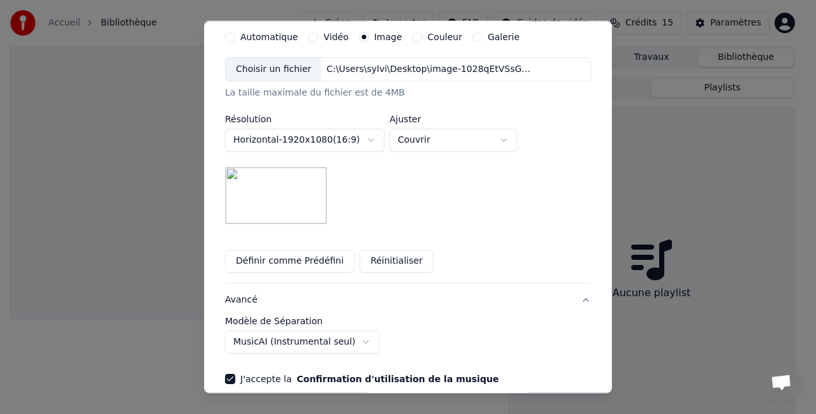
scroll to position [73, 0]
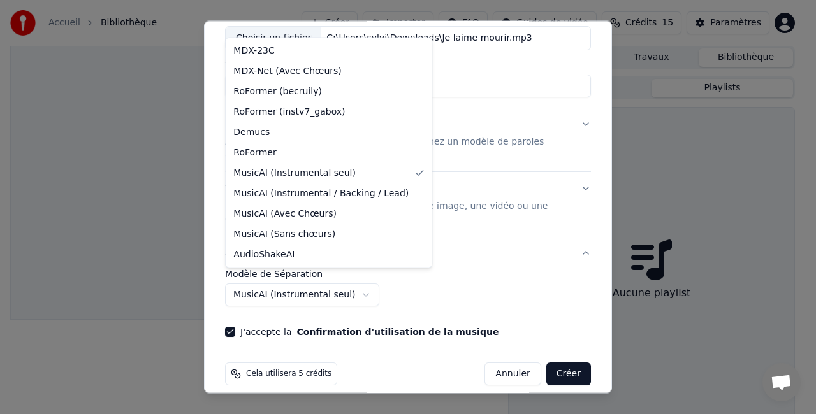
click at [278, 290] on body "**********" at bounding box center [402, 207] width 805 height 414
select select "******"
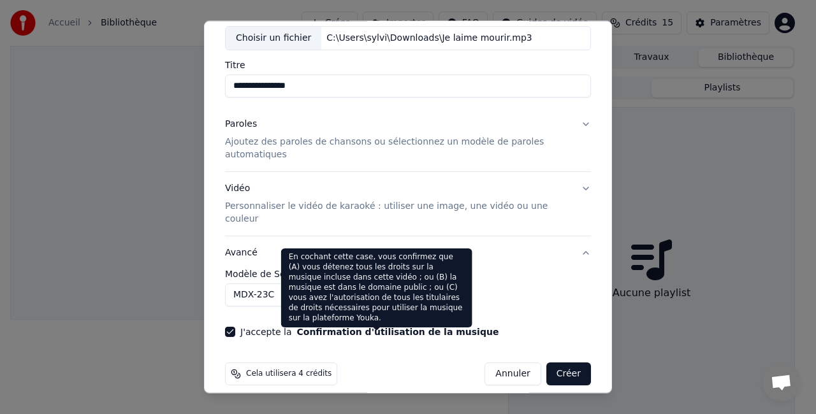
scroll to position [0, 0]
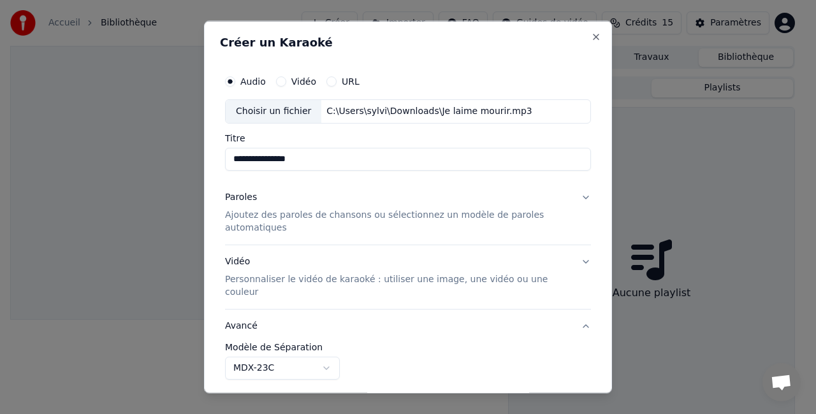
drag, startPoint x: 326, startPoint y: 157, endPoint x: 117, endPoint y: 150, distance: 209.1
click at [117, 150] on body "**********" at bounding box center [402, 207] width 805 height 414
type input "*"
type input "***"
click at [249, 215] on p "Ajoutez des paroles de chansons ou sélectionnez un modèle de paroles automatiqu…" at bounding box center [397, 220] width 345 height 25
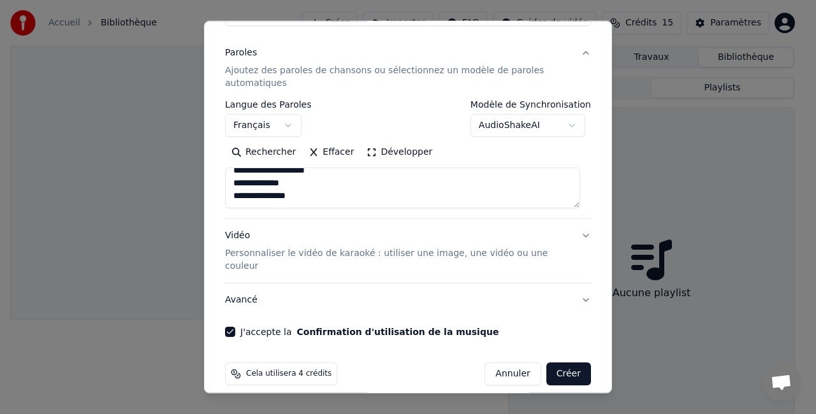
scroll to position [144, 0]
click at [233, 234] on div "Vidéo Personnaliser le vidéo de karaoké : utiliser une image, une vidéo ou une …" at bounding box center [397, 250] width 345 height 43
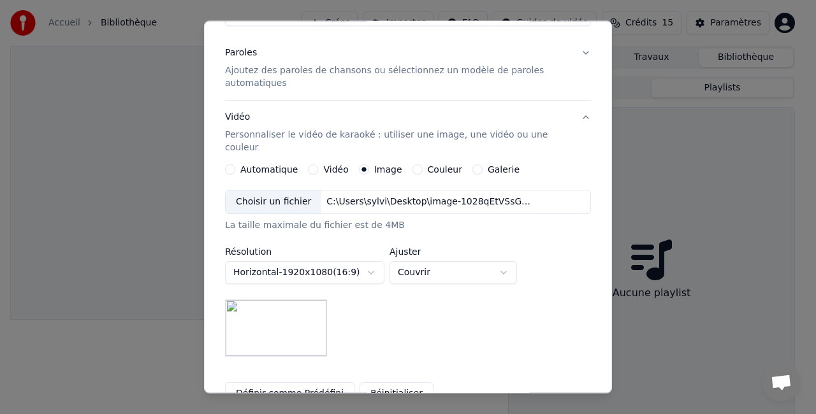
click at [428, 261] on button "Couvrir" at bounding box center [452, 272] width 127 height 23
select select "****"
click at [367, 310] on div "**********" at bounding box center [408, 273] width 366 height 167
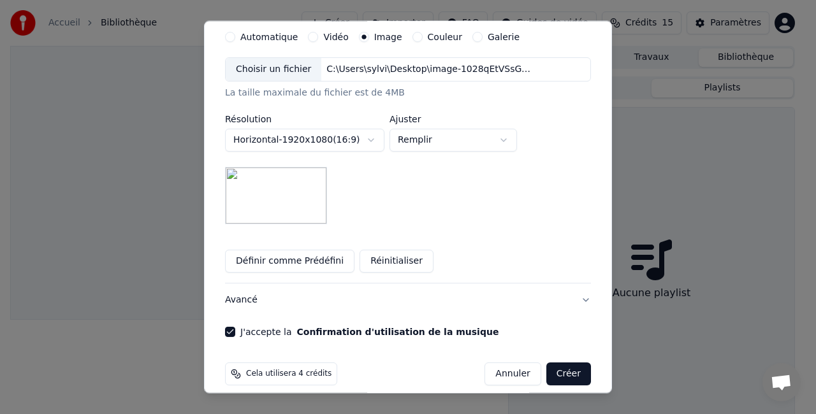
scroll to position [277, 0]
click at [568, 287] on button "Avancé" at bounding box center [408, 300] width 366 height 33
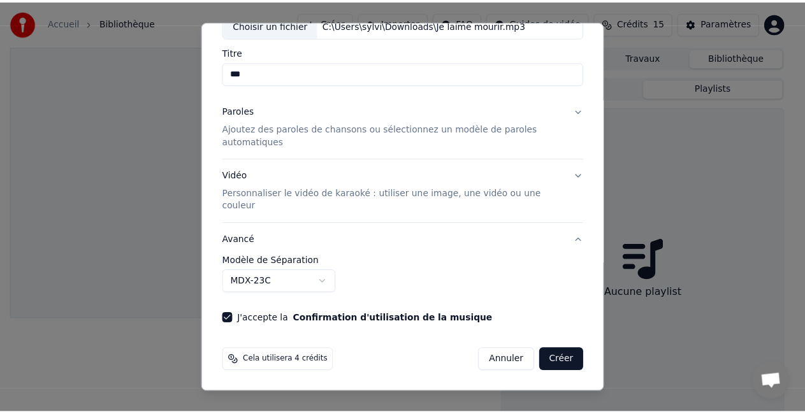
scroll to position [73, 0]
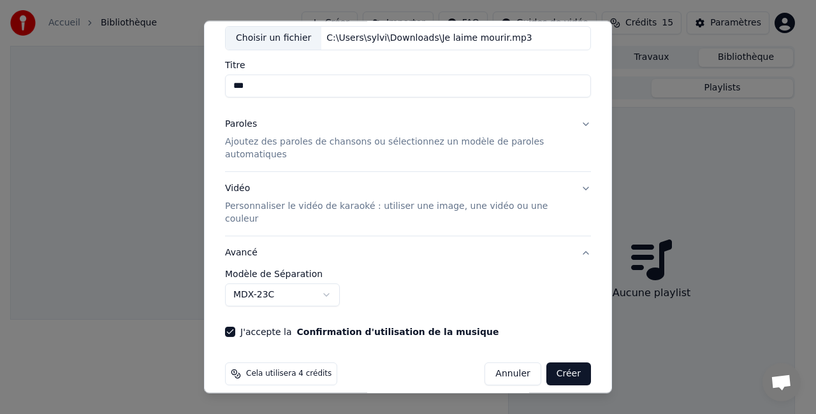
click at [278, 363] on div "Cela utilisera 4 crédits" at bounding box center [281, 374] width 112 height 23
click at [278, 369] on span "Cela utilisera 4 crédits" at bounding box center [288, 374] width 85 height 10
click at [249, 369] on span "Cela utilisera 4 crédits" at bounding box center [288, 374] width 85 height 10
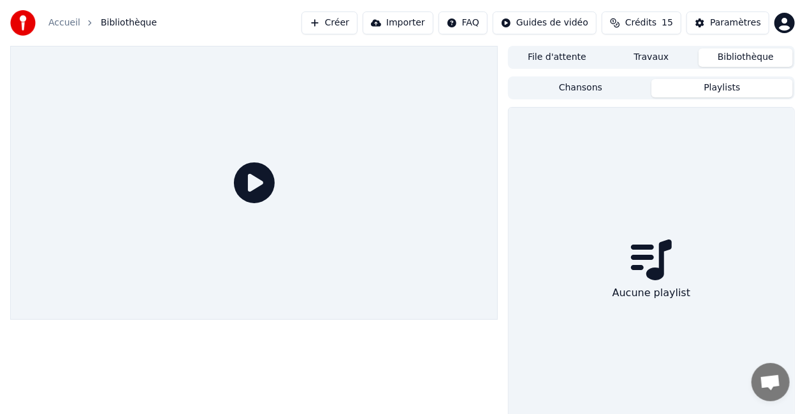
drag, startPoint x: 612, startPoint y: 364, endPoint x: 596, endPoint y: 196, distance: 168.3
click at [234, 189] on icon at bounding box center [254, 182] width 41 height 41
click at [254, 189] on icon at bounding box center [254, 182] width 41 height 41
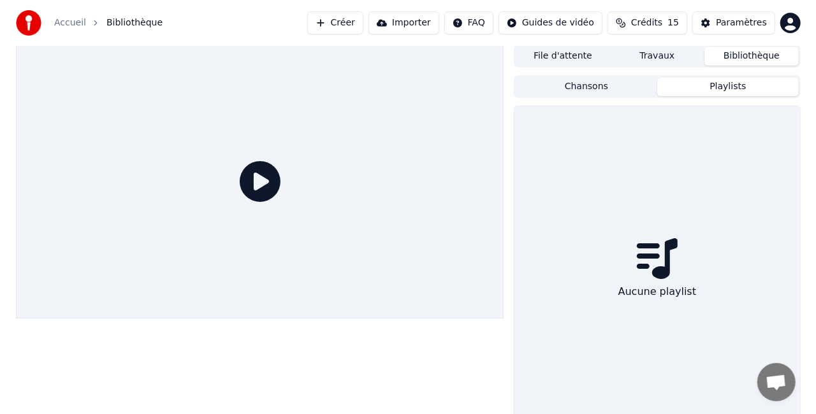
scroll to position [0, 0]
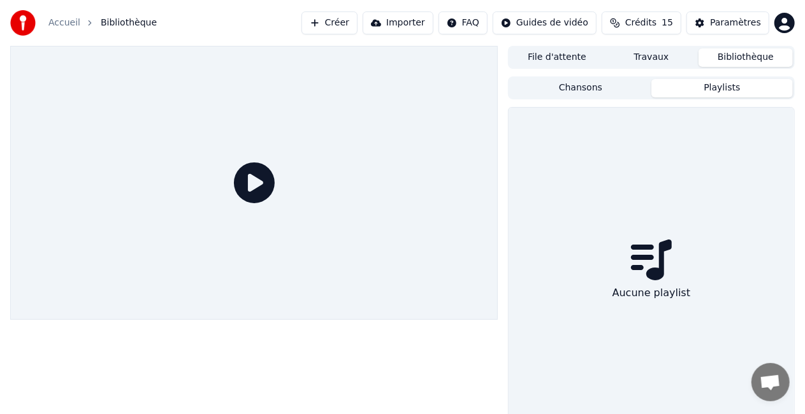
click at [326, 25] on button "Créer" at bounding box center [329, 22] width 56 height 23
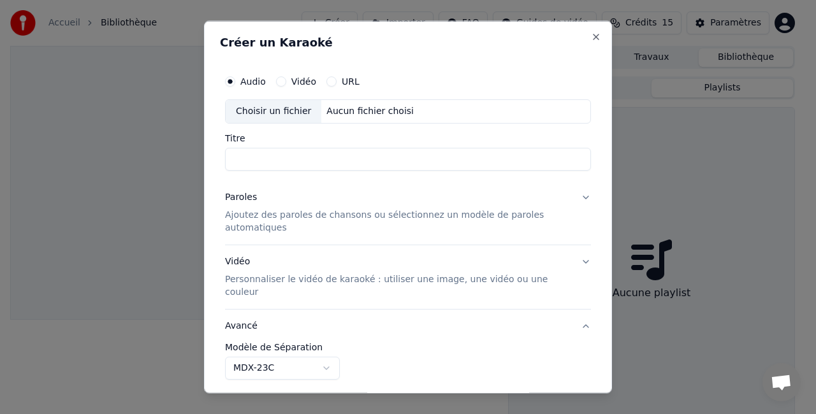
click at [283, 82] on button "Vidéo" at bounding box center [281, 81] width 10 height 10
click at [349, 83] on label "URL" at bounding box center [351, 81] width 18 height 9
click at [336, 83] on button "URL" at bounding box center [331, 81] width 10 height 10
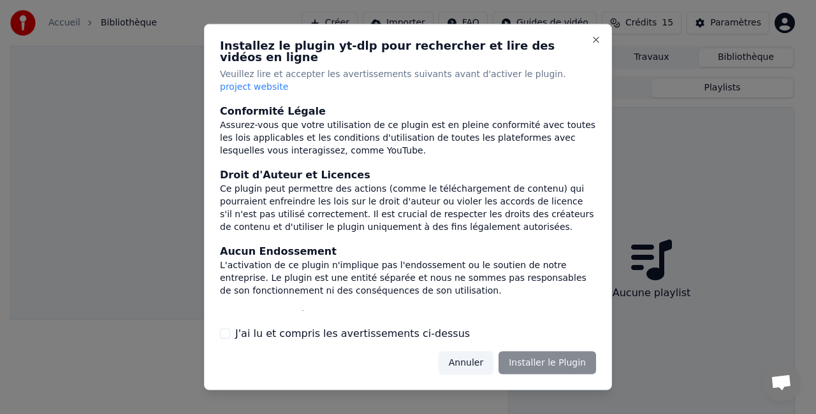
click at [220, 328] on button "J'ai lu et compris les avertissements ci-dessus" at bounding box center [225, 333] width 10 height 10
click at [543, 354] on button "Installer le Plugin" at bounding box center [546, 362] width 97 height 23
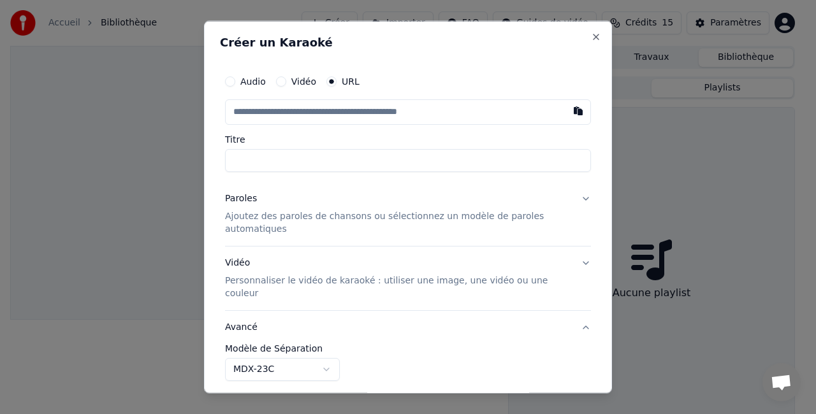
click at [232, 79] on button "Audio" at bounding box center [230, 81] width 10 height 10
click at [591, 37] on button "Close" at bounding box center [596, 37] width 10 height 10
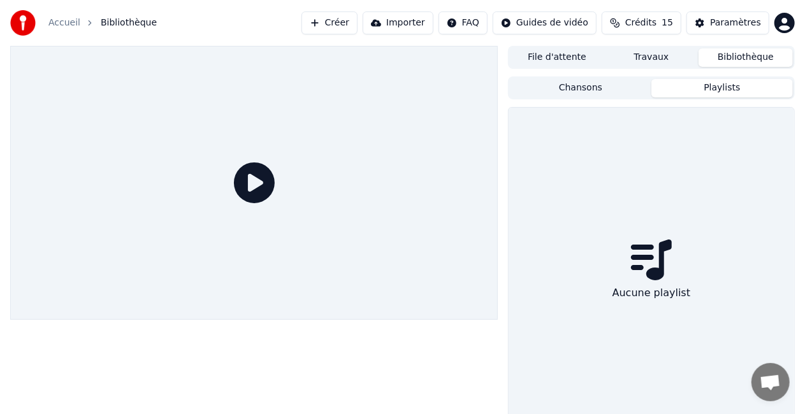
click at [73, 17] on link "Accueil" at bounding box center [64, 23] width 32 height 13
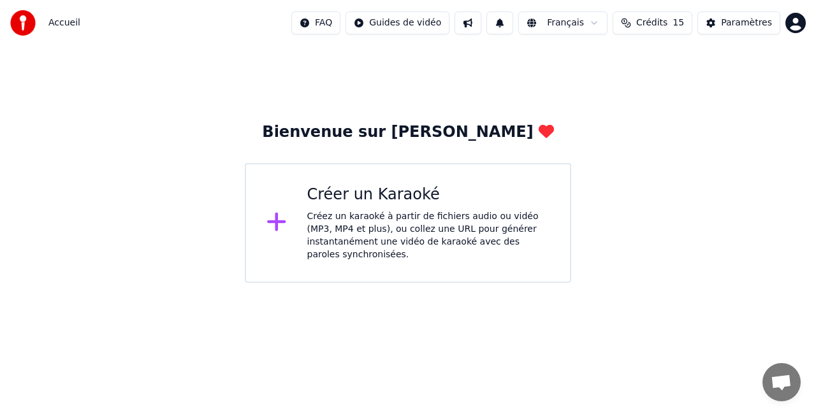
click at [275, 210] on icon at bounding box center [276, 221] width 20 height 23
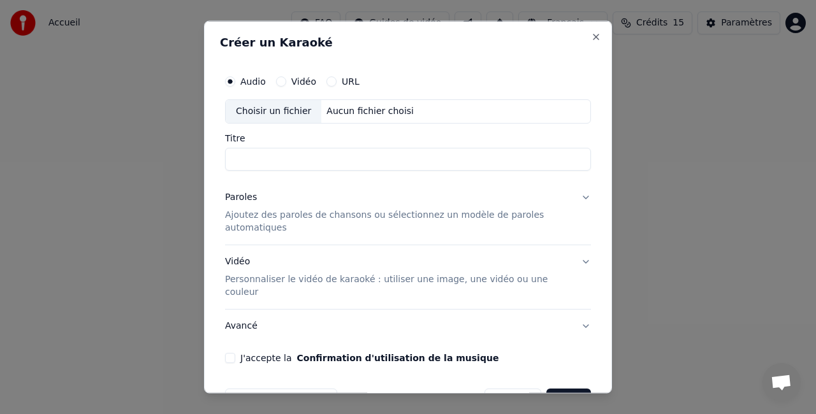
click at [512, 388] on button "Annuler" at bounding box center [512, 399] width 56 height 23
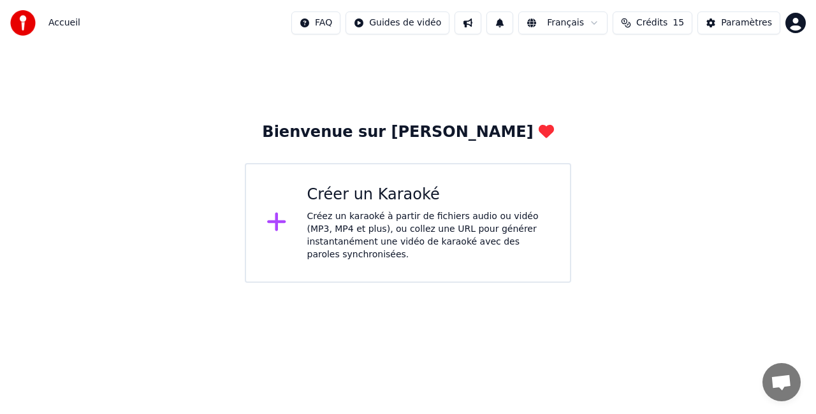
click at [787, 388] on span "Ouvrir le chat" at bounding box center [780, 384] width 21 height 18
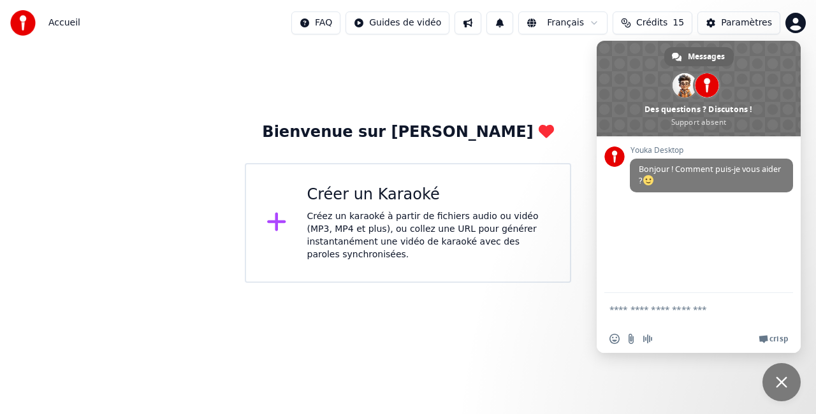
click at [552, 283] on html "Accueil FAQ Guides de vidéo Français Crédits 15 Paramètres Bienvenue sur Youka …" at bounding box center [408, 141] width 816 height 283
click at [310, 25] on html "Accueil FAQ Guides de vidéo Français Crédits 15 Paramètres Bienvenue sur Youka …" at bounding box center [408, 141] width 816 height 283
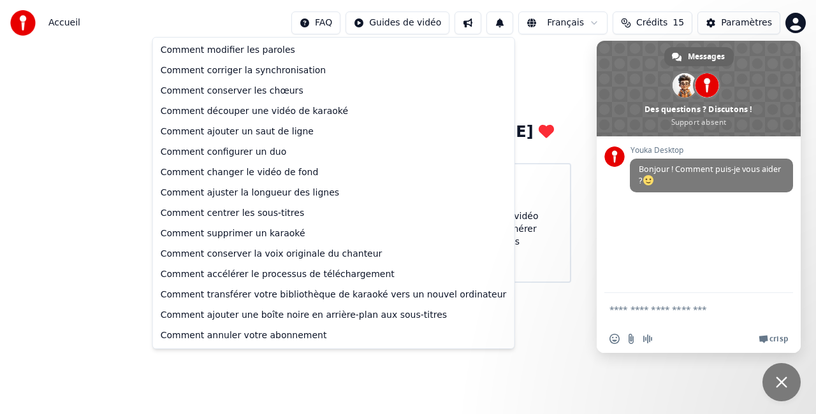
click at [495, 67] on html "Accueil FAQ Guides de vidéo Français Crédits 15 Paramètres Bienvenue sur Youka …" at bounding box center [408, 141] width 816 height 283
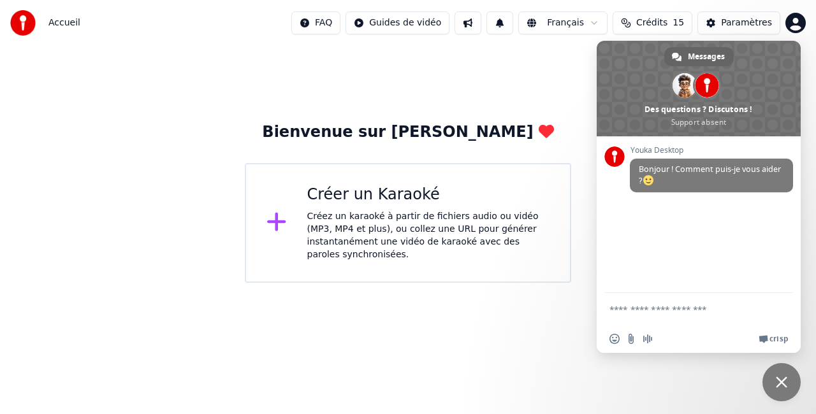
click at [788, 380] on span "Fermer le chat" at bounding box center [781, 382] width 38 height 38
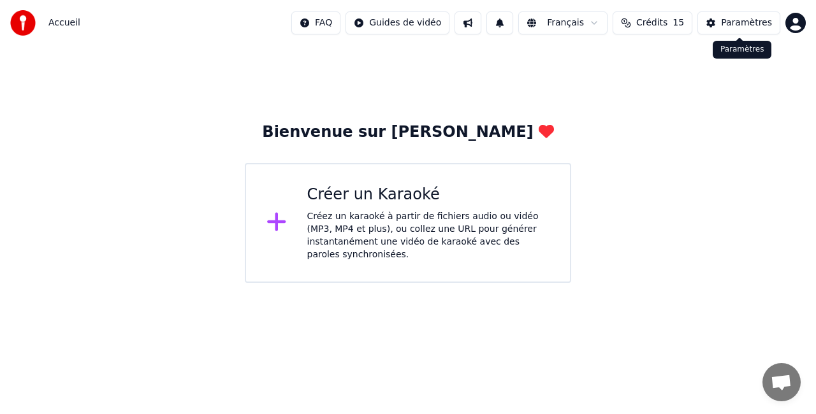
click at [725, 29] on button "Paramètres" at bounding box center [738, 22] width 83 height 23
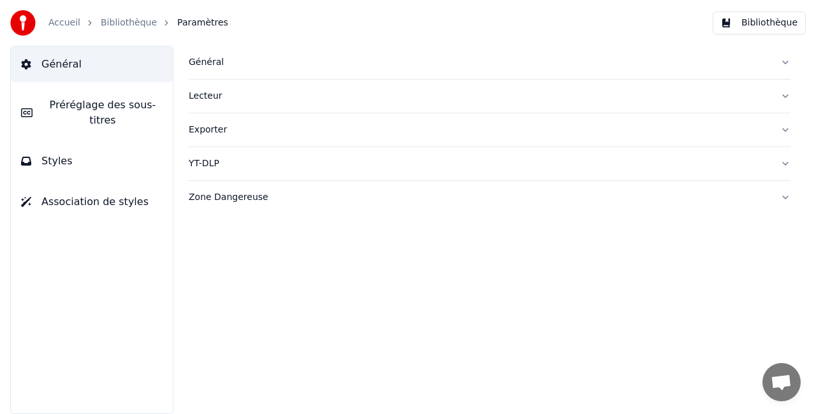
click at [112, 72] on button "Général" at bounding box center [92, 65] width 162 height 36
click at [205, 69] on button "Général" at bounding box center [490, 62] width 602 height 33
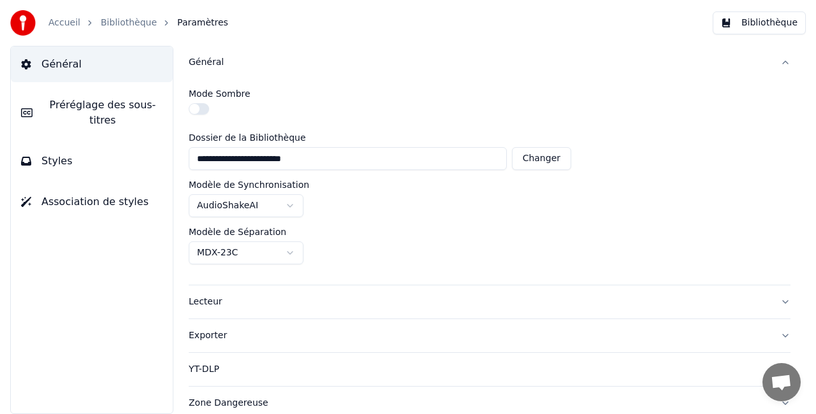
scroll to position [5, 0]
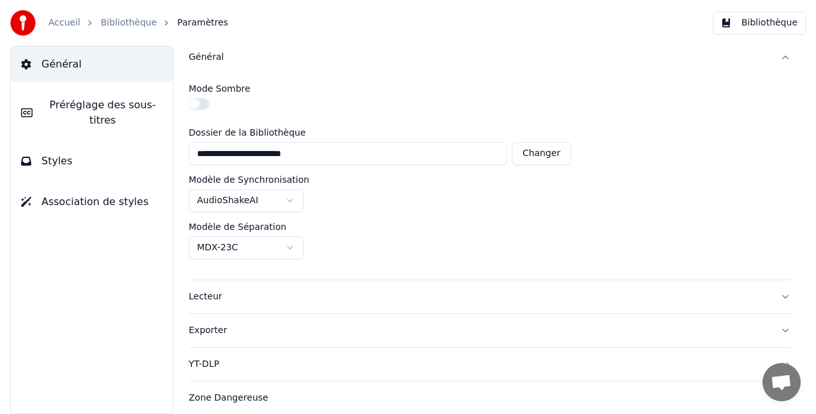
click at [88, 99] on span "Préréglage des sous-titres" at bounding box center [103, 112] width 120 height 31
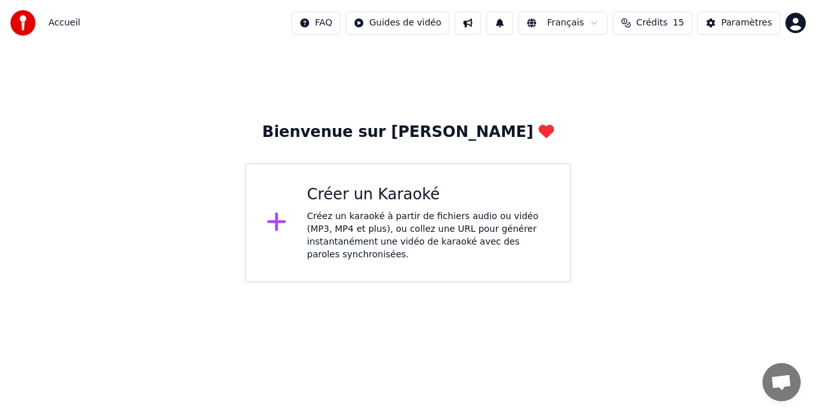
click at [369, 223] on div "Créez un karaoké à partir de fichiers audio ou vidéo (MP3, MP4 et plus), ou col…" at bounding box center [428, 235] width 243 height 51
click at [421, 29] on html "Accueil FAQ Guides de vidéo Français Crédits 15 Paramètres Bienvenue sur Youka …" at bounding box center [408, 141] width 816 height 283
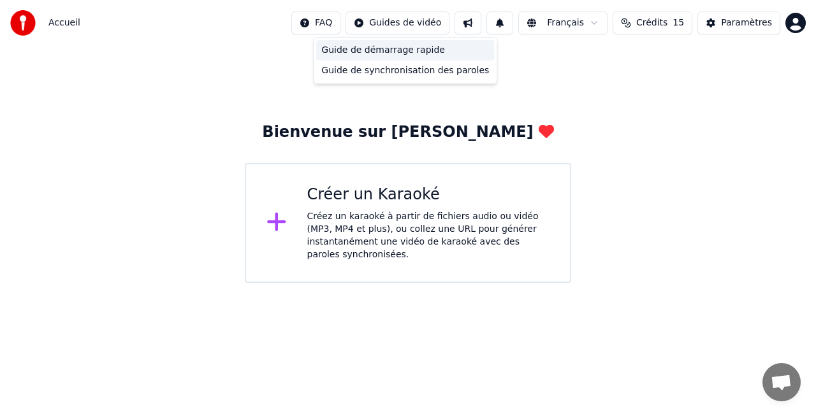
click at [423, 55] on div "Guide de démarrage rapide" at bounding box center [405, 50] width 178 height 20
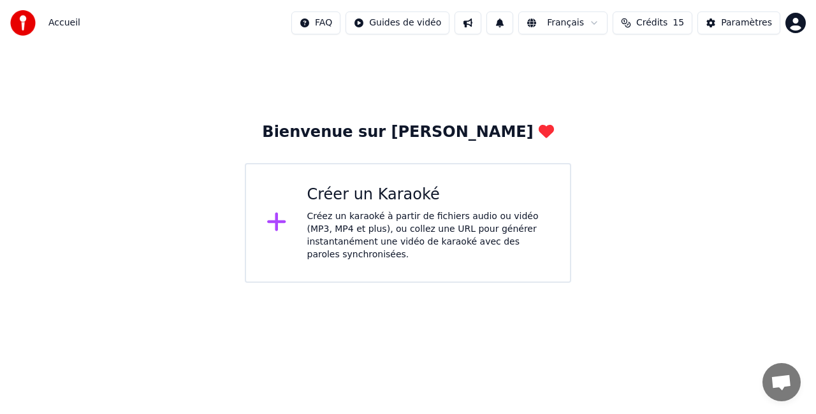
click at [808, 5] on div "Accueil FAQ Guides de vidéo Français Crédits 15 Paramètres" at bounding box center [408, 23] width 816 height 46
click at [460, 20] on button at bounding box center [467, 22] width 27 height 23
